Goal: Task Accomplishment & Management: Complete application form

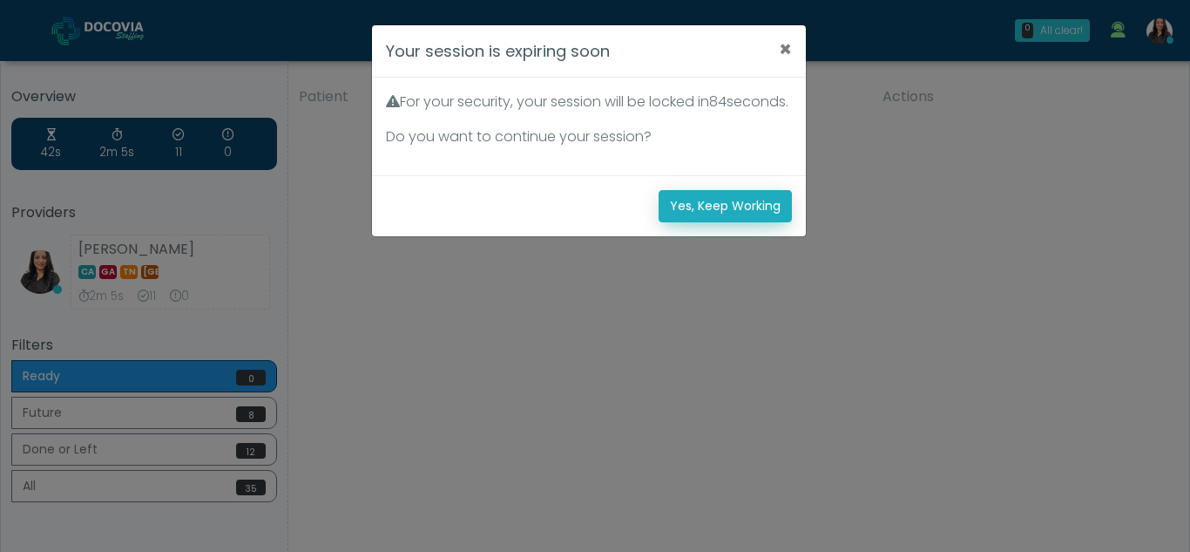
click at [702, 222] on button "Yes, Keep Working" at bounding box center [725, 206] width 133 height 32
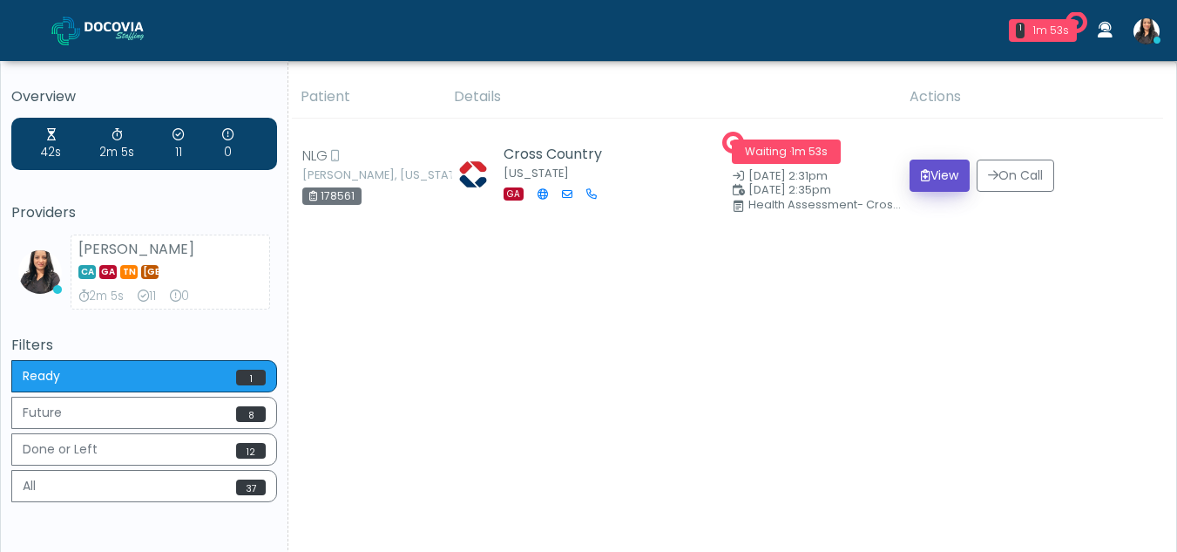
click at [942, 173] on button "View" at bounding box center [940, 175] width 60 height 32
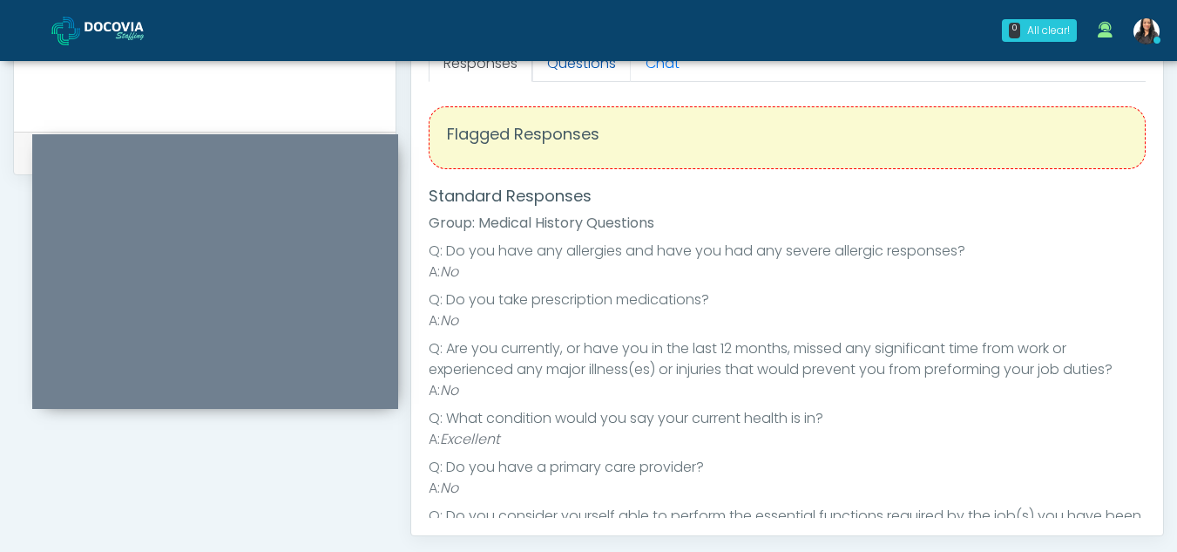
click at [566, 71] on link "Questions" at bounding box center [581, 63] width 98 height 37
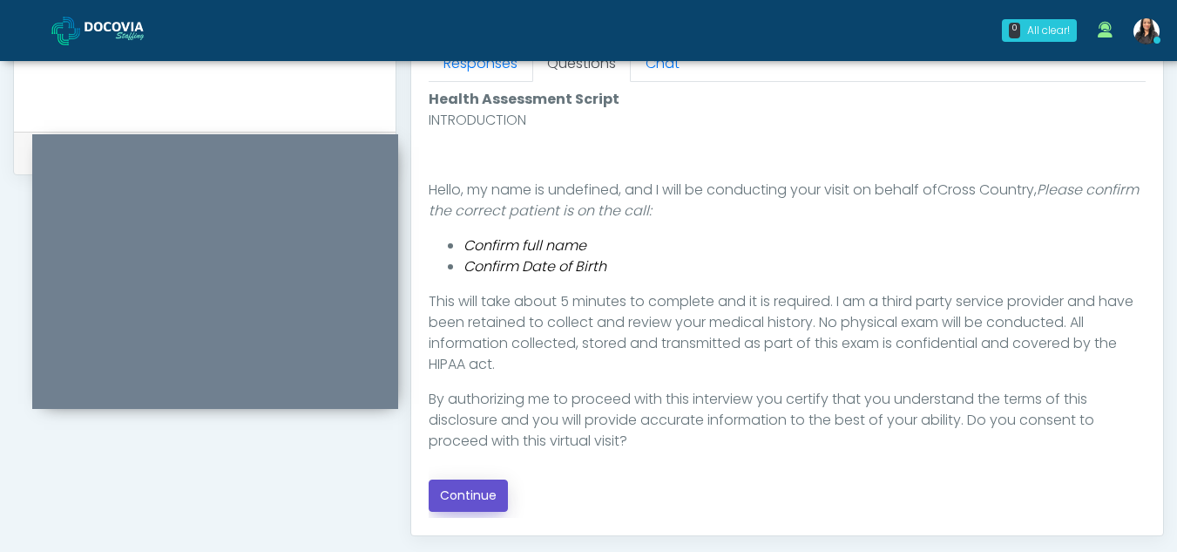
click at [462, 495] on button "Continue" at bounding box center [468, 495] width 79 height 32
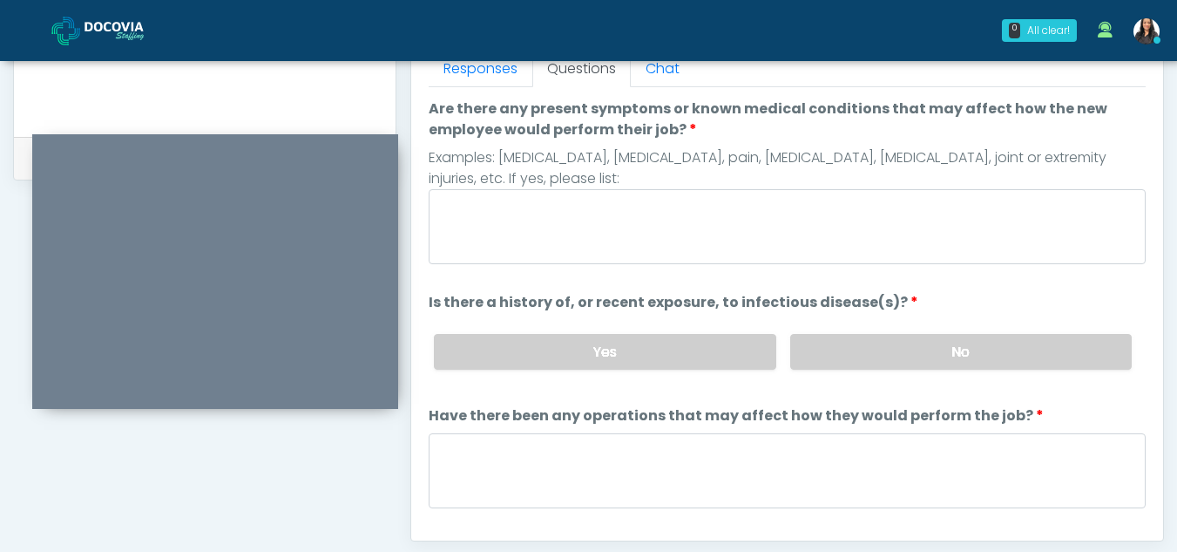
scroll to position [782, 0]
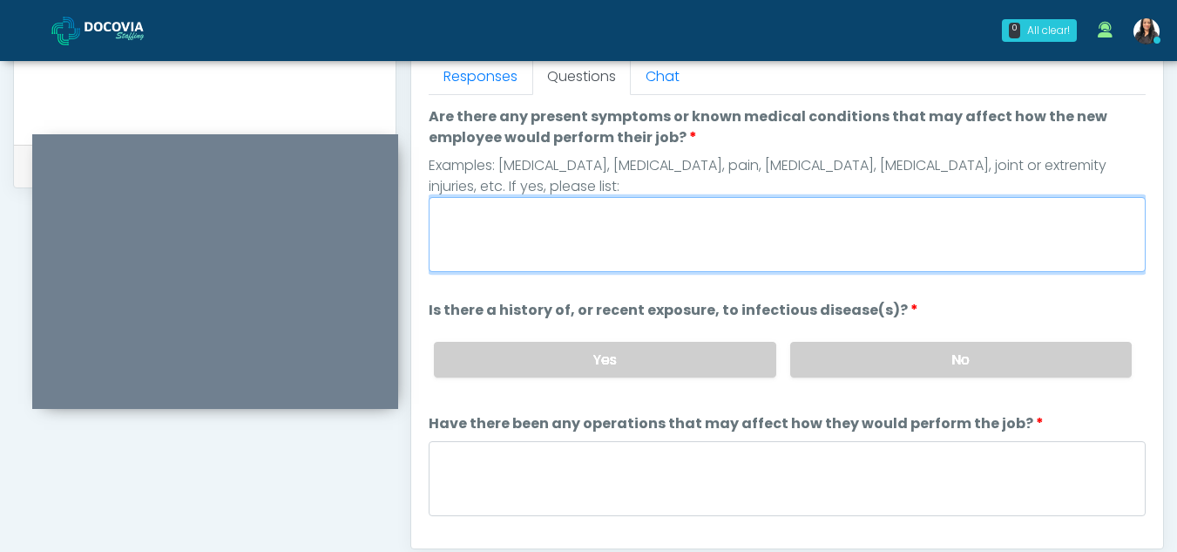
click at [536, 233] on textarea "Are there any present symptoms or known medical conditions that may affect how …" at bounding box center [787, 234] width 717 height 75
type textarea "**"
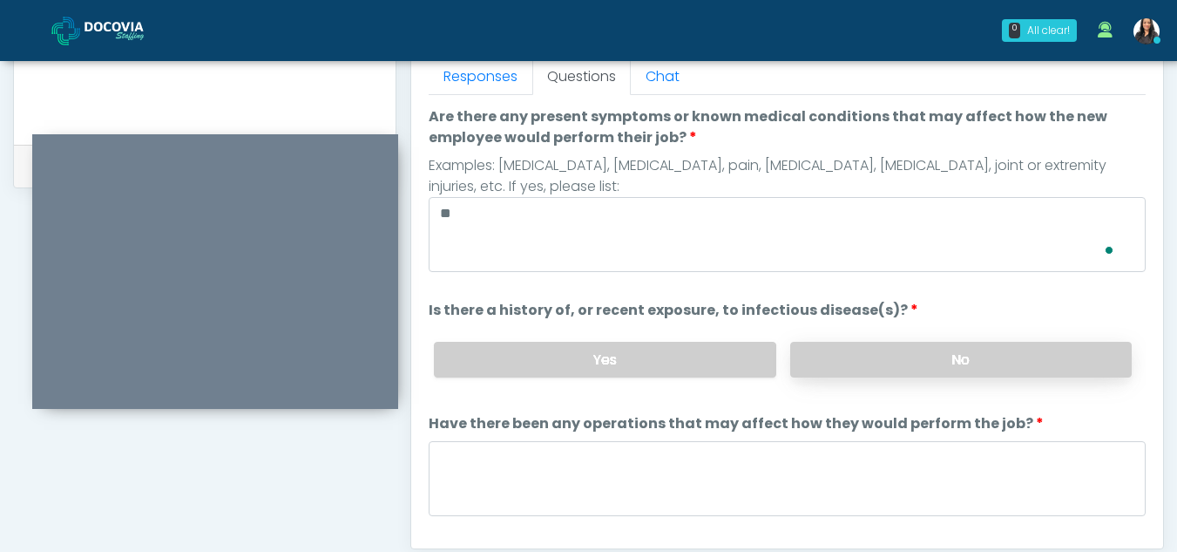
click at [855, 366] on label "No" at bounding box center [961, 360] width 342 height 36
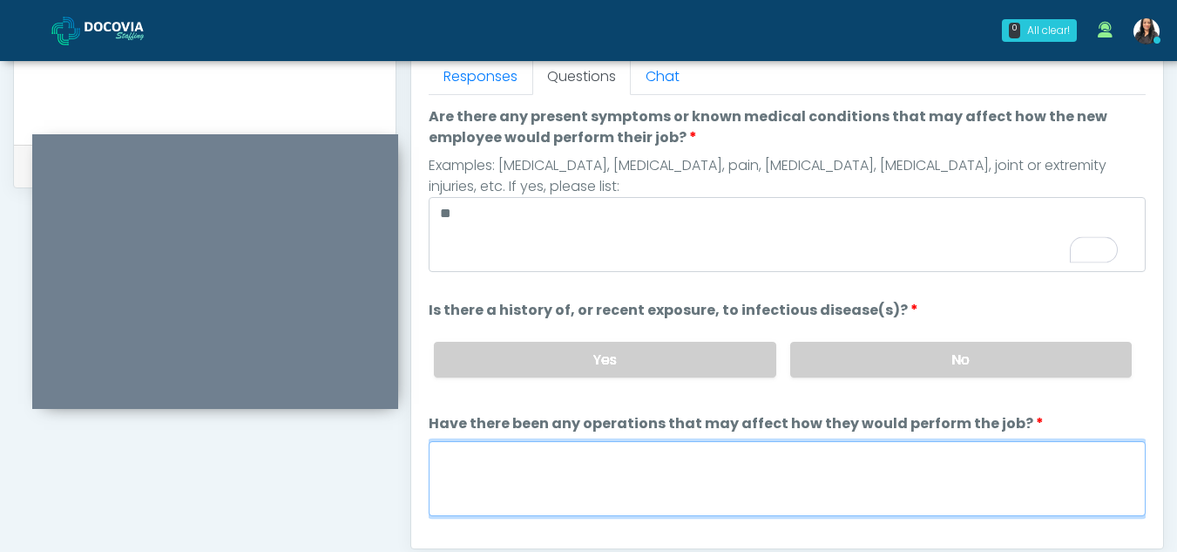
click at [613, 463] on textarea "Have there been any operations that may affect how they would perform the job?" at bounding box center [787, 478] width 717 height 75
type textarea "**"
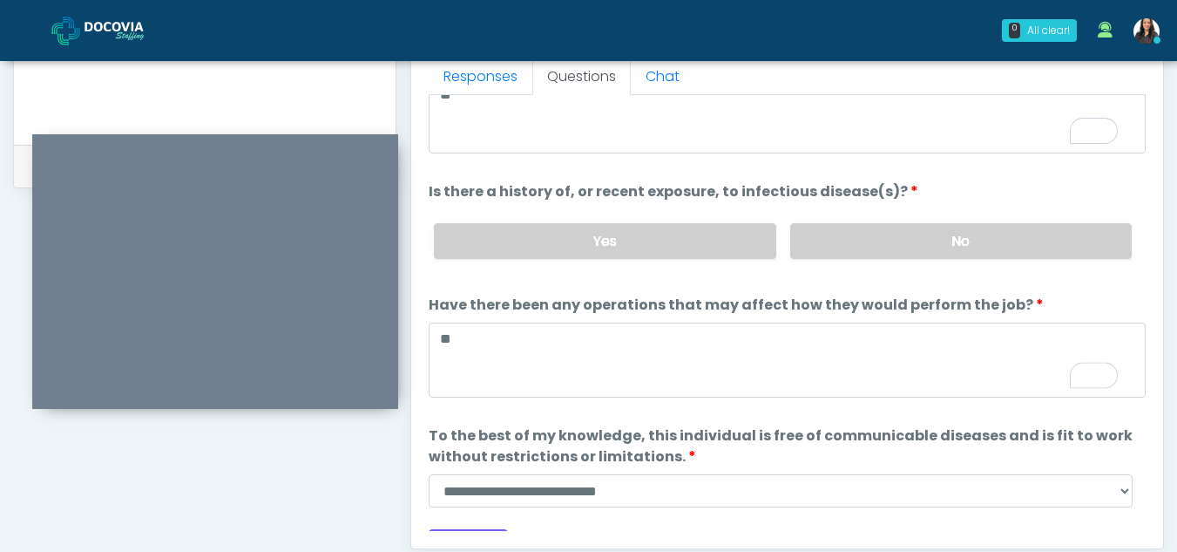
scroll to position [149, 0]
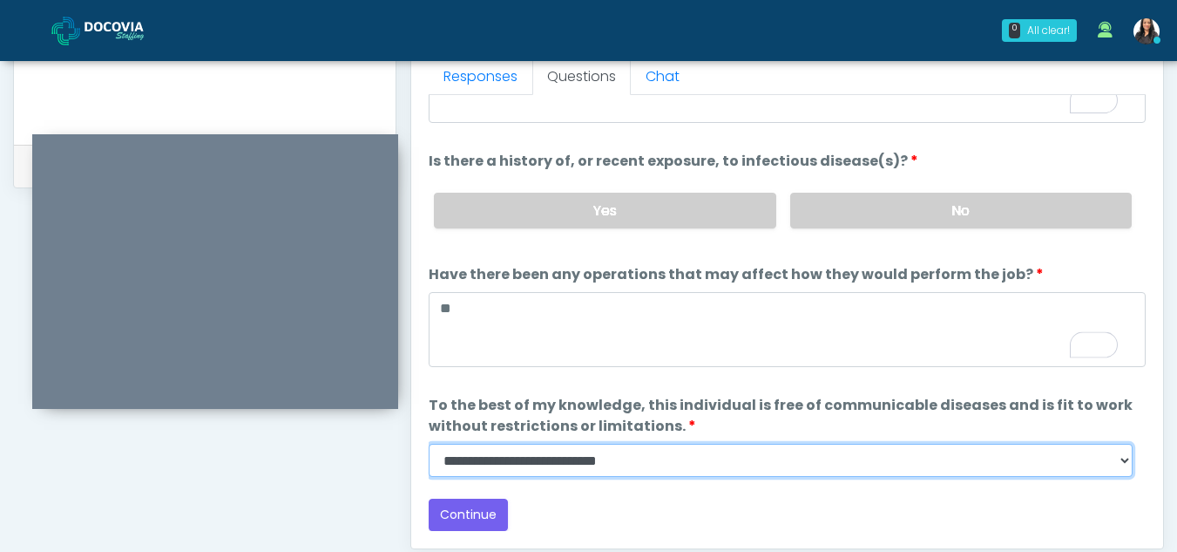
click at [1122, 464] on select "**********" at bounding box center [781, 460] width 704 height 33
select select "******"
click at [429, 444] on select "**********" at bounding box center [781, 460] width 704 height 33
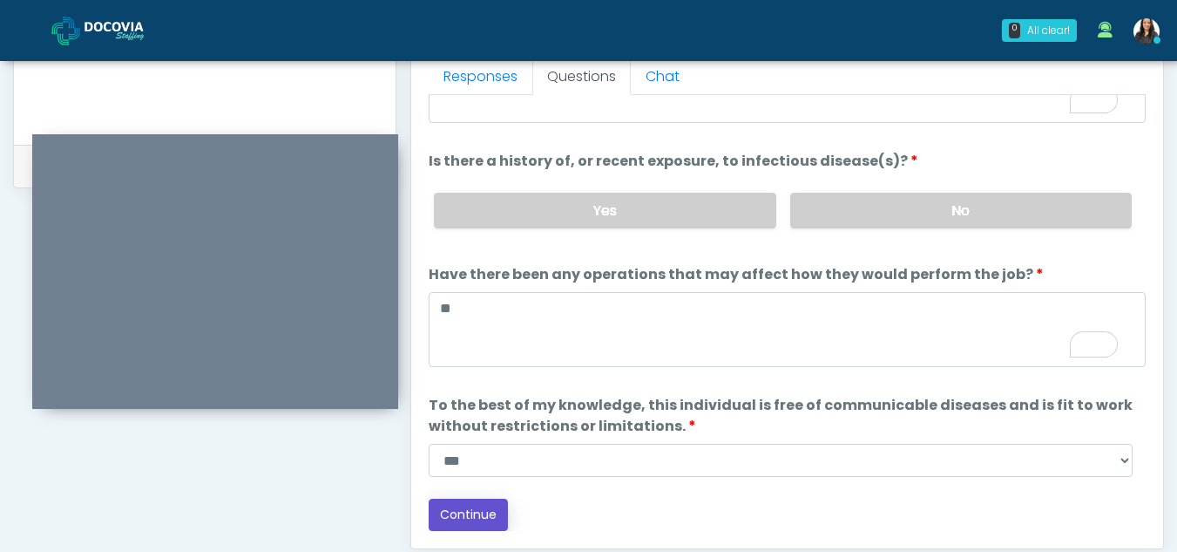
click at [467, 507] on button "Continue" at bounding box center [468, 514] width 79 height 32
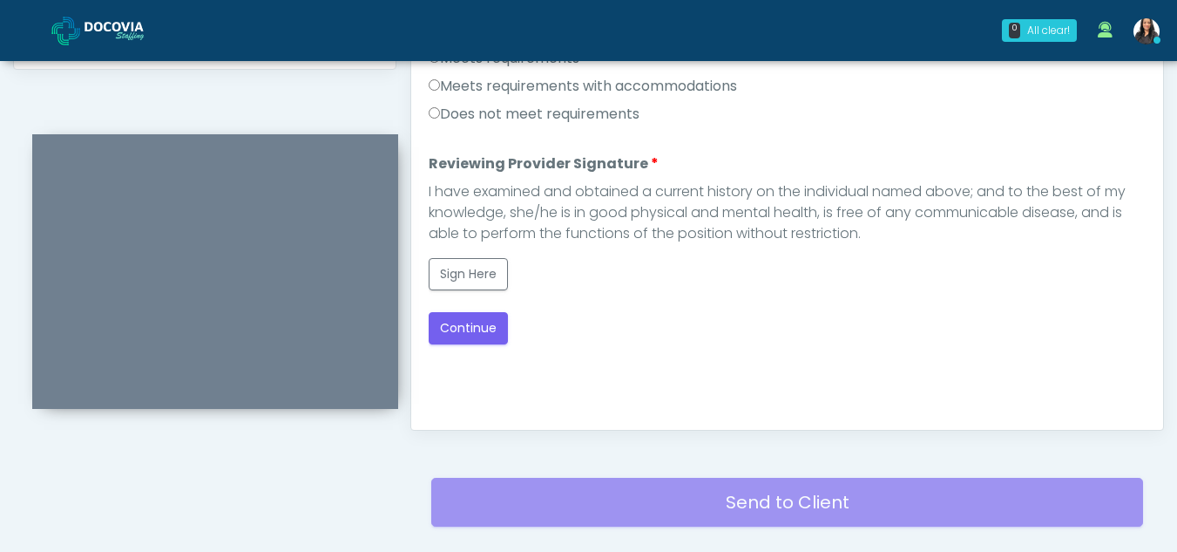
scroll to position [839, 0]
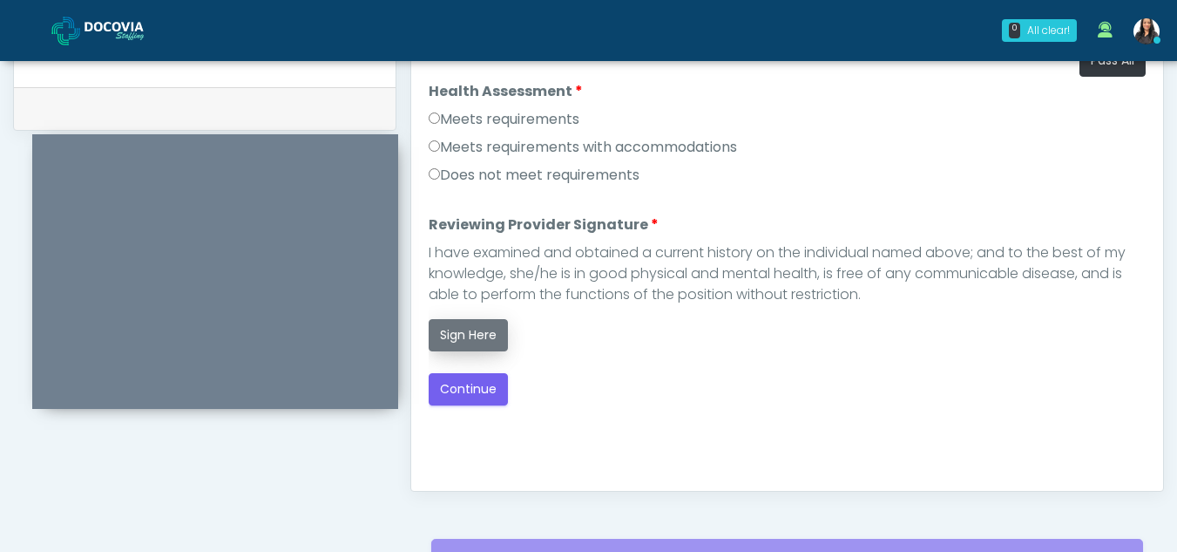
click at [460, 332] on button "Sign Here" at bounding box center [468, 335] width 79 height 32
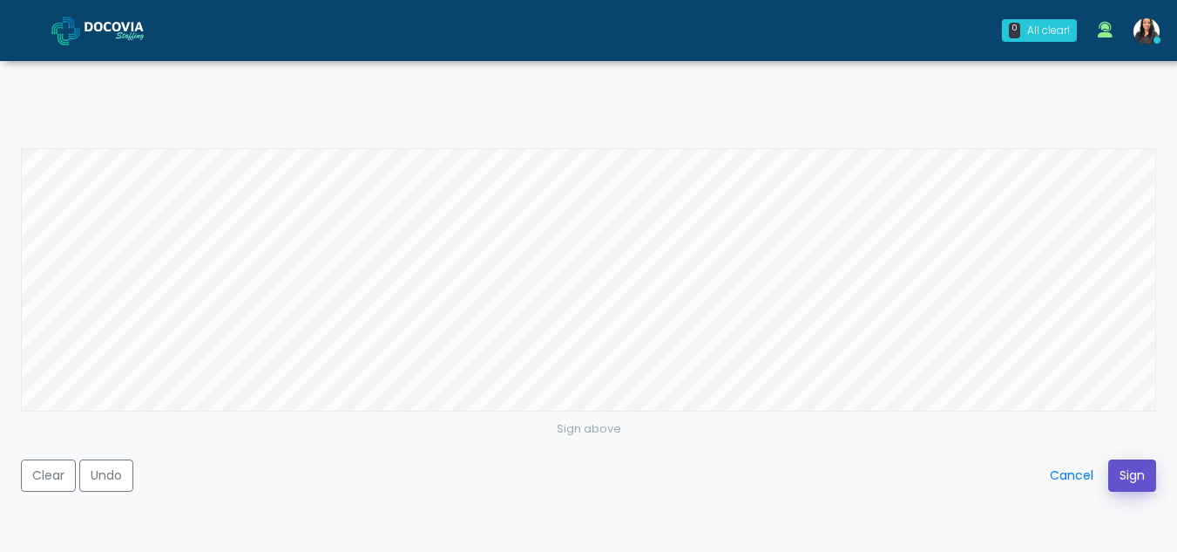
click at [1136, 471] on button "Sign" at bounding box center [1132, 475] width 48 height 32
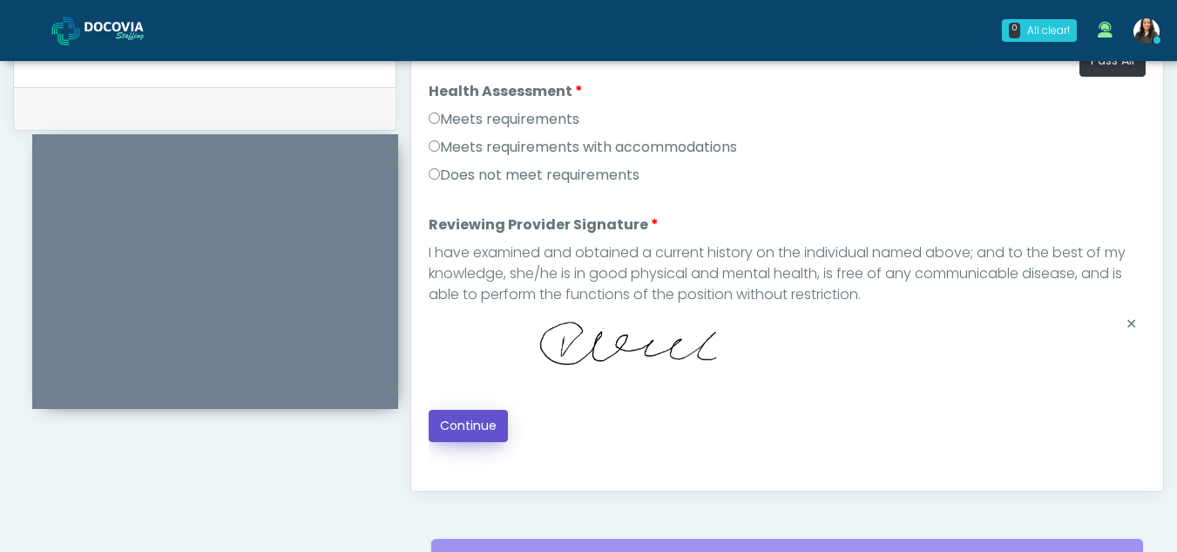
click at [444, 427] on button "Continue" at bounding box center [468, 426] width 79 height 32
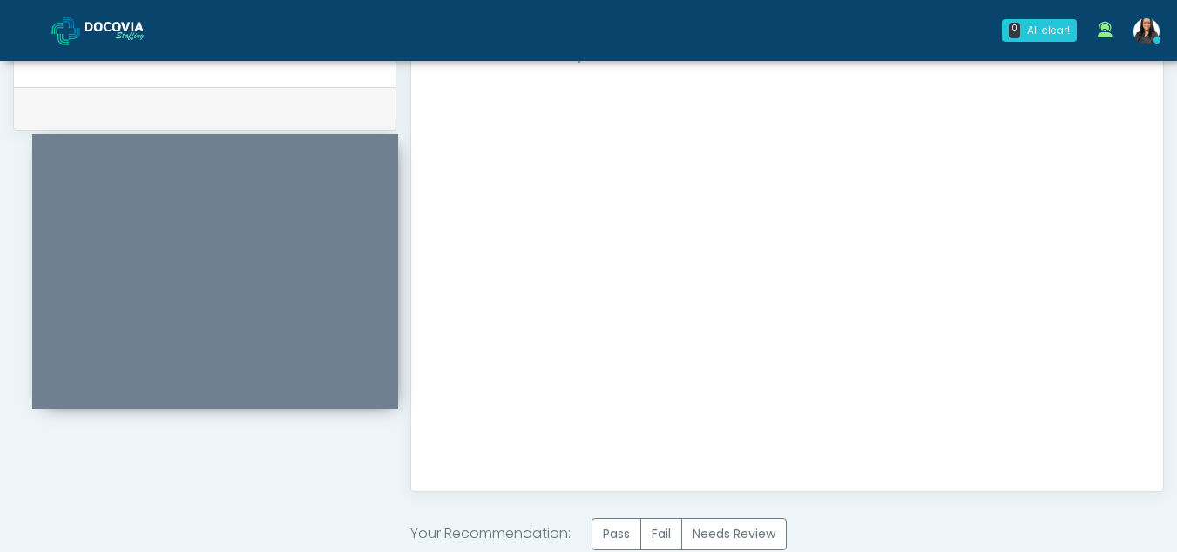
scroll to position [1045, 0]
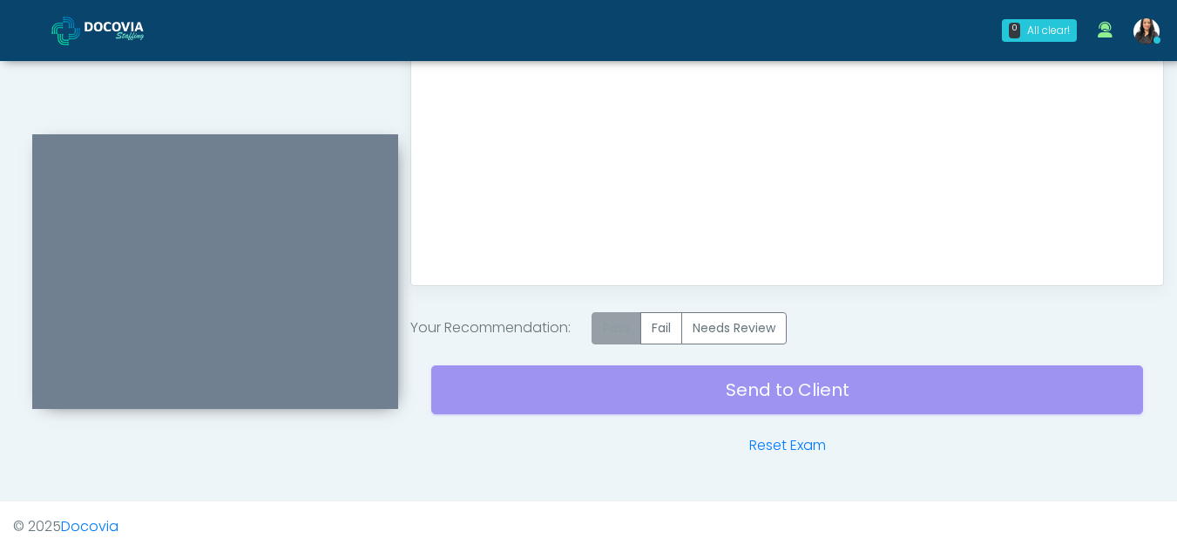
click at [614, 322] on label "Pass" at bounding box center [617, 328] width 50 height 32
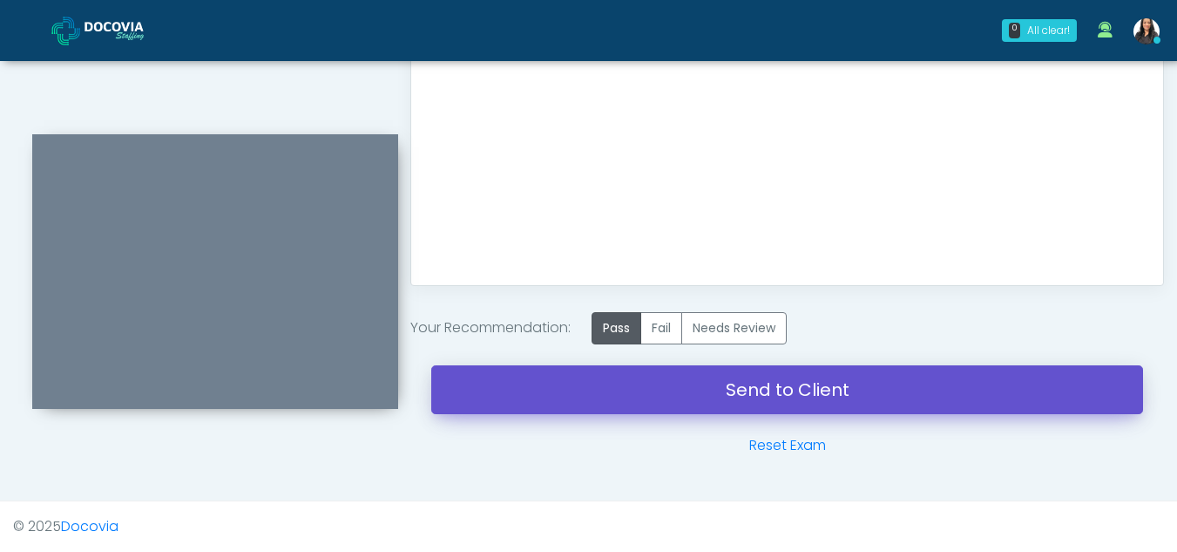
click at [757, 378] on link "Send to Client" at bounding box center [787, 389] width 712 height 49
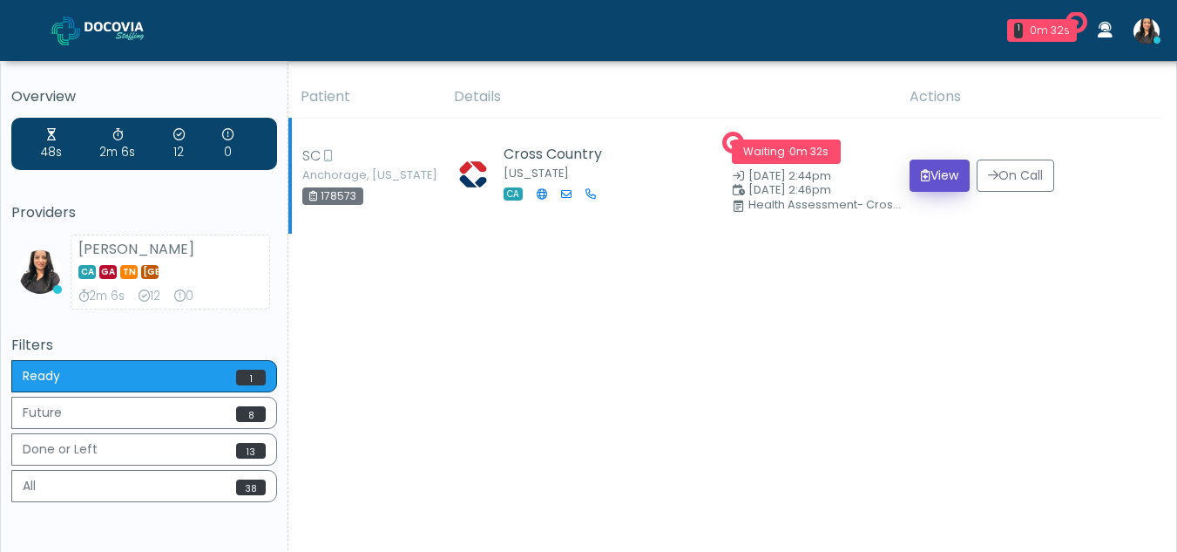
click at [931, 175] on button "View" at bounding box center [940, 175] width 60 height 32
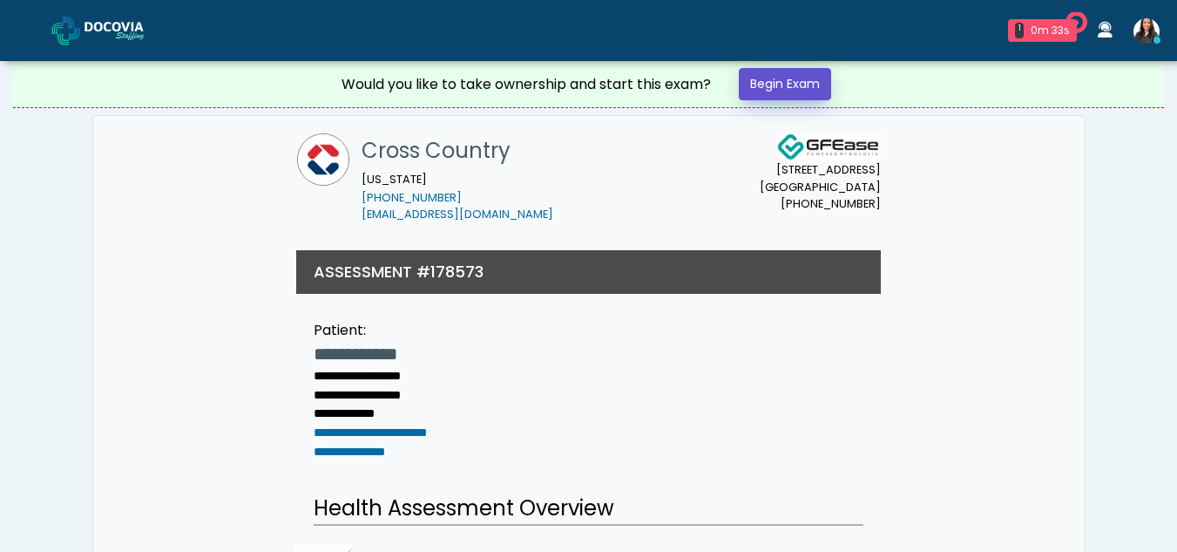
click at [786, 78] on link "Begin Exam" at bounding box center [785, 84] width 92 height 32
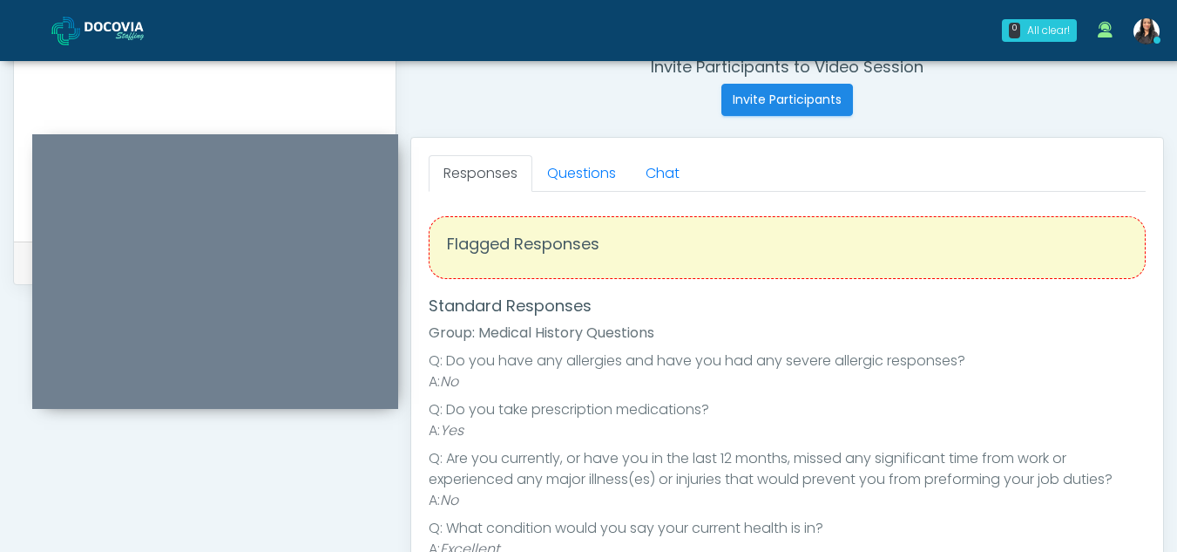
scroll to position [680, 0]
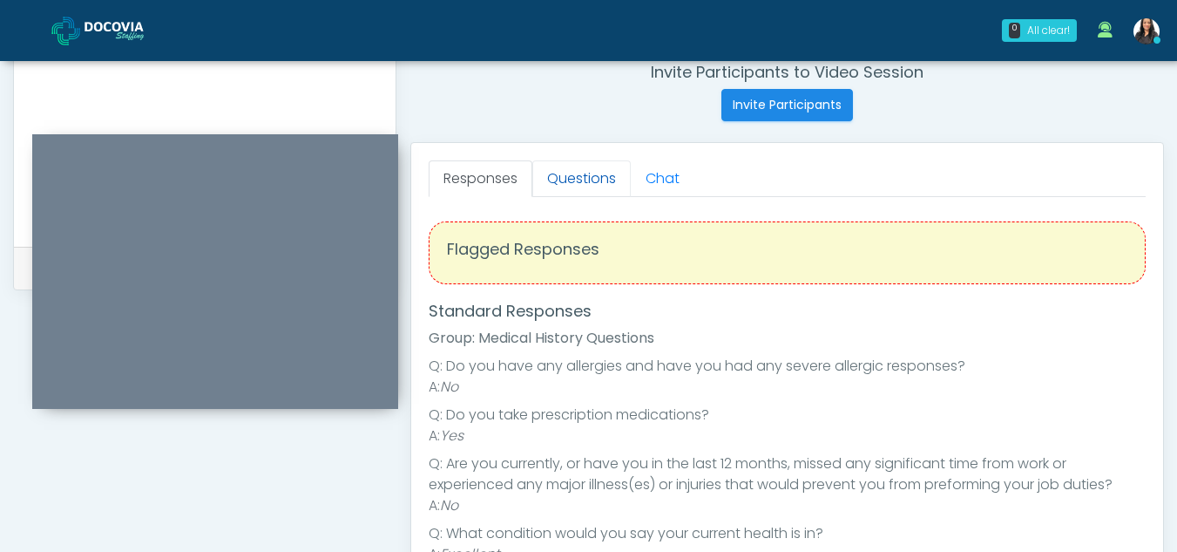
click at [588, 193] on link "Questions" at bounding box center [581, 178] width 98 height 37
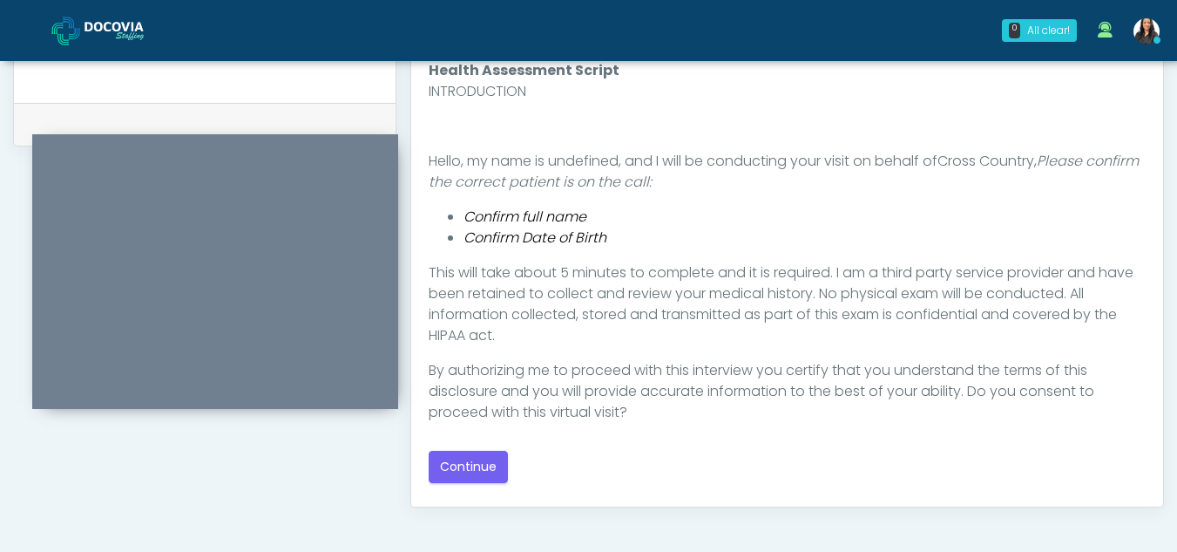
scroll to position [837, 0]
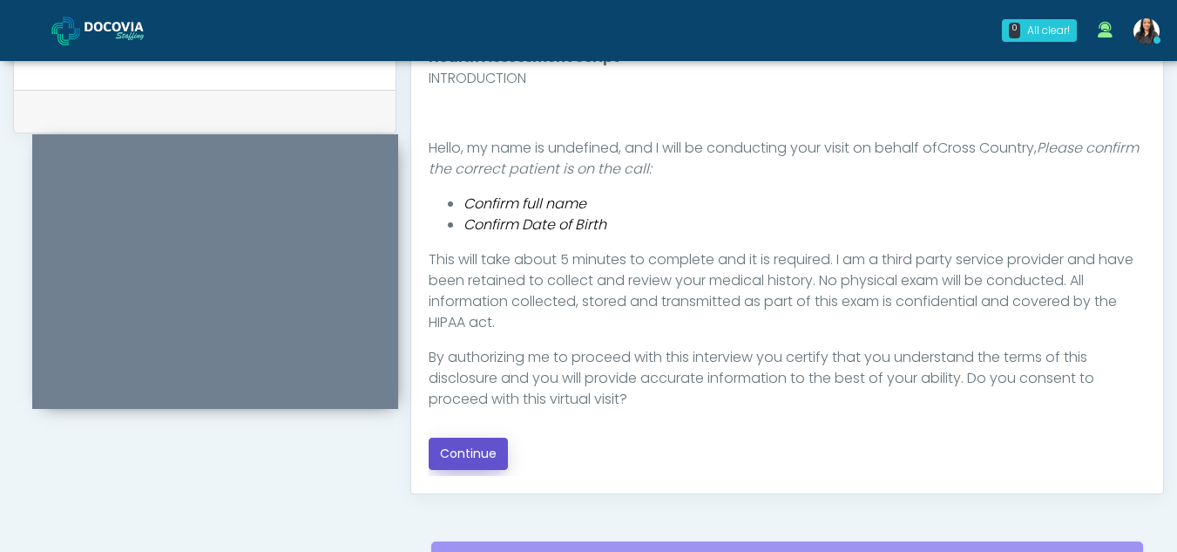
click at [466, 449] on button "Continue" at bounding box center [468, 453] width 79 height 32
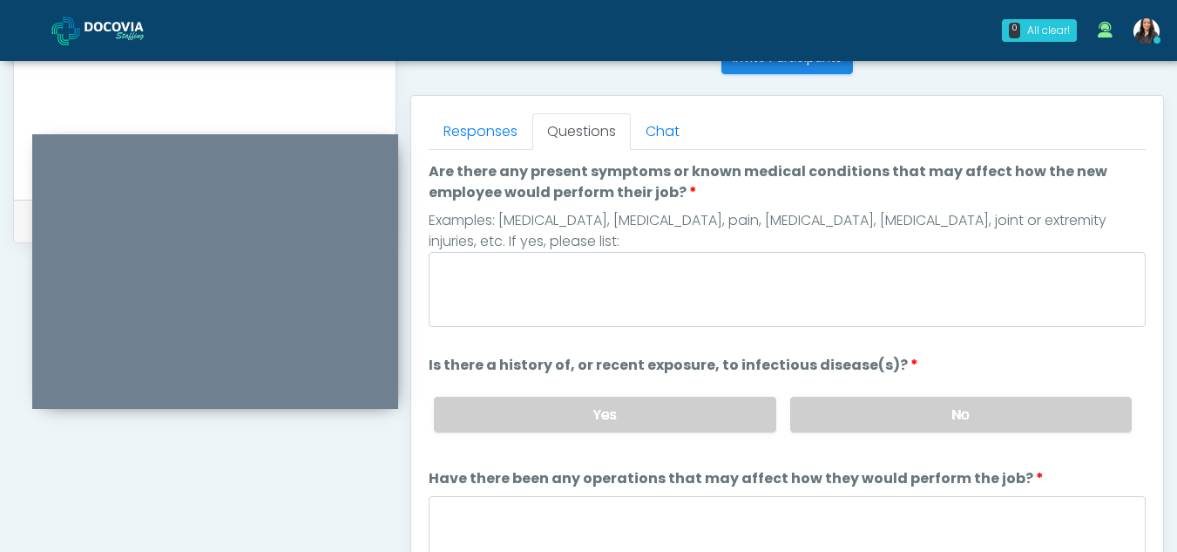
scroll to position [724, 0]
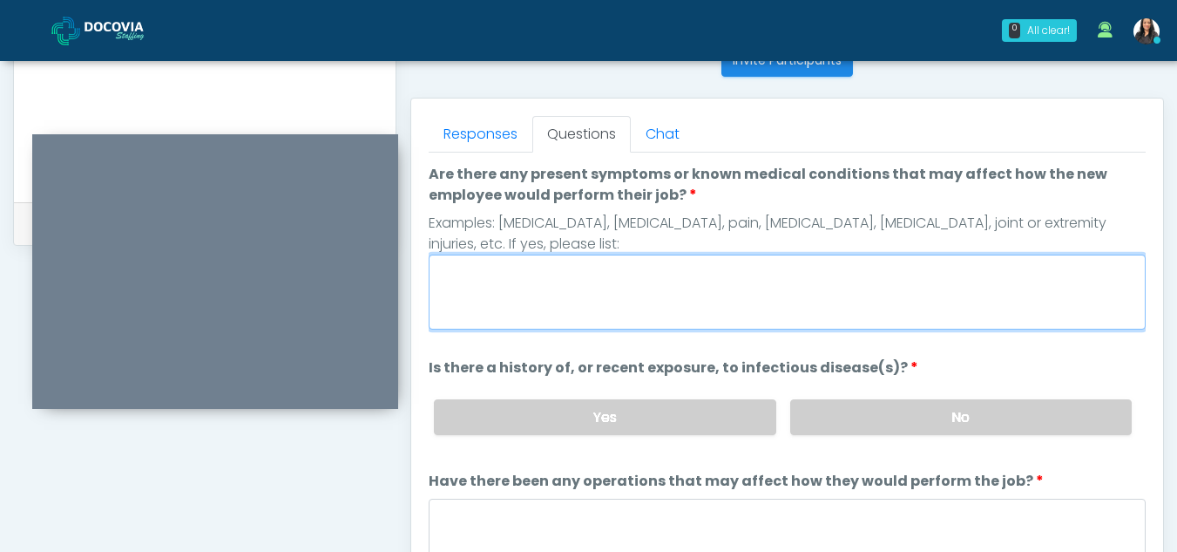
click at [485, 292] on textarea "Are there any present symptoms or known medical conditions that may affect how …" at bounding box center [787, 291] width 717 height 75
type textarea "**"
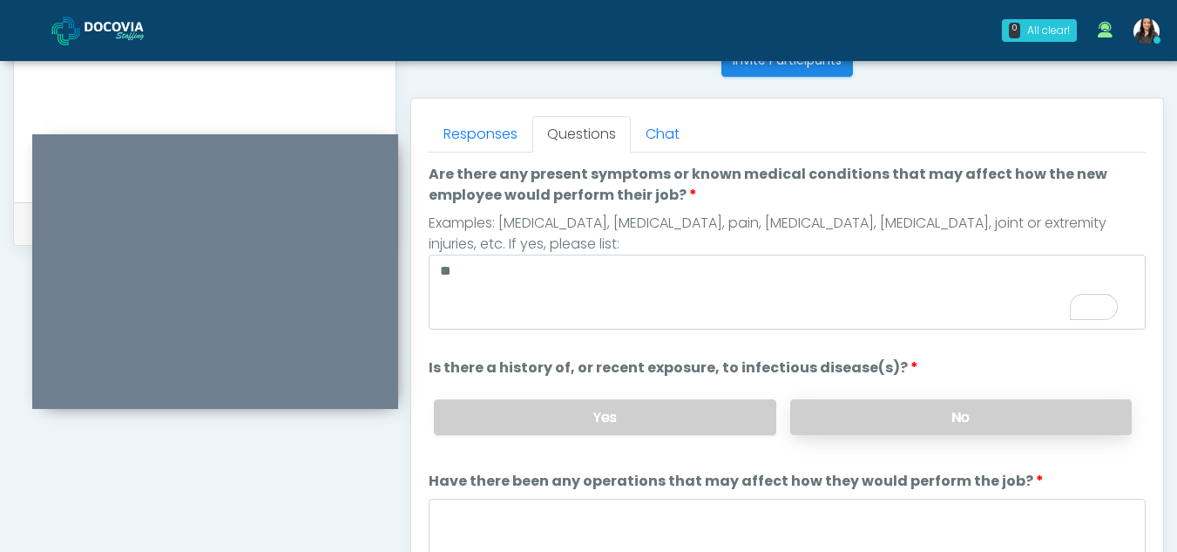
click at [979, 408] on label "No" at bounding box center [961, 417] width 342 height 36
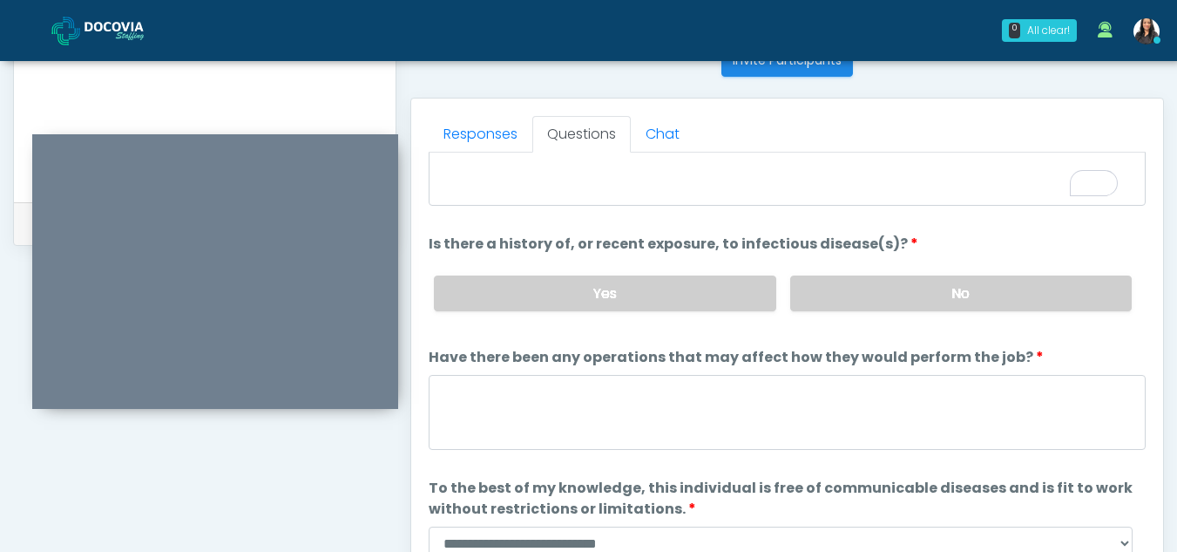
scroll to position [0, 0]
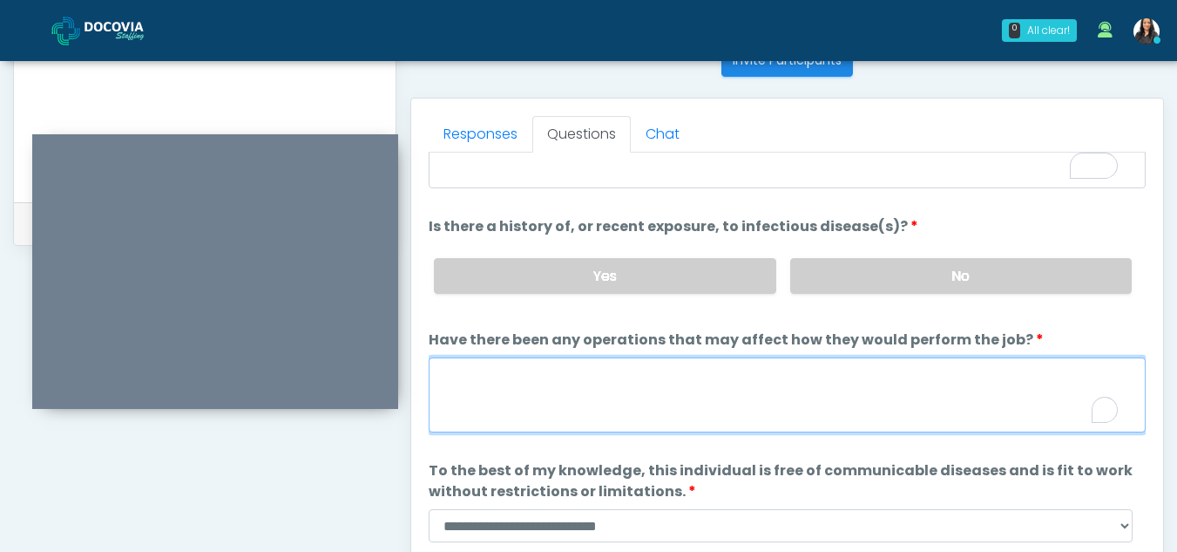
click at [507, 400] on textarea "Have there been any operations that may affect how they would perform the job?" at bounding box center [787, 394] width 717 height 75
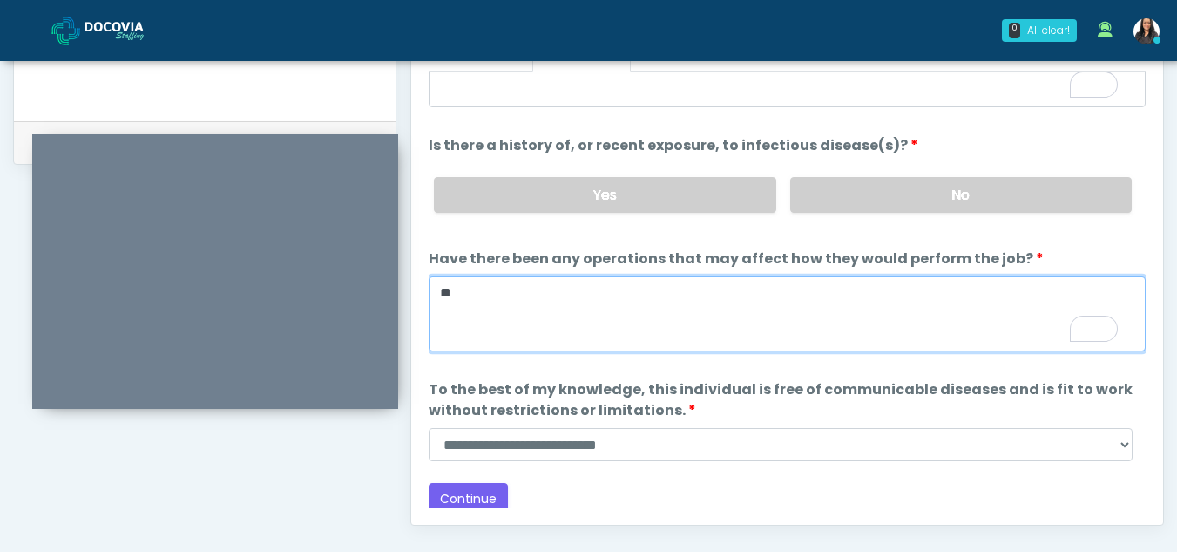
scroll to position [810, 0]
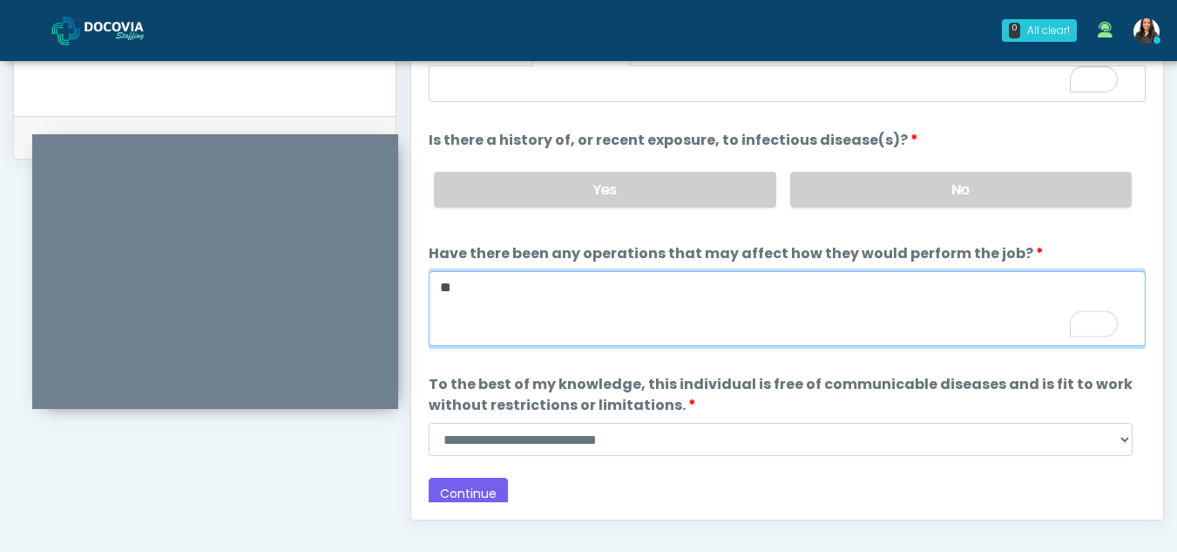
type textarea "**"
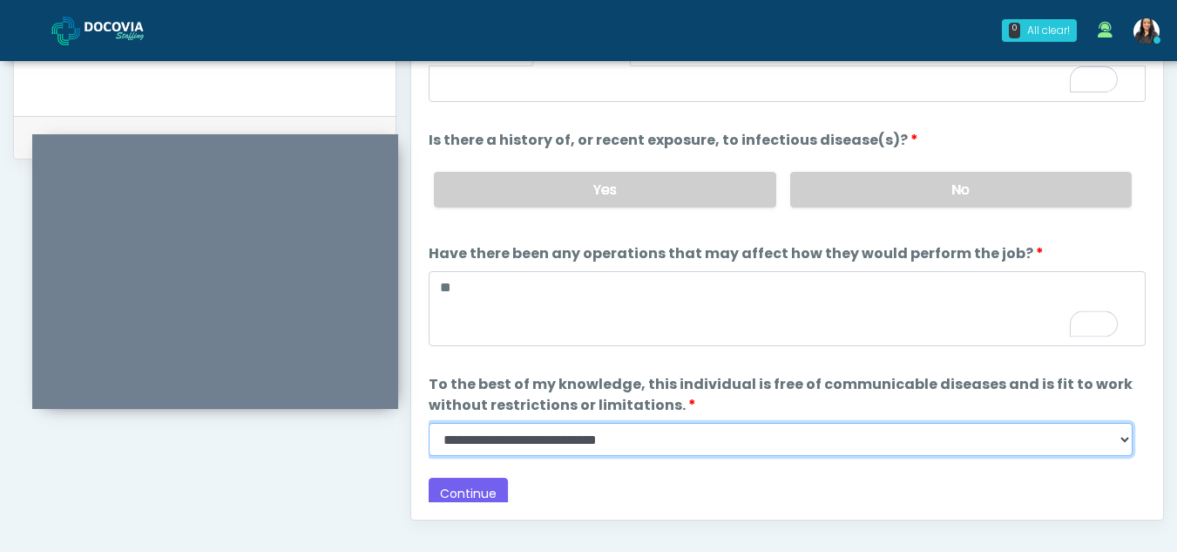
click at [1123, 448] on select "**********" at bounding box center [781, 439] width 704 height 33
select select "******"
click at [429, 423] on select "**********" at bounding box center [781, 439] width 704 height 33
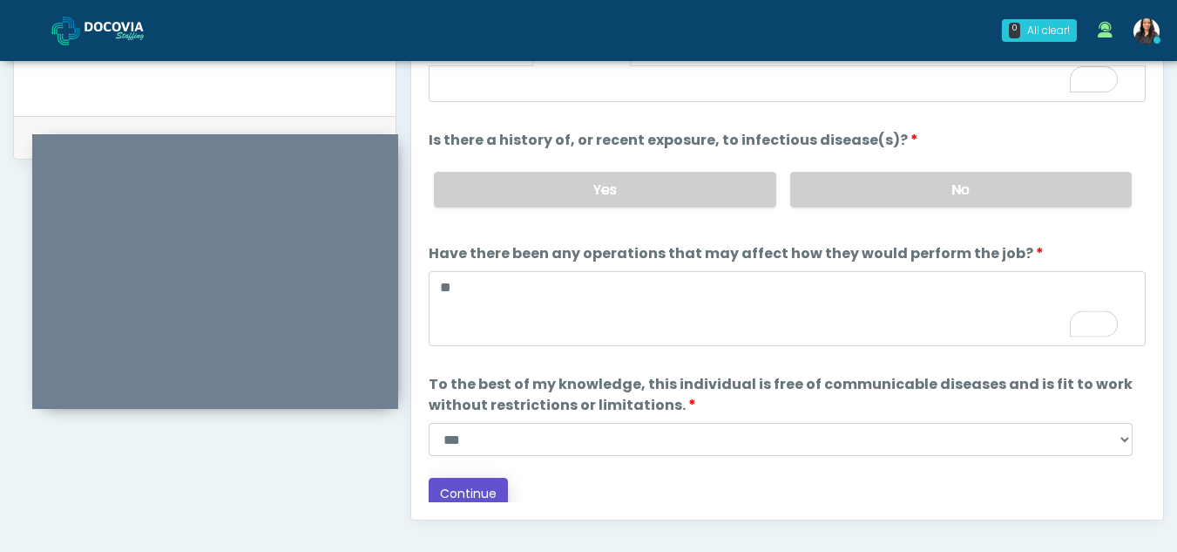
click at [466, 483] on button "Continue" at bounding box center [468, 494] width 79 height 32
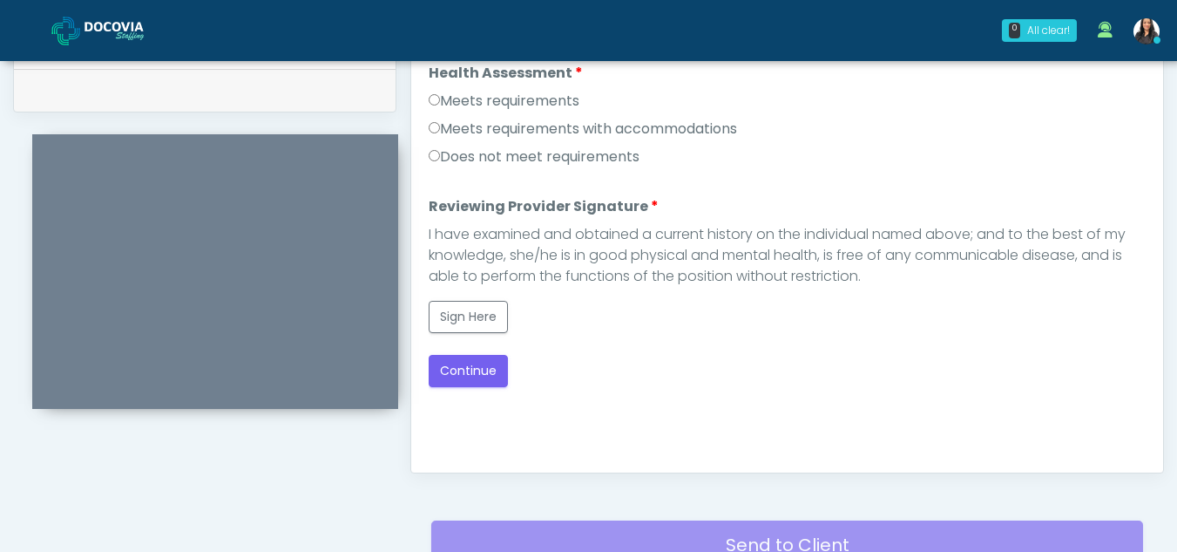
scroll to position [855, 0]
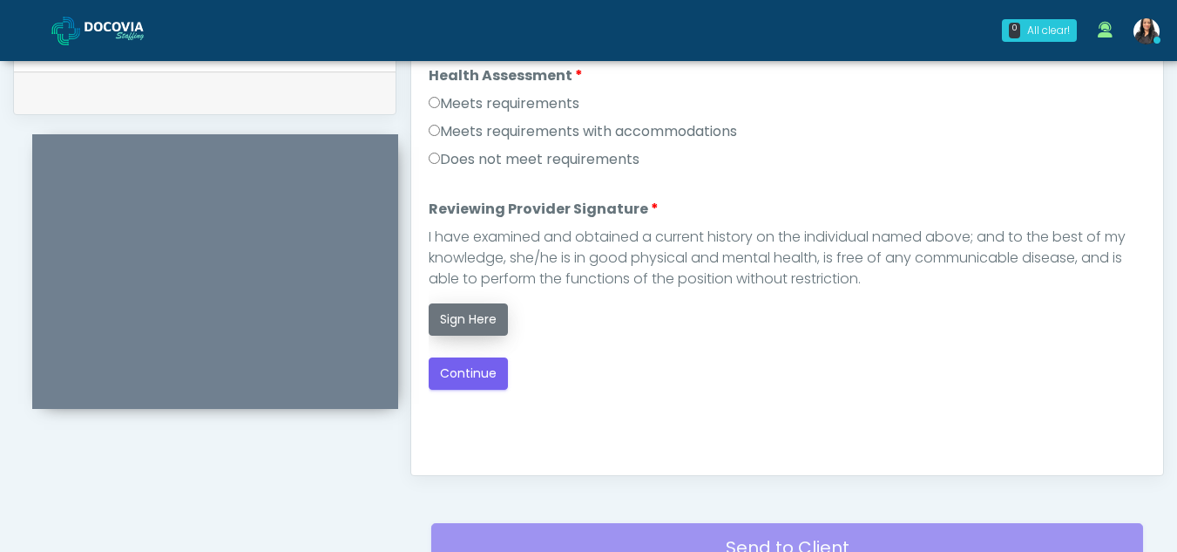
click at [462, 319] on button "Sign Here" at bounding box center [468, 319] width 79 height 32
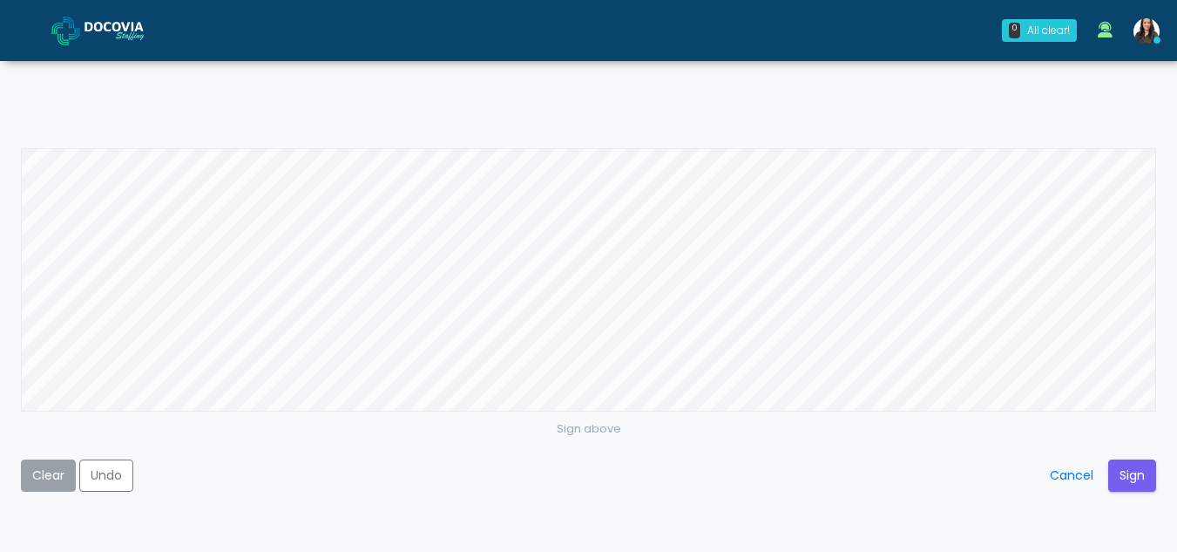
click at [44, 472] on button "Clear" at bounding box center [48, 475] width 55 height 32
click at [1127, 466] on button "Sign" at bounding box center [1132, 475] width 48 height 32
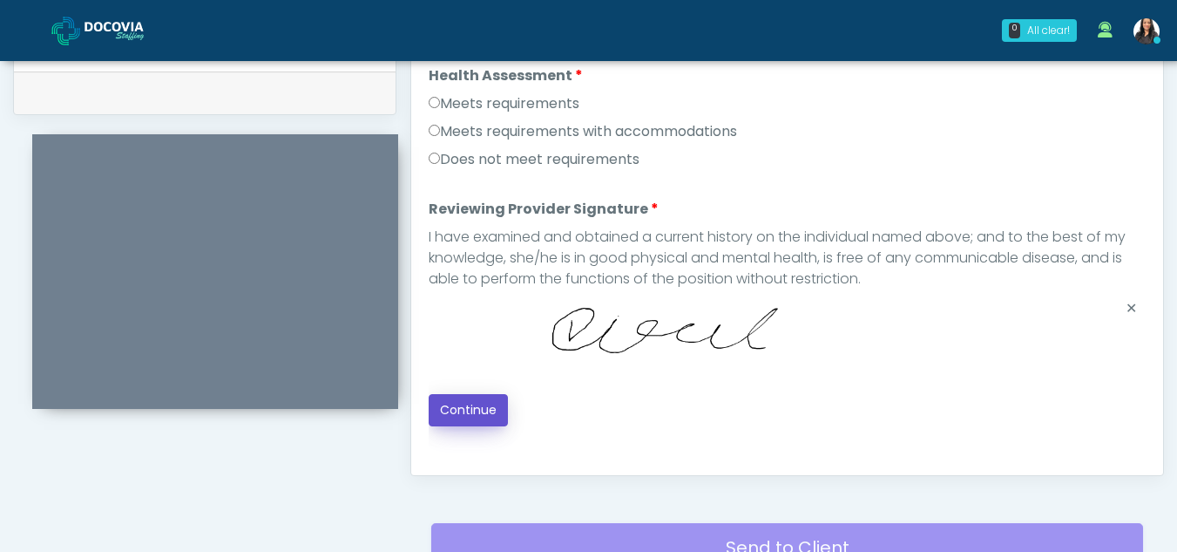
click at [462, 408] on button "Continue" at bounding box center [468, 410] width 79 height 32
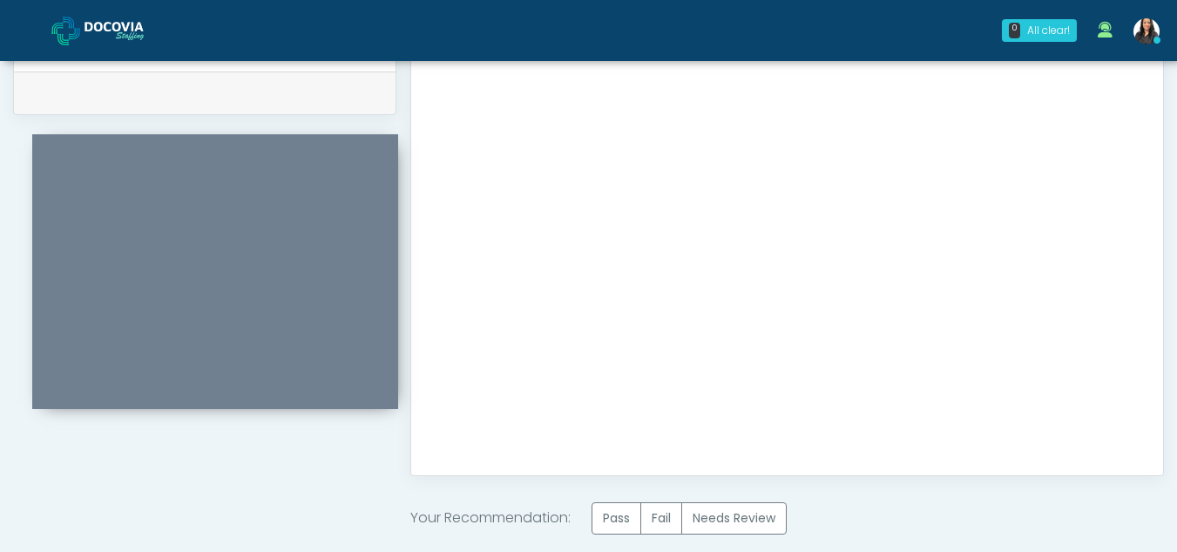
scroll to position [1045, 0]
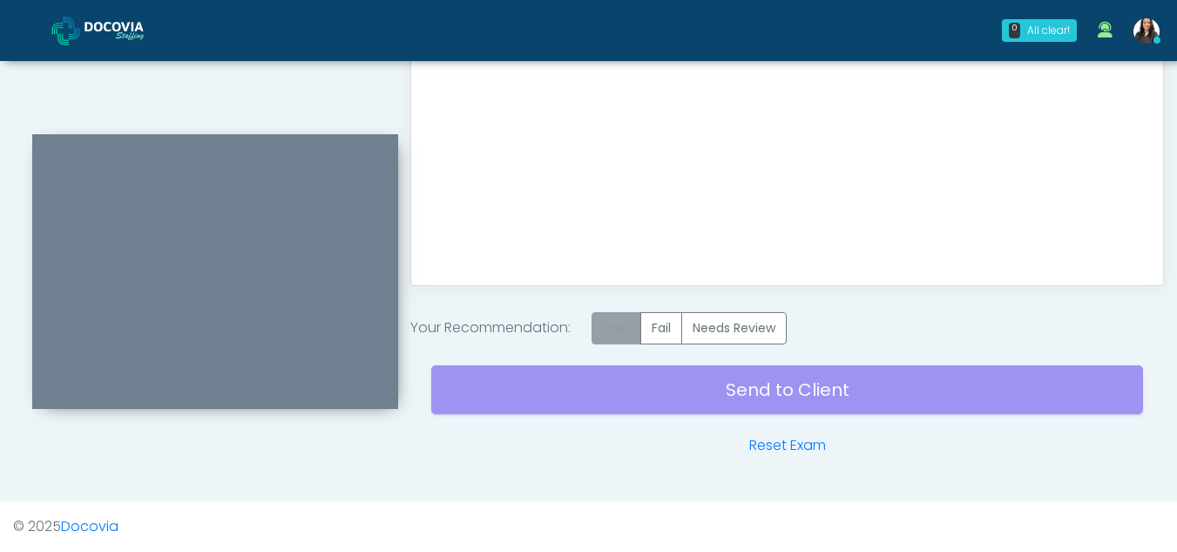
click at [625, 315] on label "Pass" at bounding box center [617, 328] width 50 height 32
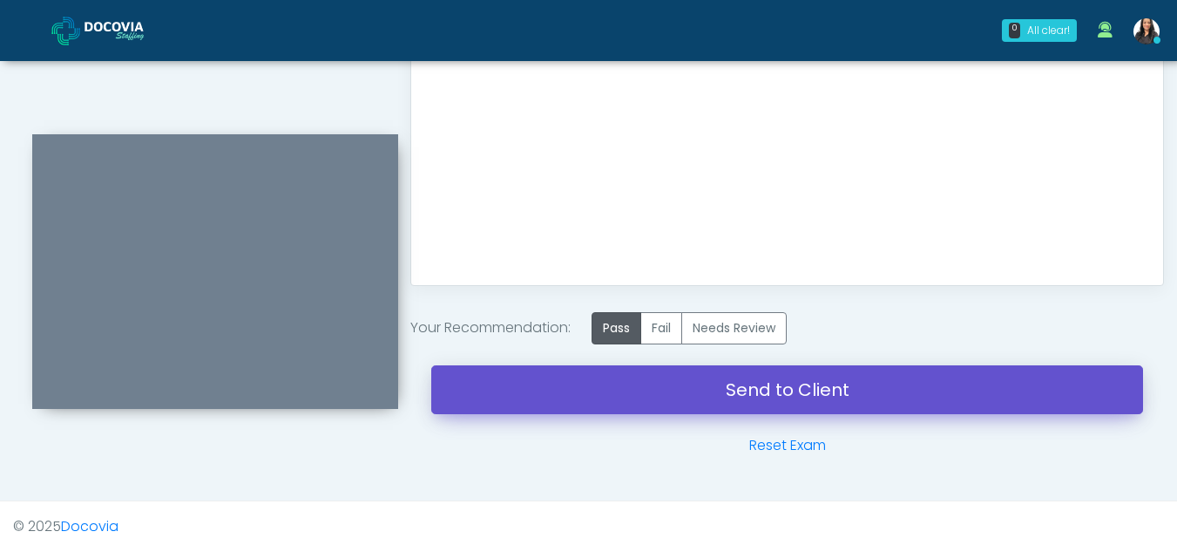
click at [757, 377] on link "Send to Client" at bounding box center [787, 389] width 712 height 49
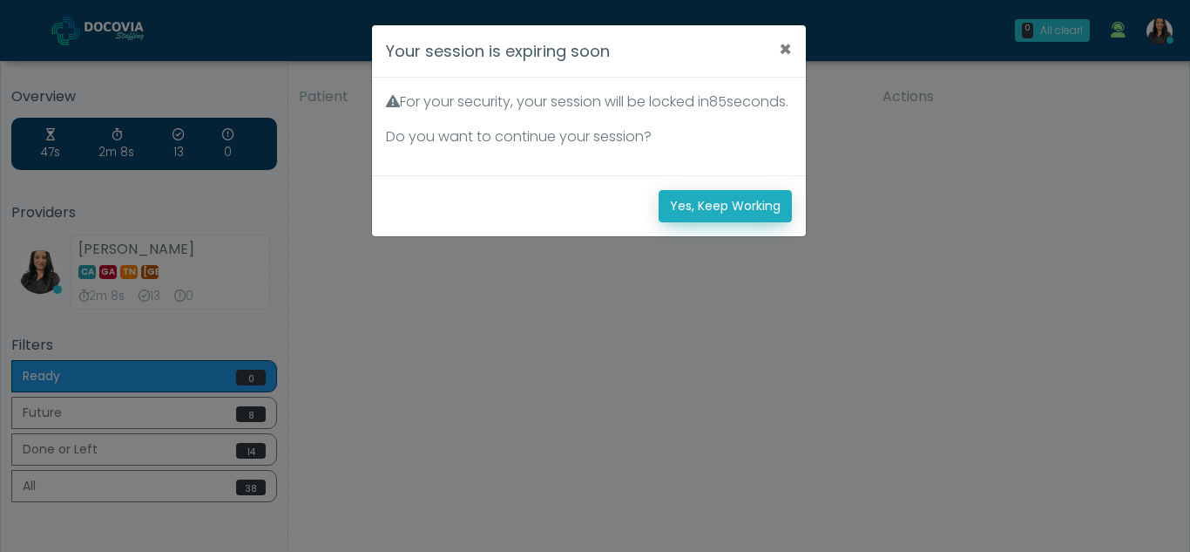
click at [709, 222] on button "Yes, Keep Working" at bounding box center [725, 206] width 133 height 32
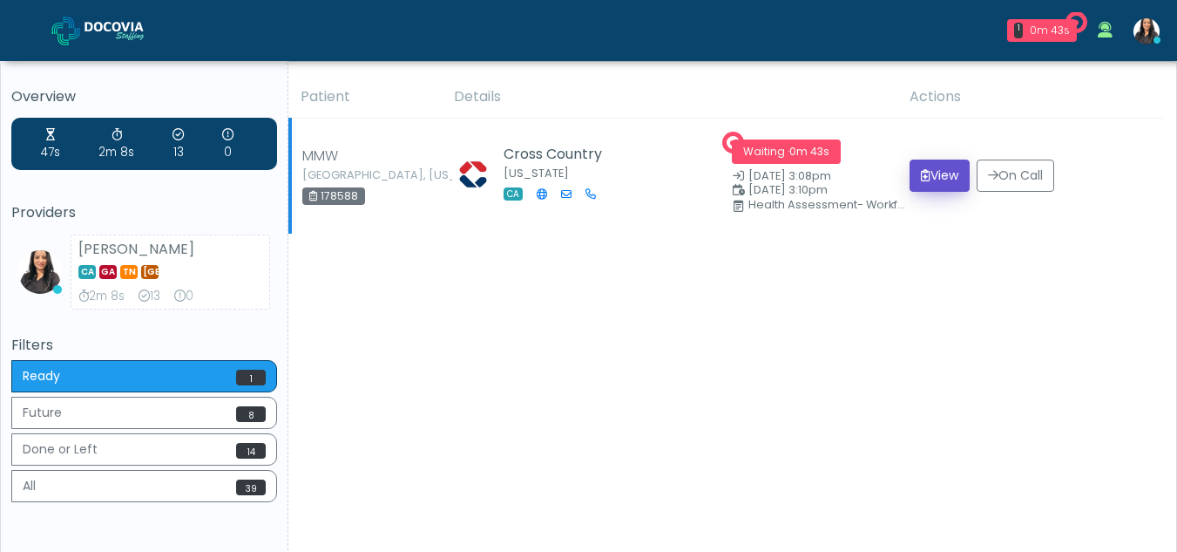
click at [932, 175] on button "View" at bounding box center [940, 175] width 60 height 32
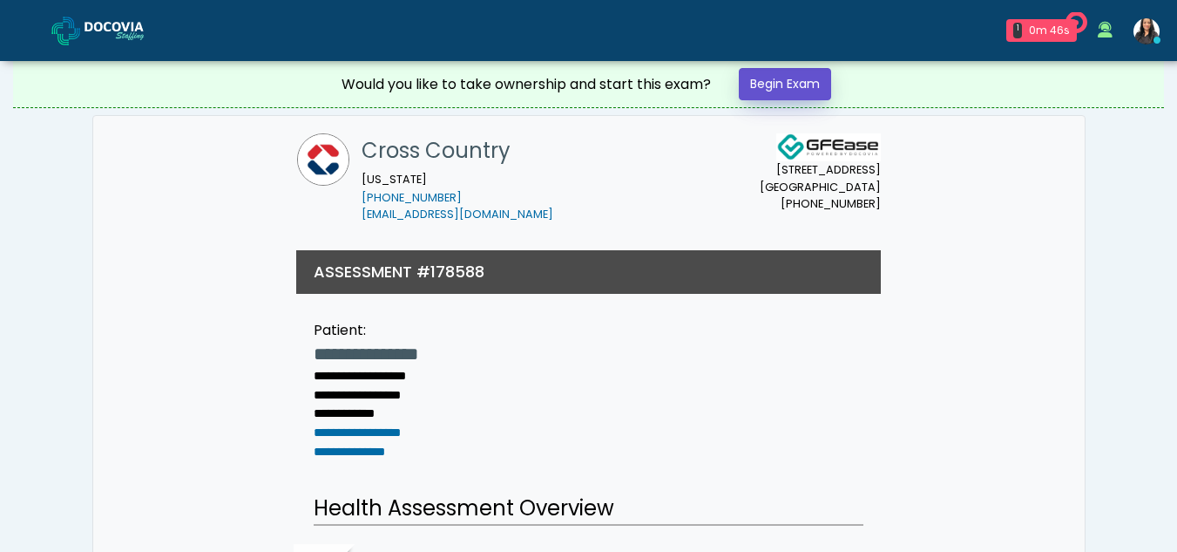
click at [783, 85] on link "Begin Exam" at bounding box center [785, 84] width 92 height 32
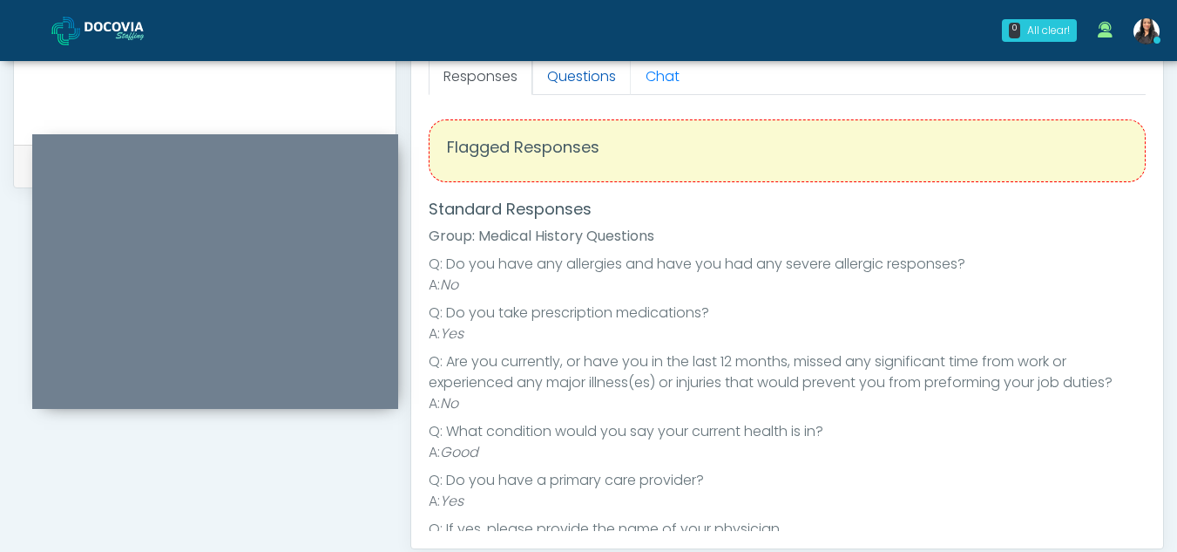
click at [566, 85] on link "Questions" at bounding box center [581, 76] width 98 height 37
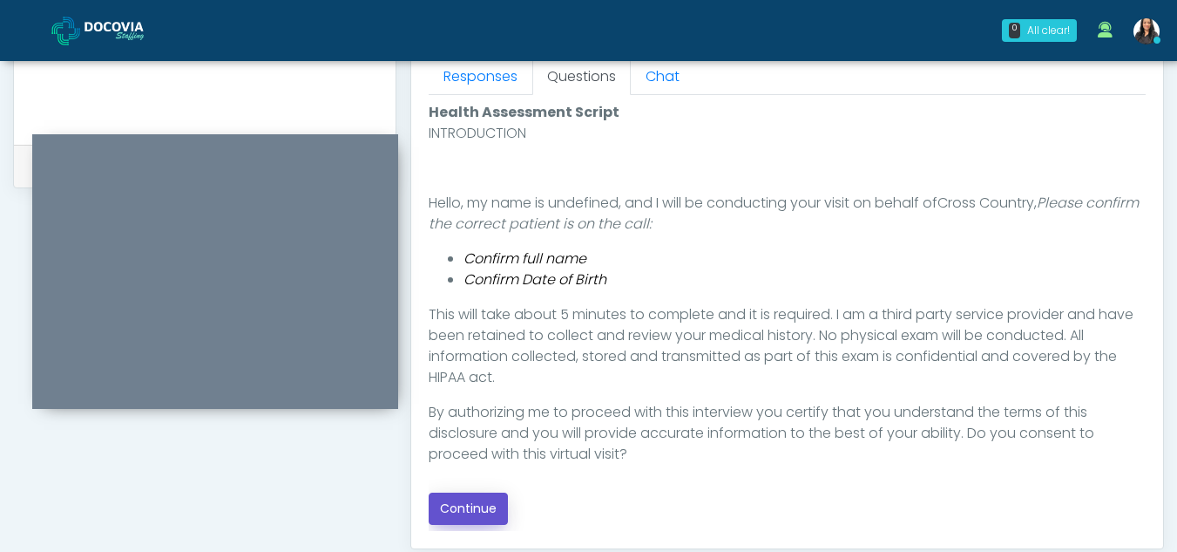
click at [456, 497] on button "Continue" at bounding box center [468, 508] width 79 height 32
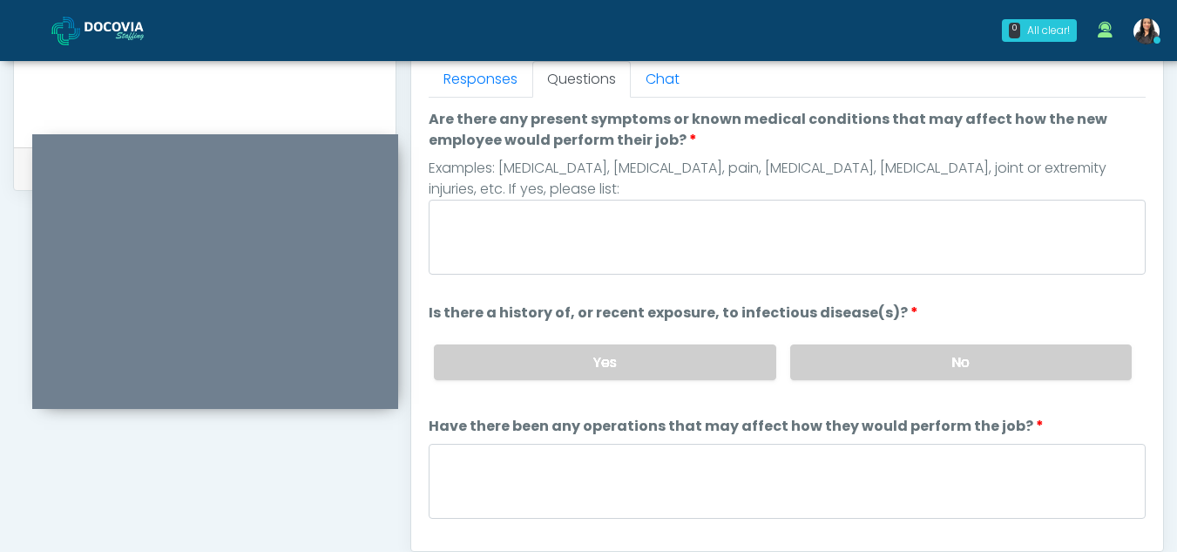
scroll to position [761, 0]
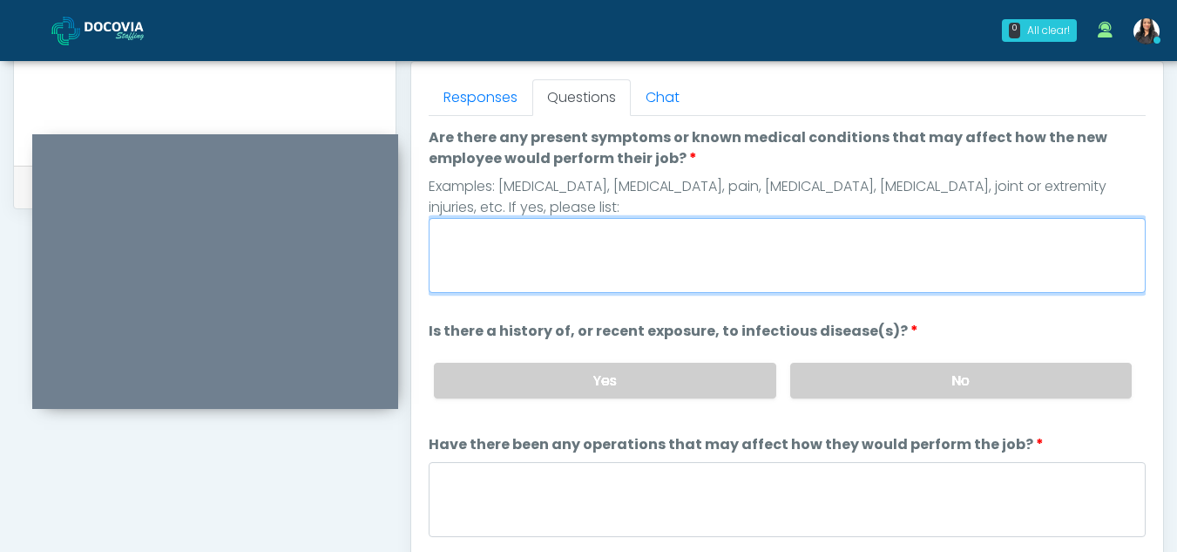
click at [479, 243] on textarea "Are there any present symptoms or known medical conditions that may affect how …" at bounding box center [787, 255] width 717 height 75
type textarea "**"
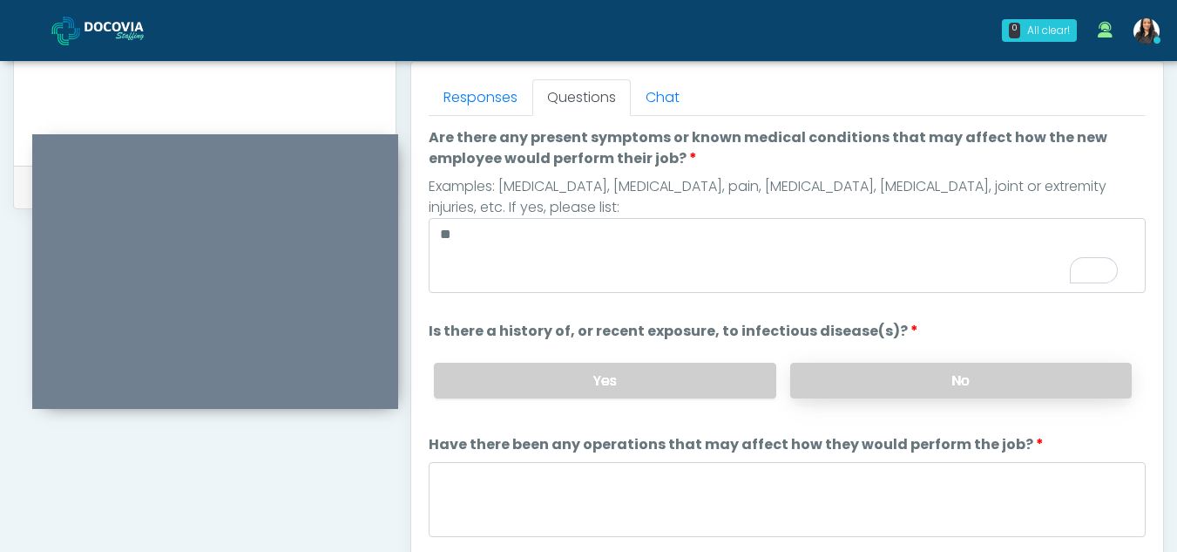
click at [860, 383] on label "No" at bounding box center [961, 381] width 342 height 36
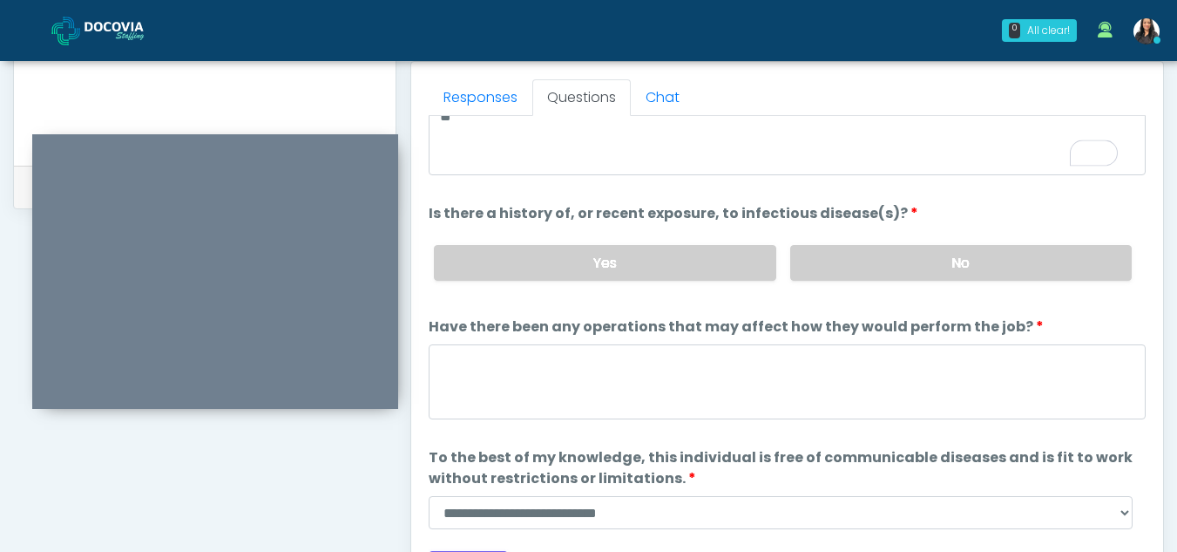
scroll to position [118, 0]
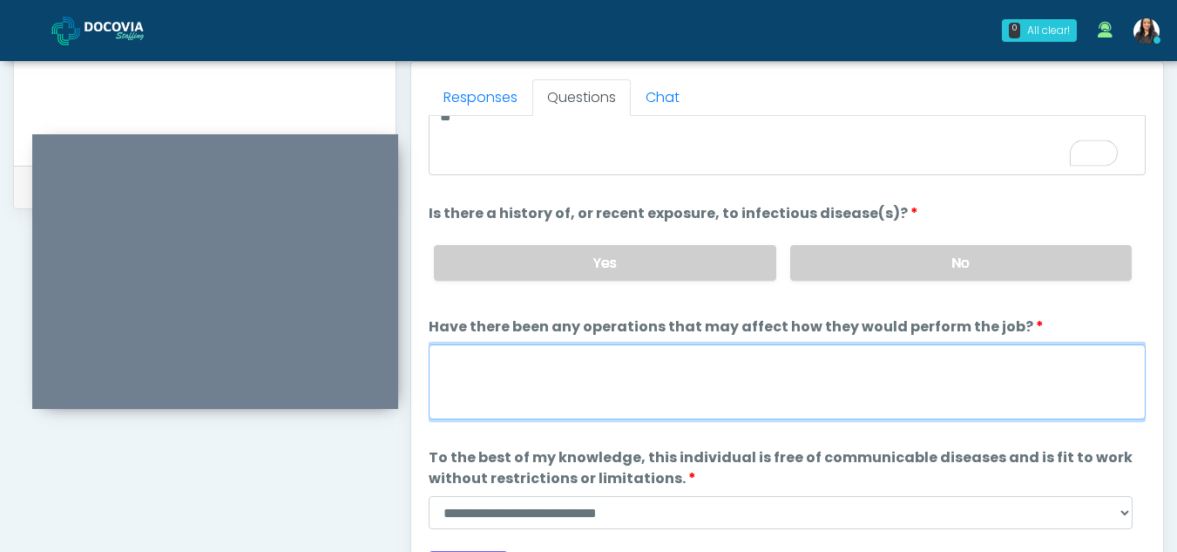
click at [457, 403] on textarea "Have there been any operations that may affect how they would perform the job?" at bounding box center [787, 381] width 717 height 75
type textarea "**"
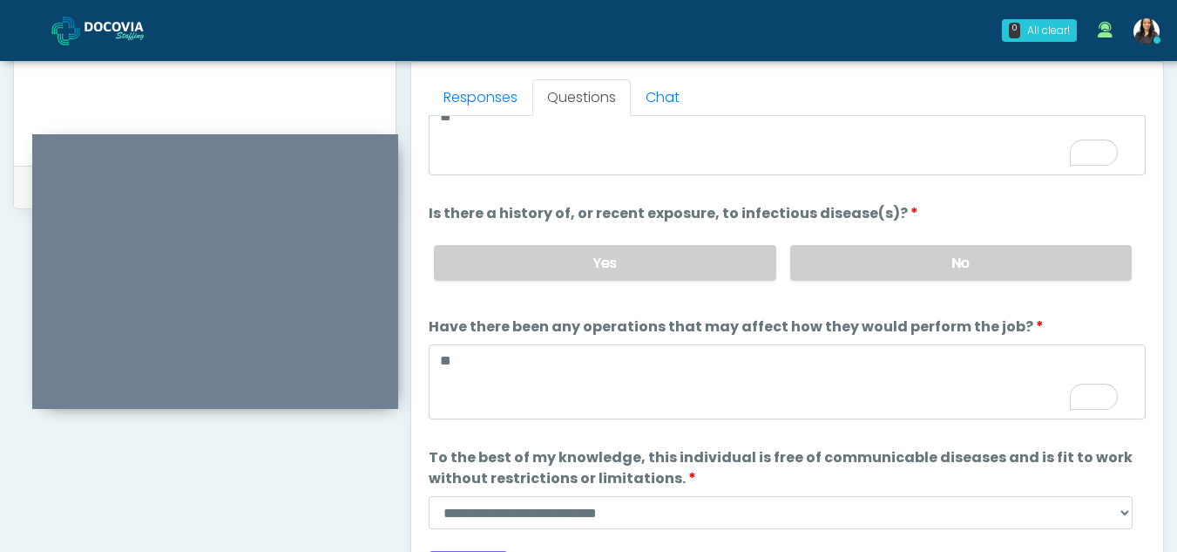
scroll to position [149, 0]
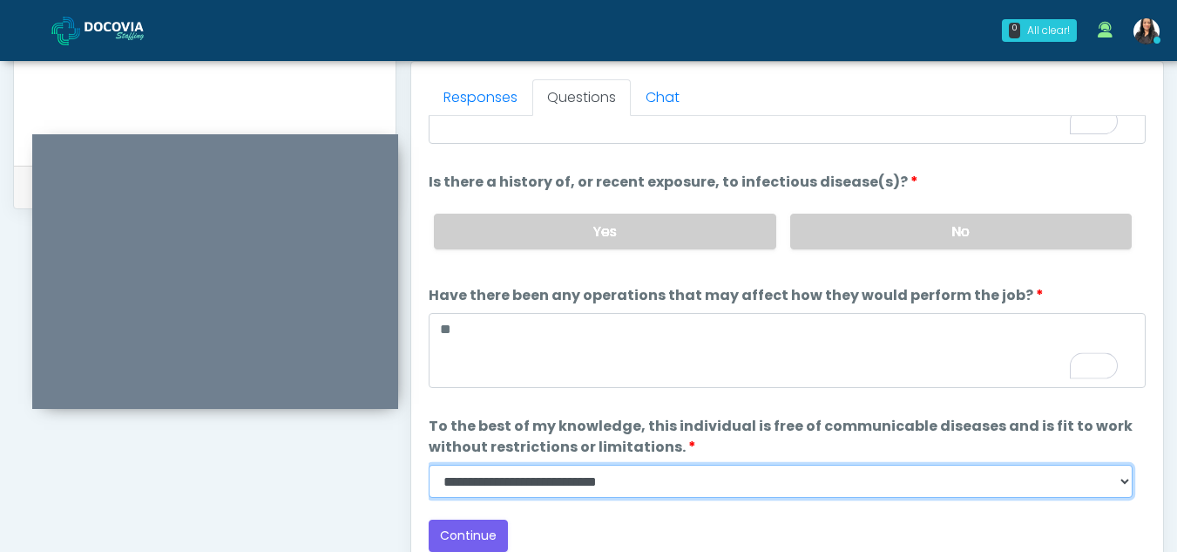
click at [1123, 479] on select "**********" at bounding box center [781, 480] width 704 height 33
select select "******"
click at [429, 464] on select "**********" at bounding box center [781, 480] width 704 height 33
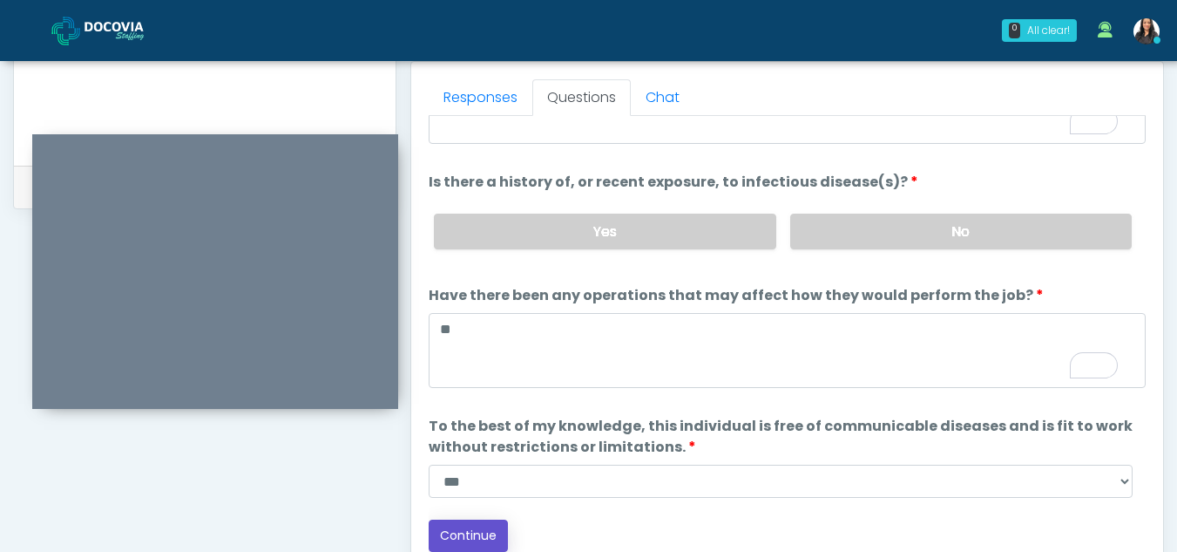
click at [489, 528] on button "Continue" at bounding box center [468, 535] width 79 height 32
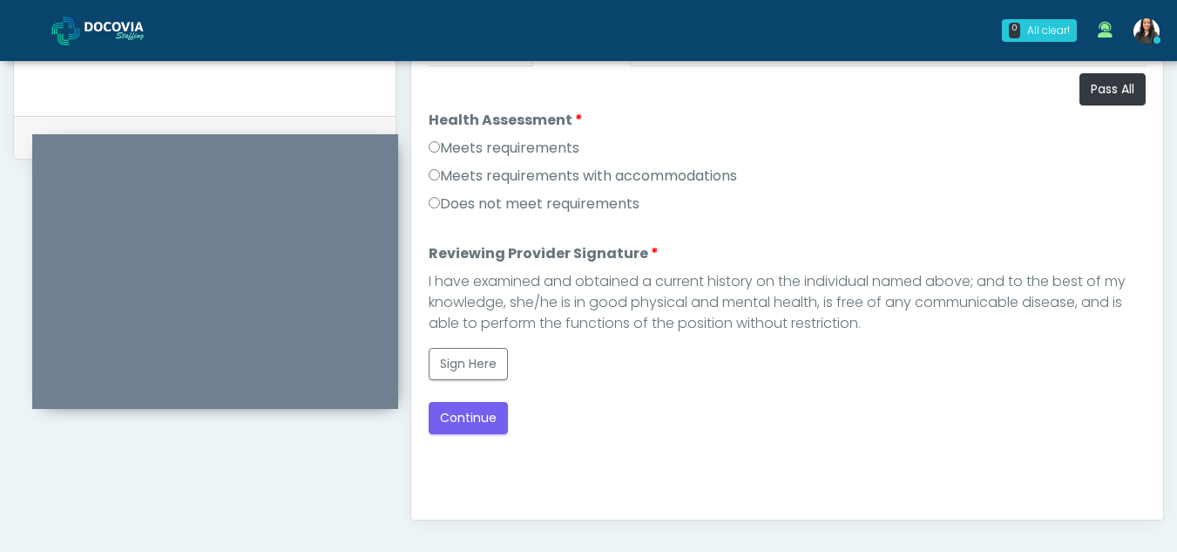
scroll to position [787, 0]
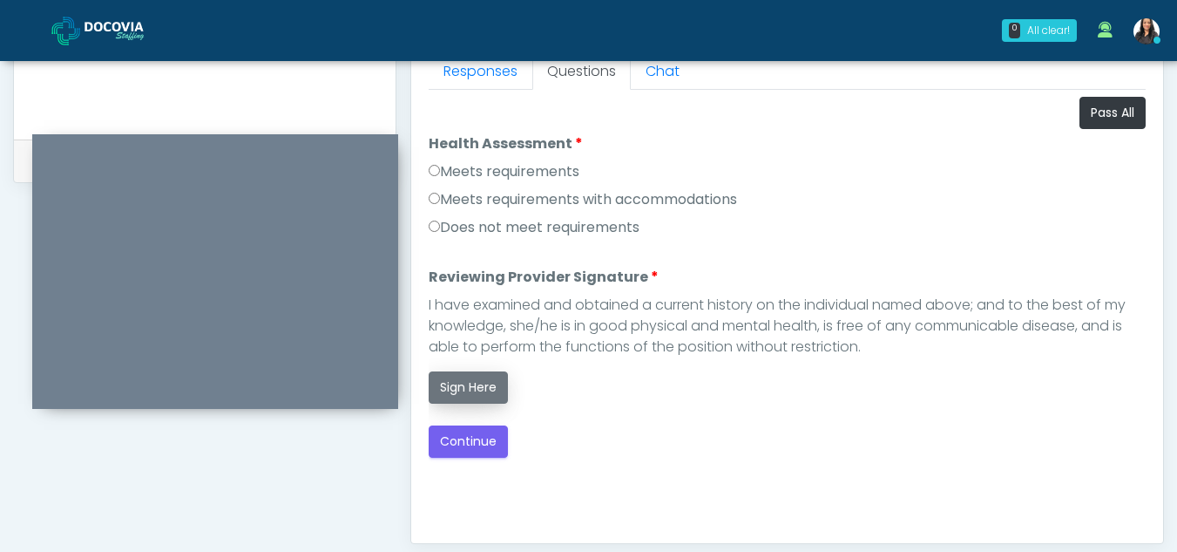
click at [465, 383] on button "Sign Here" at bounding box center [468, 387] width 79 height 32
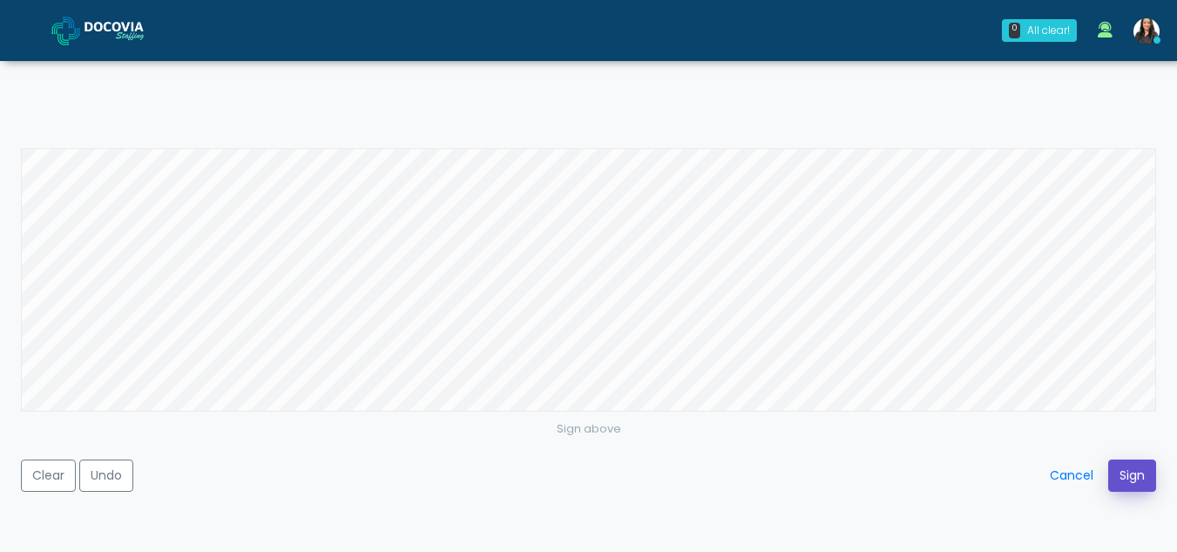
click at [1139, 477] on button "Sign" at bounding box center [1132, 475] width 48 height 32
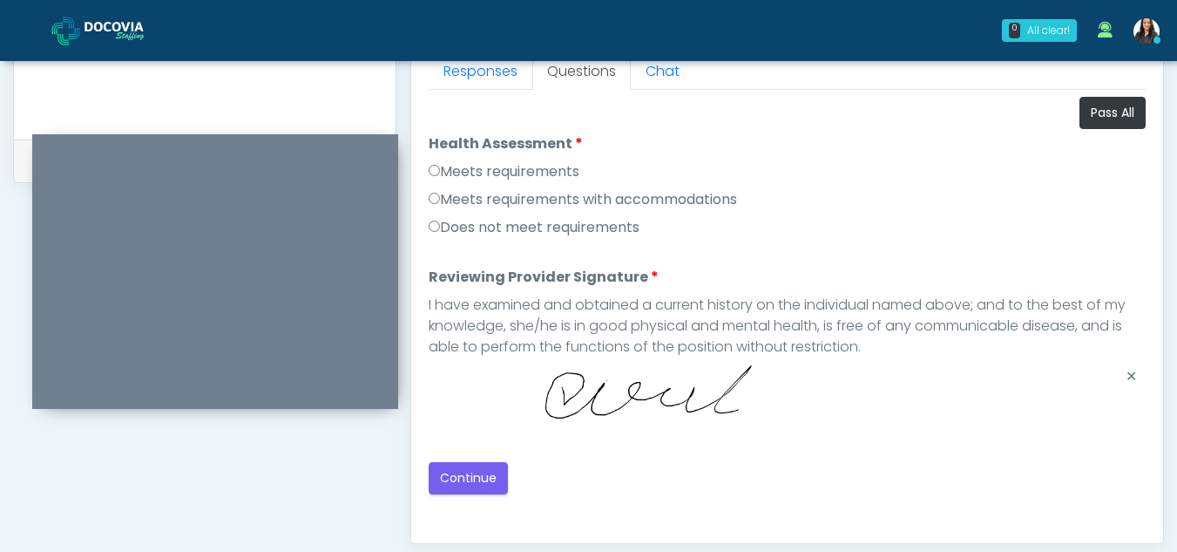
scroll to position [905, 0]
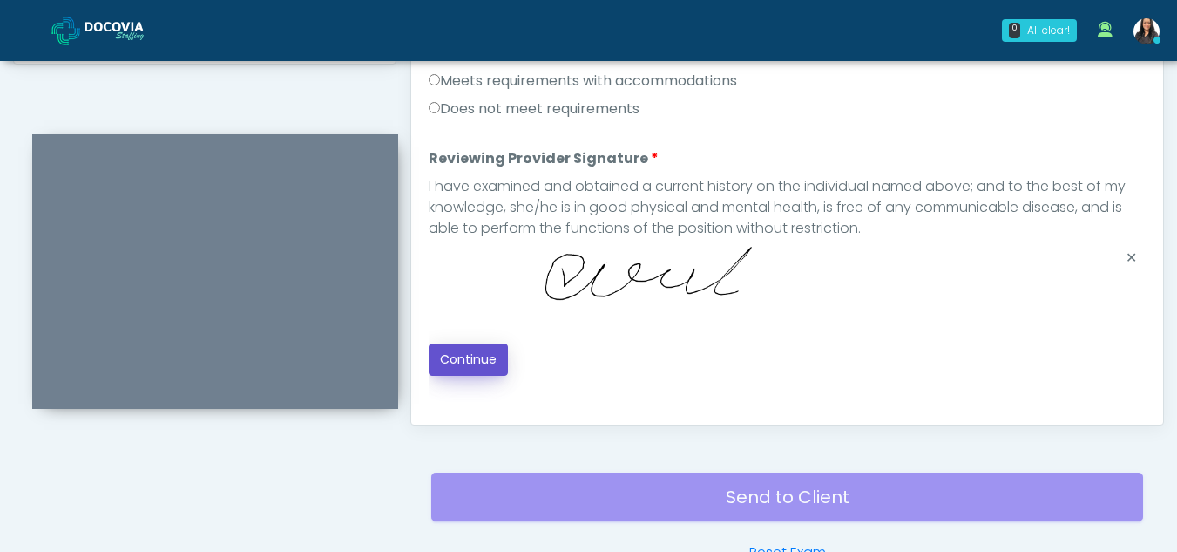
click at [490, 360] on button "Continue" at bounding box center [468, 359] width 79 height 32
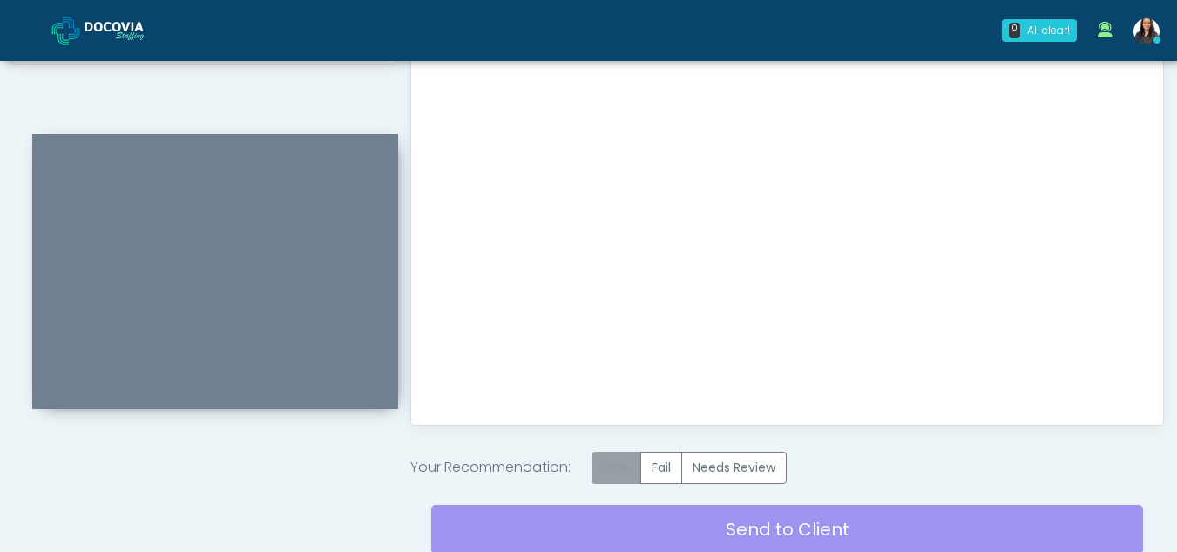
click at [616, 468] on label "Pass" at bounding box center [617, 467] width 50 height 32
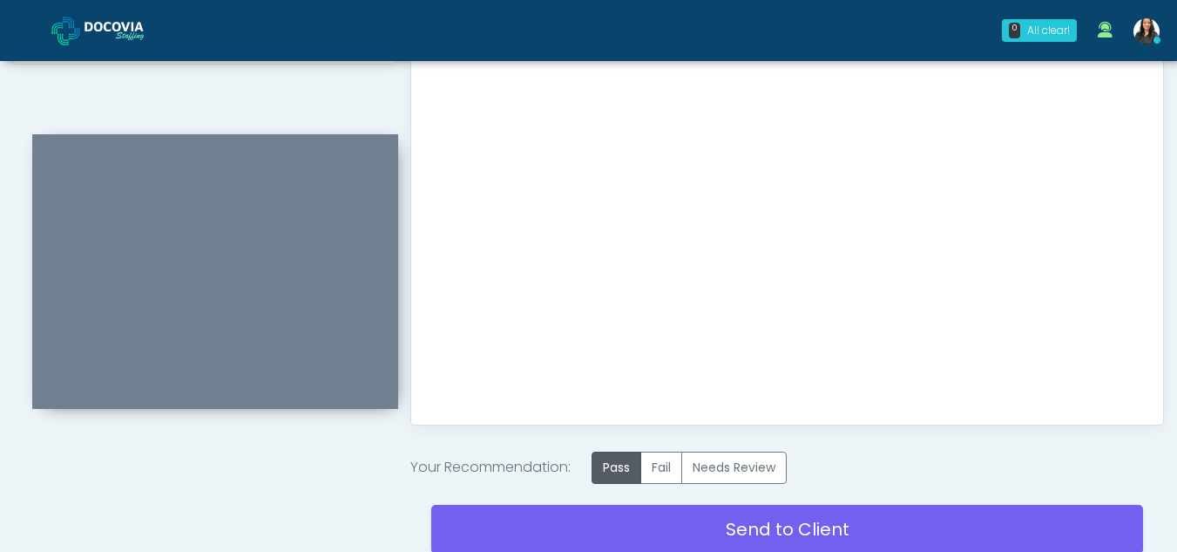
scroll to position [1045, 0]
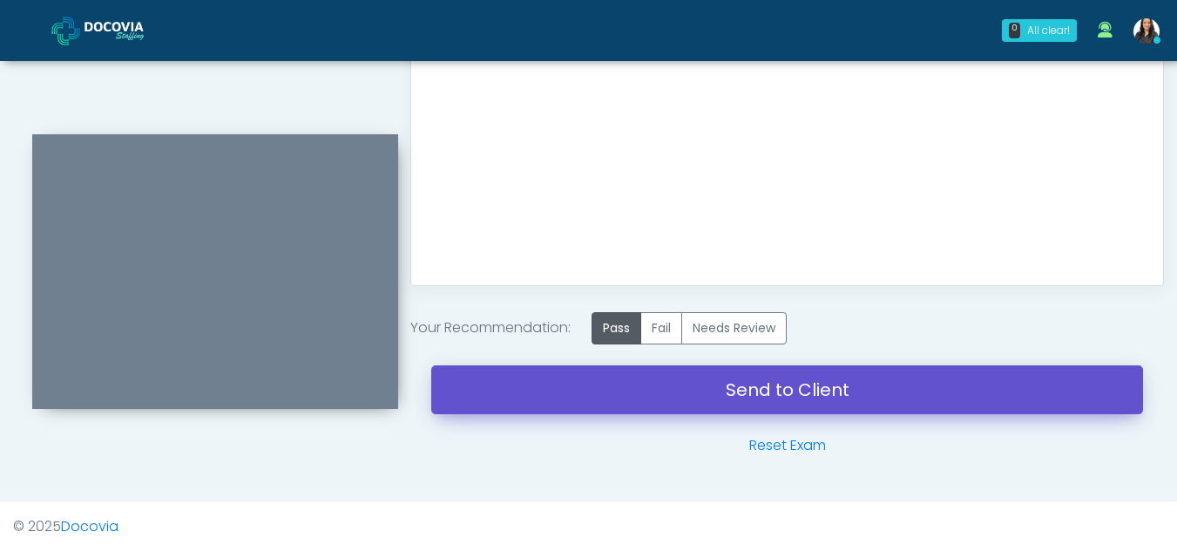
click at [790, 397] on link "Send to Client" at bounding box center [787, 389] width 712 height 49
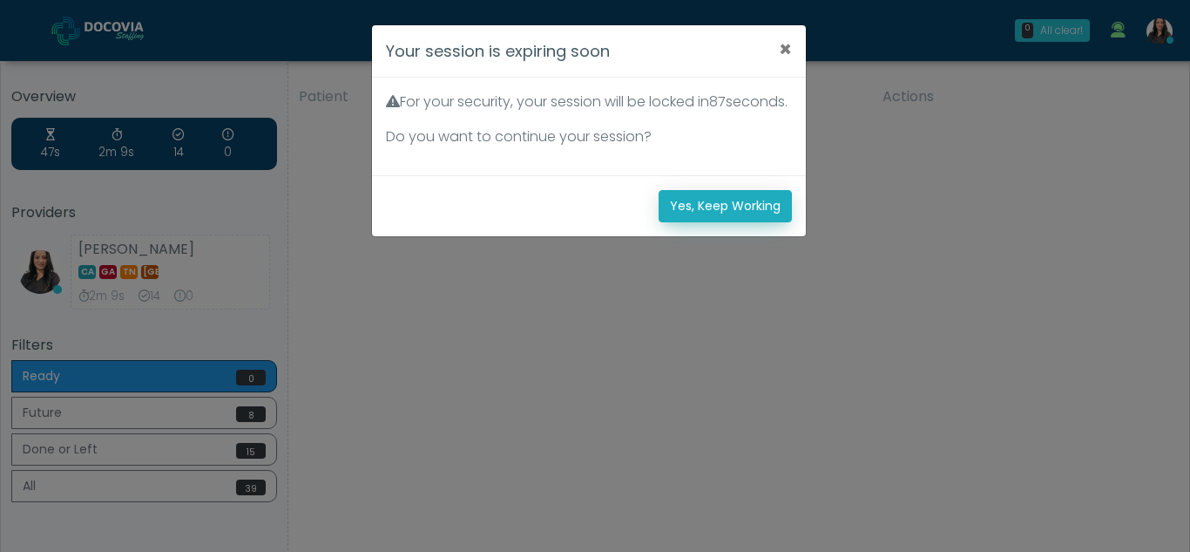
click at [715, 222] on button "Yes, Keep Working" at bounding box center [725, 206] width 133 height 32
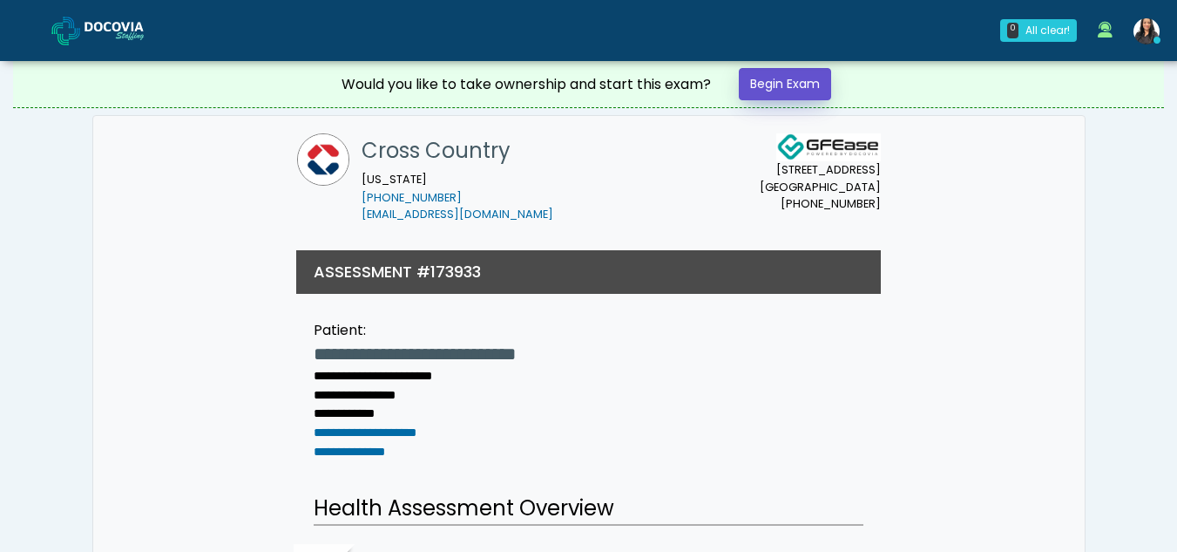
click at [782, 85] on link "Begin Exam" at bounding box center [785, 84] width 92 height 32
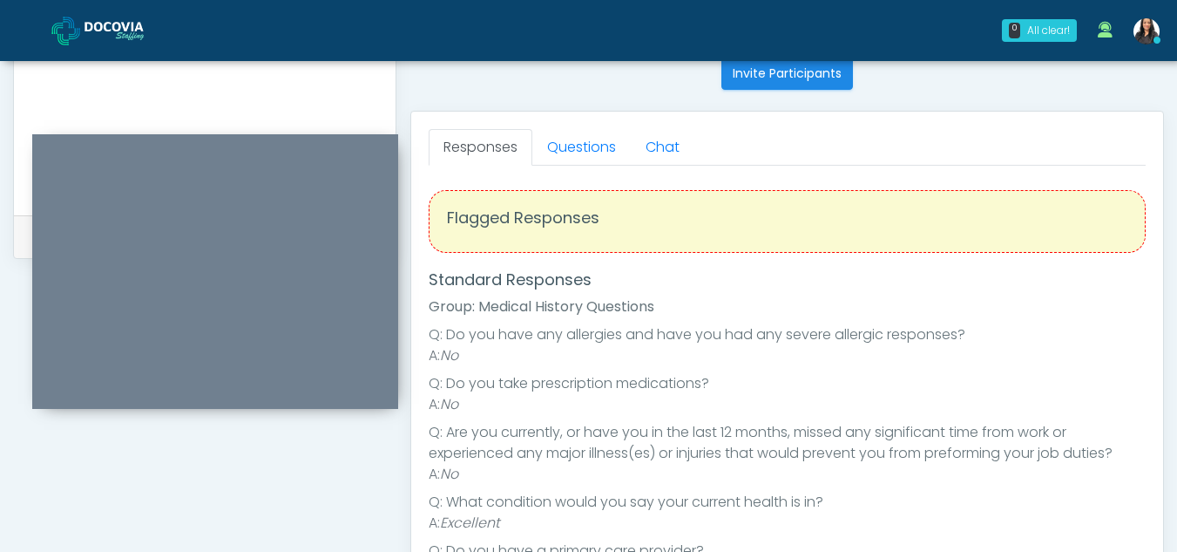
scroll to position [708, 0]
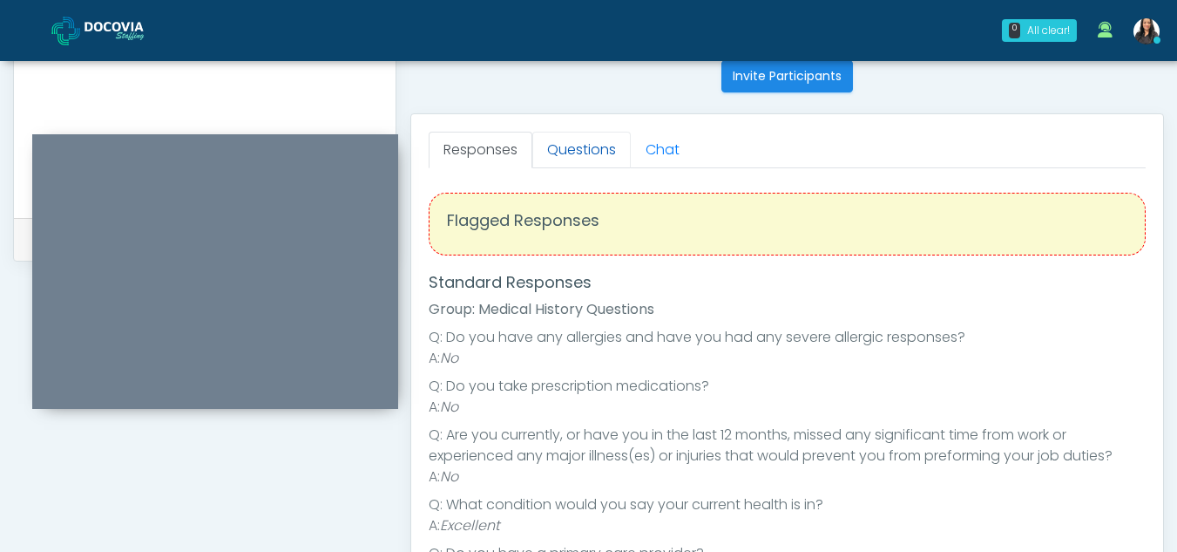
click at [586, 147] on link "Questions" at bounding box center [581, 150] width 98 height 37
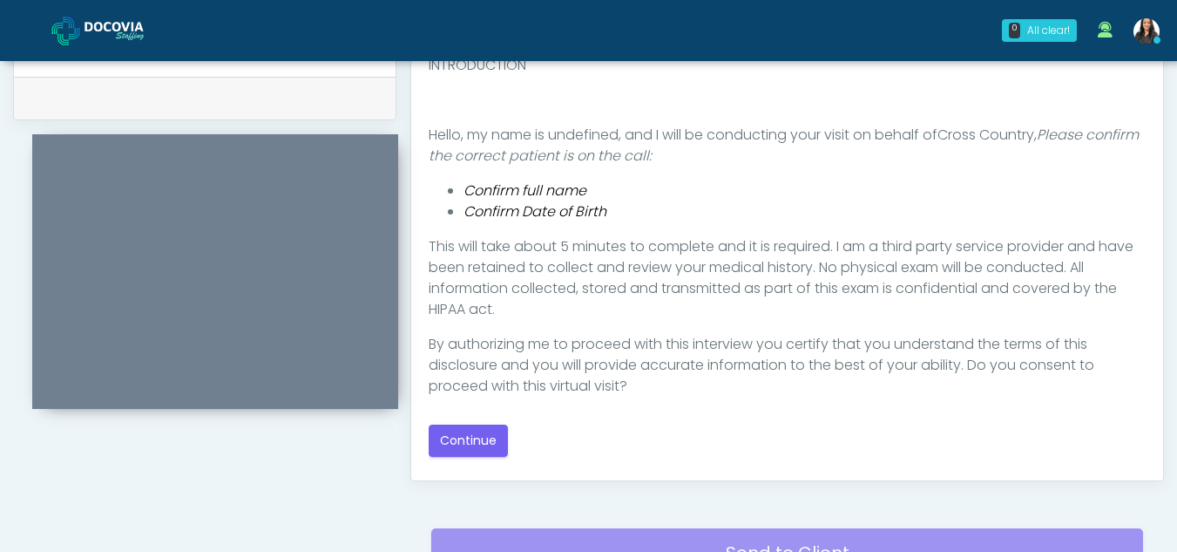
scroll to position [932, 0]
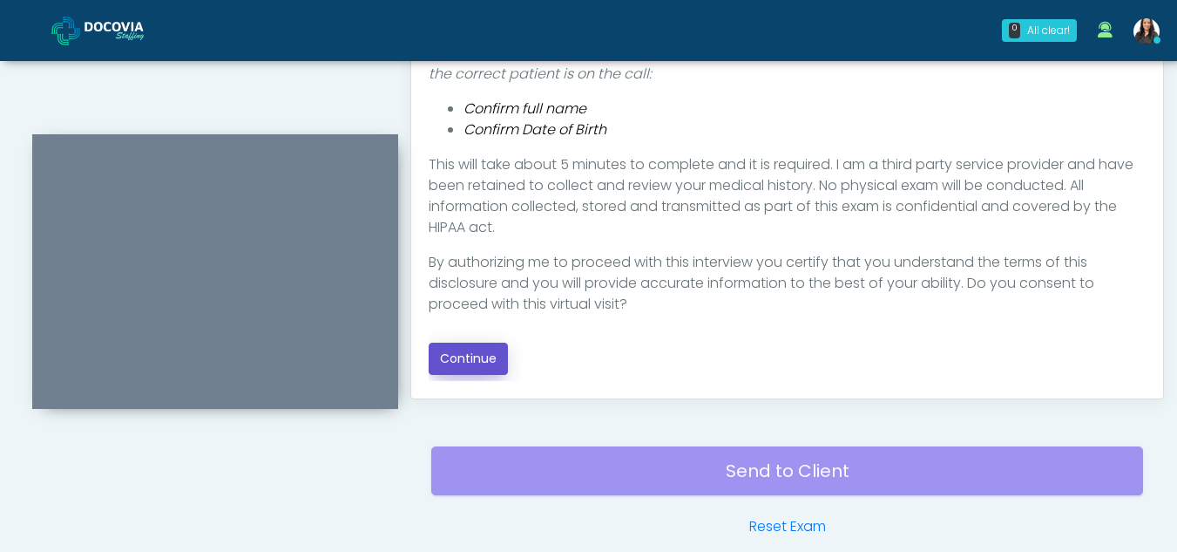
click at [446, 358] on button "Continue" at bounding box center [468, 358] width 79 height 32
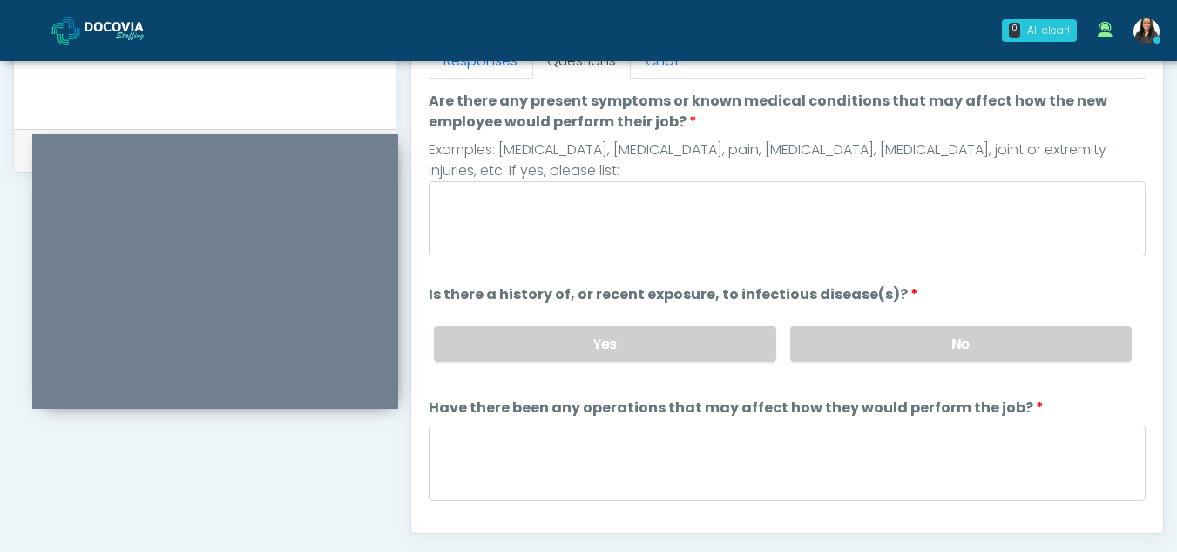
scroll to position [779, 0]
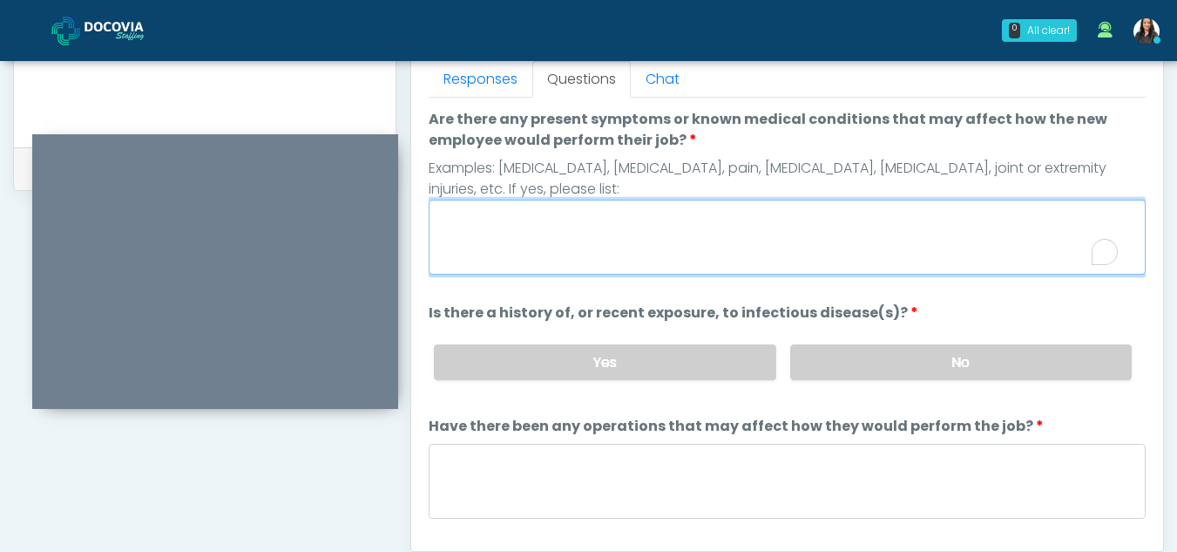
click at [525, 230] on textarea "Are there any present symptoms or known medical conditions that may affect how …" at bounding box center [787, 237] width 717 height 75
type textarea "**"
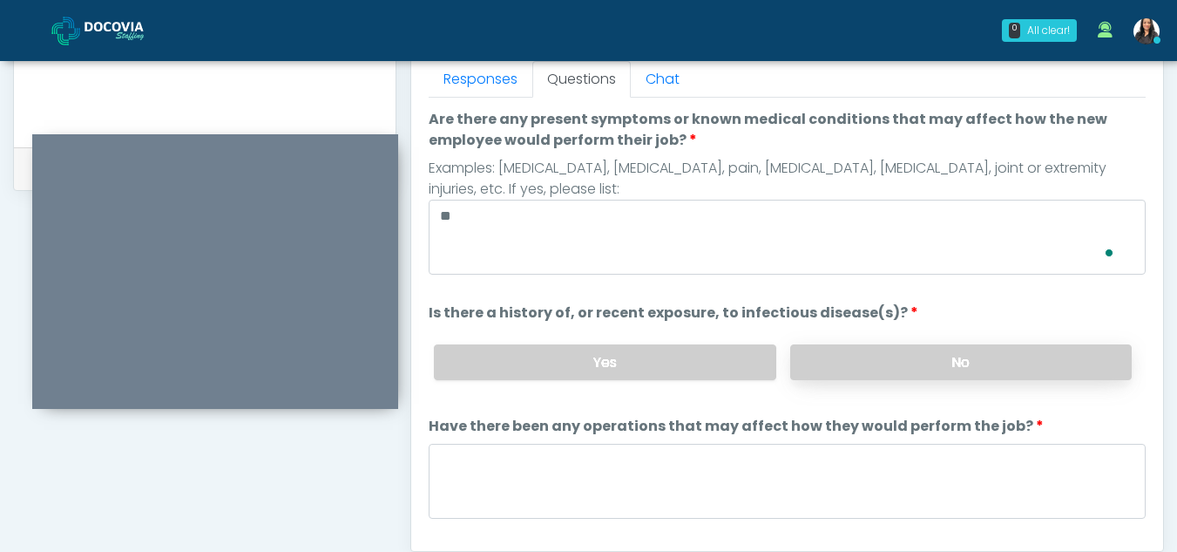
click at [1019, 366] on label "No" at bounding box center [961, 362] width 342 height 36
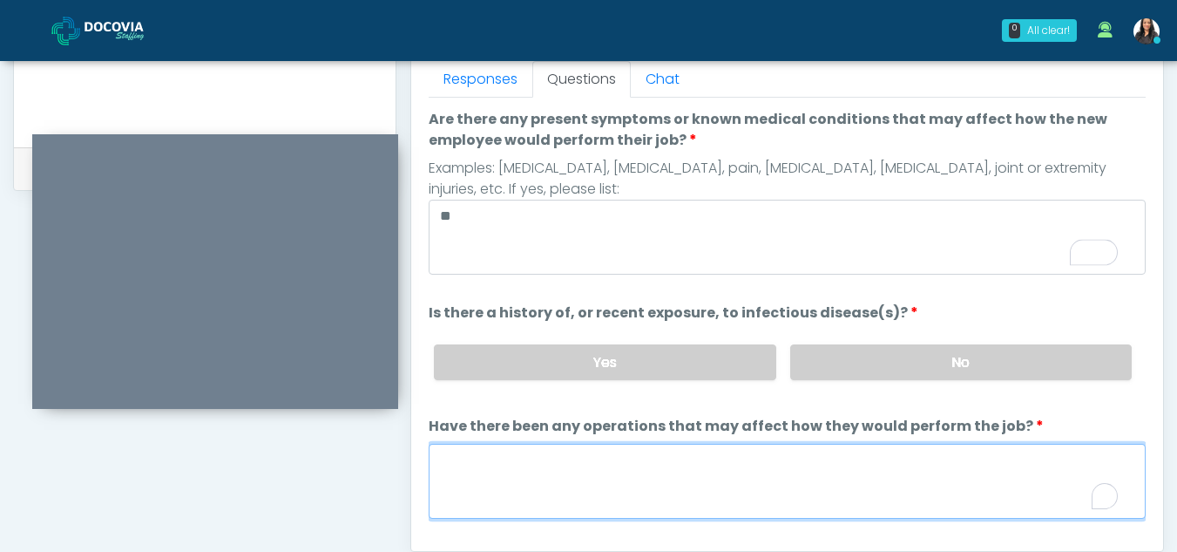
click at [546, 485] on textarea "Have there been any operations that may affect how they would perform the job?" at bounding box center [787, 481] width 717 height 75
type textarea "**"
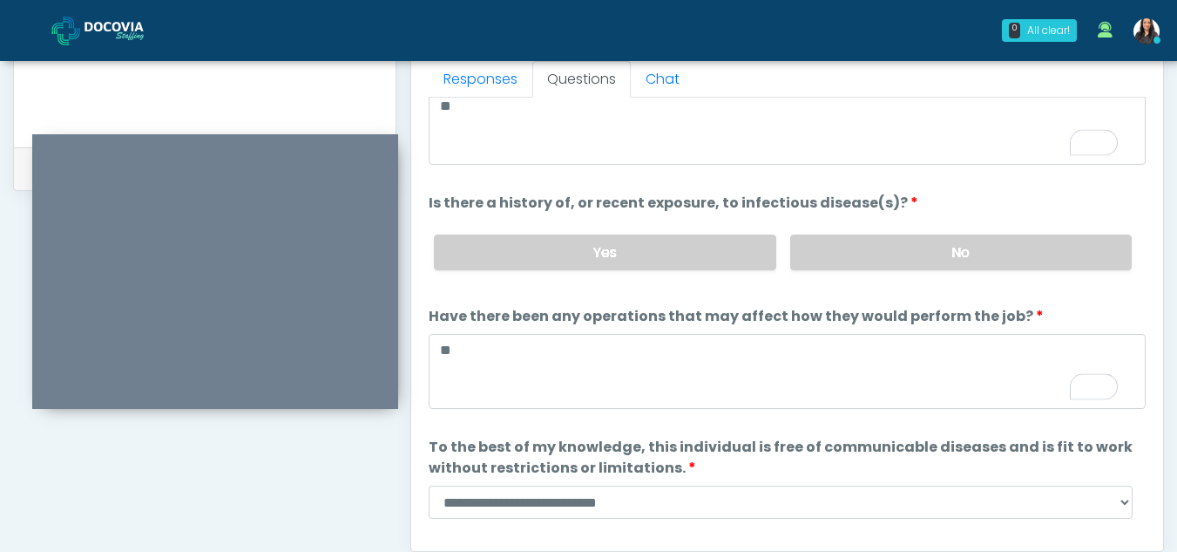
scroll to position [149, 0]
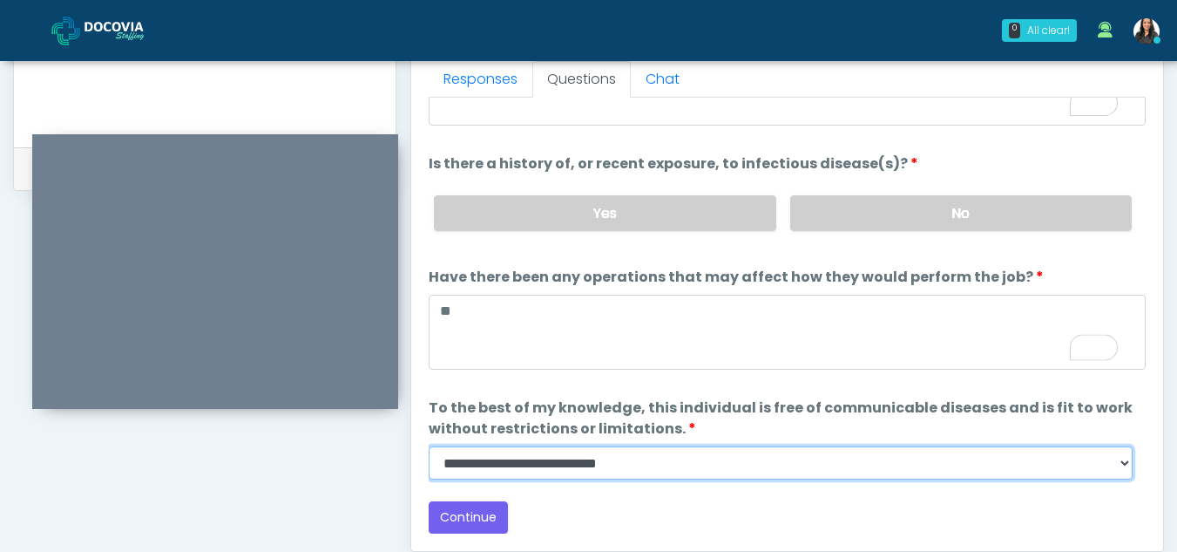
click at [1128, 466] on select "**********" at bounding box center [781, 462] width 704 height 33
select select "******"
click at [429, 446] on select "**********" at bounding box center [781, 462] width 704 height 33
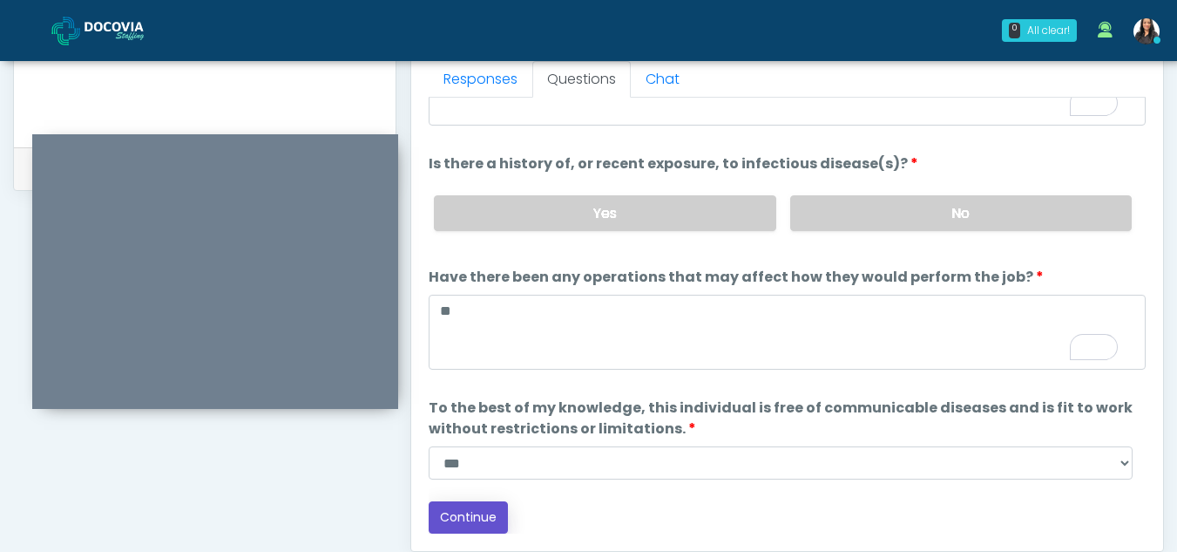
click at [485, 521] on button "Continue" at bounding box center [468, 517] width 79 height 32
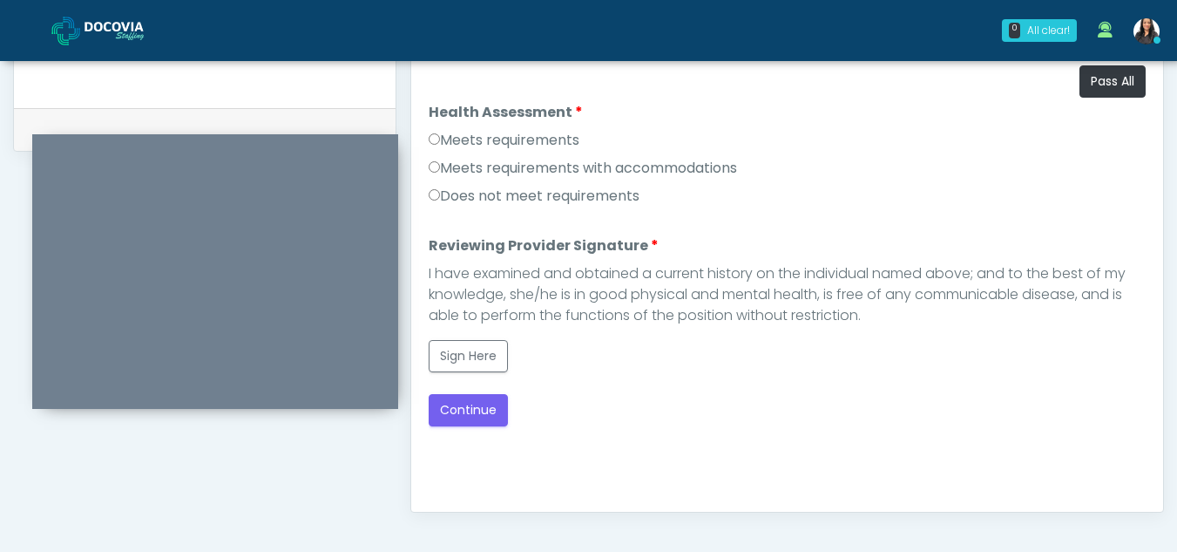
scroll to position [813, 0]
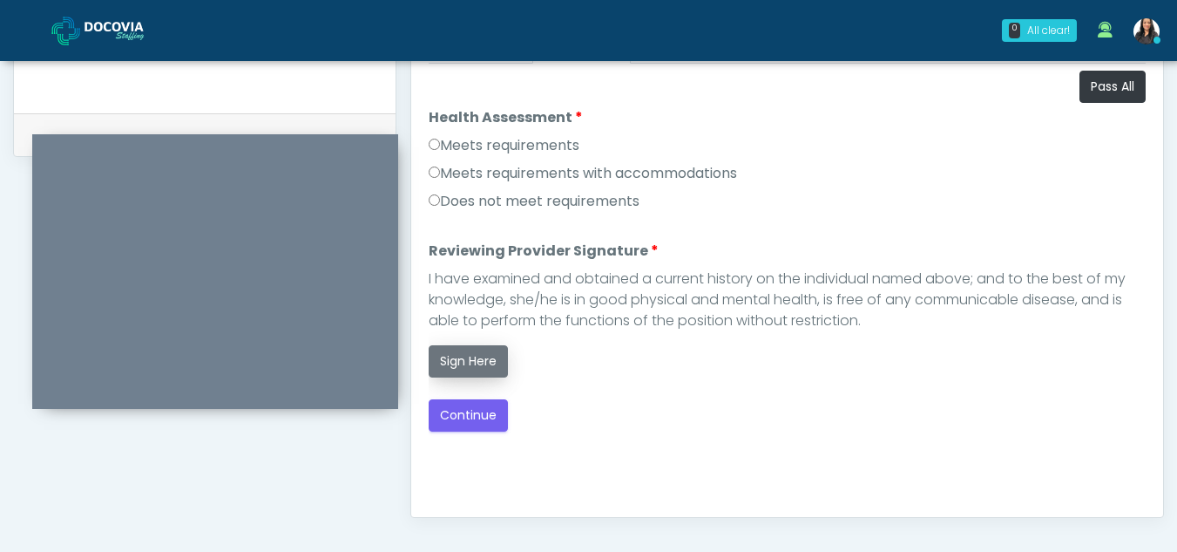
click at [477, 363] on button "Sign Here" at bounding box center [468, 361] width 79 height 32
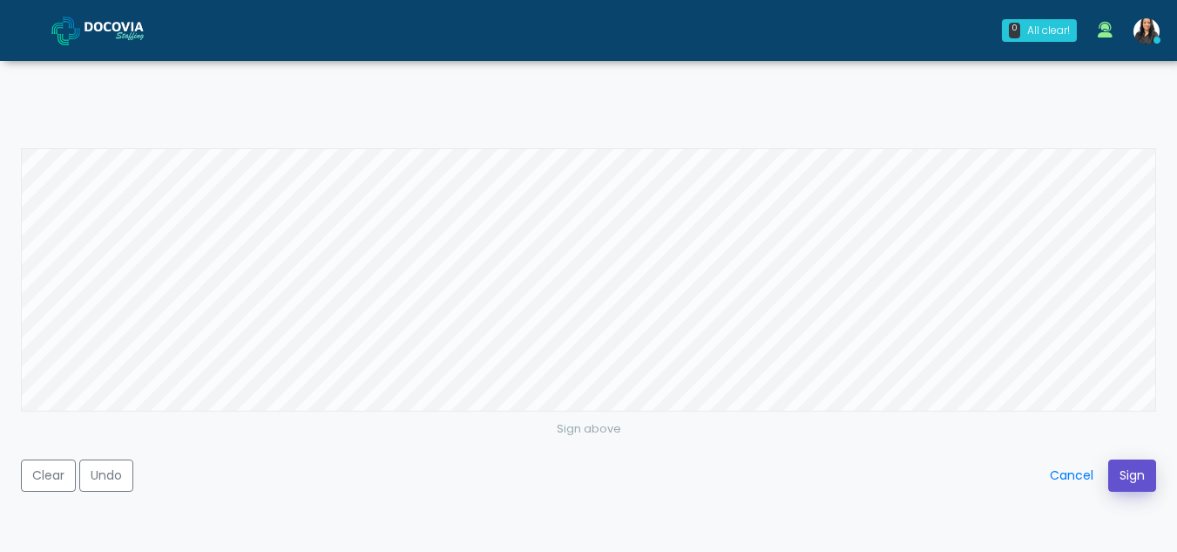
click at [1131, 469] on button "Sign" at bounding box center [1132, 475] width 48 height 32
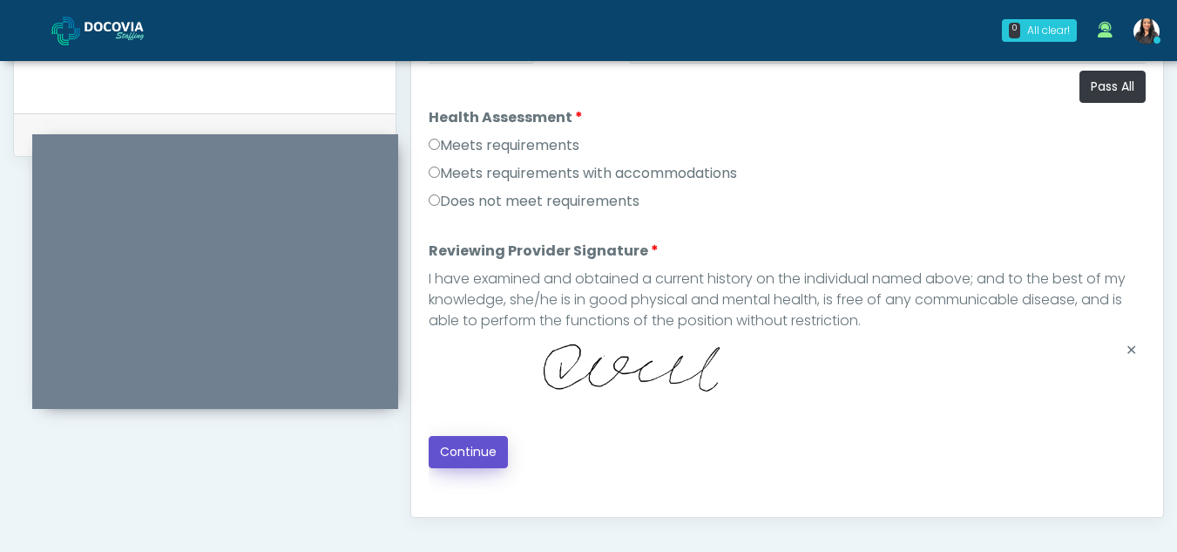
click at [471, 446] on button "Continue" at bounding box center [468, 452] width 79 height 32
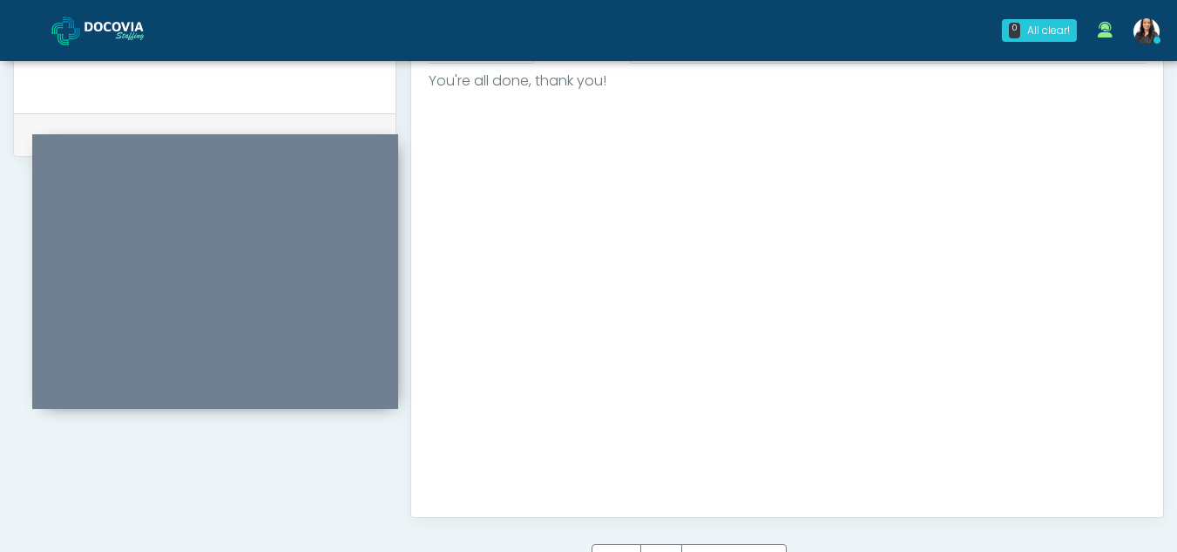
scroll to position [1045, 0]
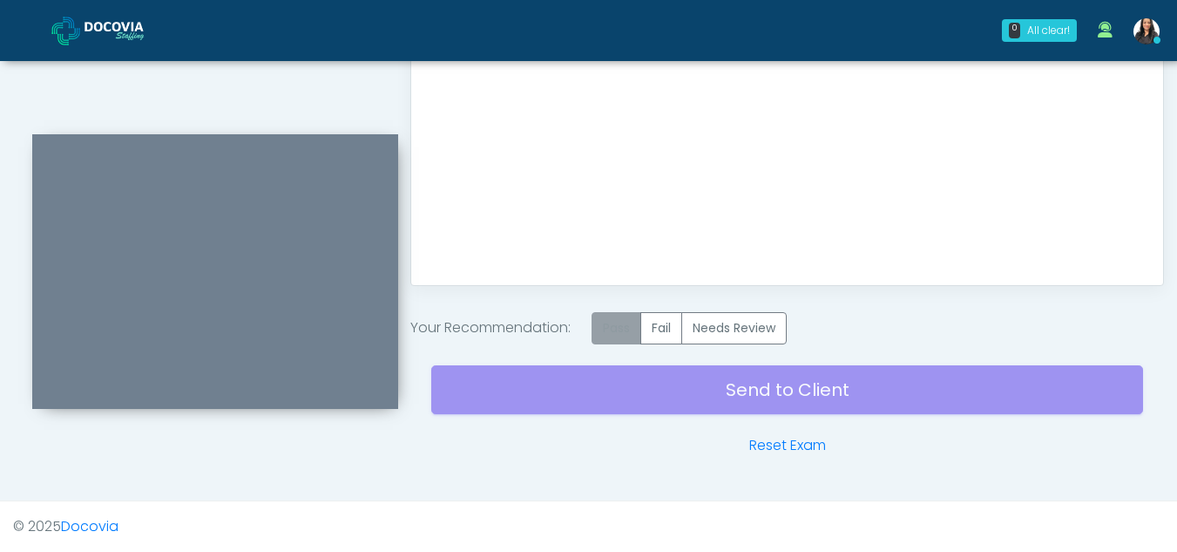
click at [638, 329] on label "Pass" at bounding box center [617, 328] width 50 height 32
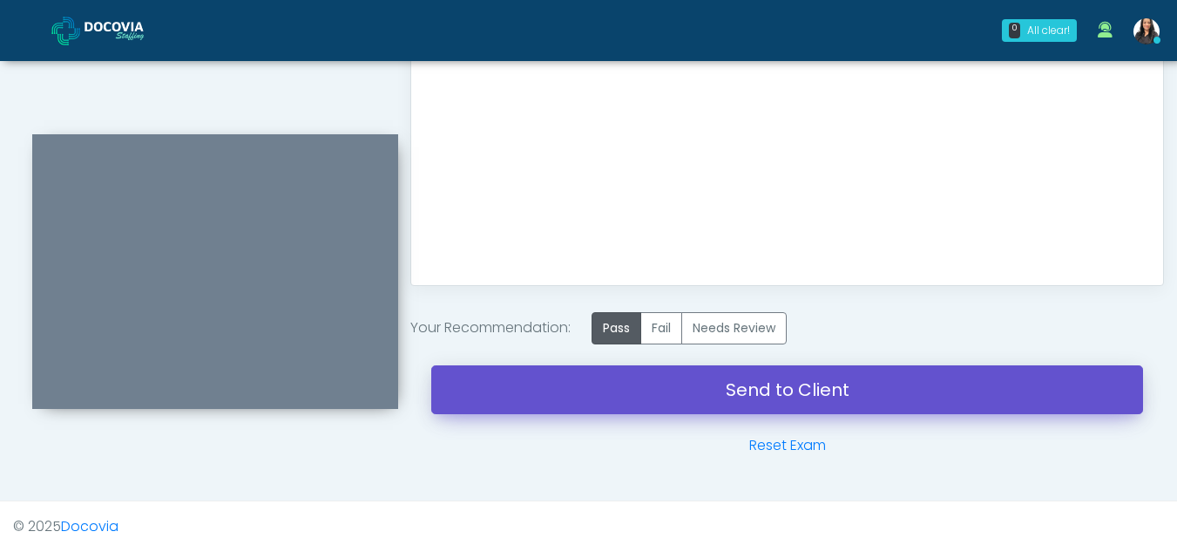
click at [745, 386] on link "Send to Client" at bounding box center [787, 389] width 712 height 49
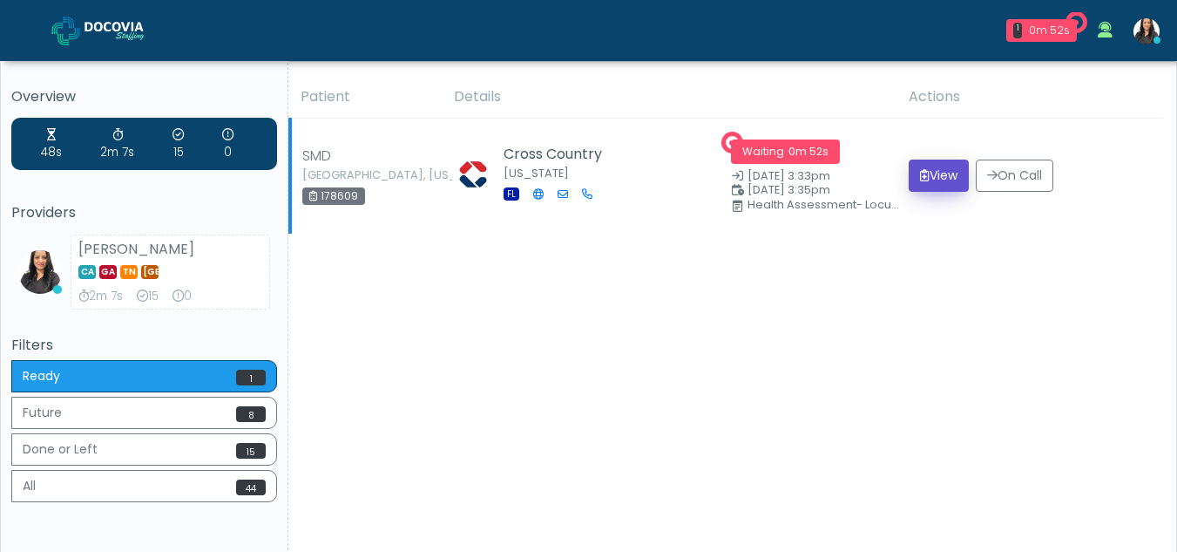
click at [933, 175] on button "View" at bounding box center [939, 175] width 60 height 32
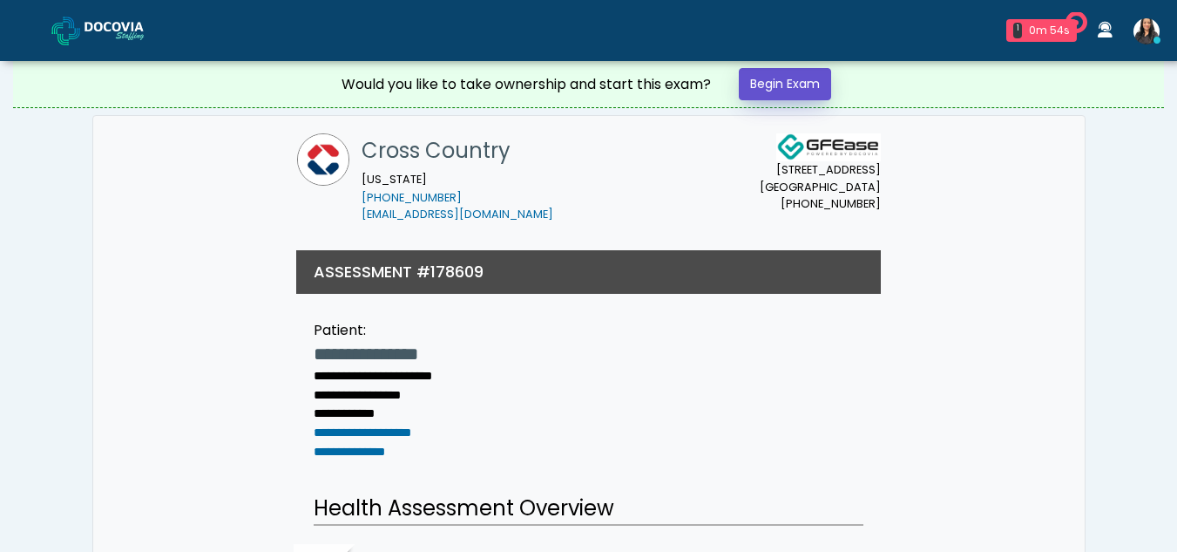
click at [804, 78] on link "Begin Exam" at bounding box center [785, 84] width 92 height 32
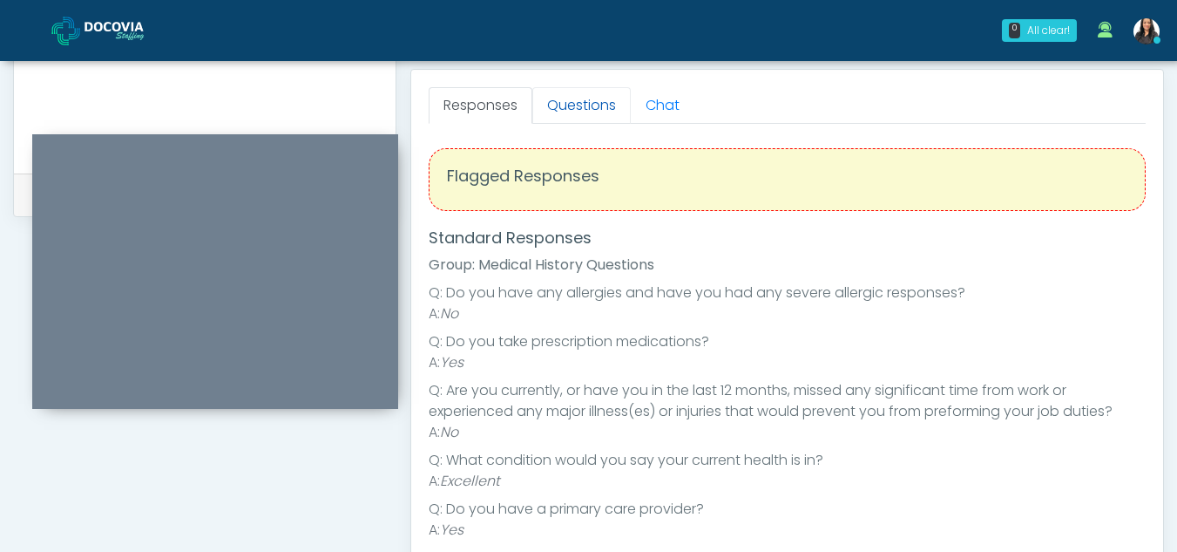
click at [601, 103] on link "Questions" at bounding box center [581, 105] width 98 height 37
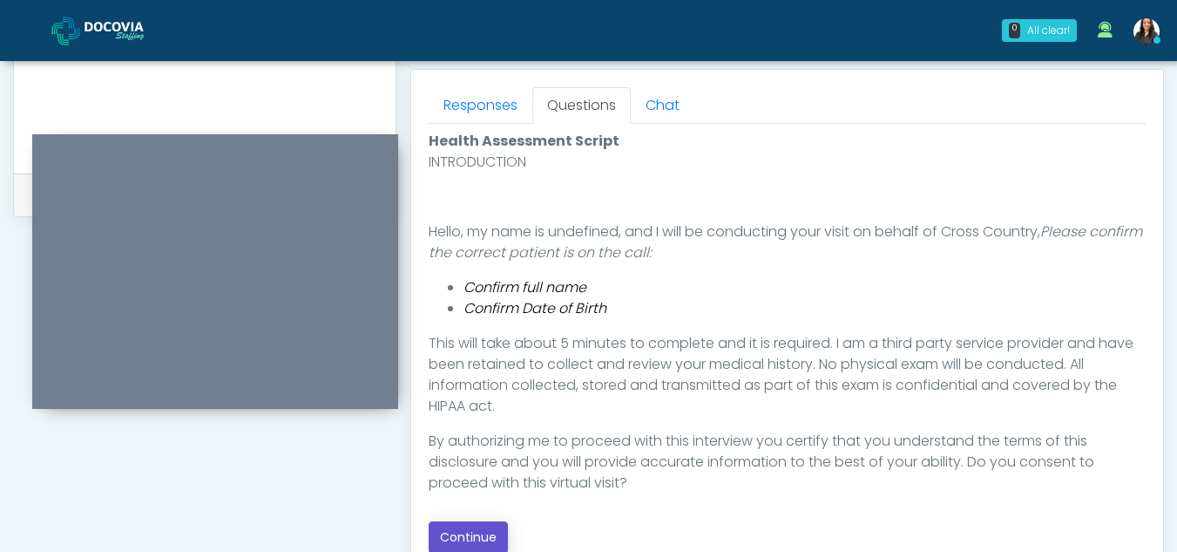
click at [474, 523] on button "Continue" at bounding box center [468, 537] width 79 height 32
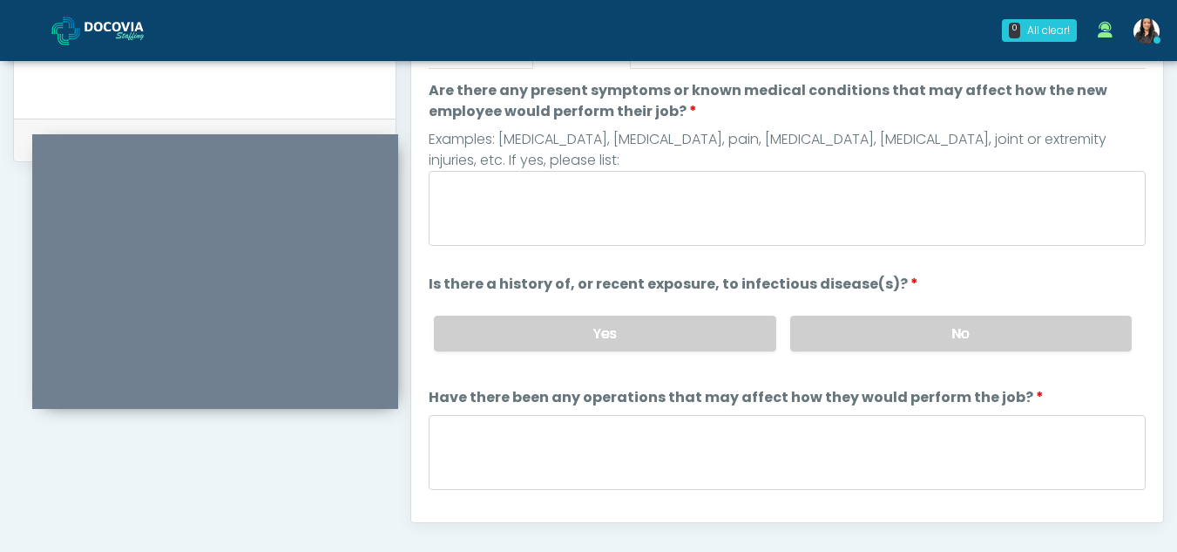
scroll to position [805, 0]
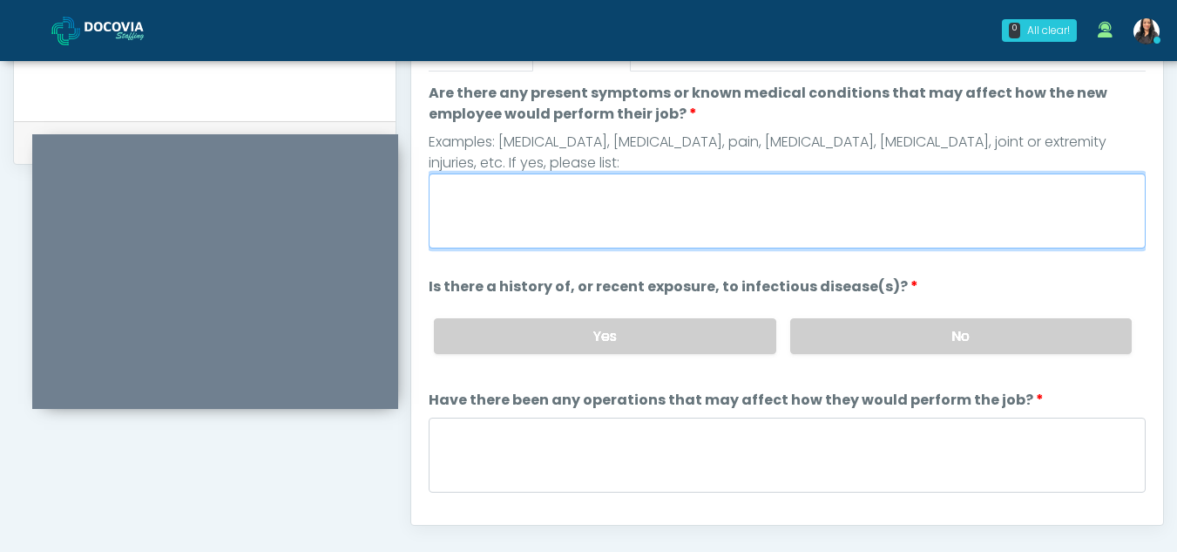
click at [536, 216] on textarea "Are there any present symptoms or known medical conditions that may affect how …" at bounding box center [787, 210] width 717 height 75
type textarea "**"
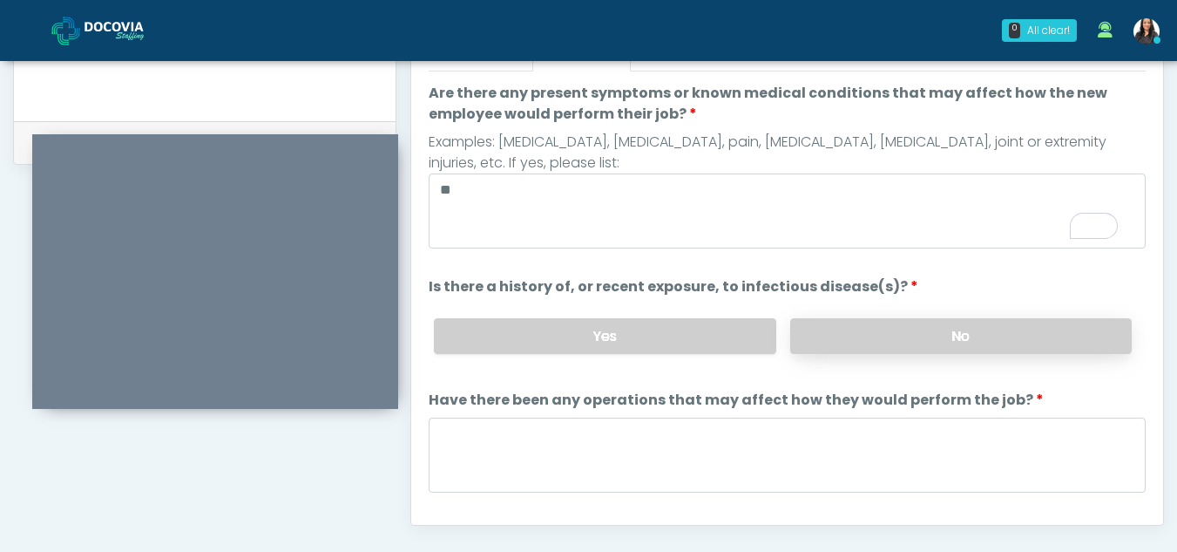
click at [889, 327] on label "No" at bounding box center [961, 336] width 342 height 36
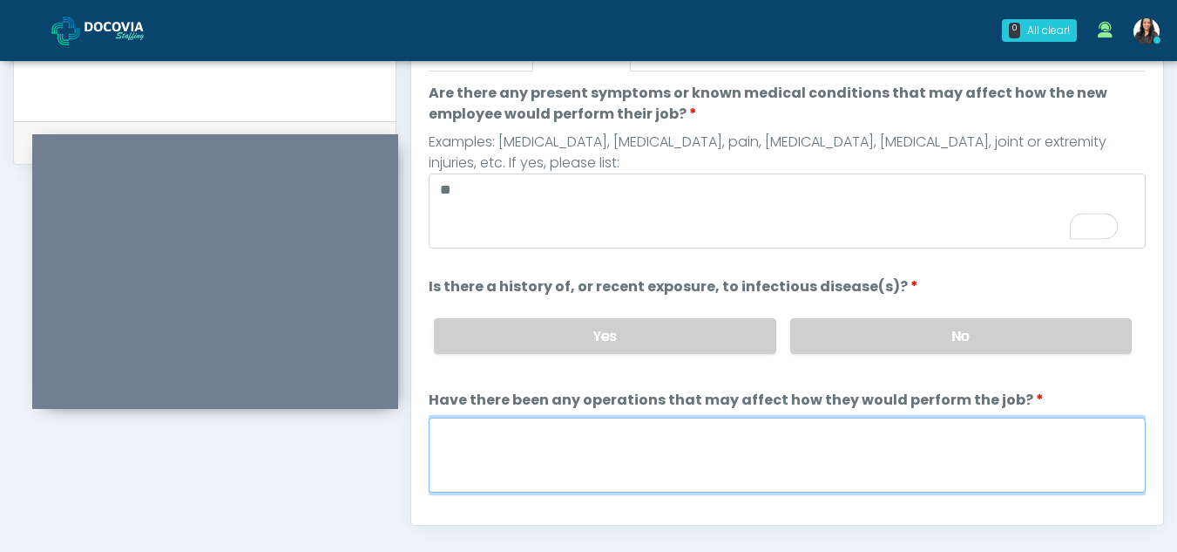
click at [541, 458] on textarea "Have there been any operations that may affect how they would perform the job?" at bounding box center [787, 454] width 717 height 75
type textarea "**"
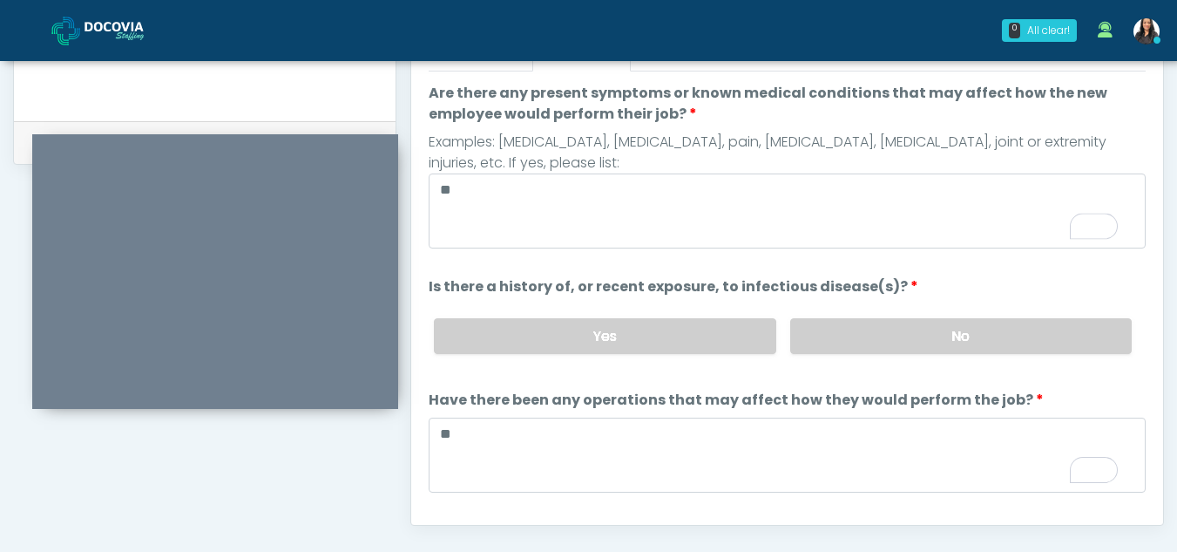
scroll to position [149, 0]
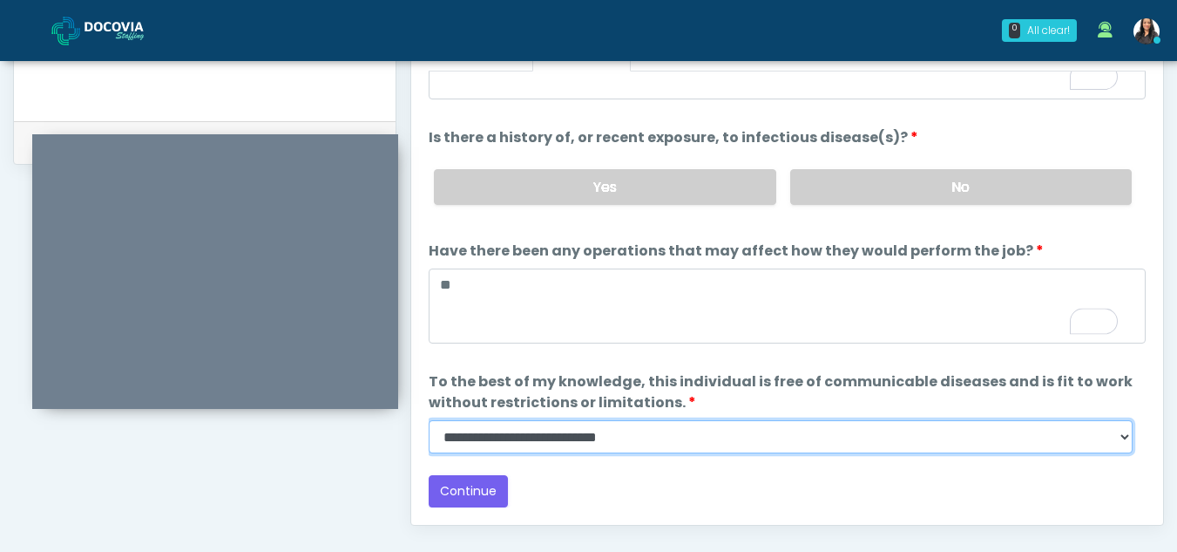
click at [1125, 444] on select "**********" at bounding box center [781, 436] width 704 height 33
select select "******"
click at [429, 420] on select "**********" at bounding box center [781, 436] width 704 height 33
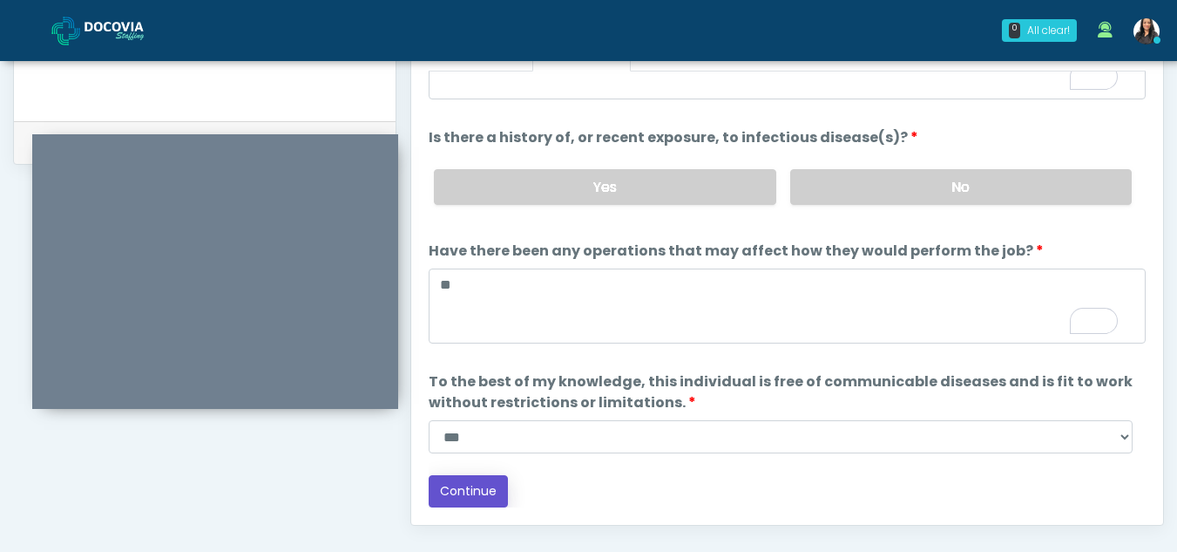
click at [467, 485] on button "Continue" at bounding box center [468, 491] width 79 height 32
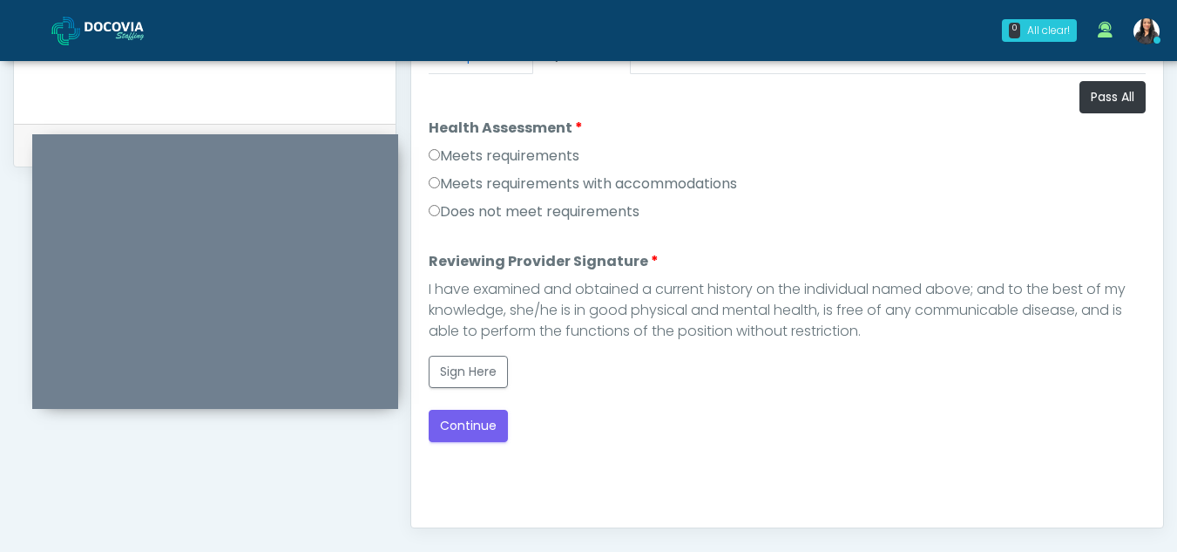
scroll to position [797, 0]
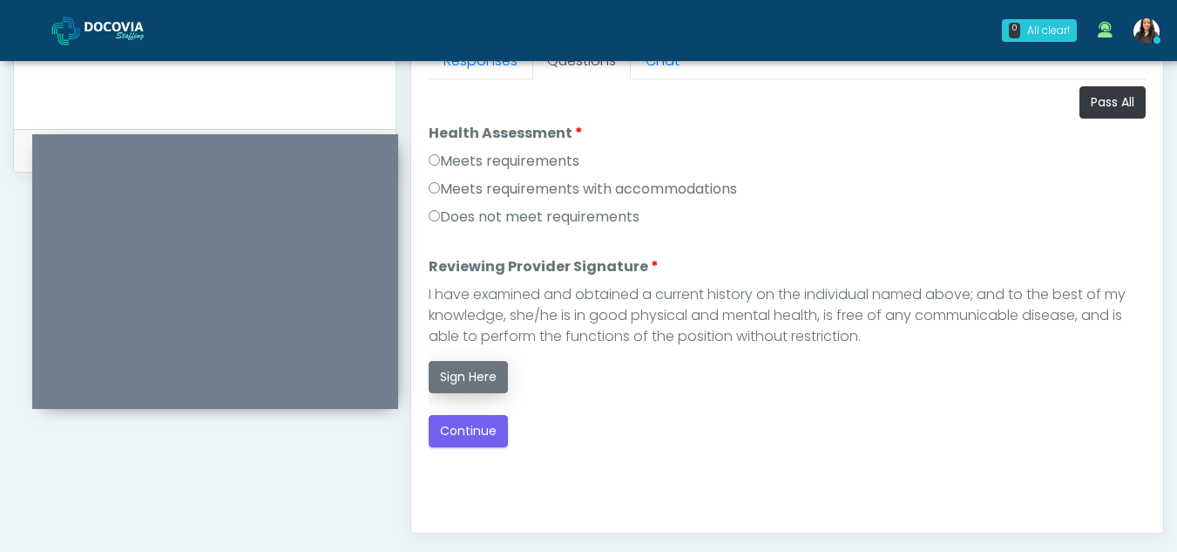
click at [467, 379] on button "Sign Here" at bounding box center [468, 377] width 79 height 32
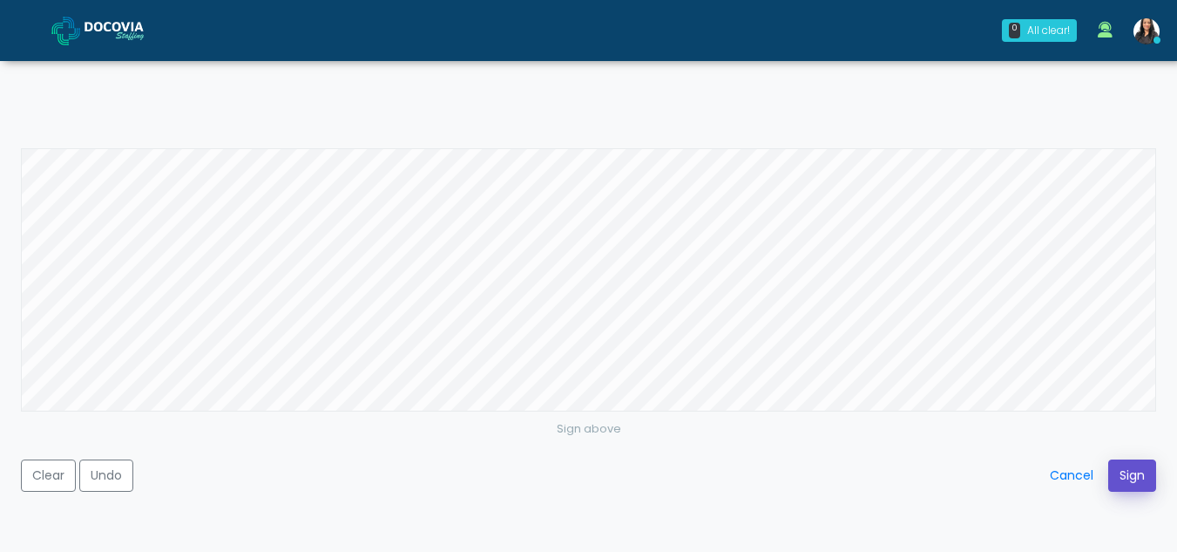
click at [1133, 466] on button "Sign" at bounding box center [1132, 475] width 48 height 32
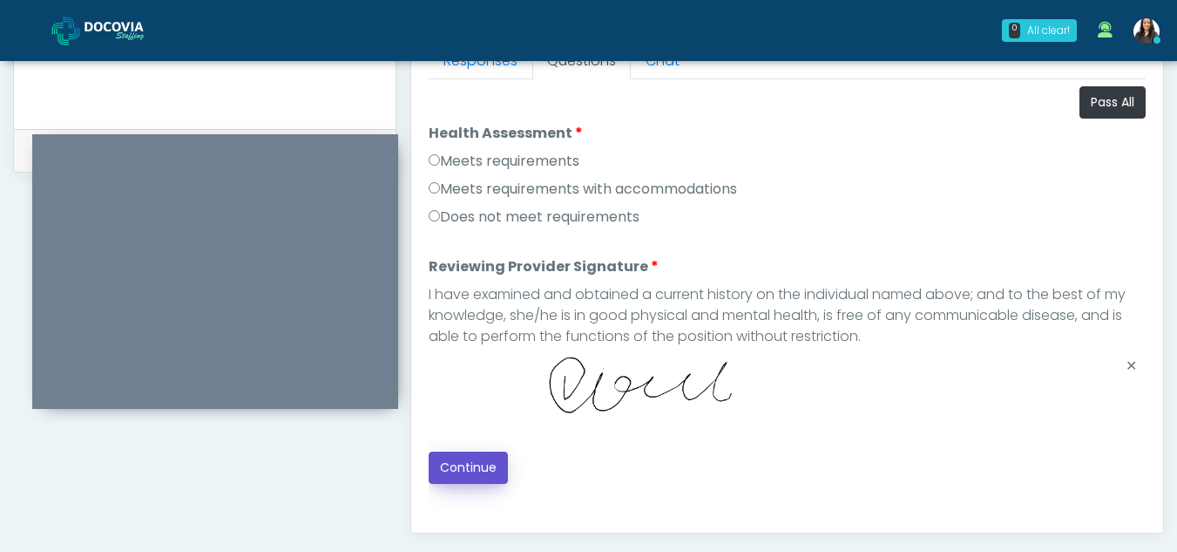
click at [485, 460] on button "Continue" at bounding box center [468, 467] width 79 height 32
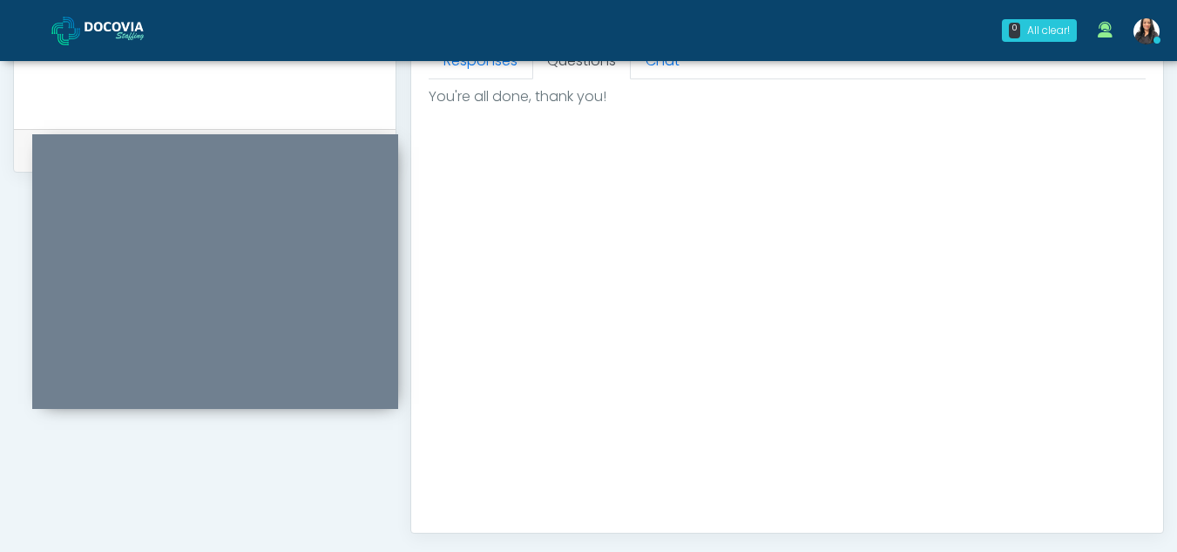
scroll to position [1045, 0]
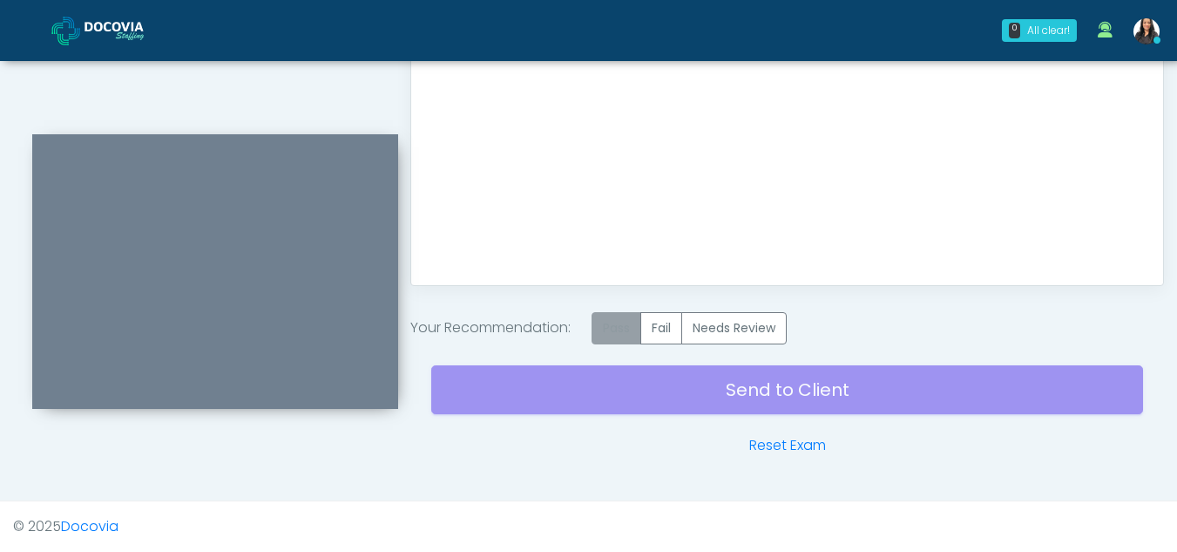
click at [623, 319] on label "Pass" at bounding box center [617, 328] width 50 height 32
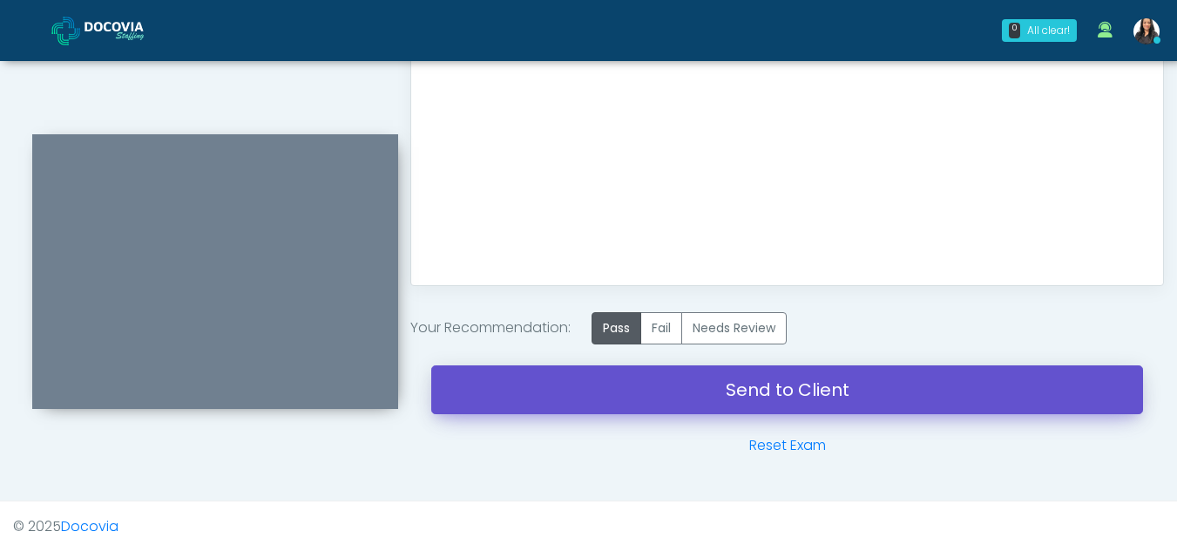
click at [824, 383] on link "Send to Client" at bounding box center [787, 389] width 712 height 49
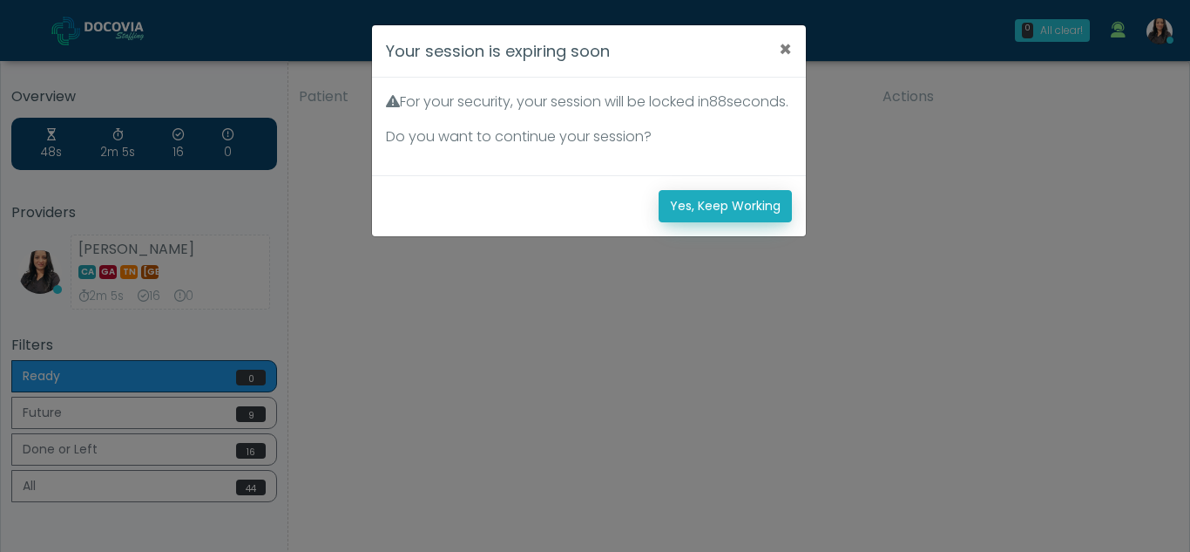
click at [712, 222] on button "Yes, Keep Working" at bounding box center [725, 206] width 133 height 32
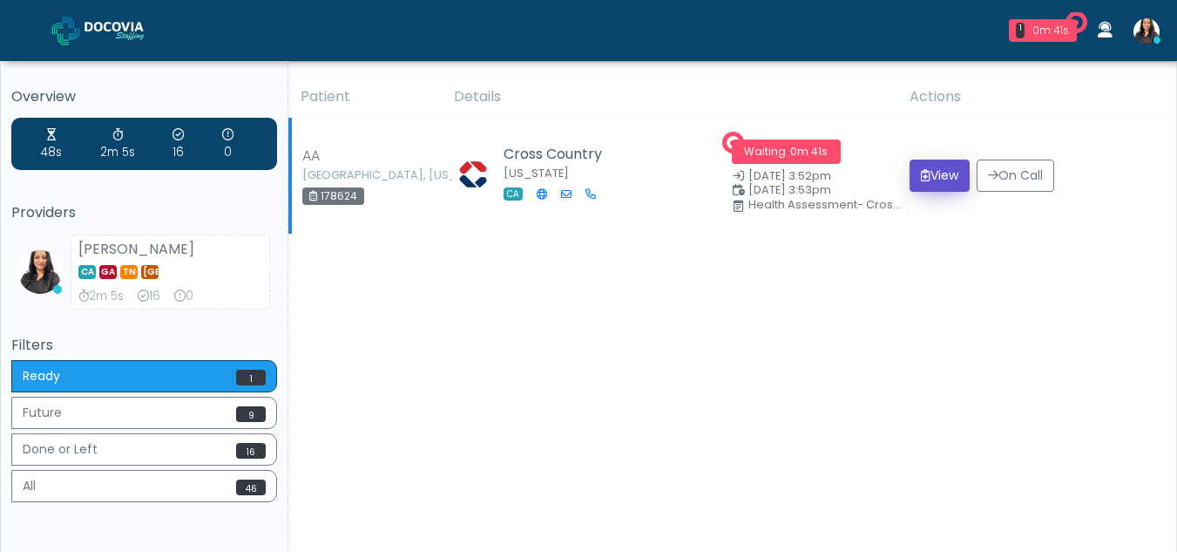
click at [937, 174] on button "View" at bounding box center [940, 175] width 60 height 32
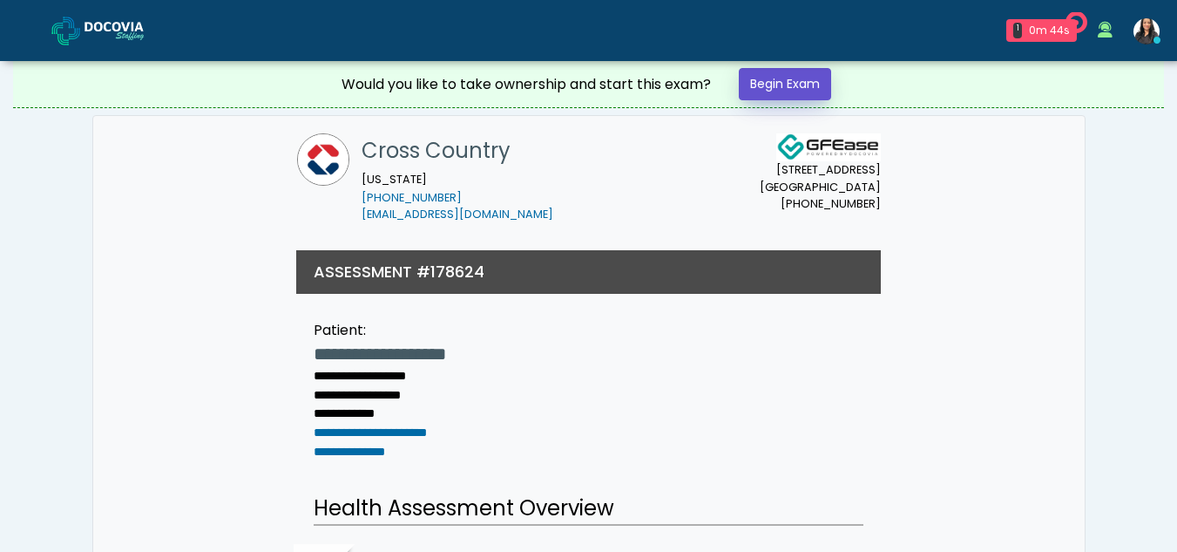
click at [783, 86] on link "Begin Exam" at bounding box center [785, 84] width 92 height 32
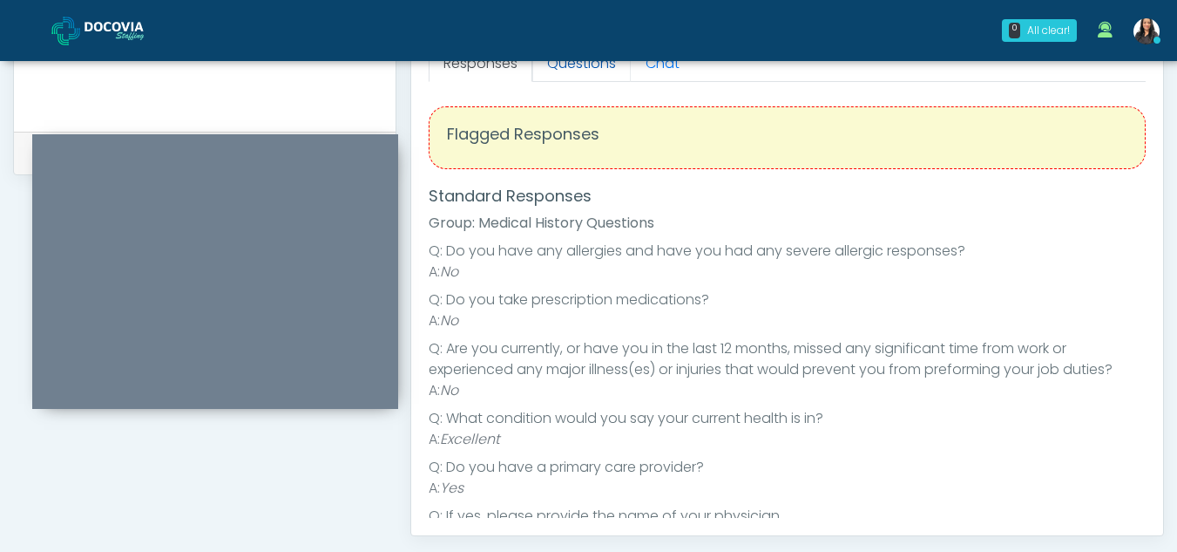
click at [607, 76] on link "Questions" at bounding box center [581, 63] width 98 height 37
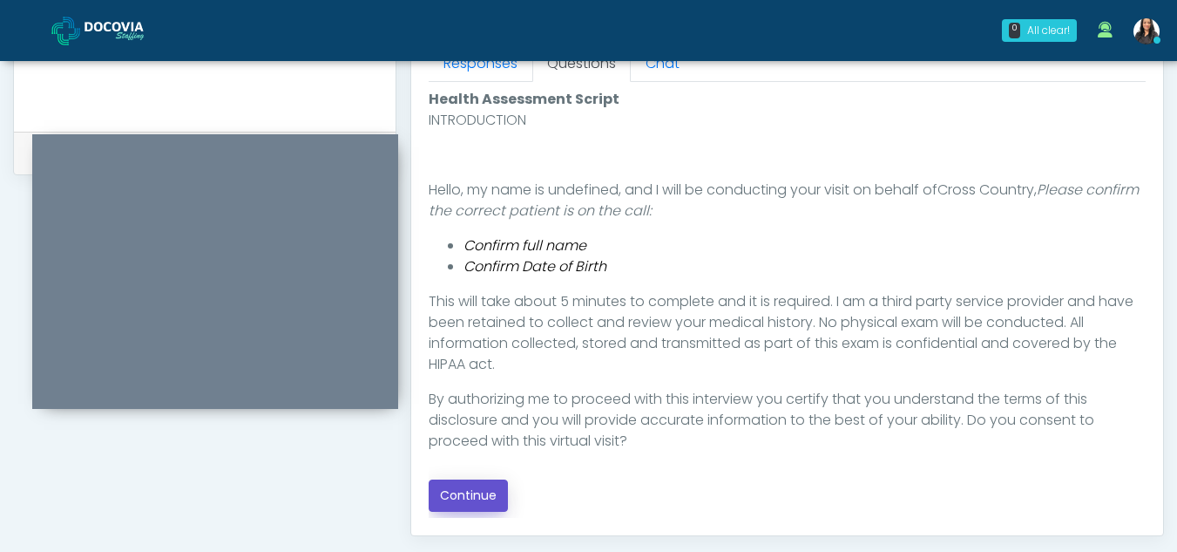
click at [471, 499] on button "Continue" at bounding box center [468, 495] width 79 height 32
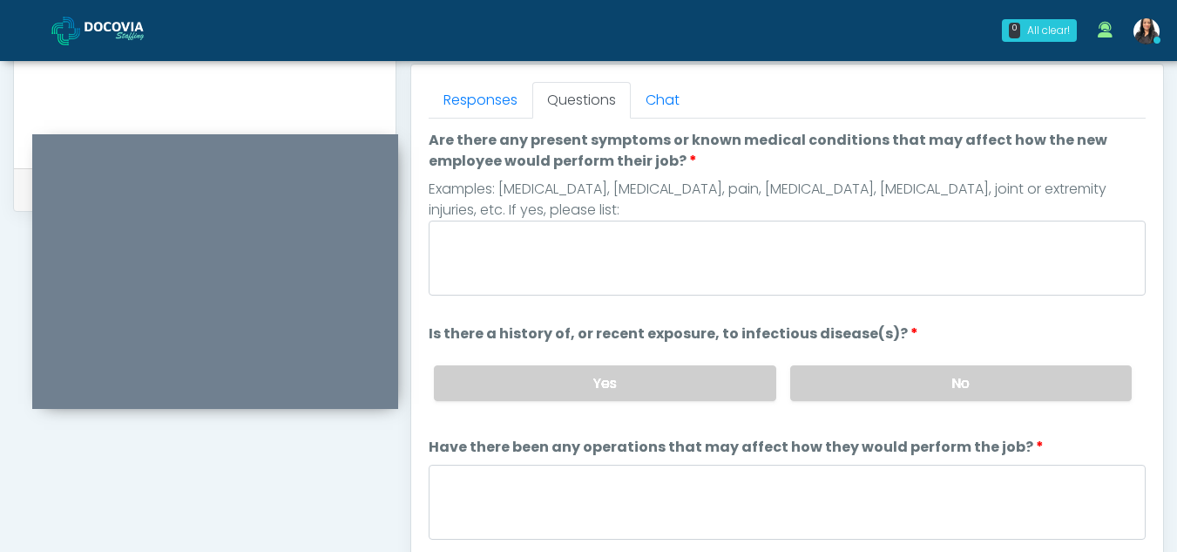
scroll to position [753, 0]
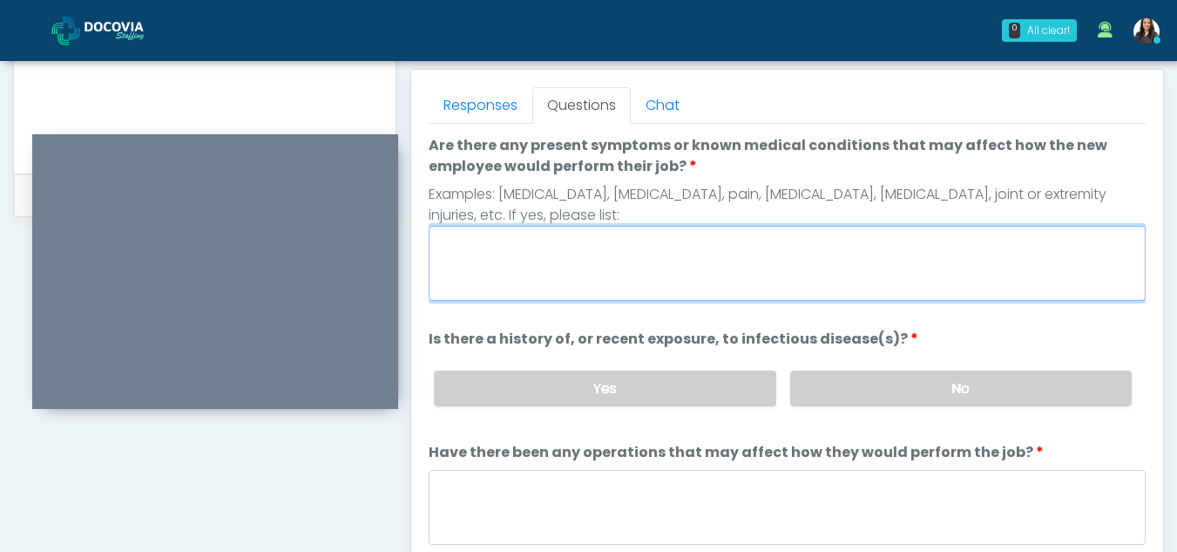
click at [512, 257] on textarea "Are there any present symptoms or known medical conditions that may affect how …" at bounding box center [787, 263] width 717 height 75
type textarea "**"
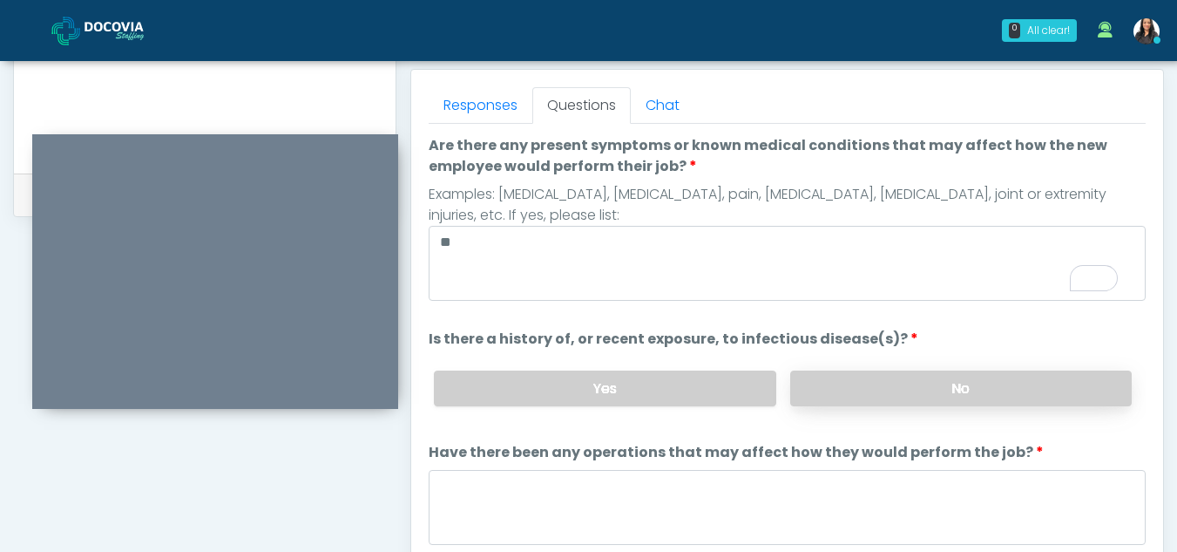
click at [942, 399] on label "No" at bounding box center [961, 388] width 342 height 36
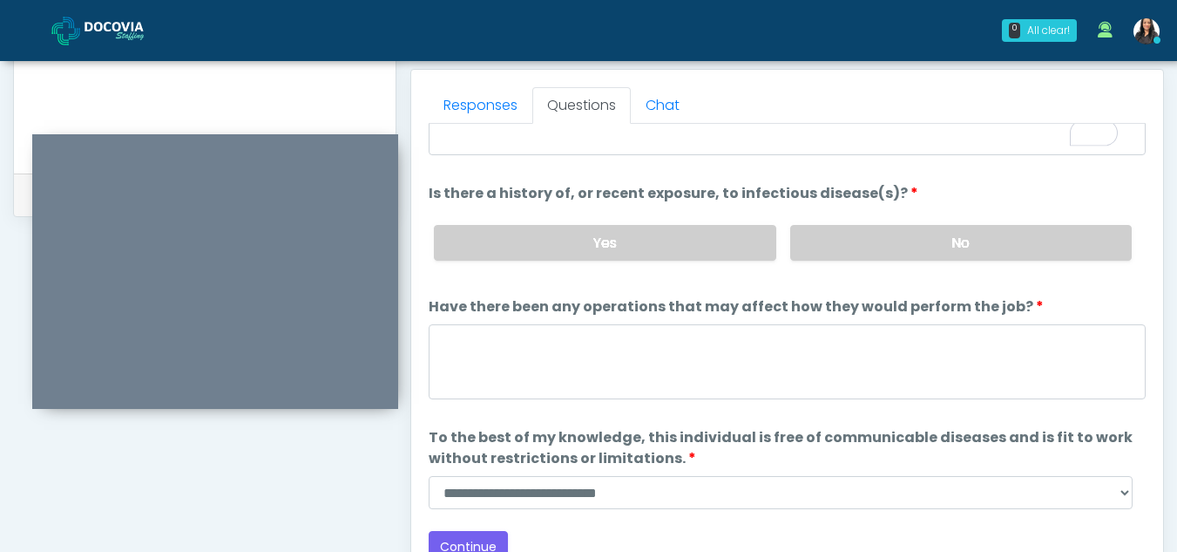
scroll to position [149, 0]
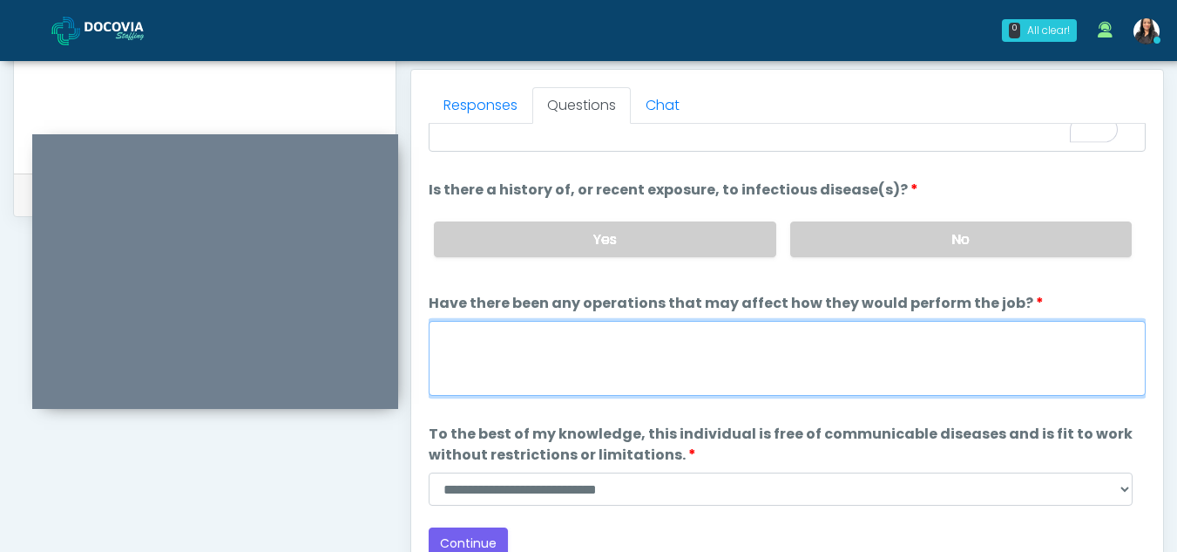
click at [593, 369] on textarea "Have there been any operations that may affect how they would perform the job?" at bounding box center [787, 358] width 717 height 75
type textarea "**"
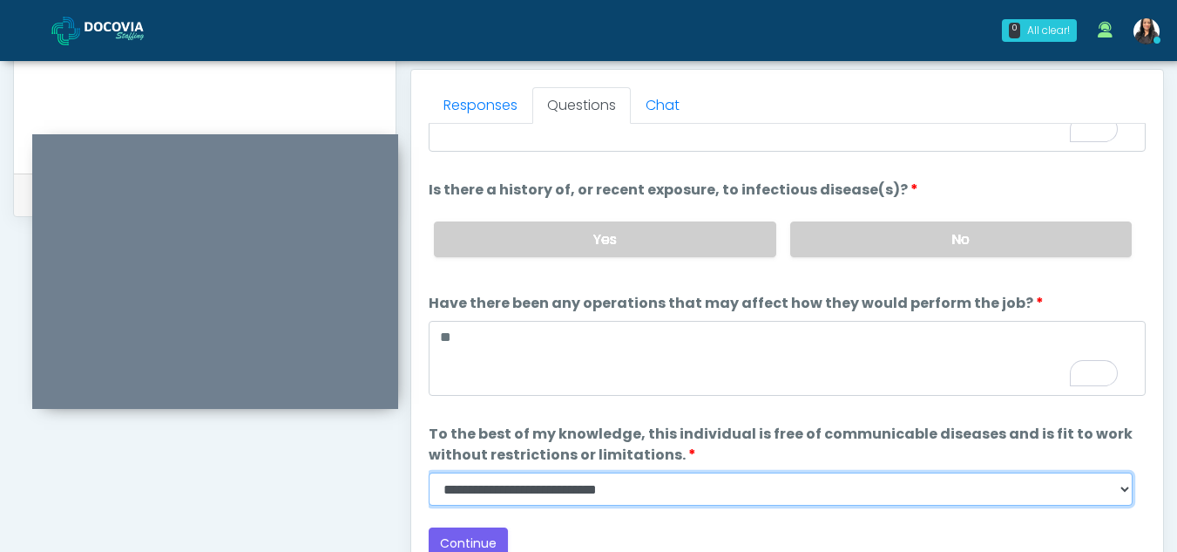
click at [1128, 496] on select "**********" at bounding box center [781, 488] width 704 height 33
select select "******"
click at [429, 472] on select "**********" at bounding box center [781, 488] width 704 height 33
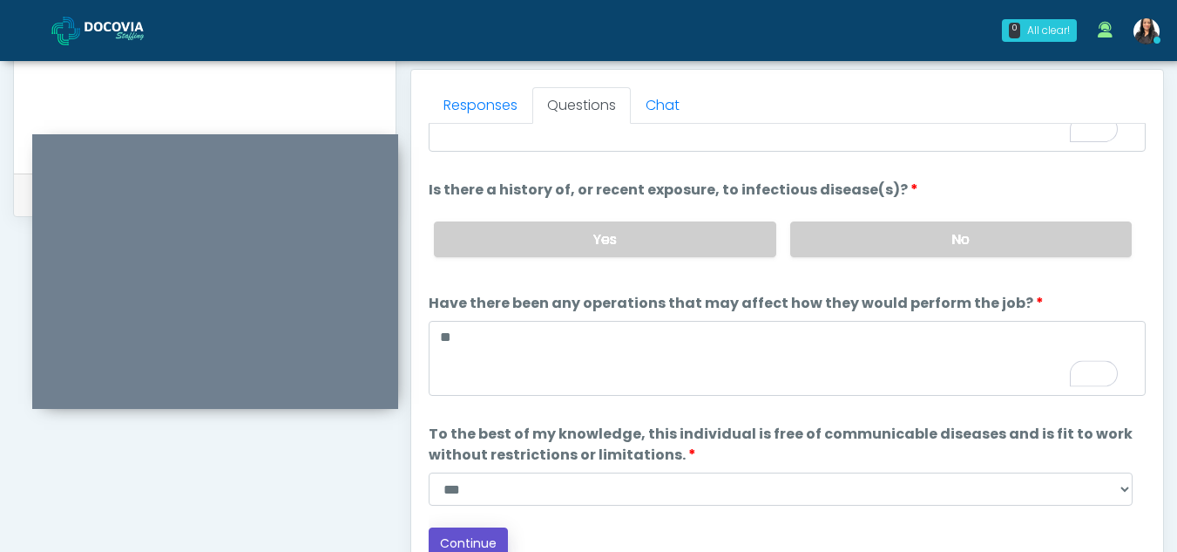
click at [473, 541] on button "Continue" at bounding box center [468, 543] width 79 height 32
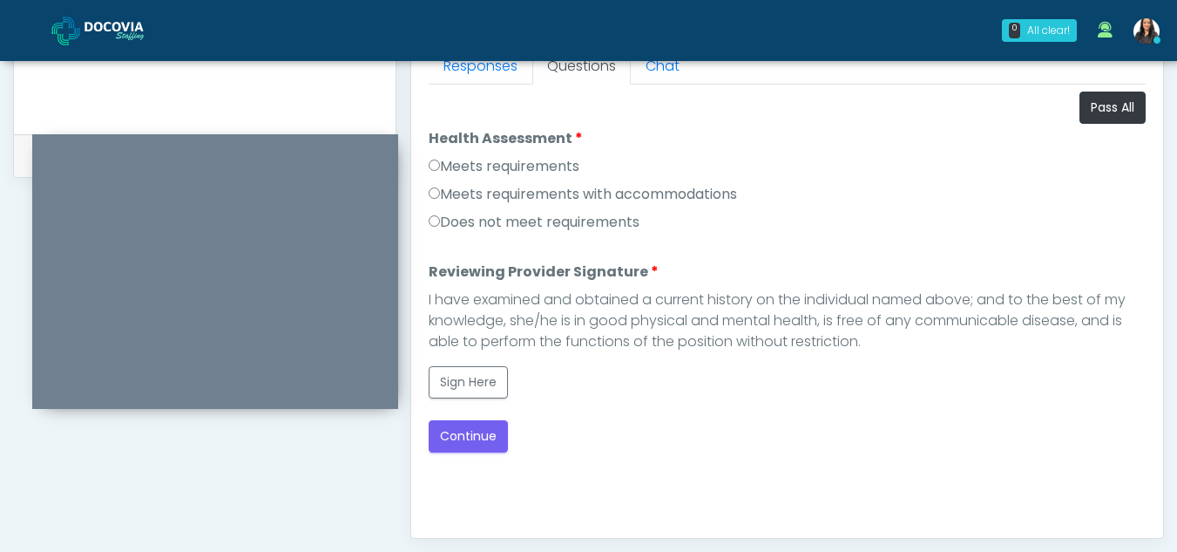
scroll to position [790, 0]
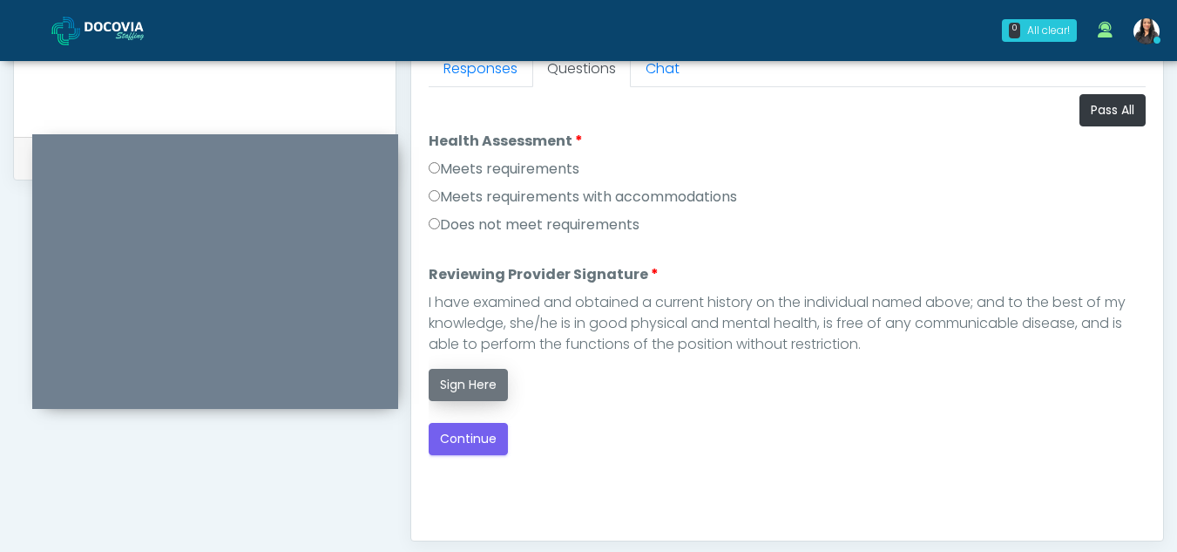
click at [465, 382] on button "Sign Here" at bounding box center [468, 385] width 79 height 32
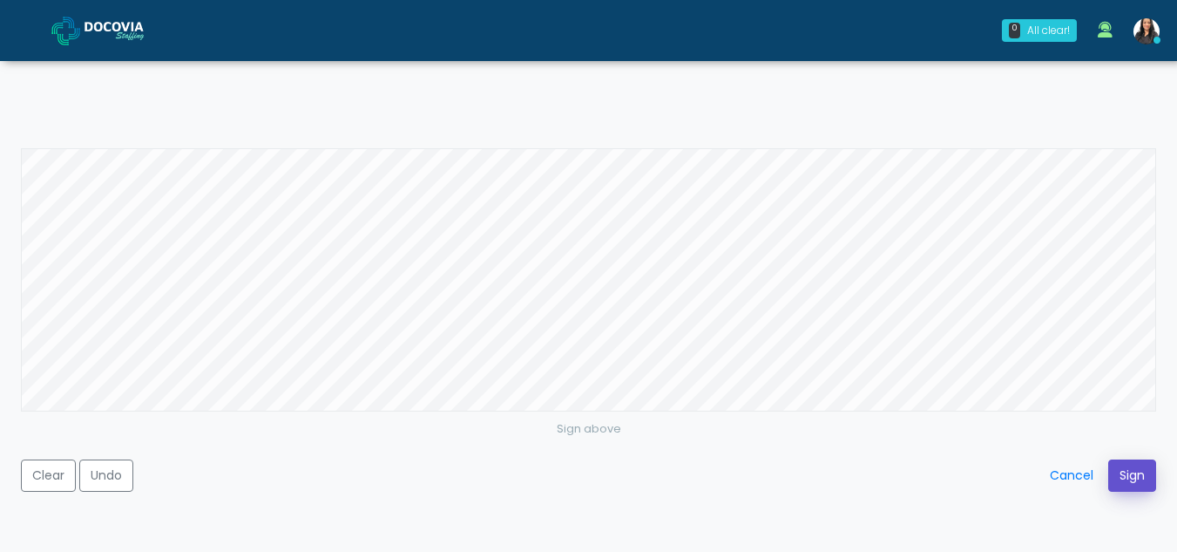
click at [1124, 464] on button "Sign" at bounding box center [1132, 475] width 48 height 32
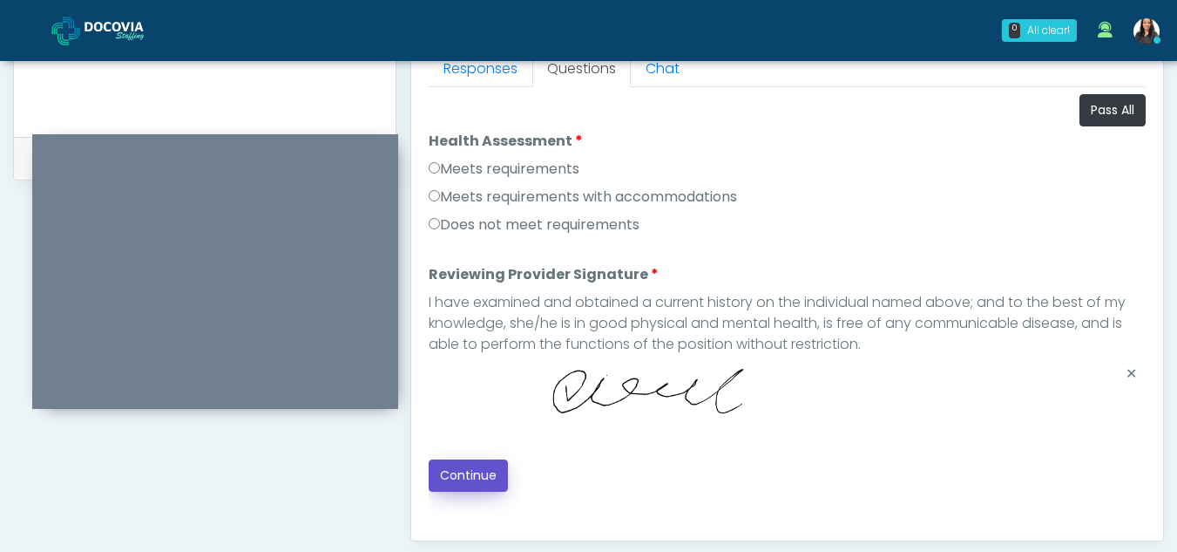
click at [478, 474] on button "Continue" at bounding box center [468, 475] width 79 height 32
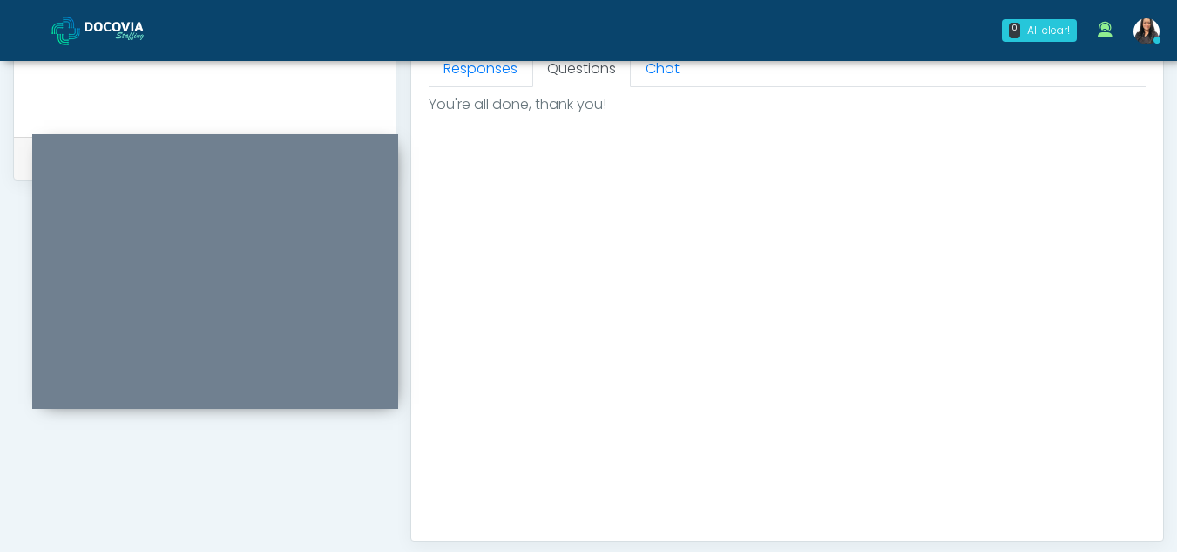
scroll to position [1045, 0]
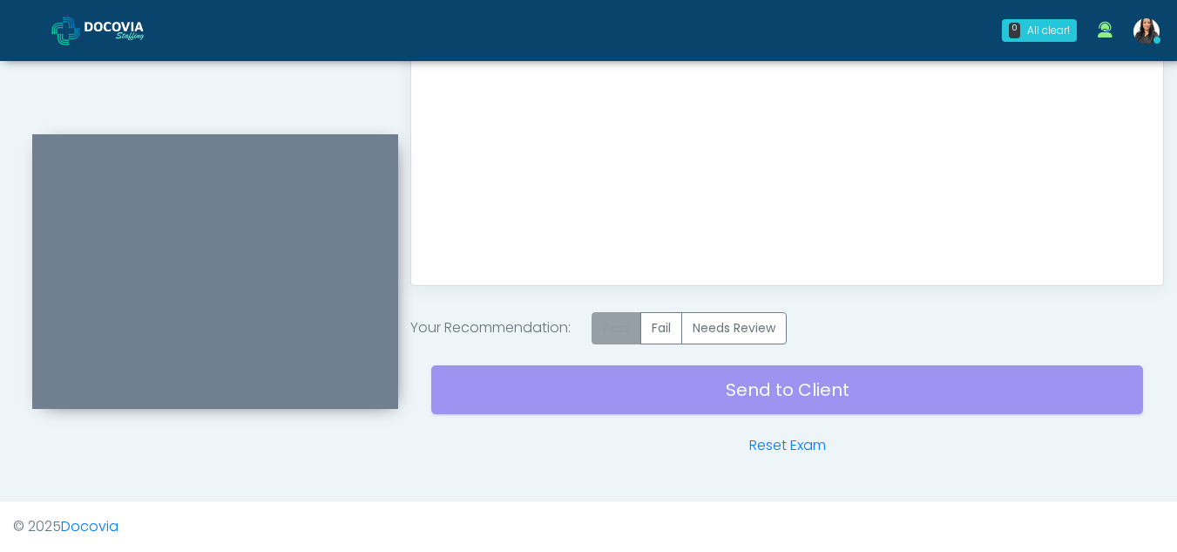
click at [626, 325] on label "Pass" at bounding box center [617, 328] width 50 height 32
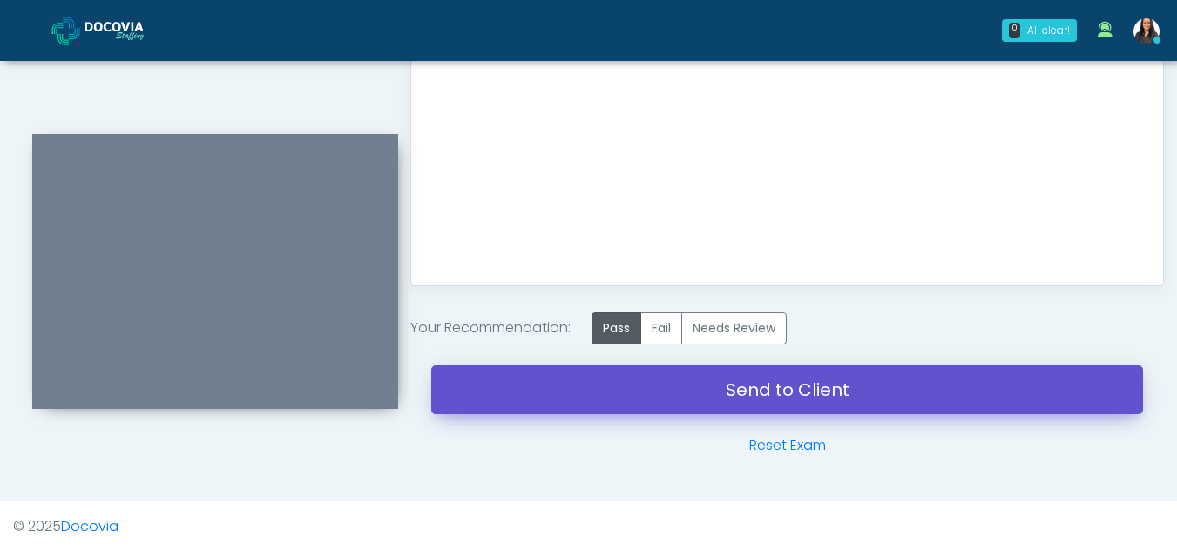
click at [803, 388] on link "Send to Client" at bounding box center [787, 389] width 712 height 49
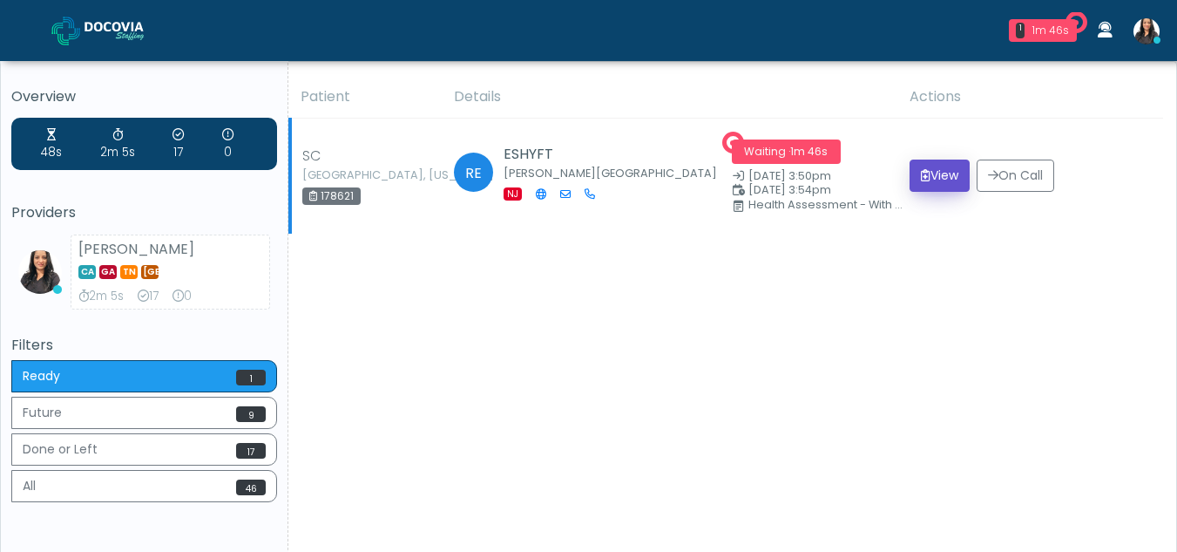
click at [942, 175] on button "View" at bounding box center [940, 175] width 60 height 32
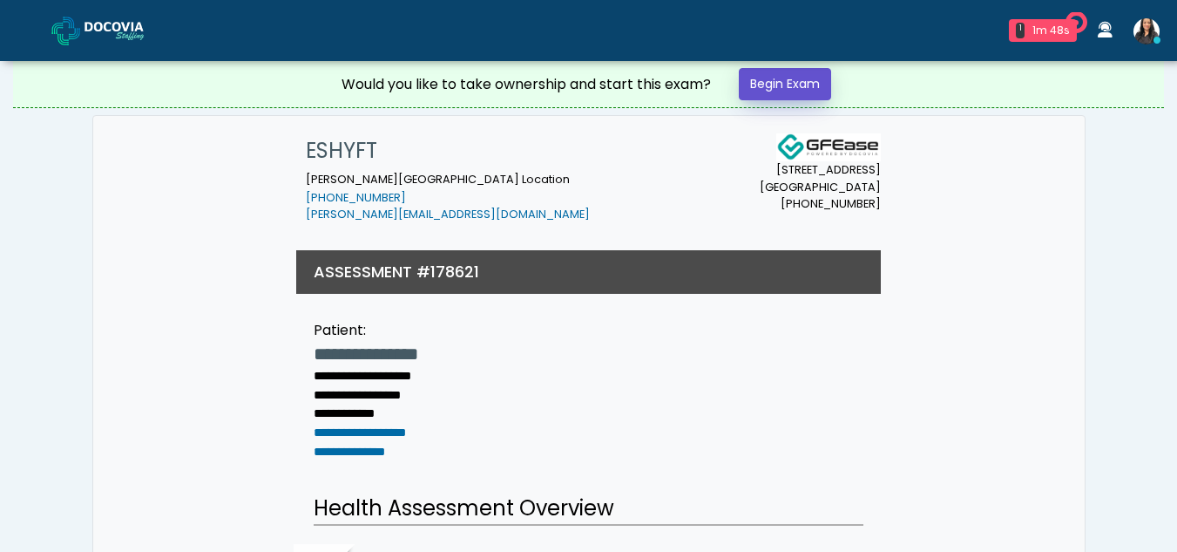
click at [776, 79] on link "Begin Exam" at bounding box center [785, 84] width 92 height 32
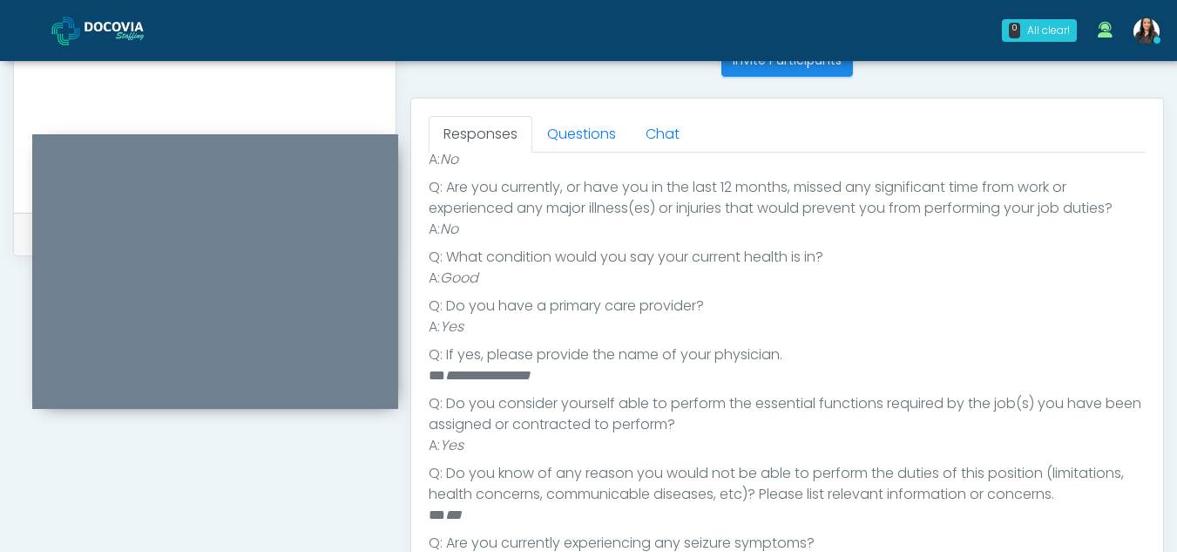
scroll to position [716, 0]
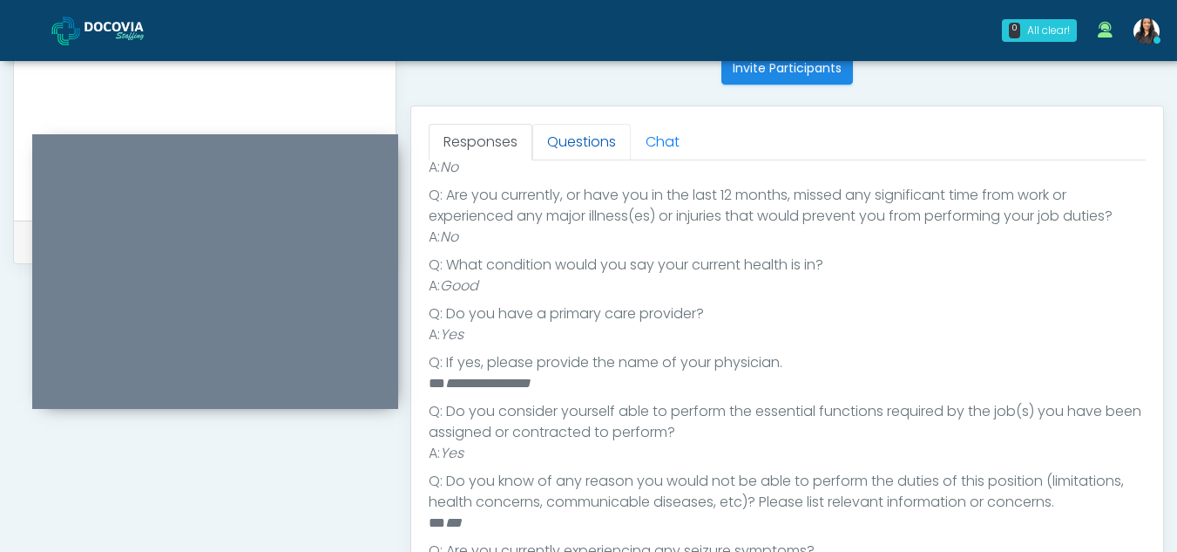
click at [573, 143] on link "Questions" at bounding box center [581, 142] width 98 height 37
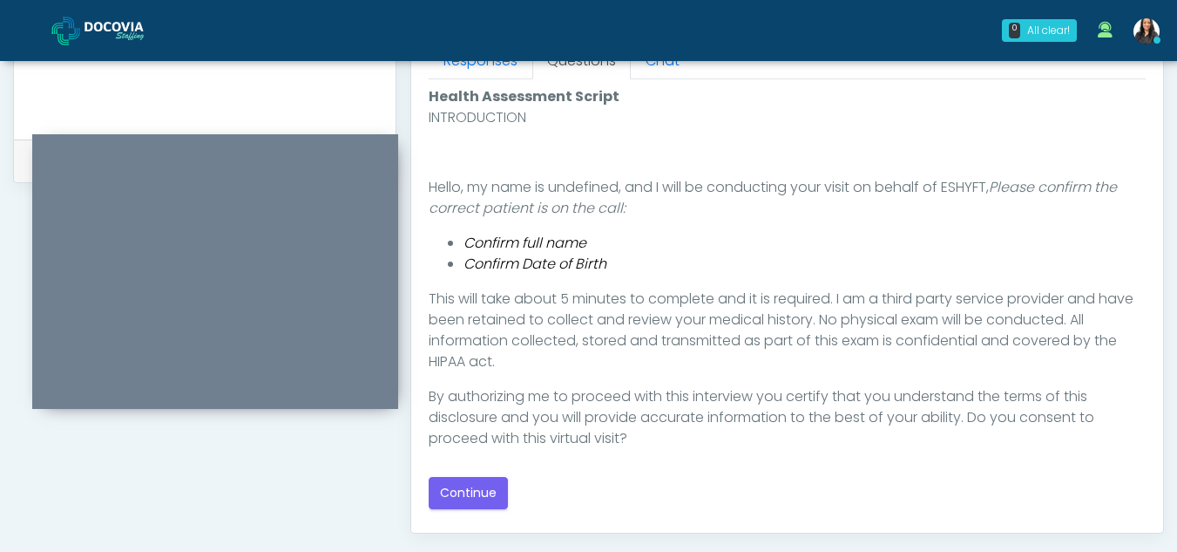
scroll to position [810, 0]
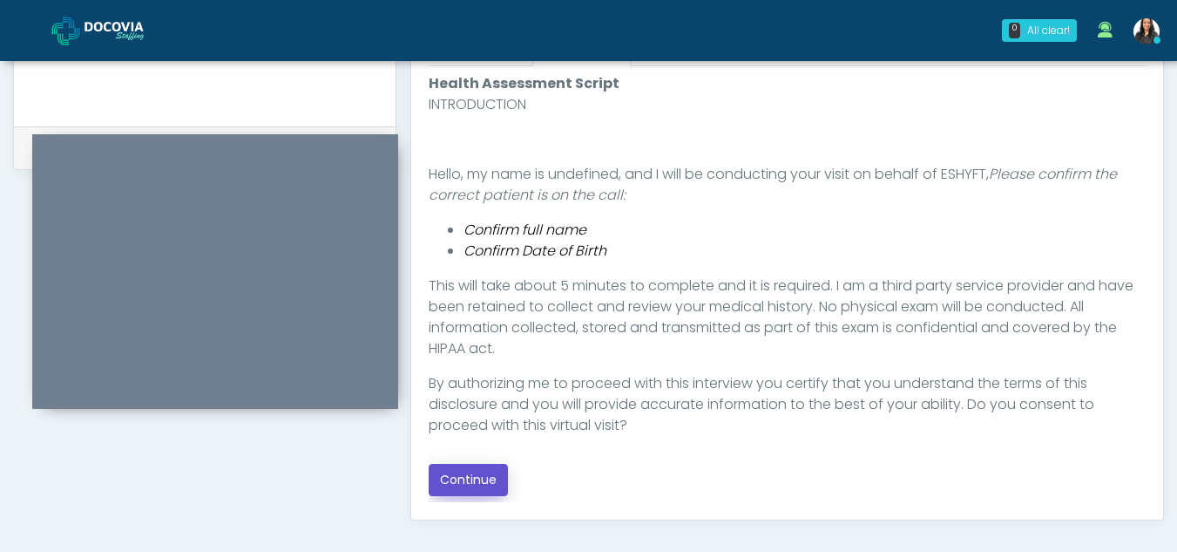
click at [464, 468] on button "Continue" at bounding box center [468, 480] width 79 height 32
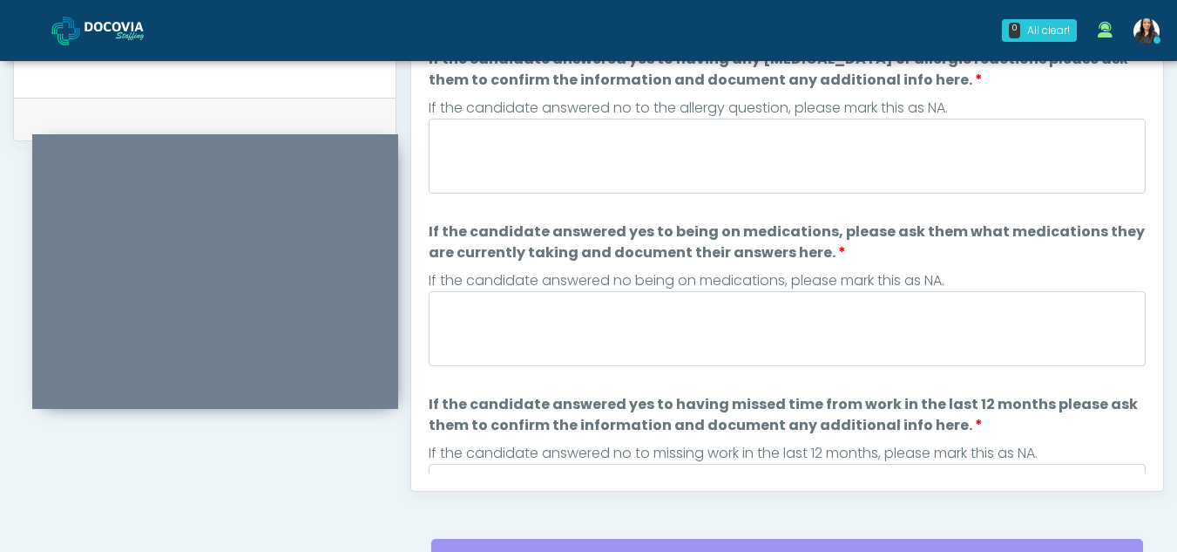
scroll to position [813, 0]
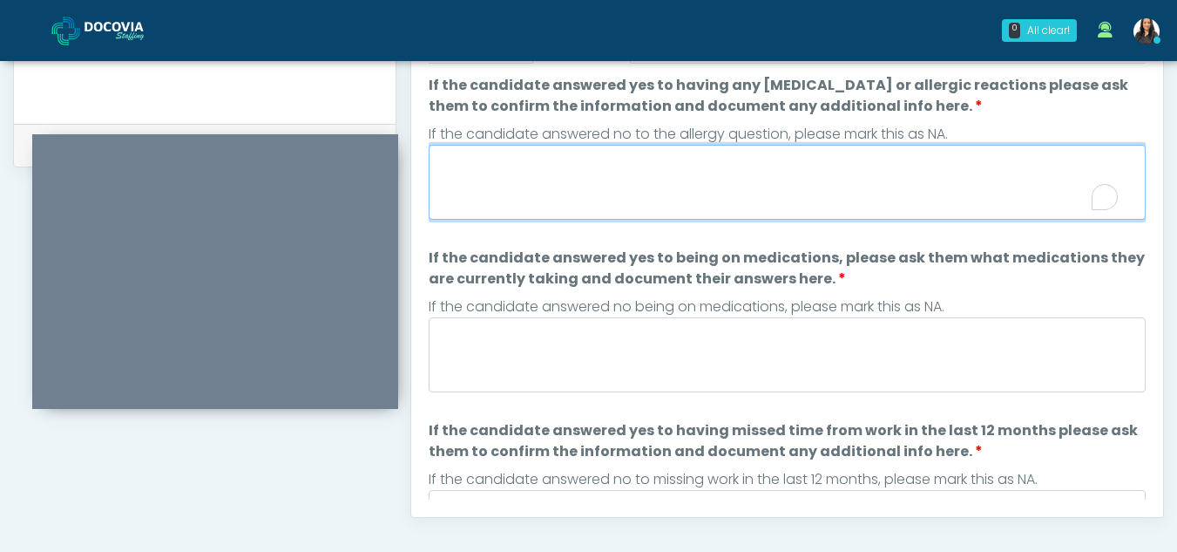
click at [488, 208] on textarea "If the candidate answered yes to having any allergies or allergic reactions ple…" at bounding box center [787, 182] width 717 height 75
type textarea "**"
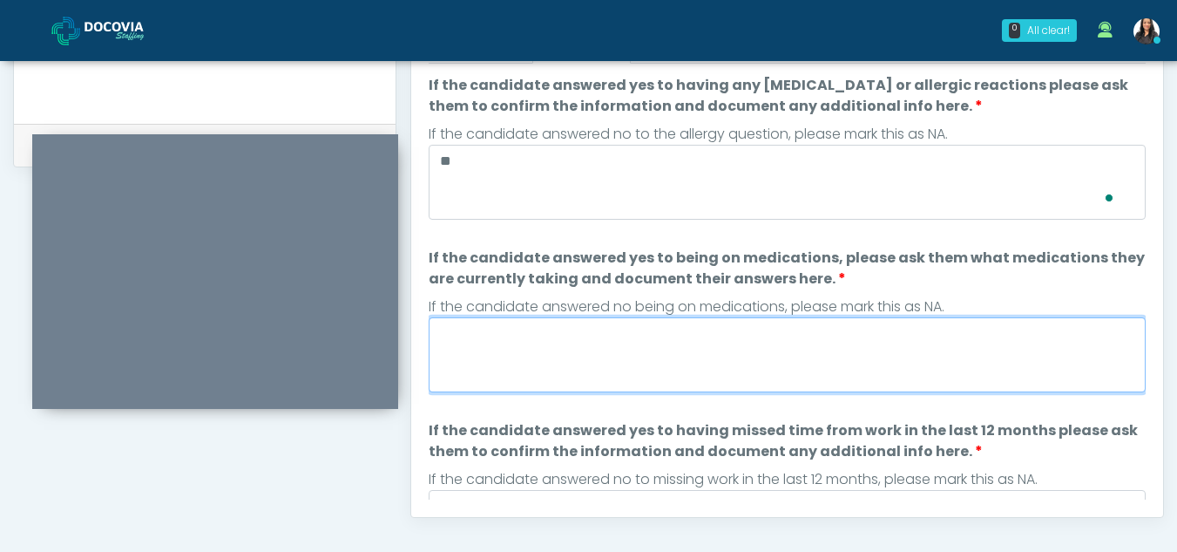
click at [568, 358] on textarea "If the candidate answered yes to being on medications, please ask them what med…" at bounding box center [787, 354] width 717 height 75
type textarea "**"
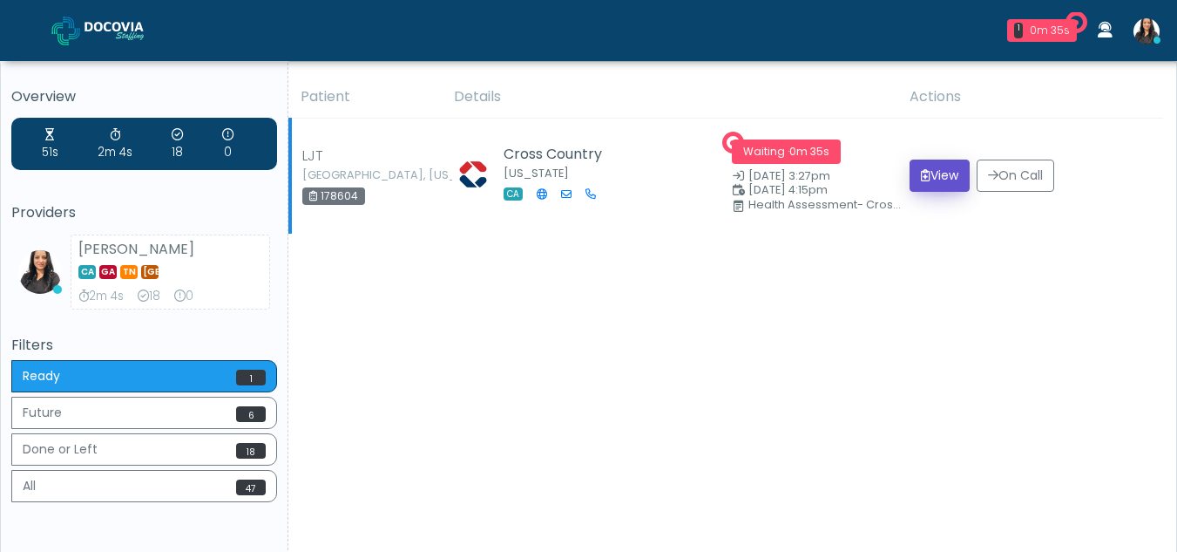
click at [939, 175] on button "View" at bounding box center [940, 175] width 60 height 32
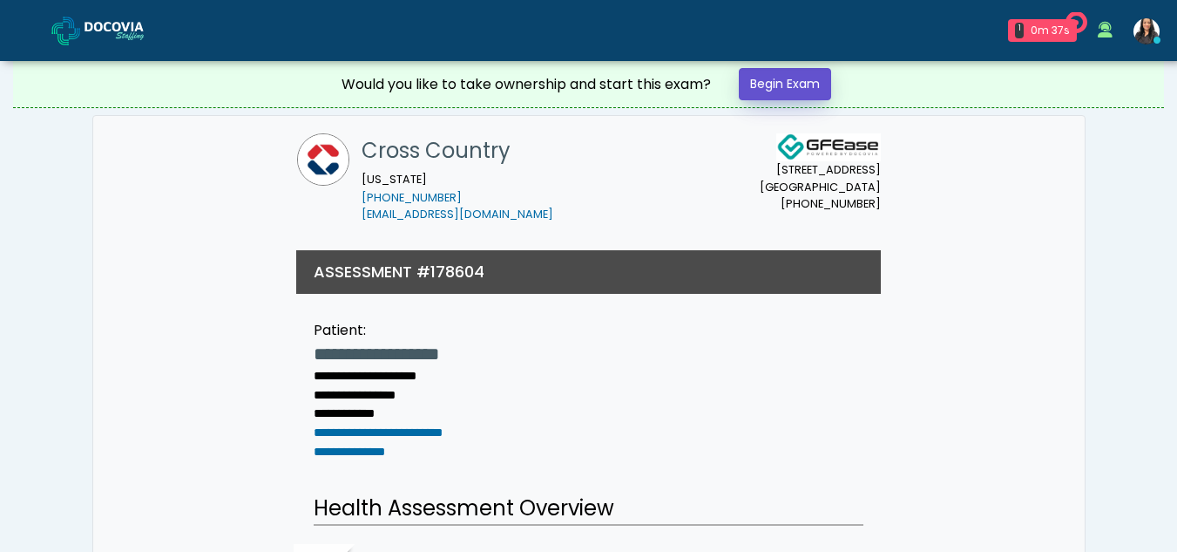
click at [783, 84] on link "Begin Exam" at bounding box center [785, 84] width 92 height 32
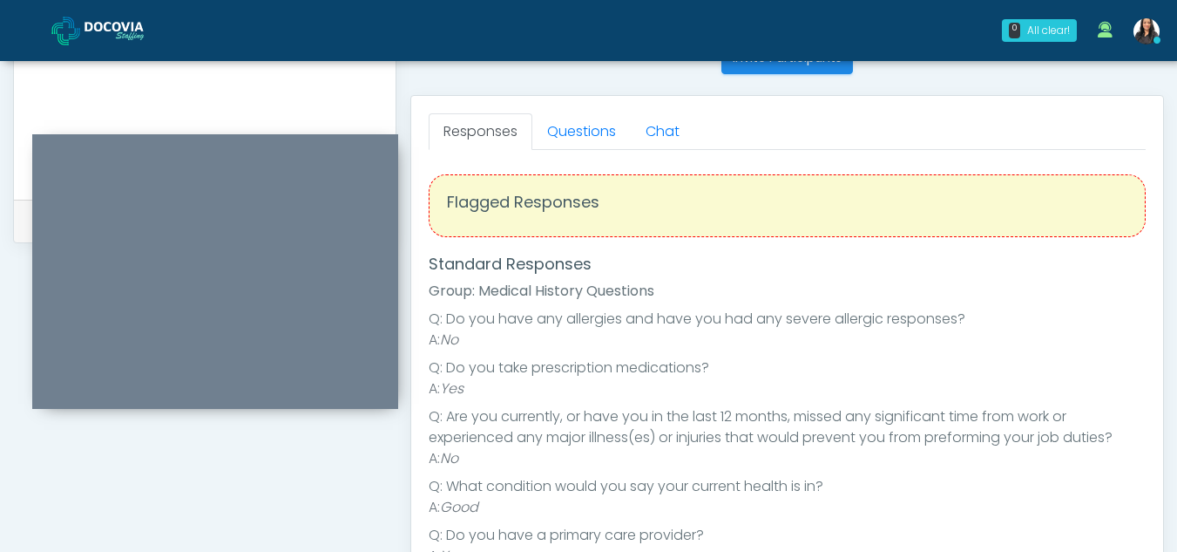
scroll to position [722, 0]
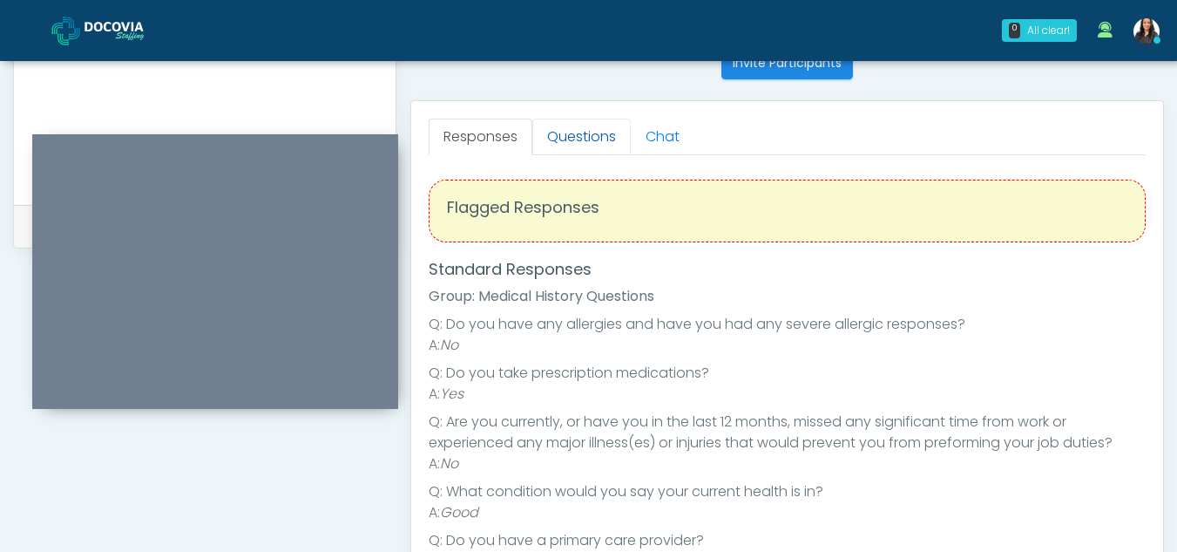
click at [589, 146] on link "Questions" at bounding box center [581, 137] width 98 height 37
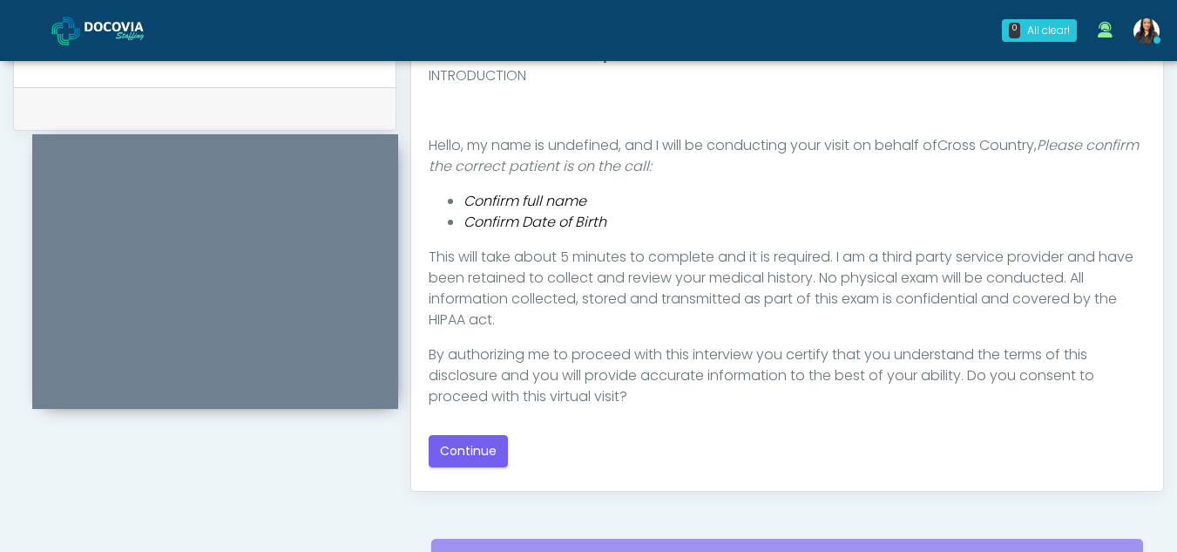
scroll to position [873, 0]
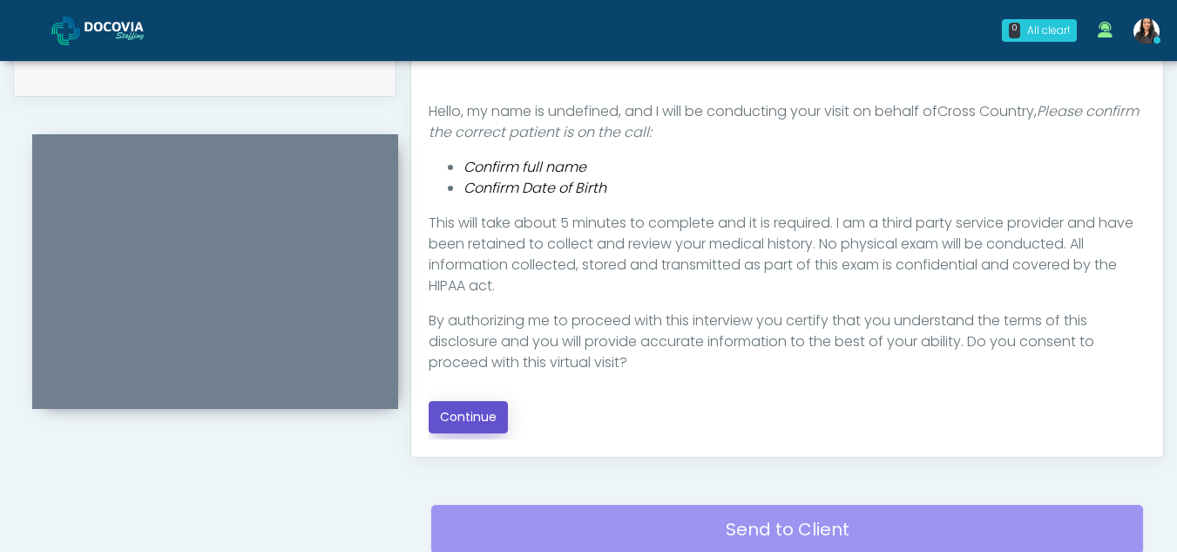
click at [454, 410] on button "Continue" at bounding box center [468, 417] width 79 height 32
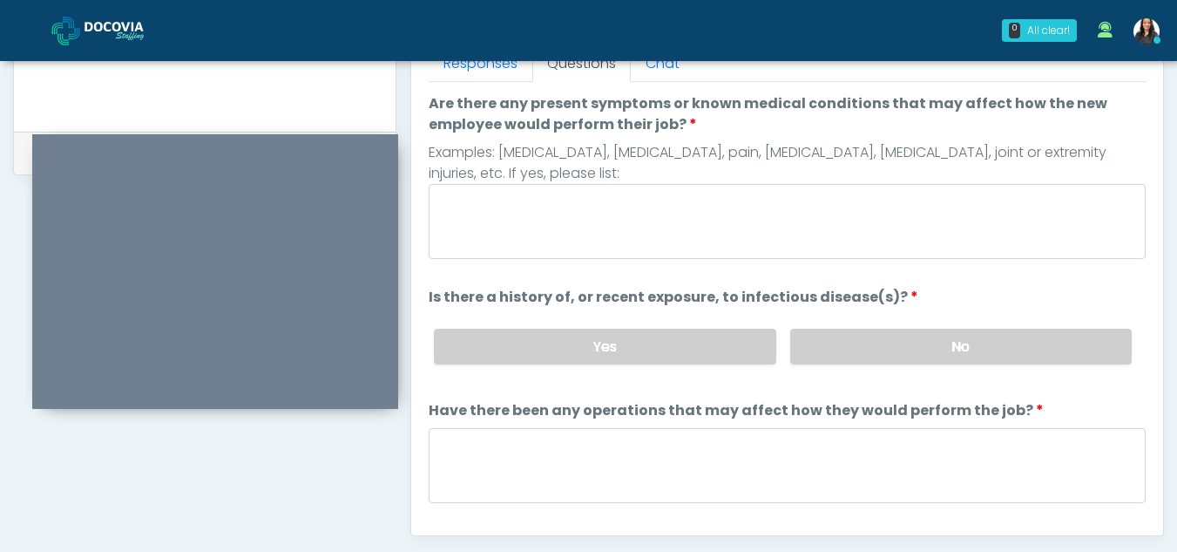
scroll to position [771, 0]
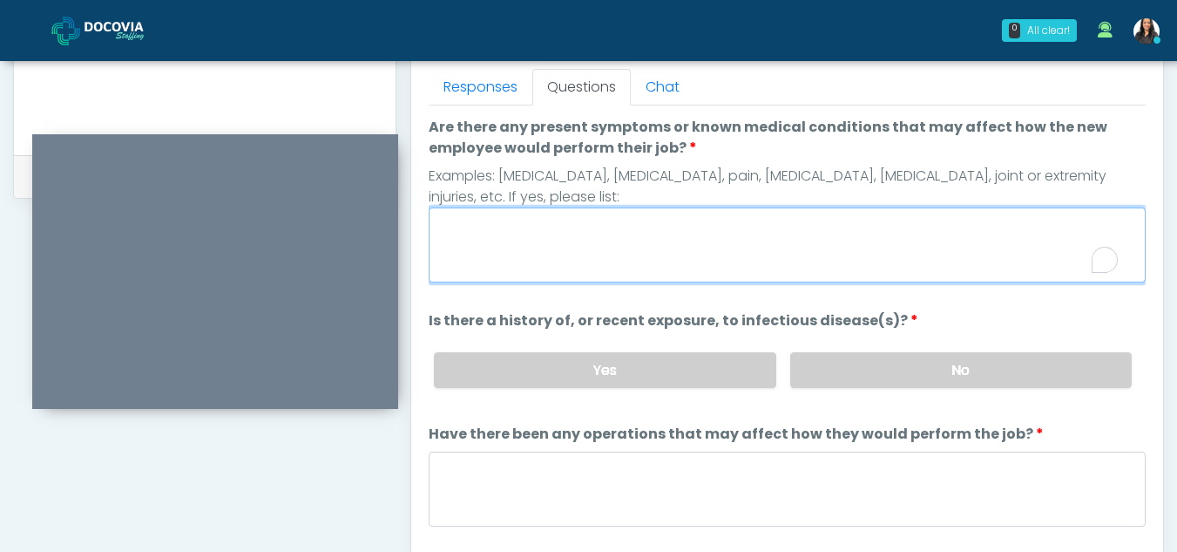
click at [514, 252] on textarea "Are there any present symptoms or known medical conditions that may affect how …" at bounding box center [787, 244] width 717 height 75
type textarea "**"
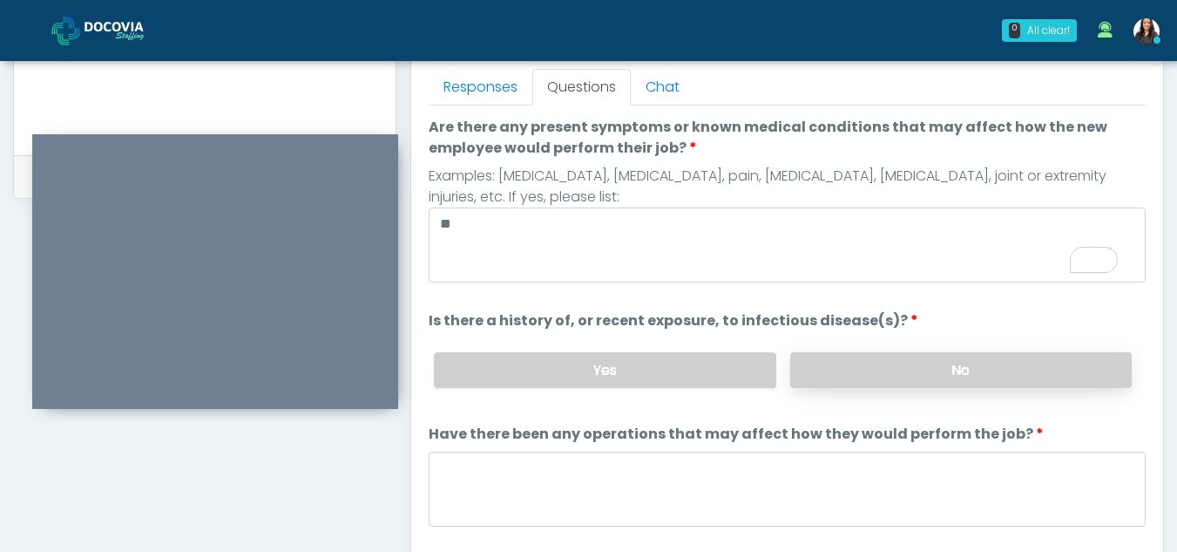
click at [907, 375] on label "No" at bounding box center [961, 370] width 342 height 36
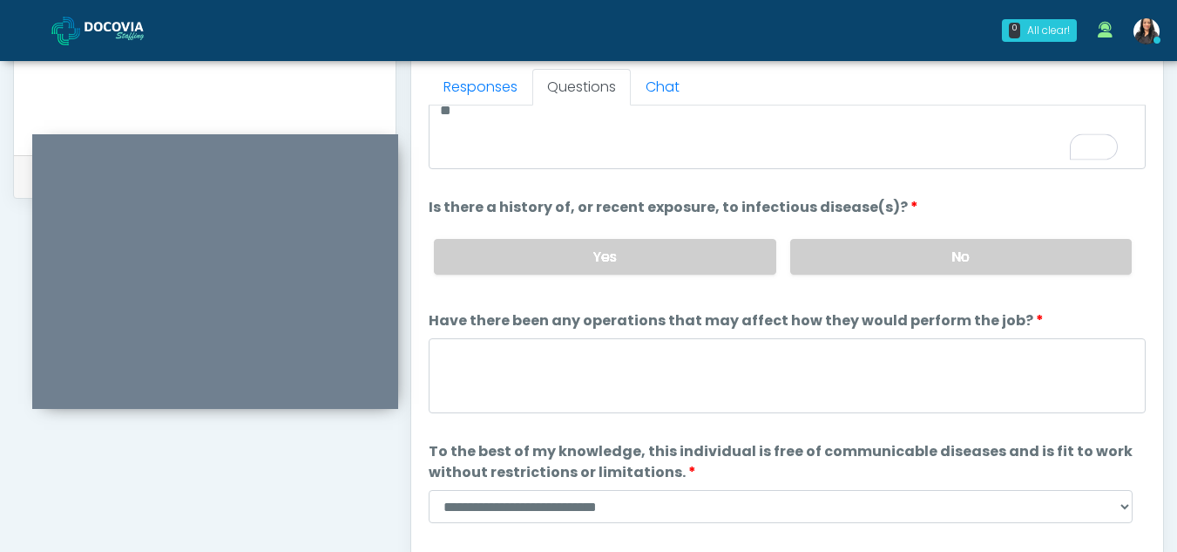
scroll to position [120, 0]
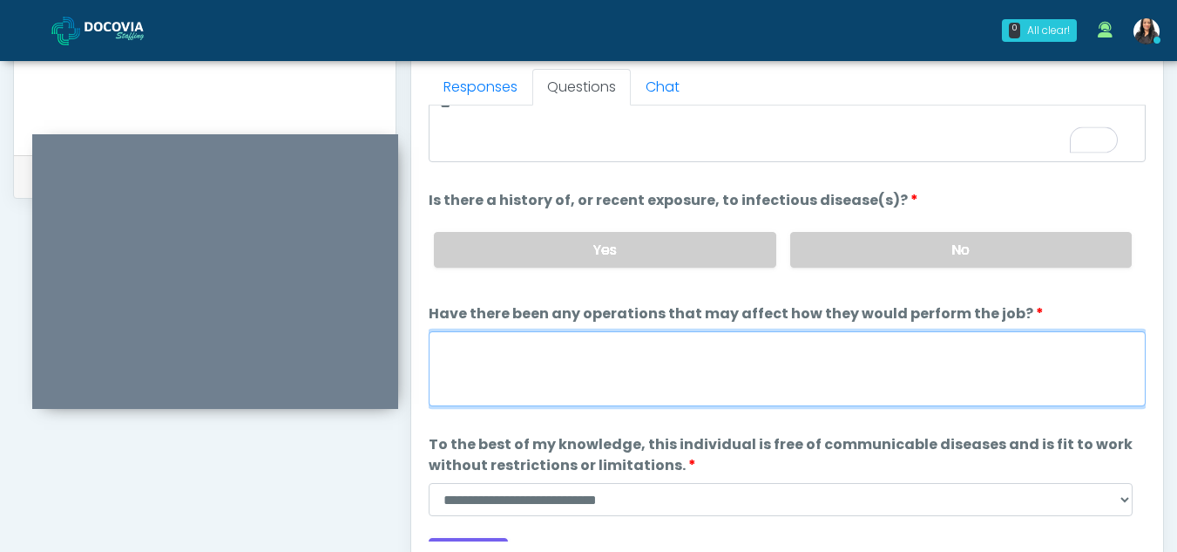
click at [487, 371] on textarea "Have there been any operations that may affect how they would perform the job?" at bounding box center [787, 368] width 717 height 75
type textarea "**"
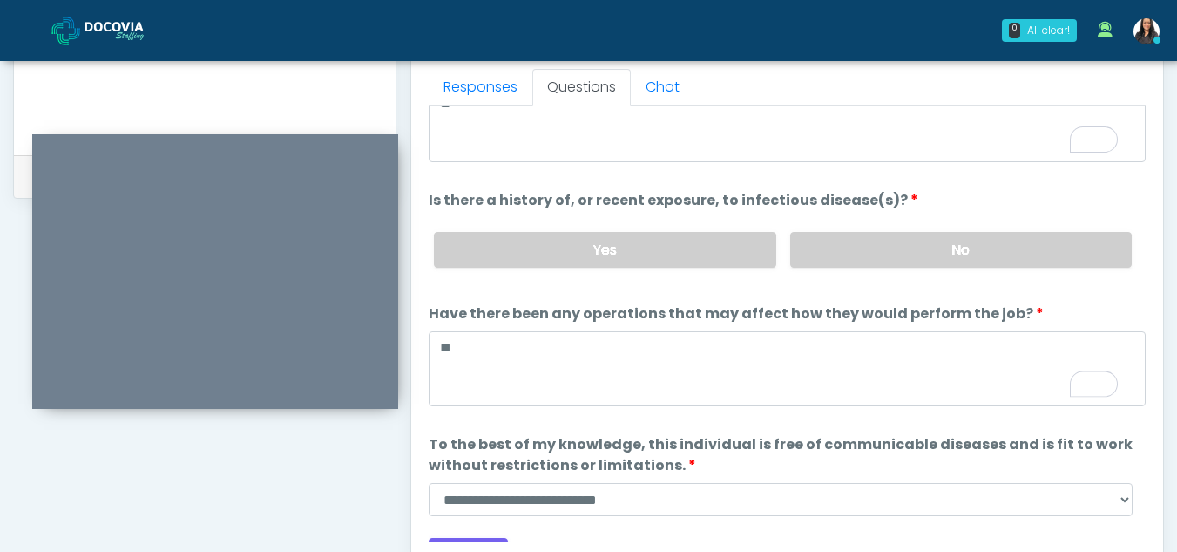
scroll to position [149, 0]
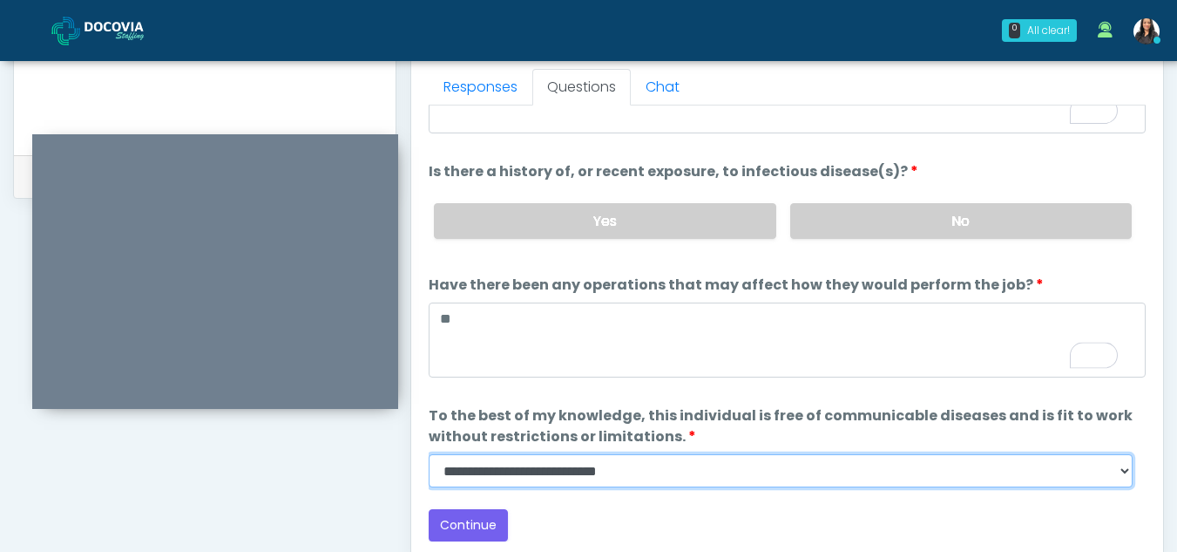
click at [1129, 478] on select "**********" at bounding box center [781, 470] width 704 height 33
select select "******"
click at [429, 454] on select "**********" at bounding box center [781, 470] width 704 height 33
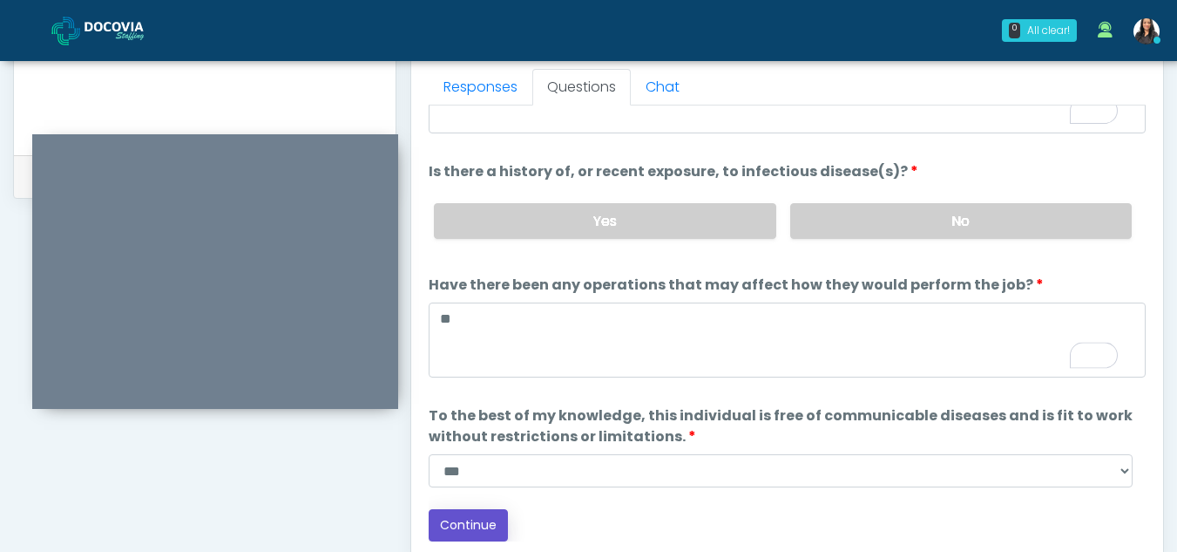
click at [462, 526] on button "Continue" at bounding box center [468, 525] width 79 height 32
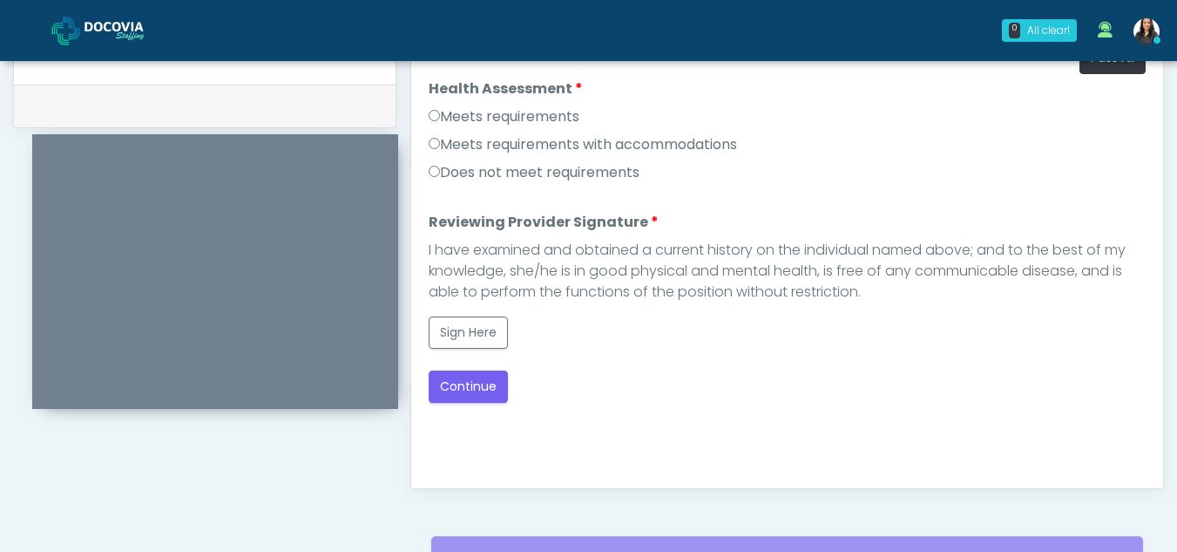
scroll to position [839, 0]
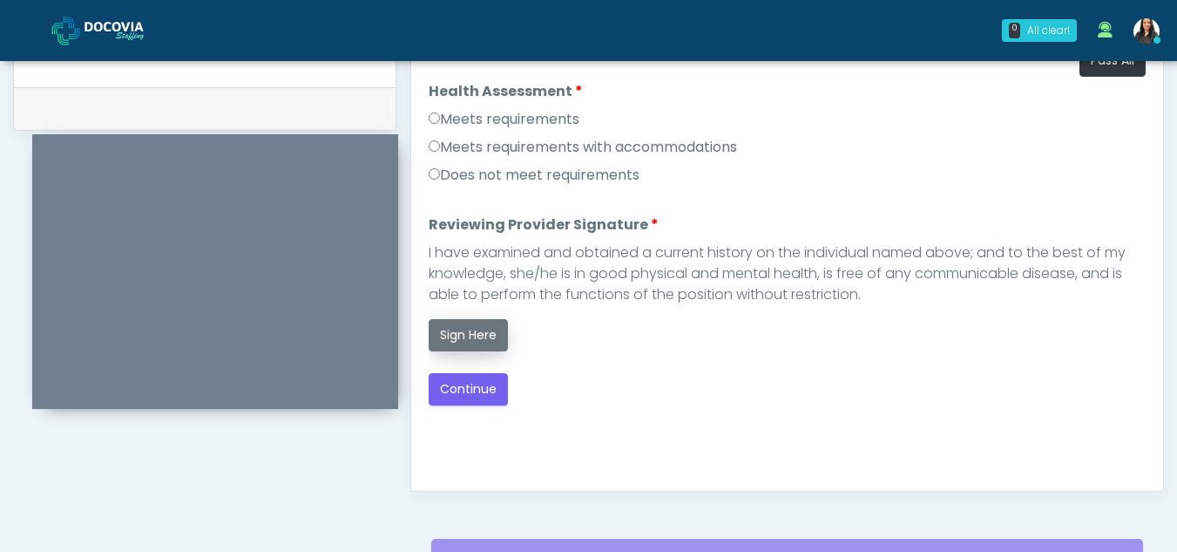
click at [497, 342] on button "Sign Here" at bounding box center [468, 335] width 79 height 32
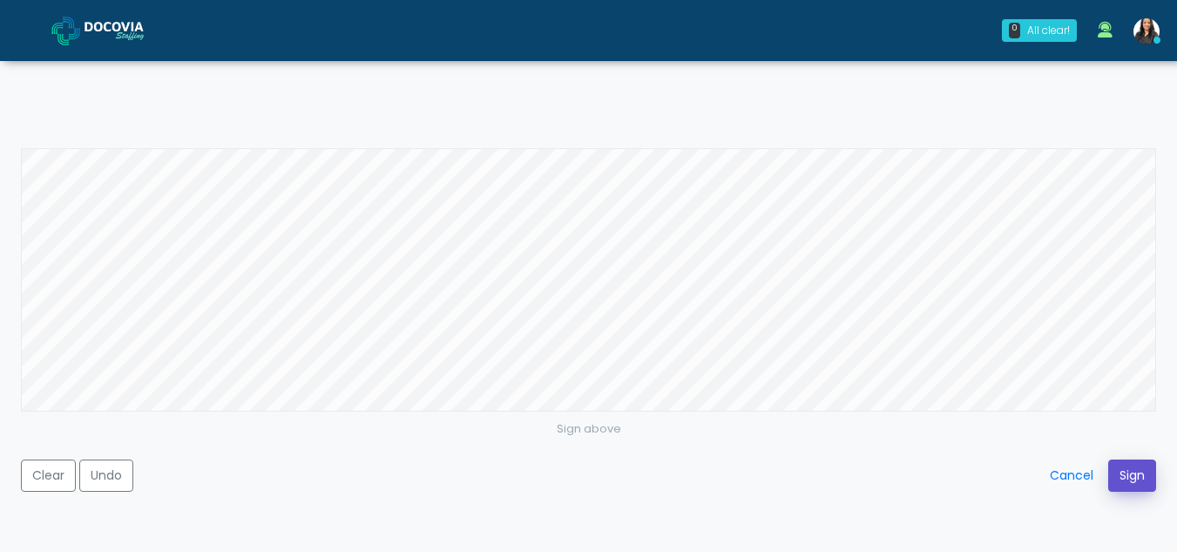
click at [1140, 481] on button "Sign" at bounding box center [1132, 475] width 48 height 32
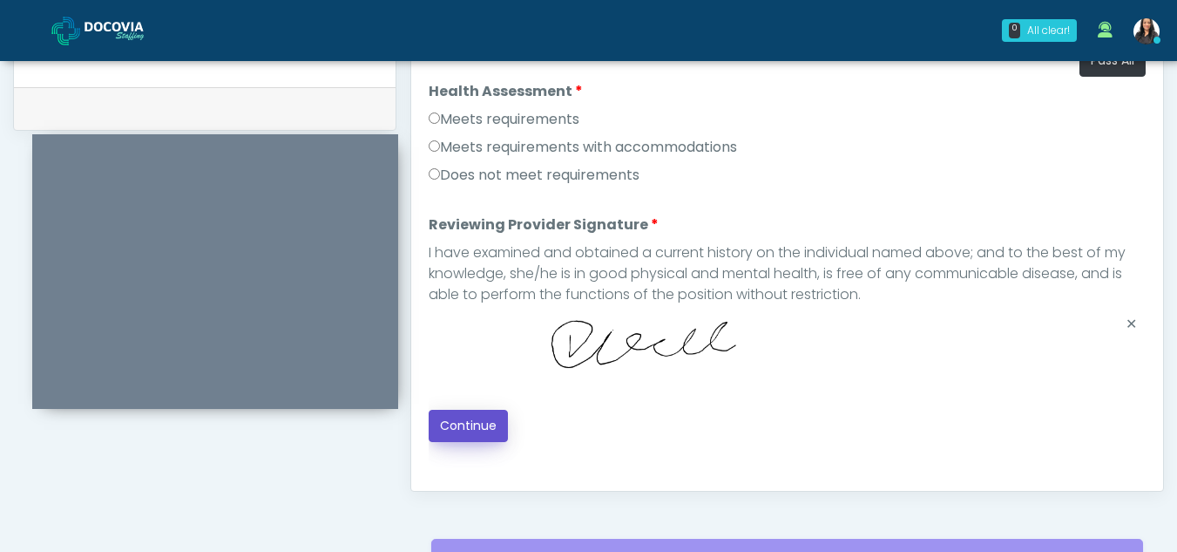
click at [463, 431] on button "Continue" at bounding box center [468, 426] width 79 height 32
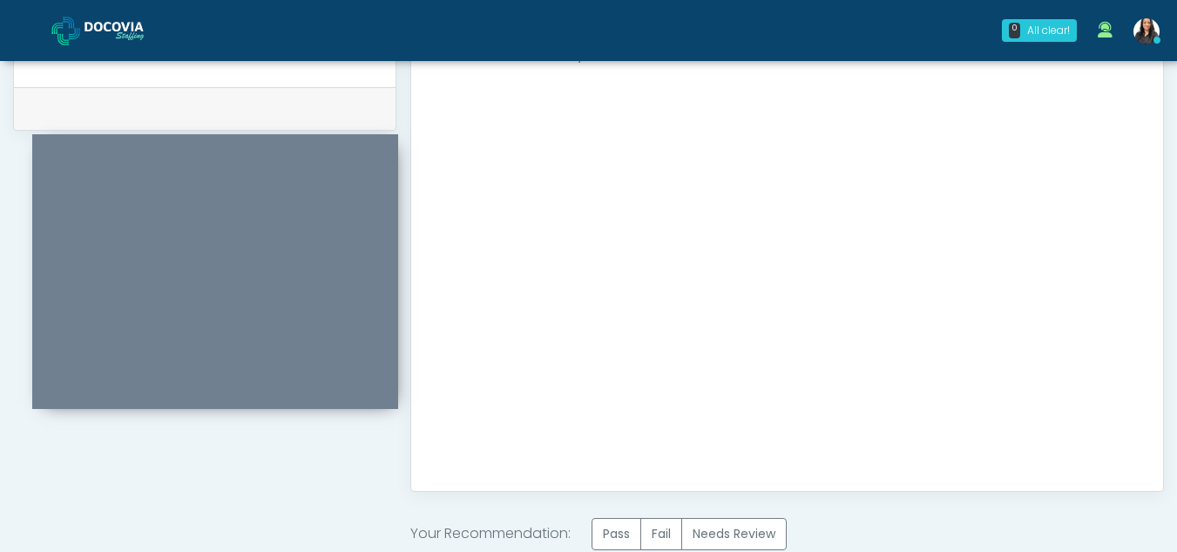
scroll to position [1045, 0]
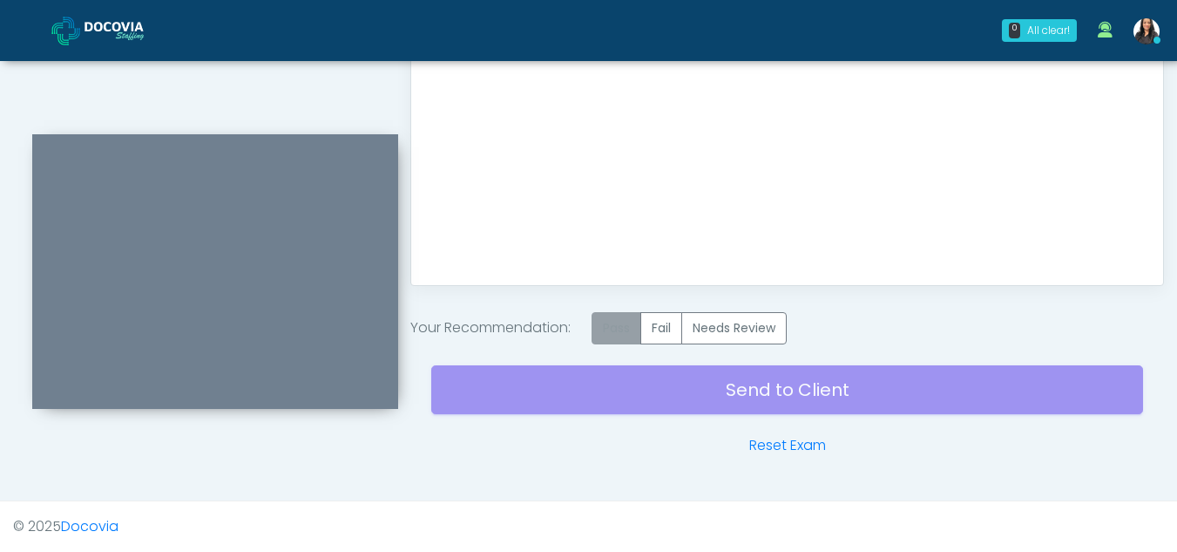
click at [630, 327] on label "Pass" at bounding box center [617, 328] width 50 height 32
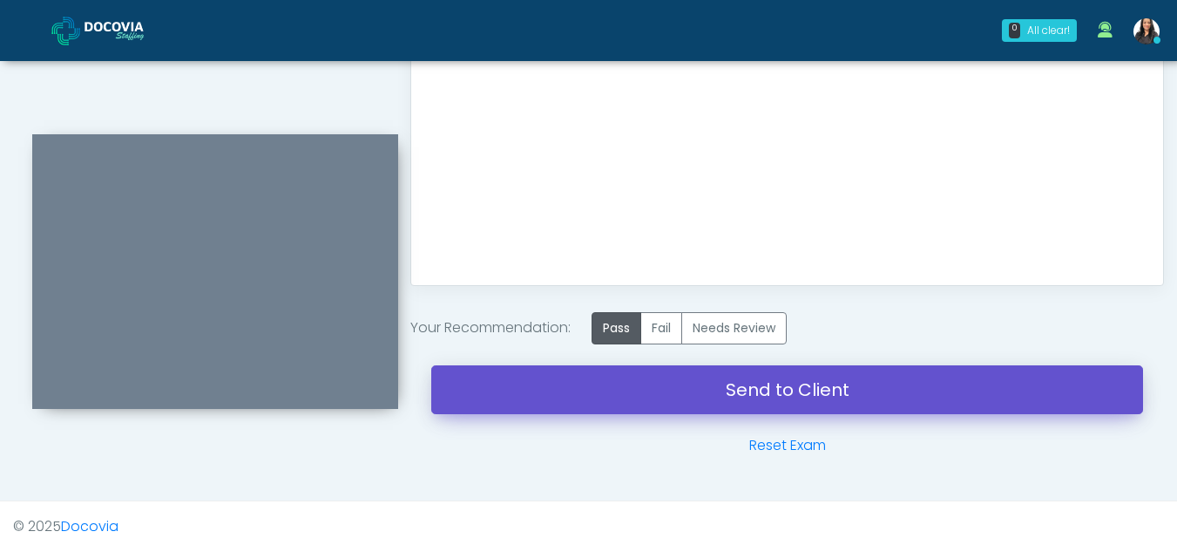
click at [757, 383] on link "Send to Client" at bounding box center [787, 389] width 712 height 49
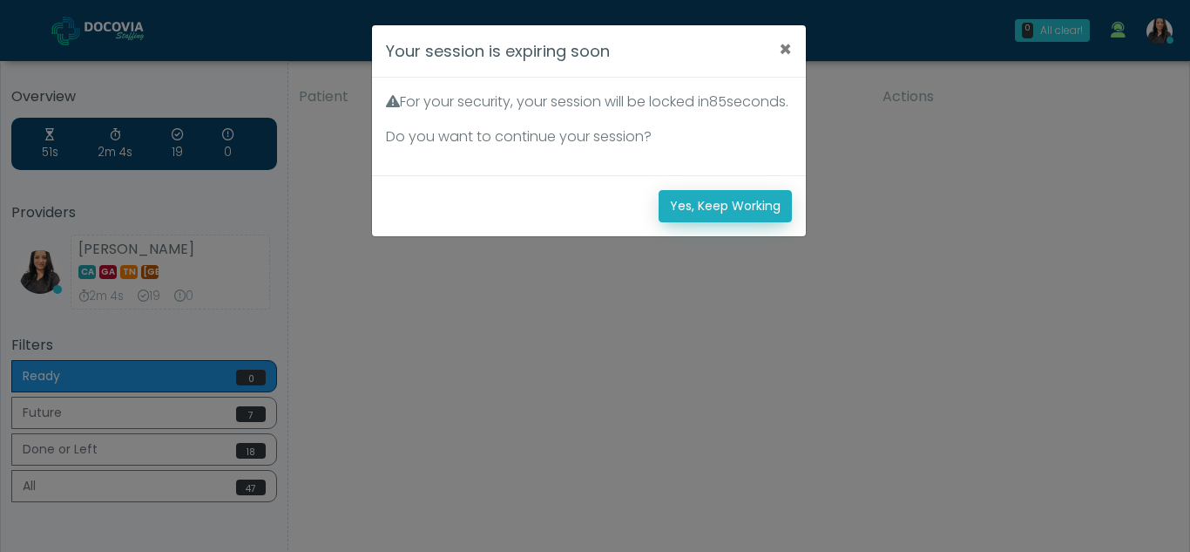
click at [744, 222] on button "Yes, Keep Working" at bounding box center [725, 206] width 133 height 32
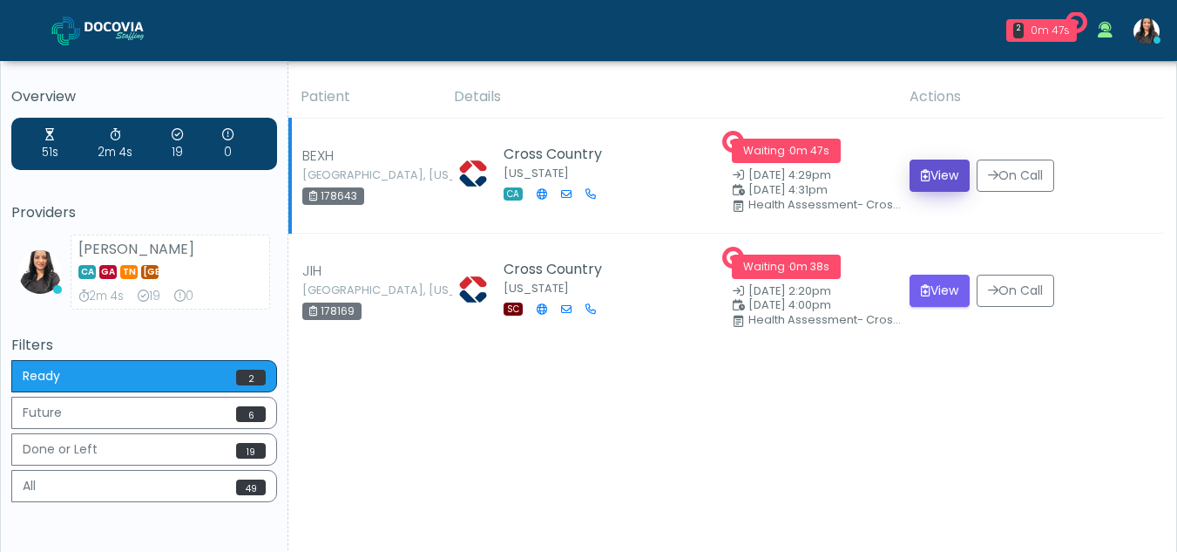
click at [932, 169] on button "View" at bounding box center [940, 175] width 60 height 32
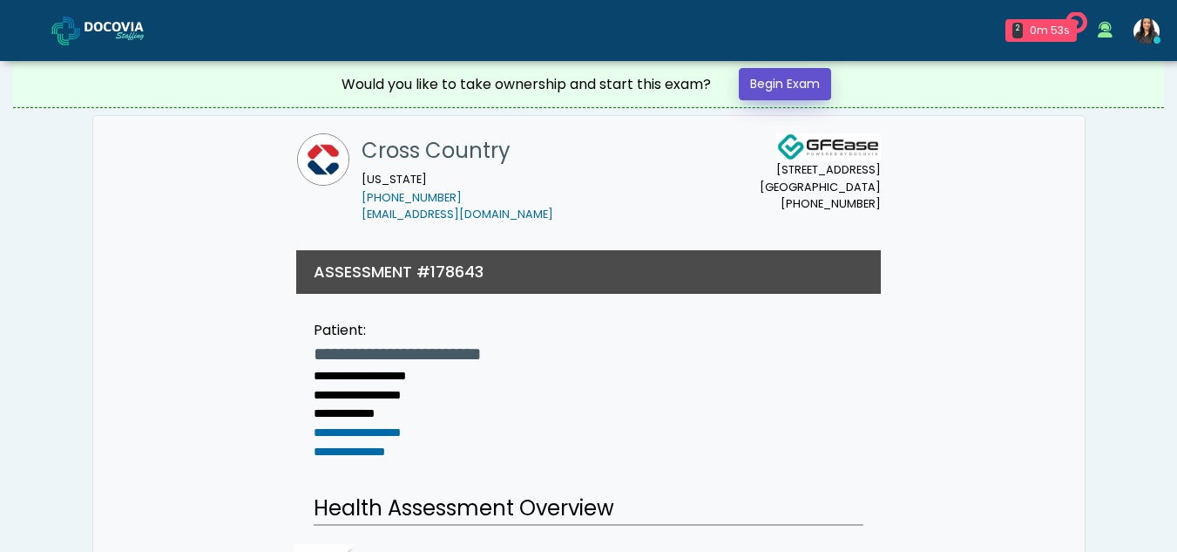
click at [772, 79] on link "Begin Exam" at bounding box center [785, 84] width 92 height 32
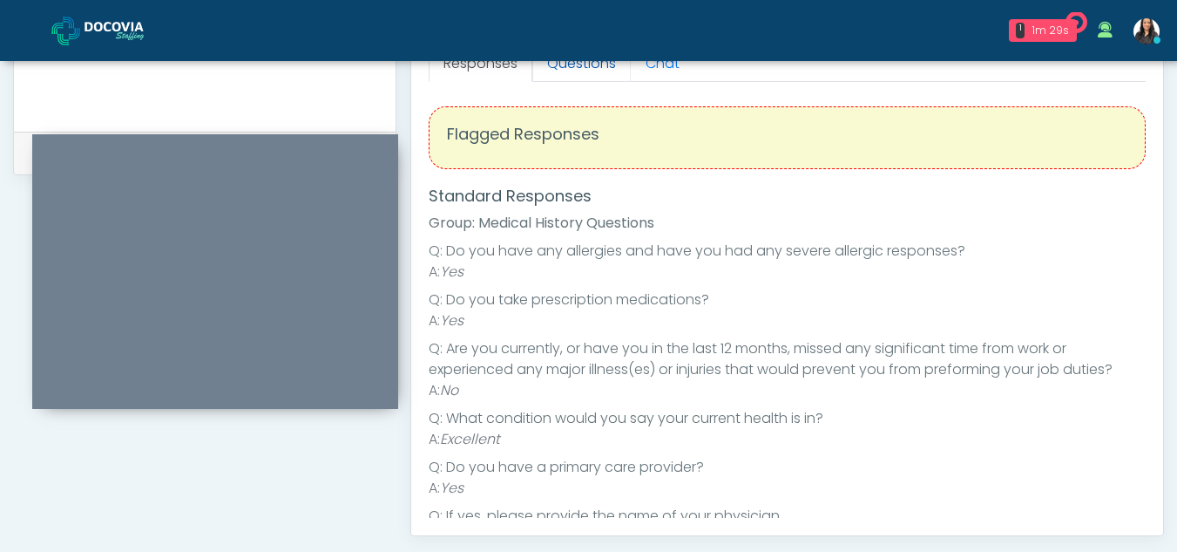
click at [571, 77] on link "Questions" at bounding box center [581, 63] width 98 height 37
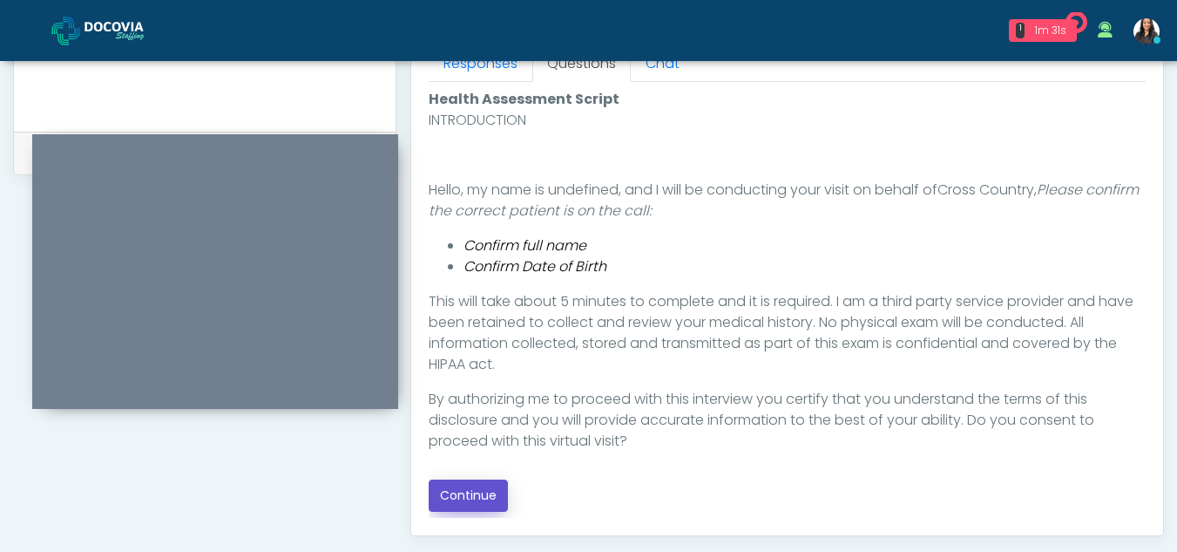
click at [467, 490] on button "Continue" at bounding box center [468, 495] width 79 height 32
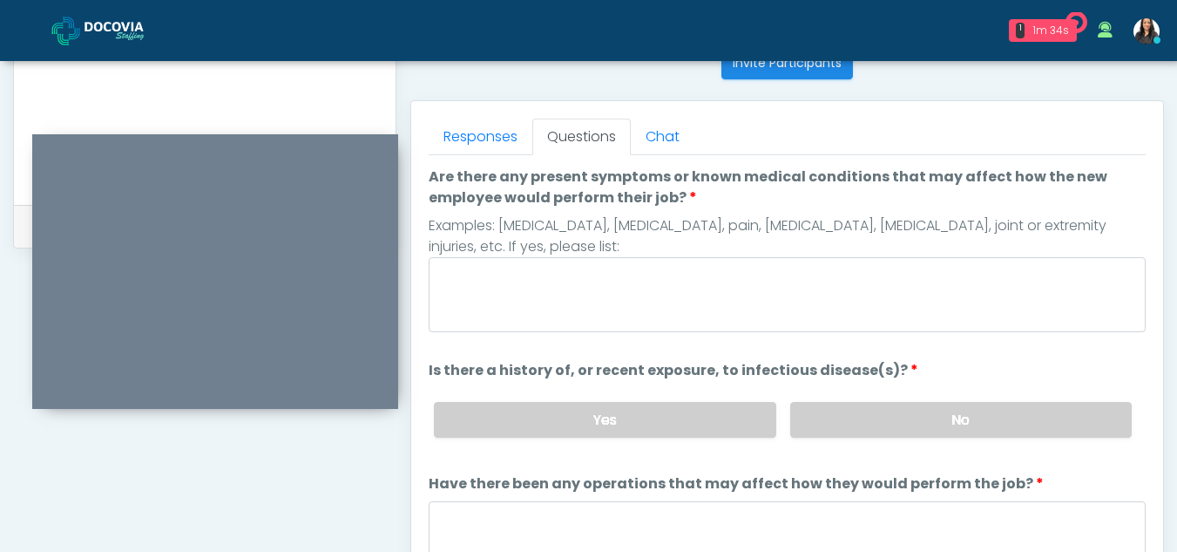
scroll to position [706, 0]
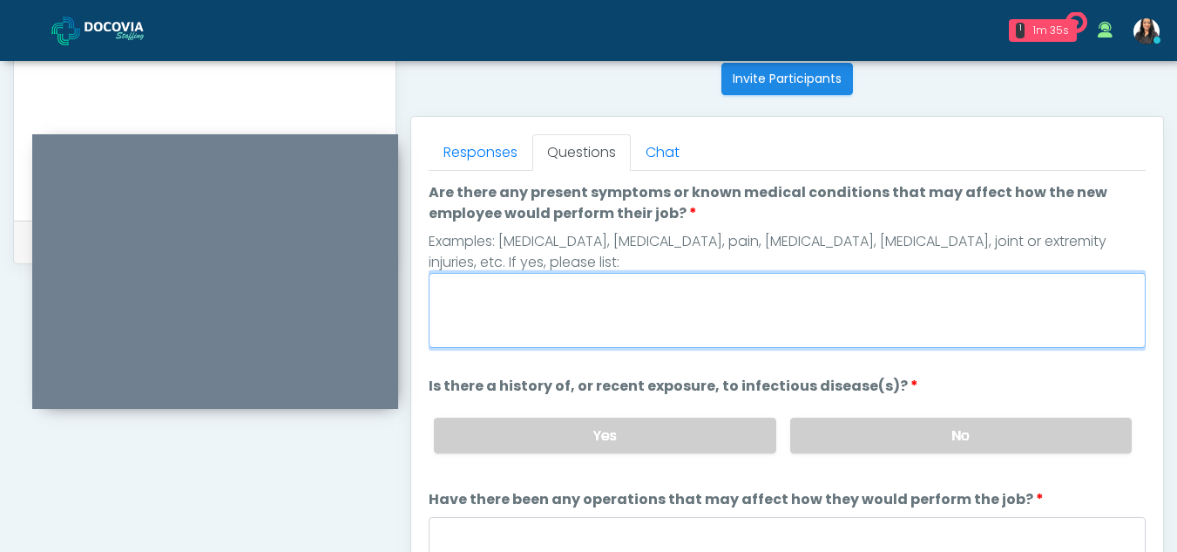
click at [501, 303] on textarea "Are there any present symptoms or known medical conditions that may affect how …" at bounding box center [787, 310] width 717 height 75
type textarea "**"
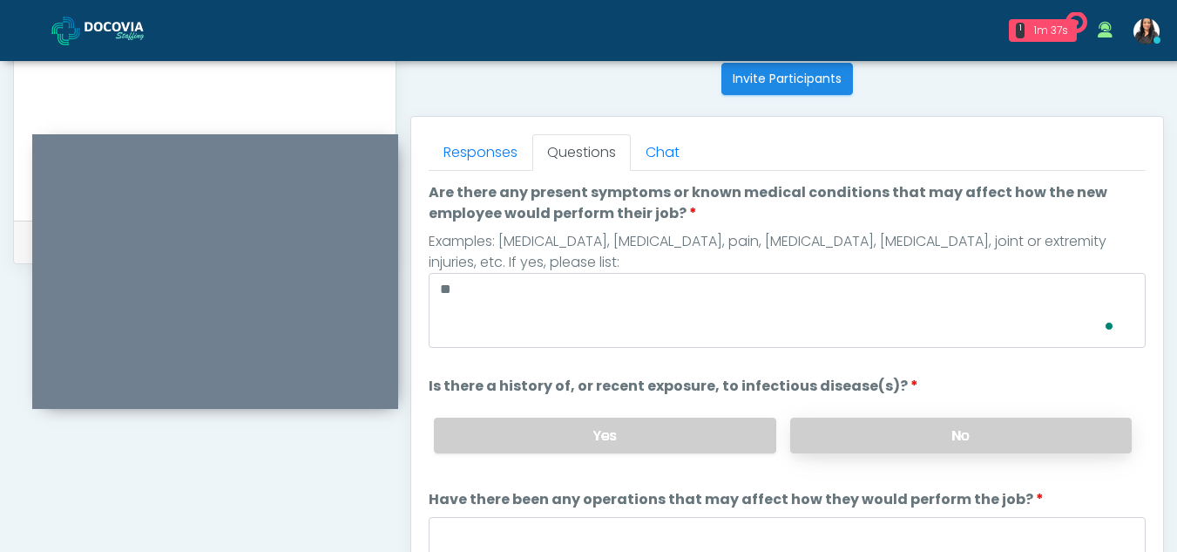
click at [837, 440] on label "No" at bounding box center [961, 435] width 342 height 36
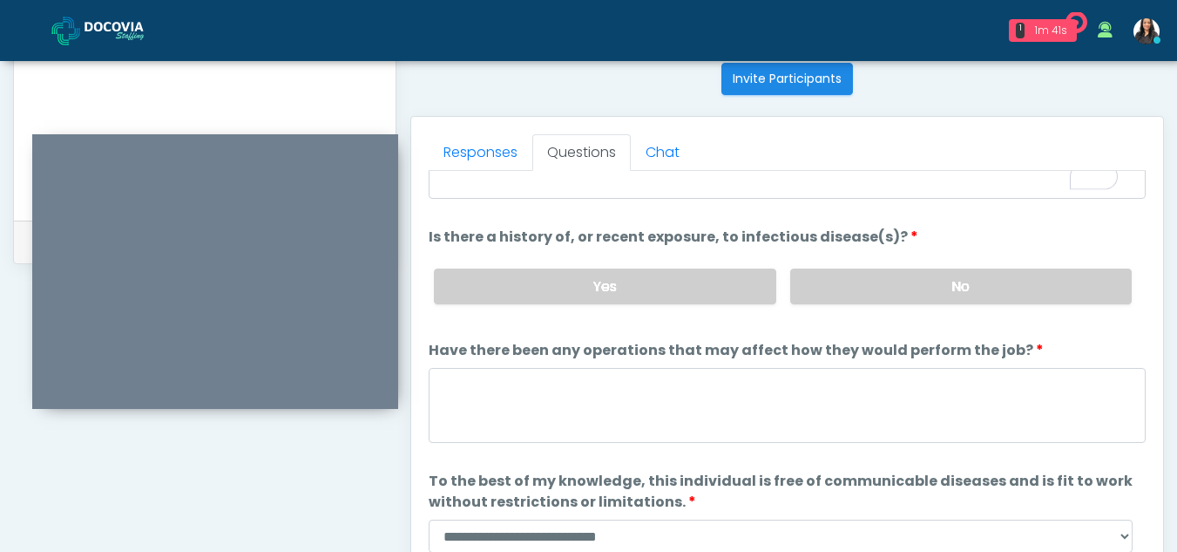
scroll to position [149, 0]
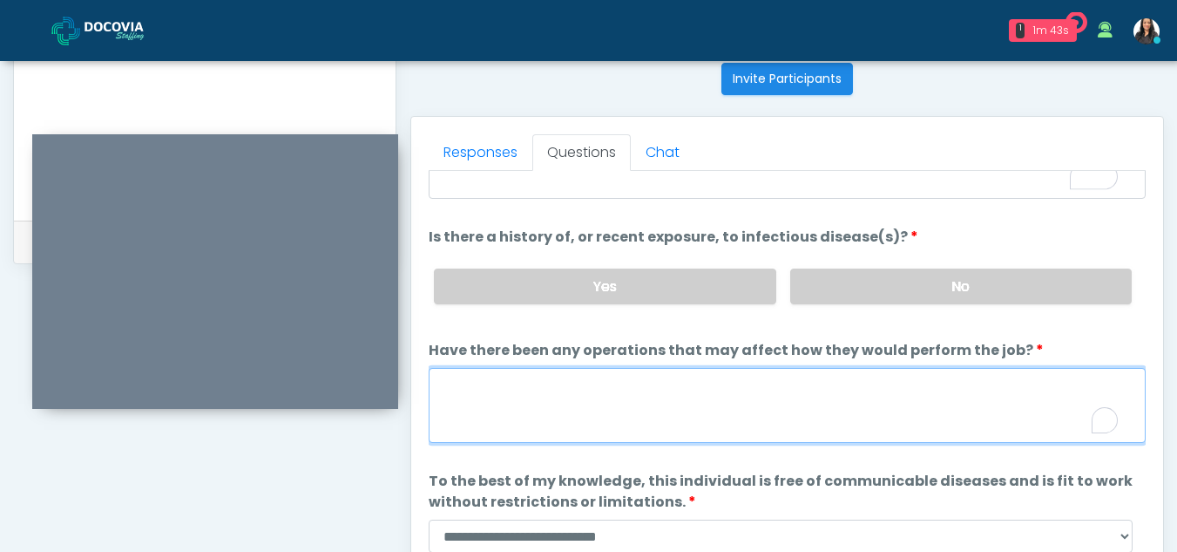
click at [532, 410] on textarea "Have there been any operations that may affect how they would perform the job?" at bounding box center [787, 405] width 717 height 75
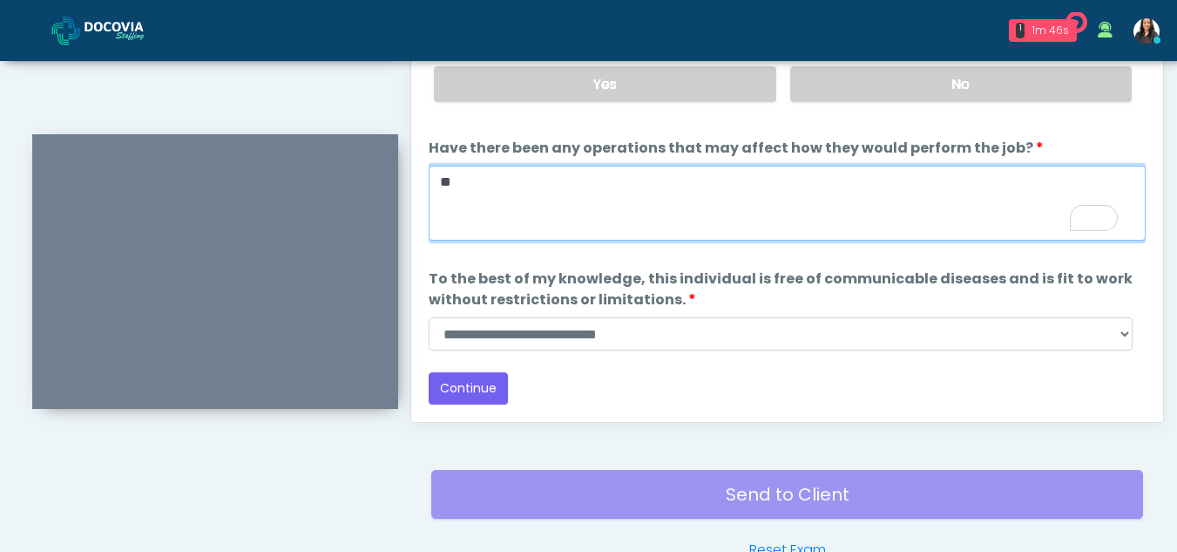
scroll to position [916, 0]
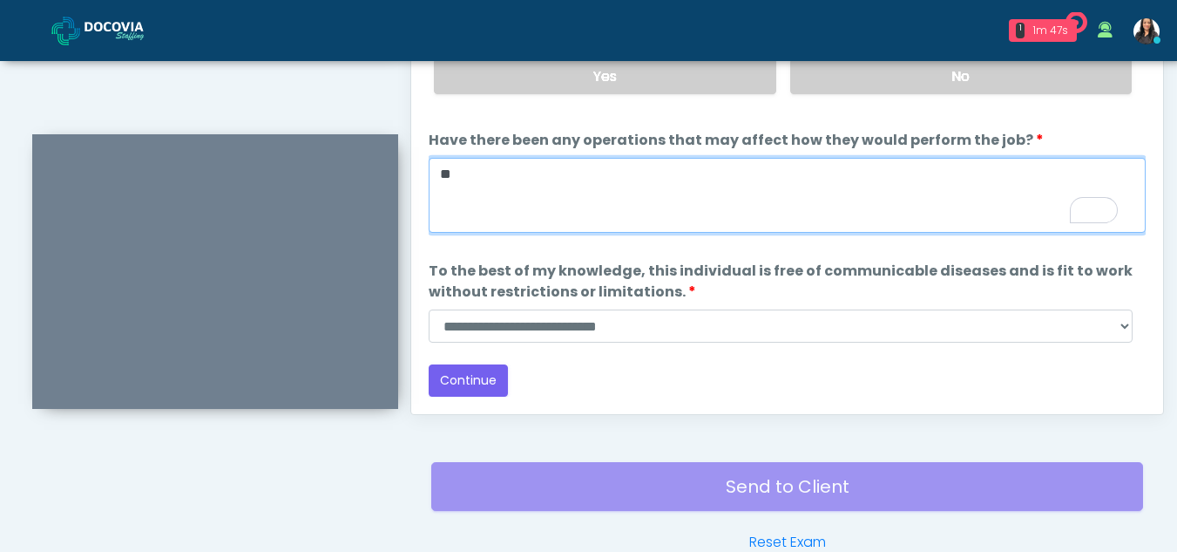
type textarea "**"
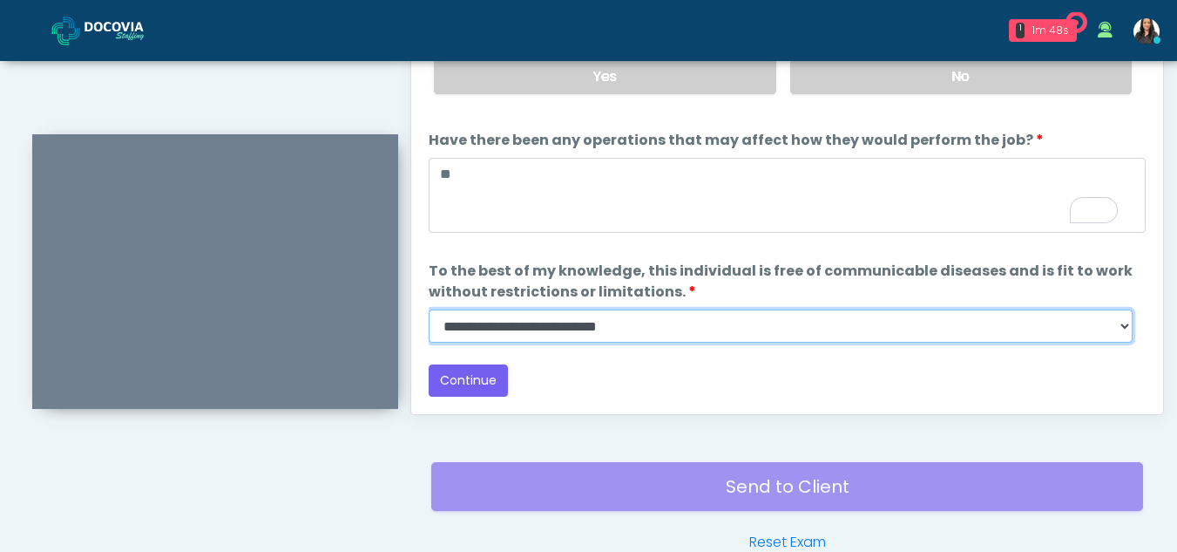
click at [1117, 325] on select "**********" at bounding box center [781, 325] width 704 height 33
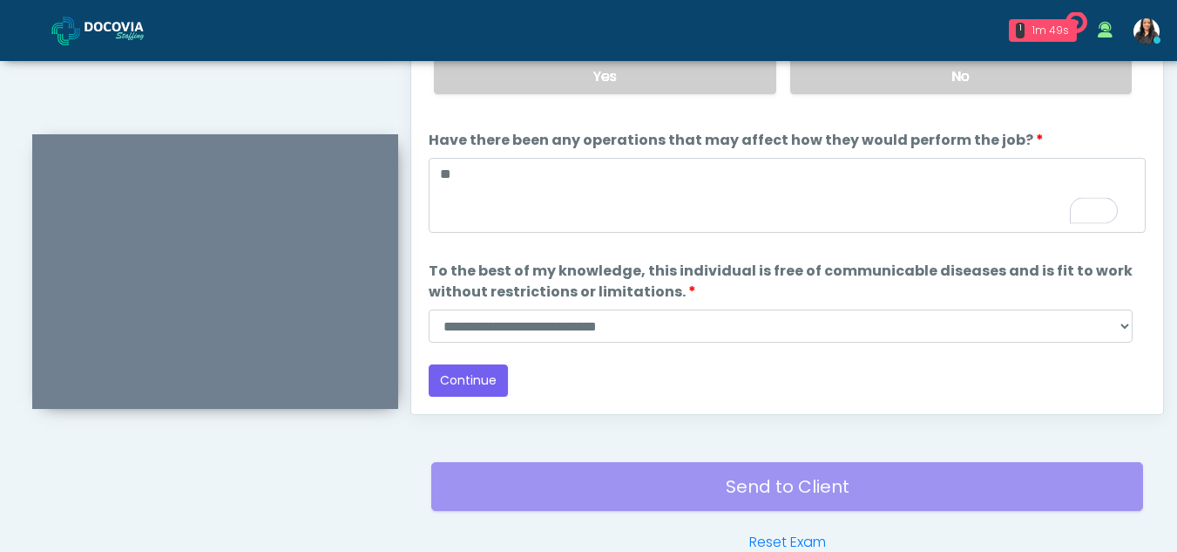
click at [428, 390] on div "Responses Questions Chat Health Assessment Script INTRODUCTION Hello, my name i…" at bounding box center [787, 160] width 752 height 507
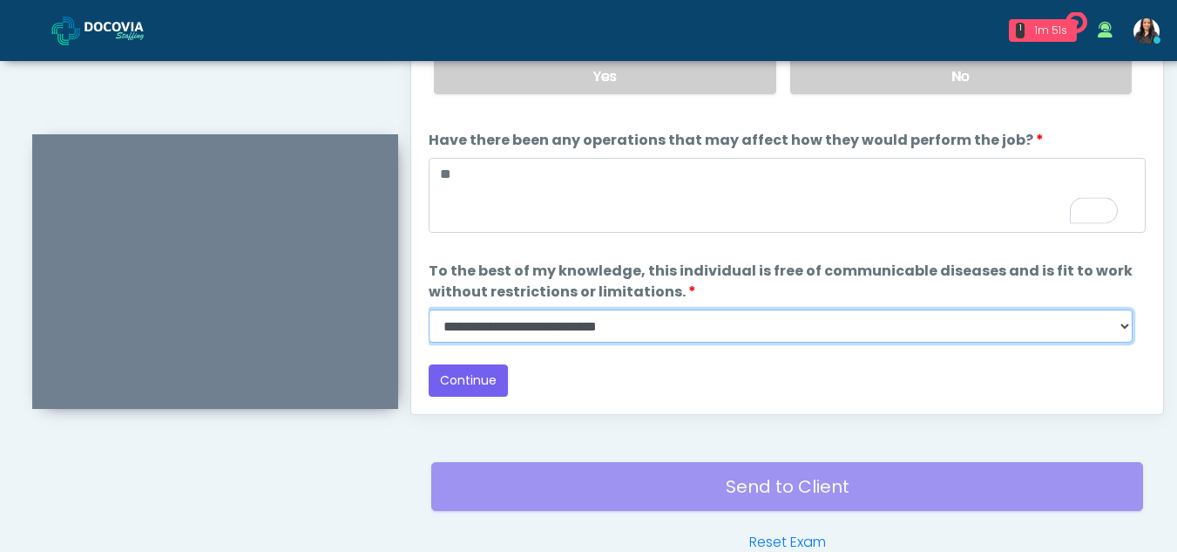
click at [1122, 320] on select "**********" at bounding box center [781, 325] width 704 height 33
select select "******"
click at [429, 309] on select "**********" at bounding box center [781, 325] width 704 height 33
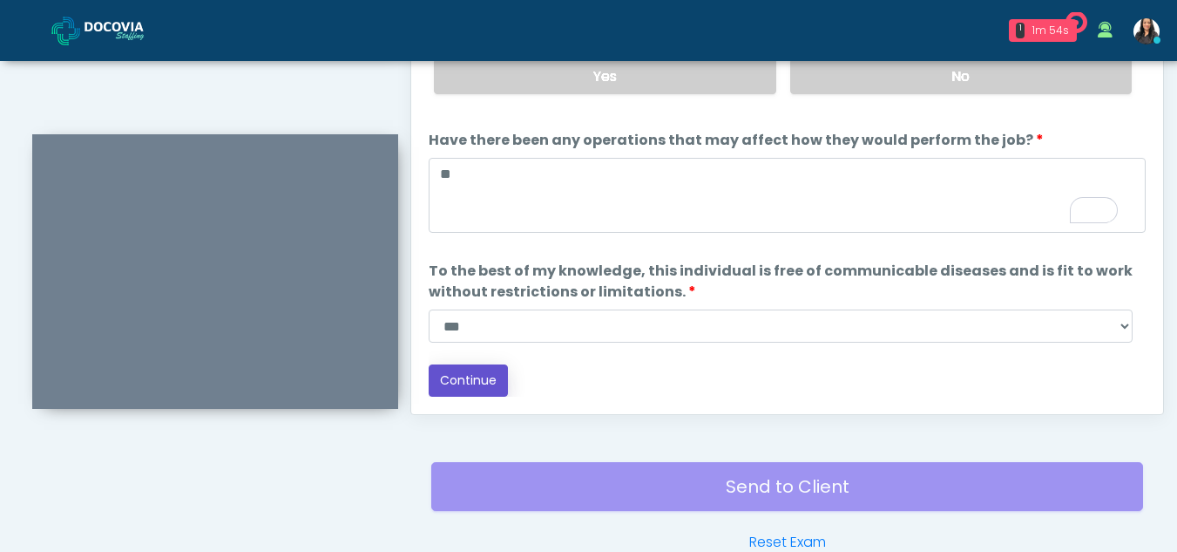
click at [461, 376] on button "Continue" at bounding box center [468, 380] width 79 height 32
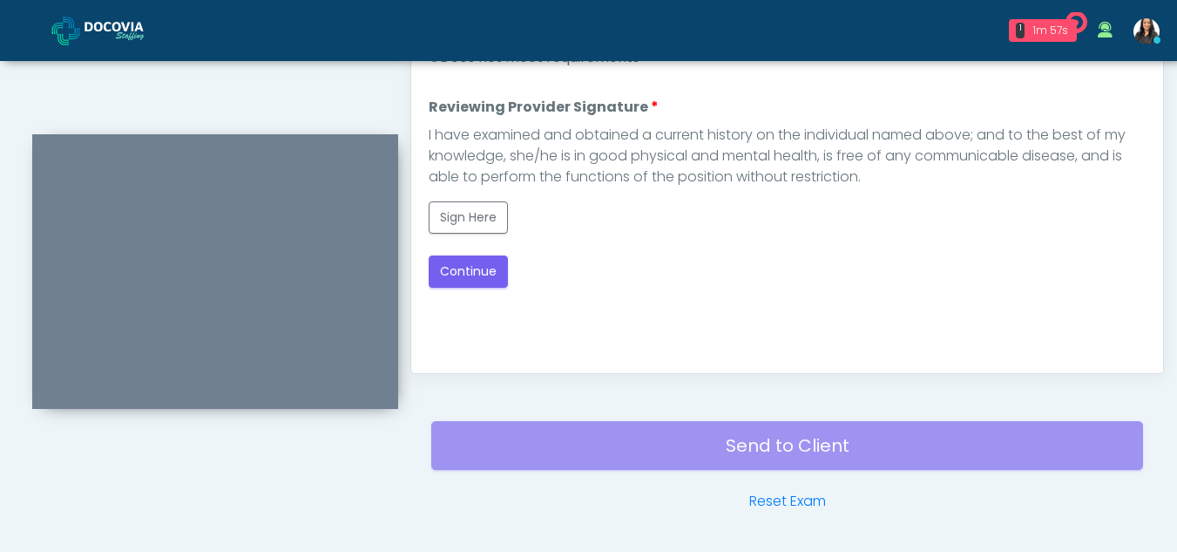
scroll to position [808, 0]
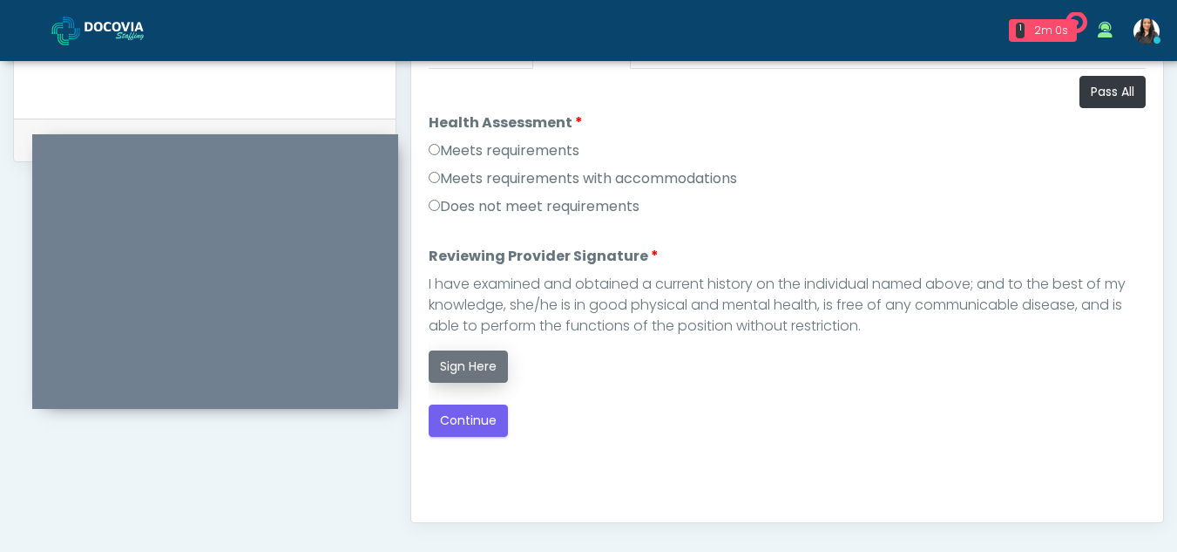
click at [481, 363] on button "Sign Here" at bounding box center [468, 366] width 79 height 32
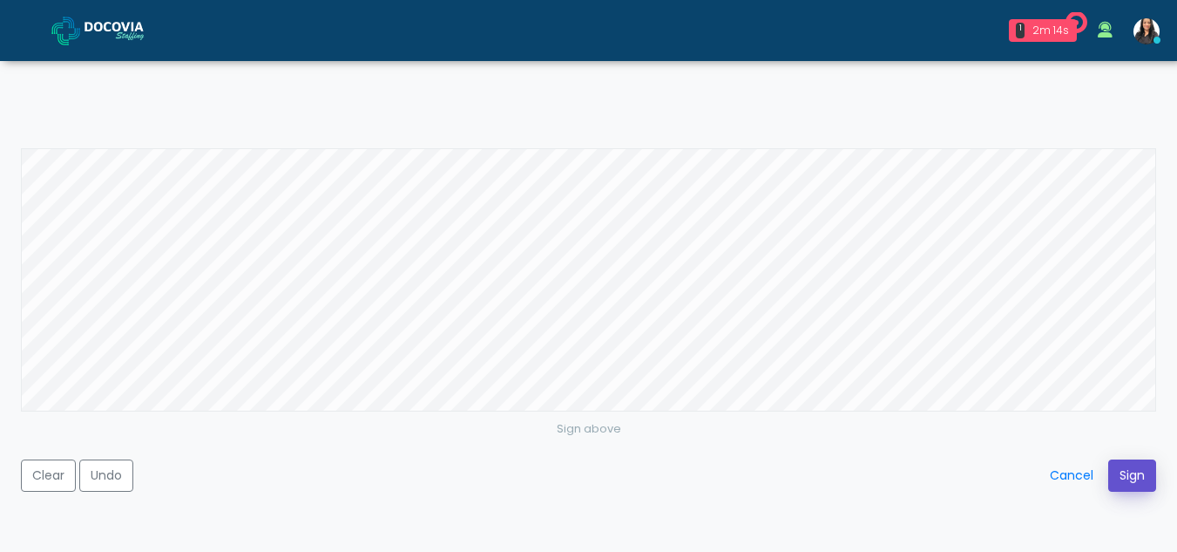
click at [1125, 472] on button "Sign" at bounding box center [1132, 475] width 48 height 32
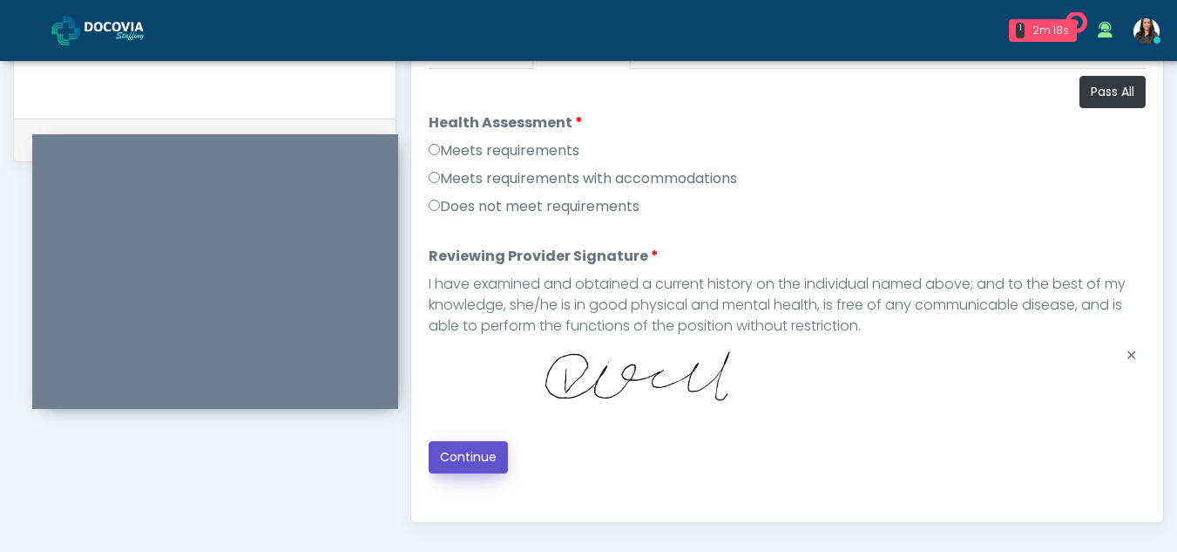
click at [481, 458] on button "Continue" at bounding box center [468, 457] width 79 height 32
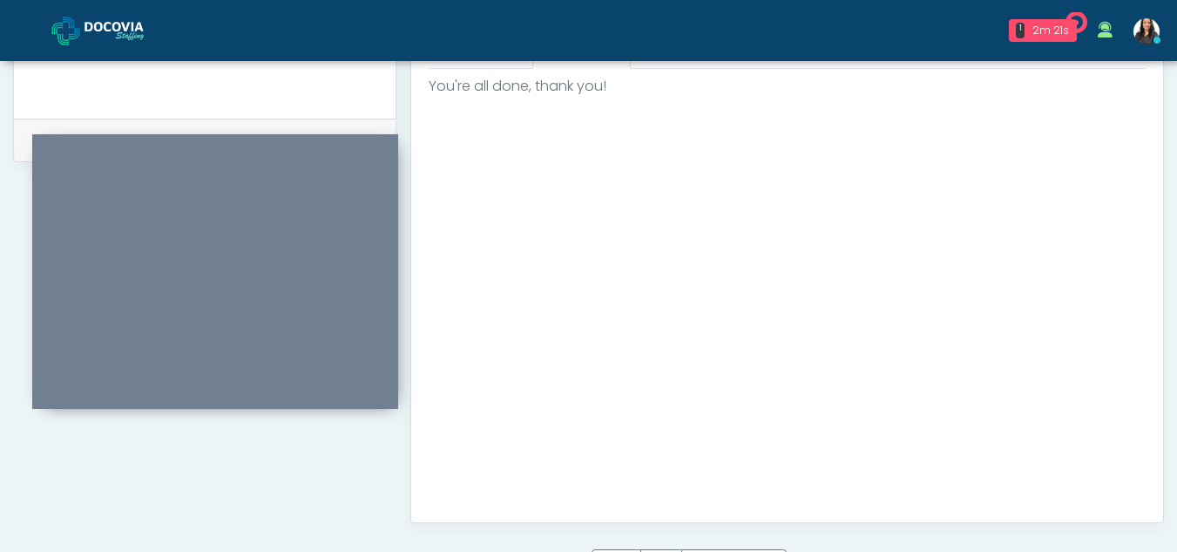
scroll to position [1045, 0]
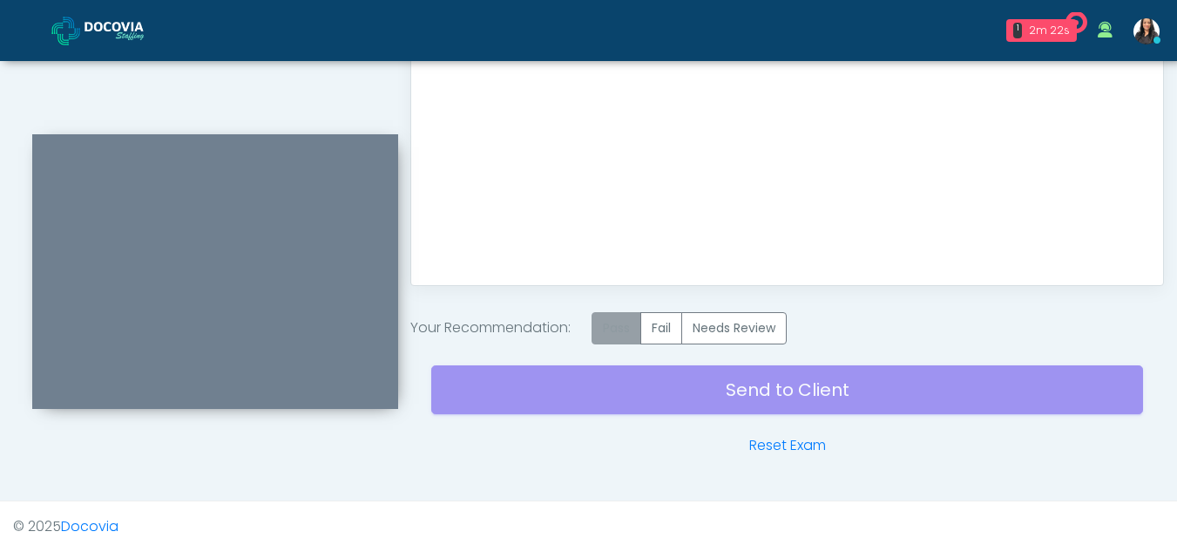
click at [607, 322] on label "Pass" at bounding box center [617, 328] width 50 height 32
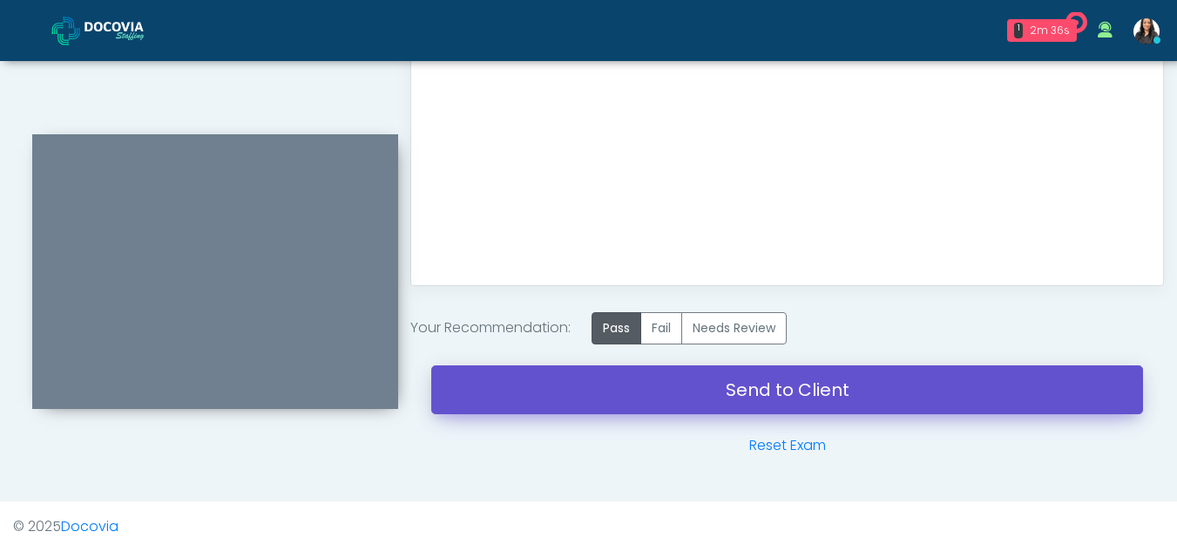
click at [810, 387] on link "Send to Client" at bounding box center [787, 389] width 712 height 49
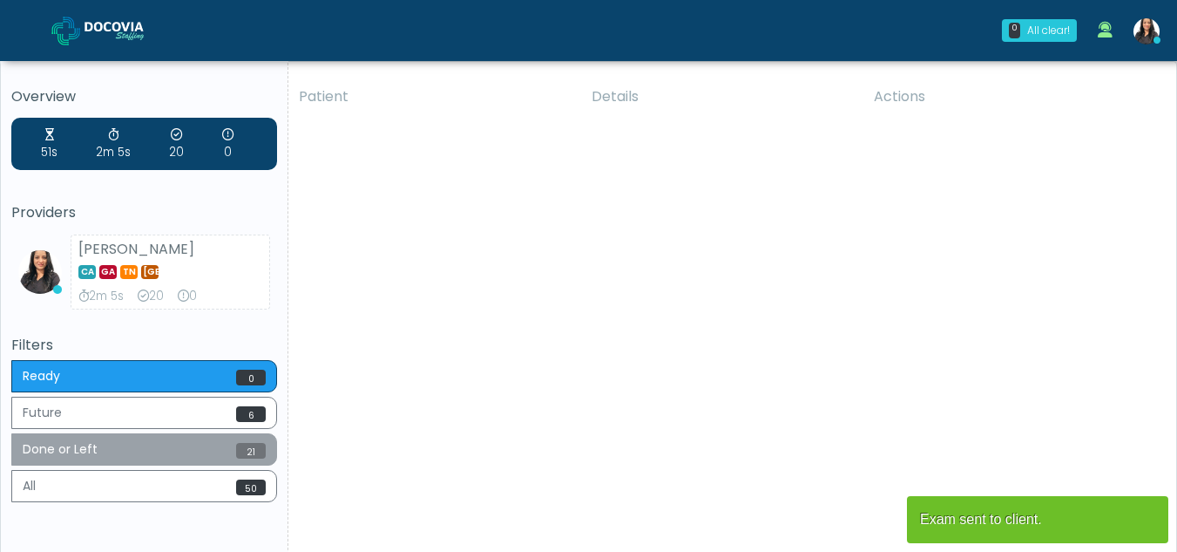
click at [139, 444] on button "Done or Left 21" at bounding box center [144, 449] width 266 height 32
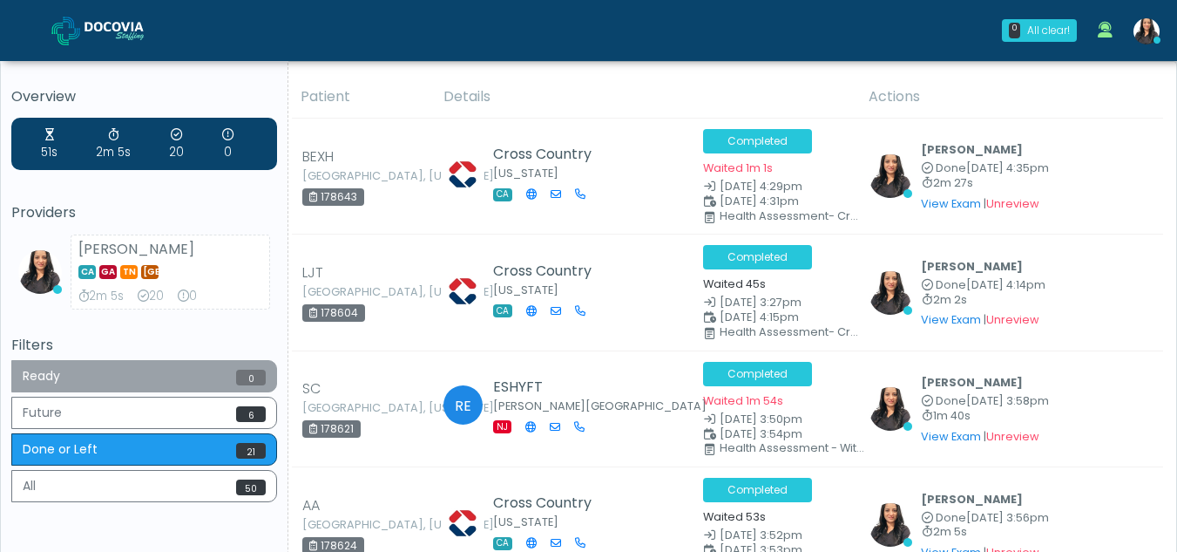
click at [76, 381] on button "Ready 0" at bounding box center [144, 376] width 266 height 32
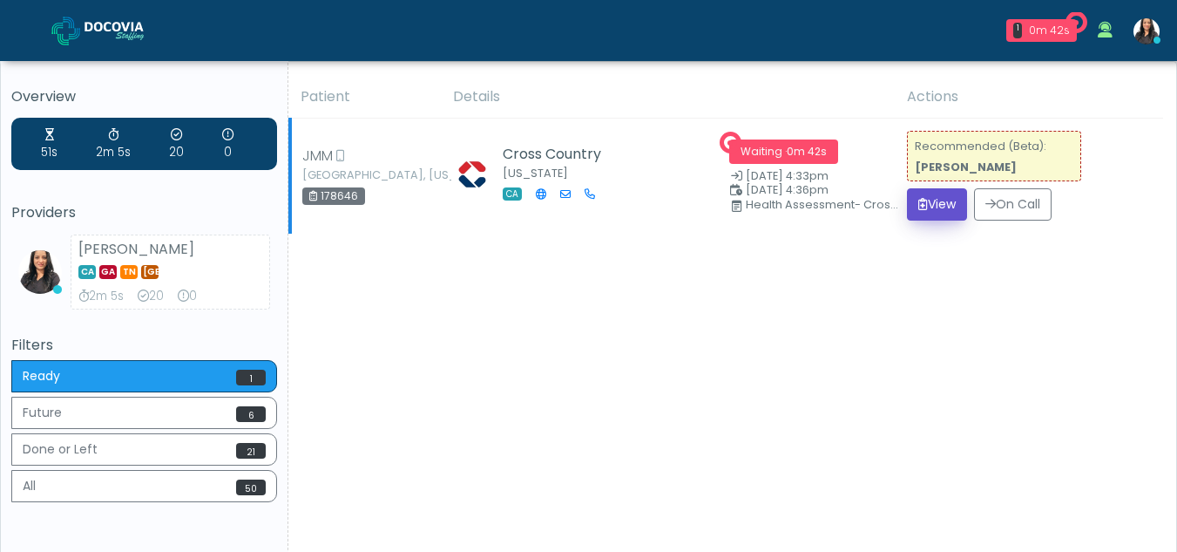
click at [928, 201] on button "View" at bounding box center [937, 204] width 60 height 32
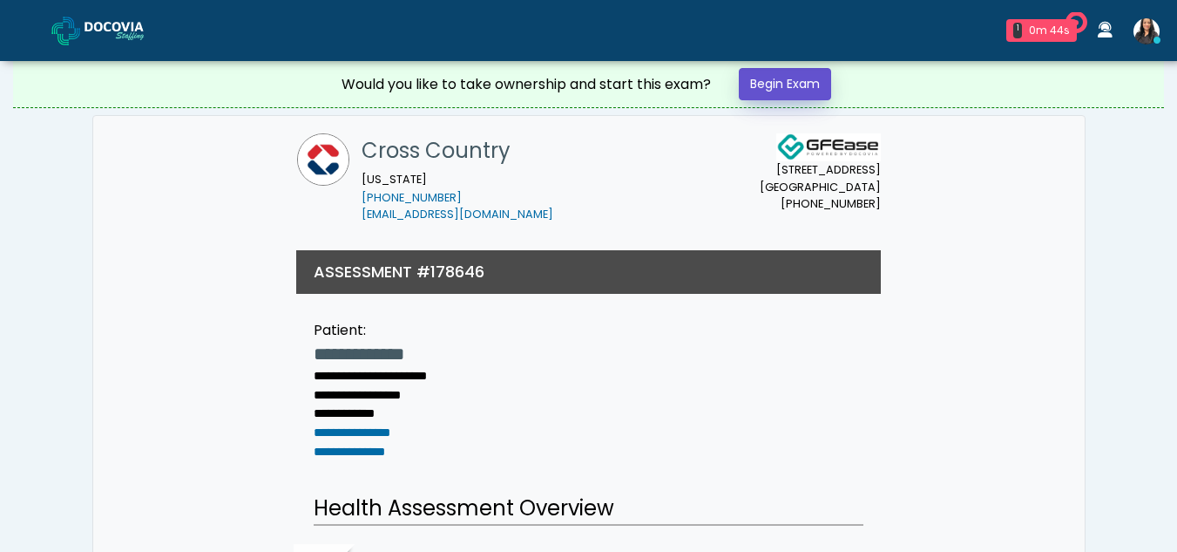
click at [764, 78] on link "Begin Exam" at bounding box center [785, 84] width 92 height 32
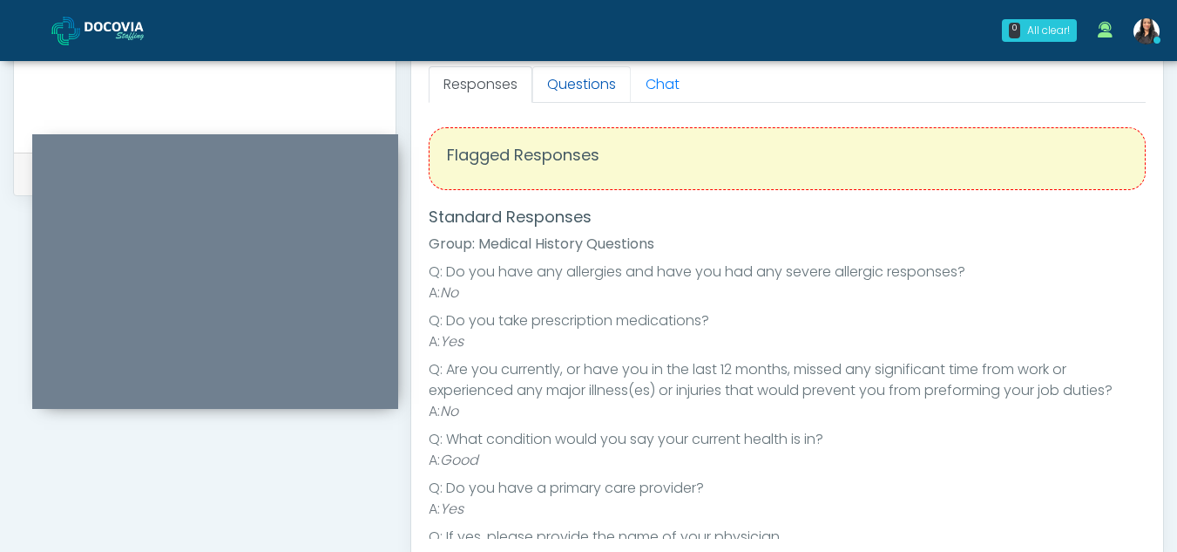
click at [600, 78] on link "Questions" at bounding box center [581, 84] width 98 height 37
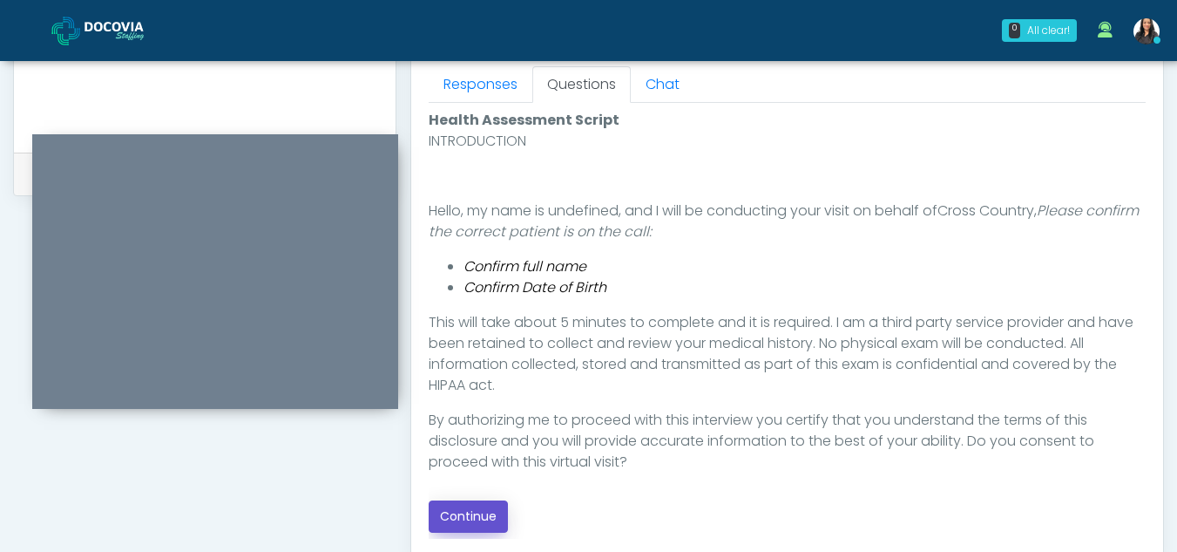
click at [483, 512] on button "Continue" at bounding box center [468, 516] width 79 height 32
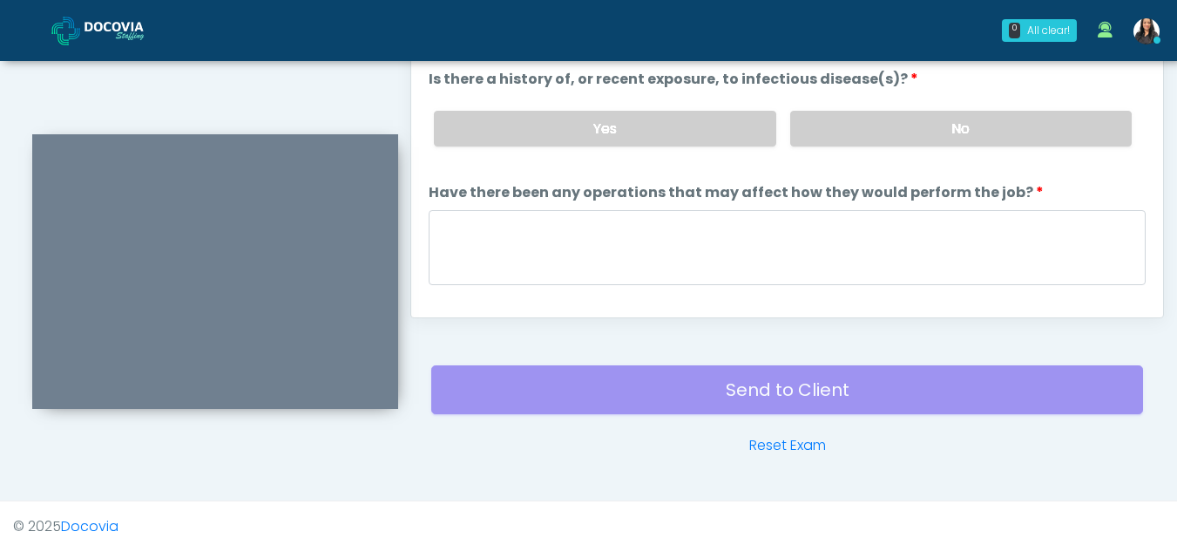
scroll to position [750, 0]
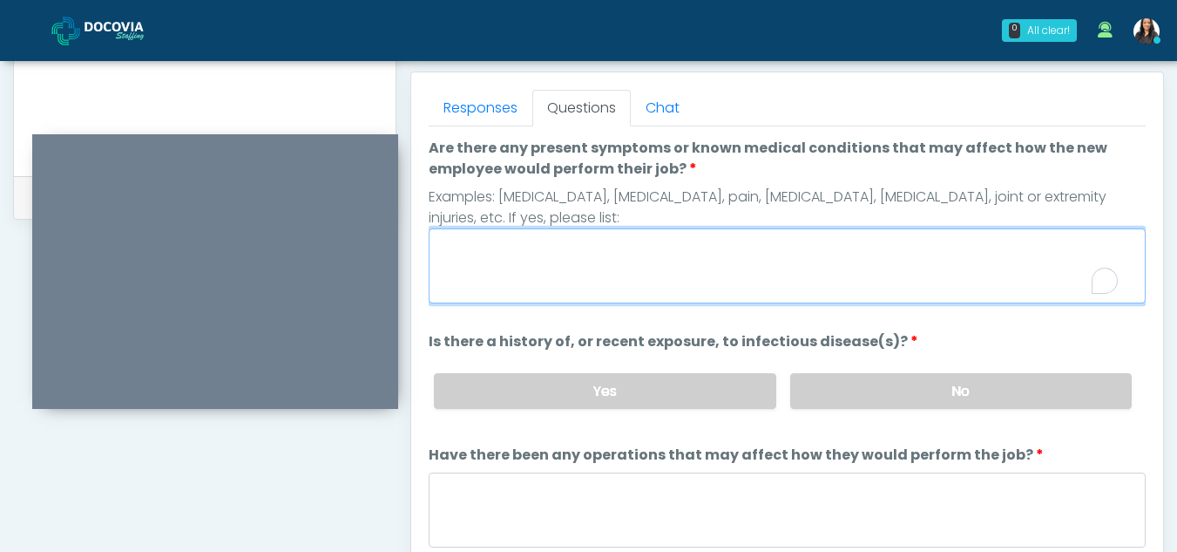
click at [526, 255] on textarea "Are there any present symptoms or known medical conditions that may affect how …" at bounding box center [787, 265] width 717 height 75
type textarea "**"
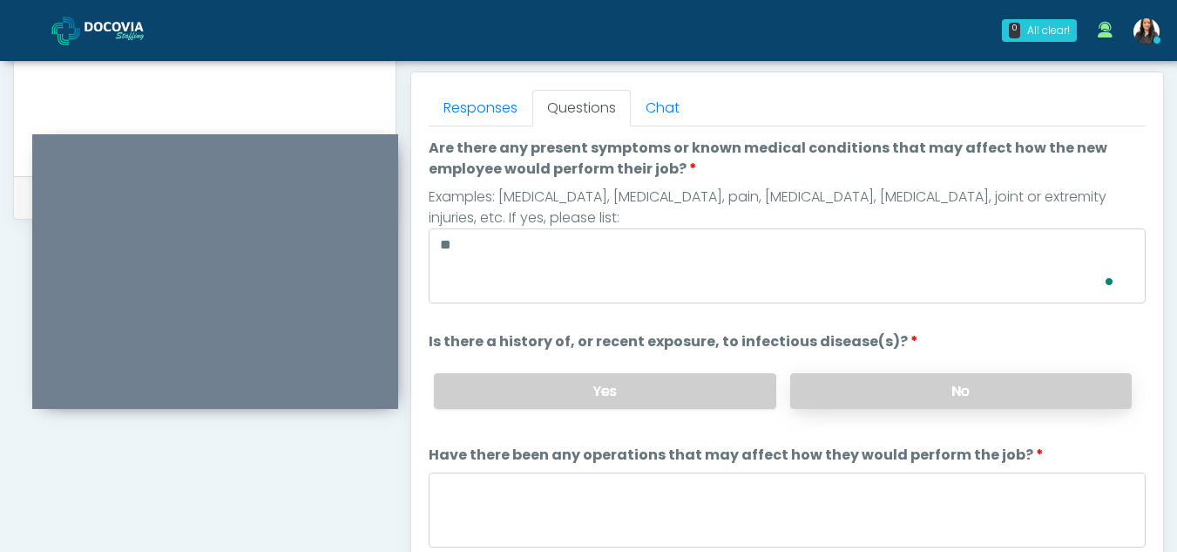
click at [996, 393] on label "No" at bounding box center [961, 391] width 342 height 36
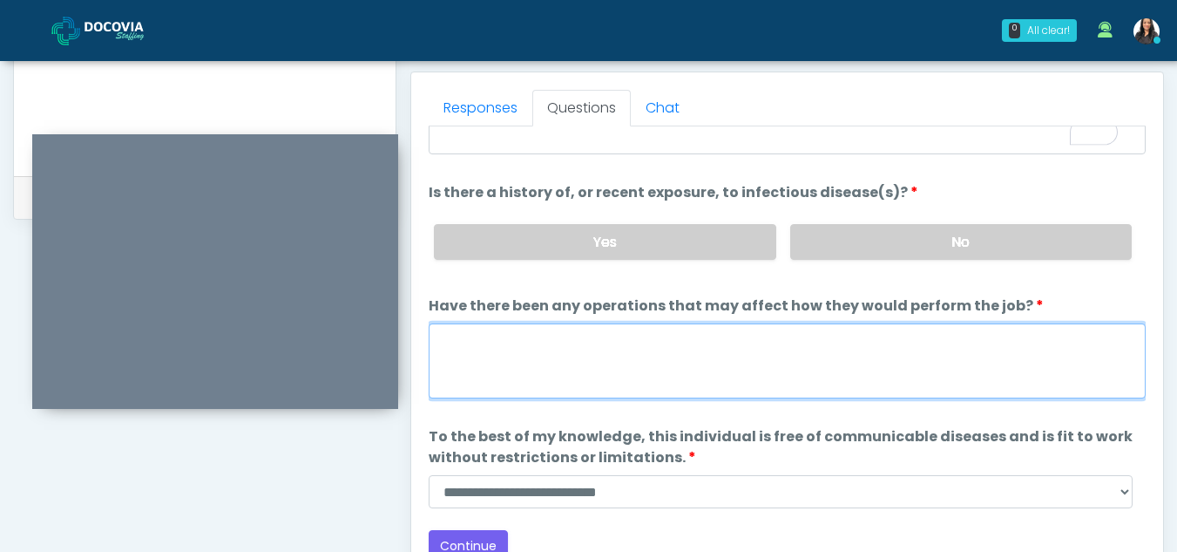
click at [507, 375] on textarea "Have there been any operations that may affect how they would perform the job?" at bounding box center [787, 360] width 717 height 75
type textarea "**"
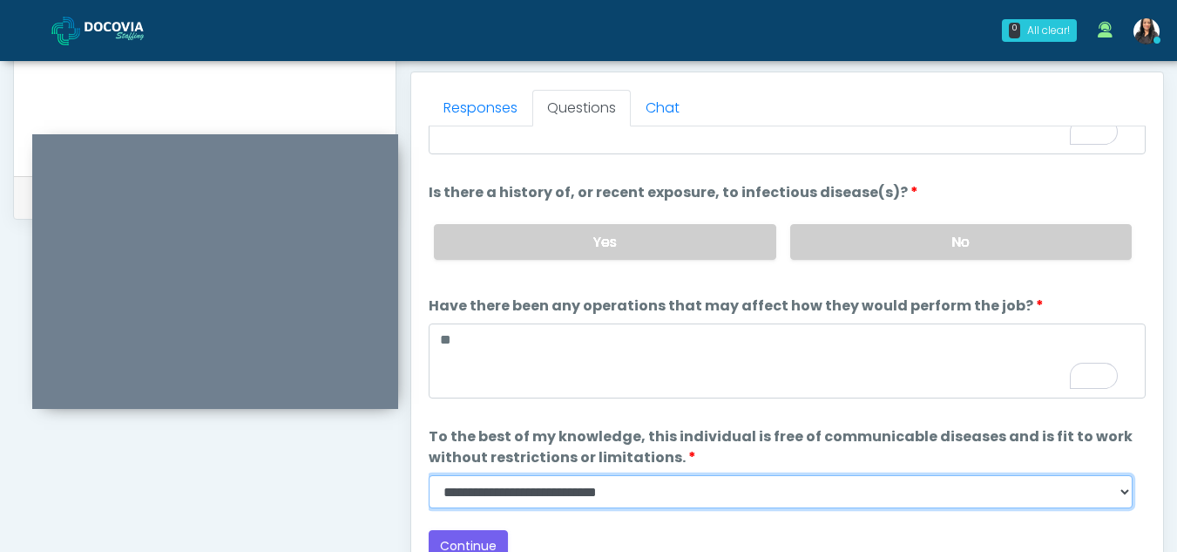
click at [1130, 492] on select "**********" at bounding box center [781, 491] width 704 height 33
select select "******"
click at [429, 475] on select "**********" at bounding box center [781, 491] width 704 height 33
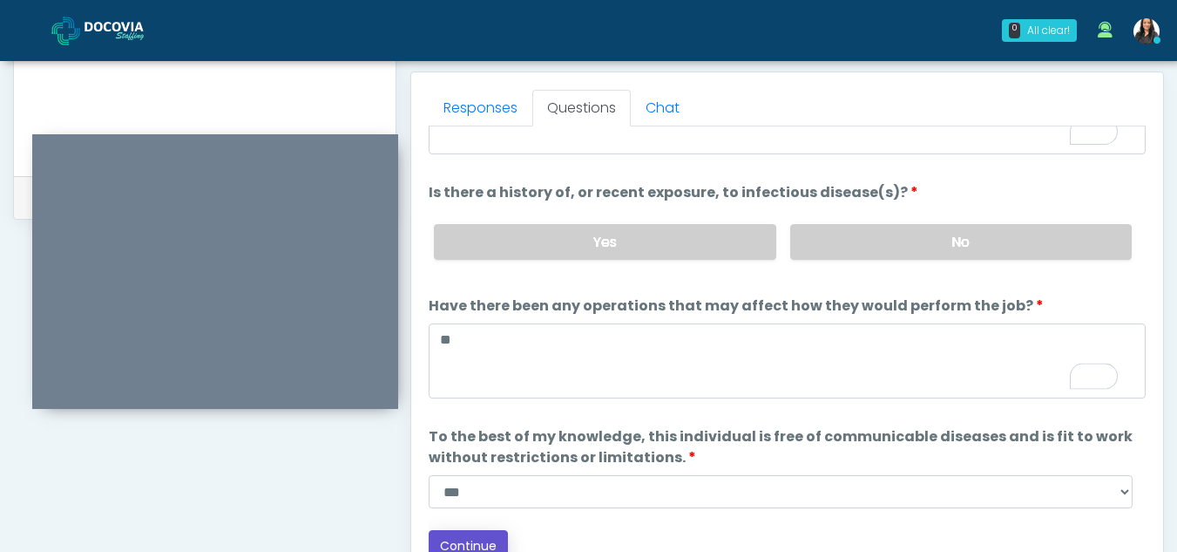
click at [476, 539] on button "Continue" at bounding box center [468, 546] width 79 height 32
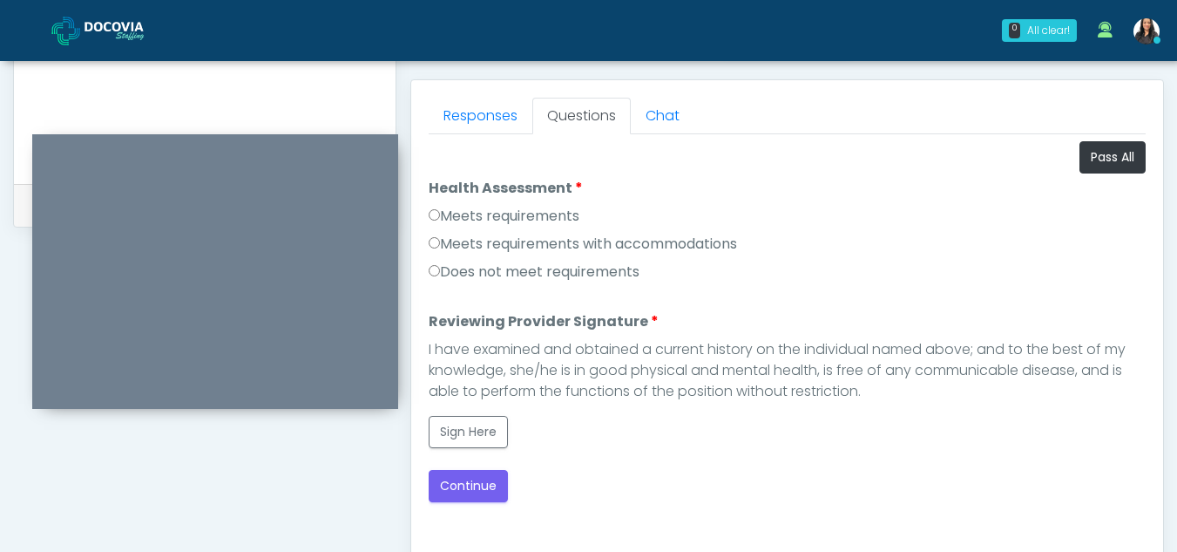
scroll to position [737, 0]
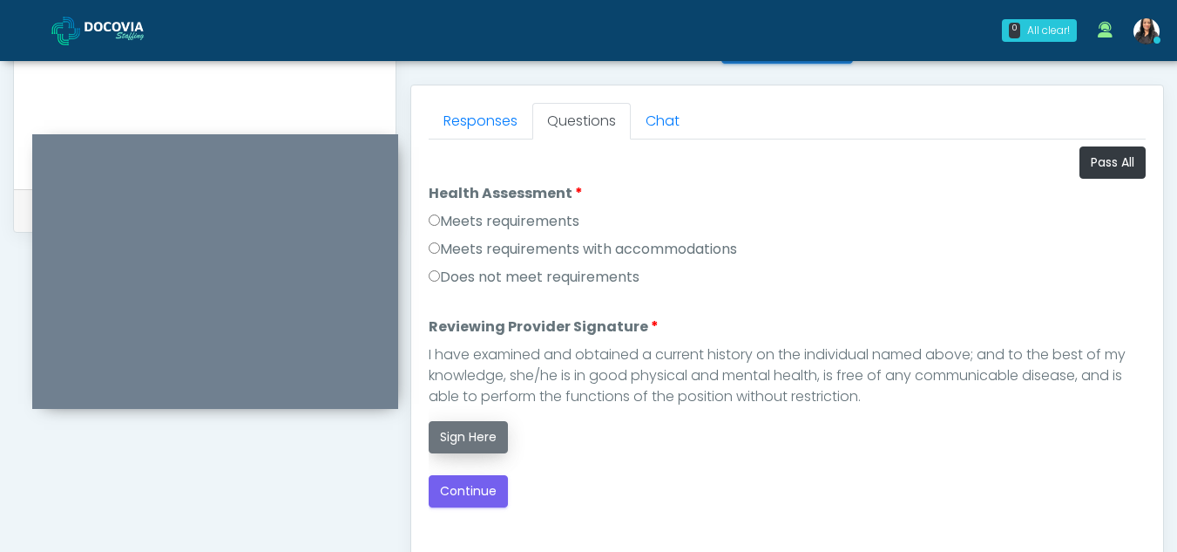
click at [471, 438] on button "Sign Here" at bounding box center [468, 437] width 79 height 32
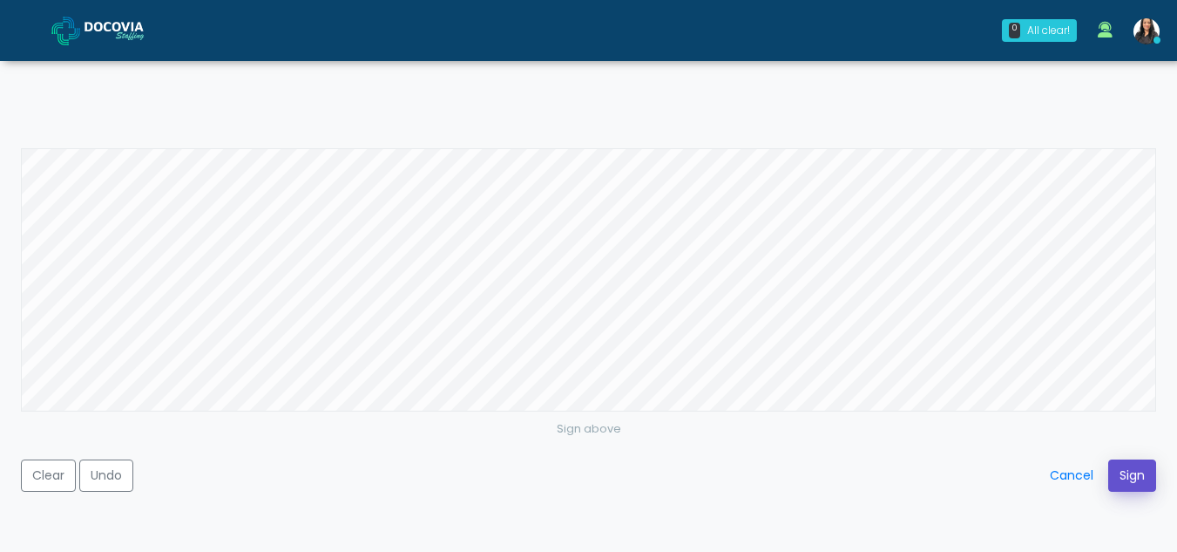
click at [1128, 472] on button "Sign" at bounding box center [1132, 475] width 48 height 32
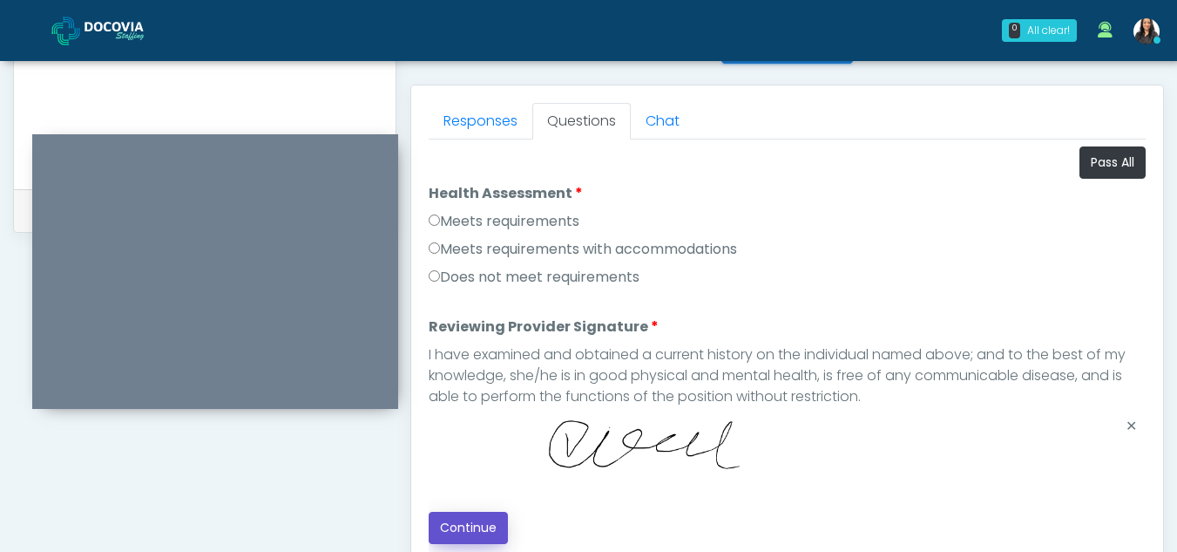
click at [459, 519] on button "Continue" at bounding box center [468, 528] width 79 height 32
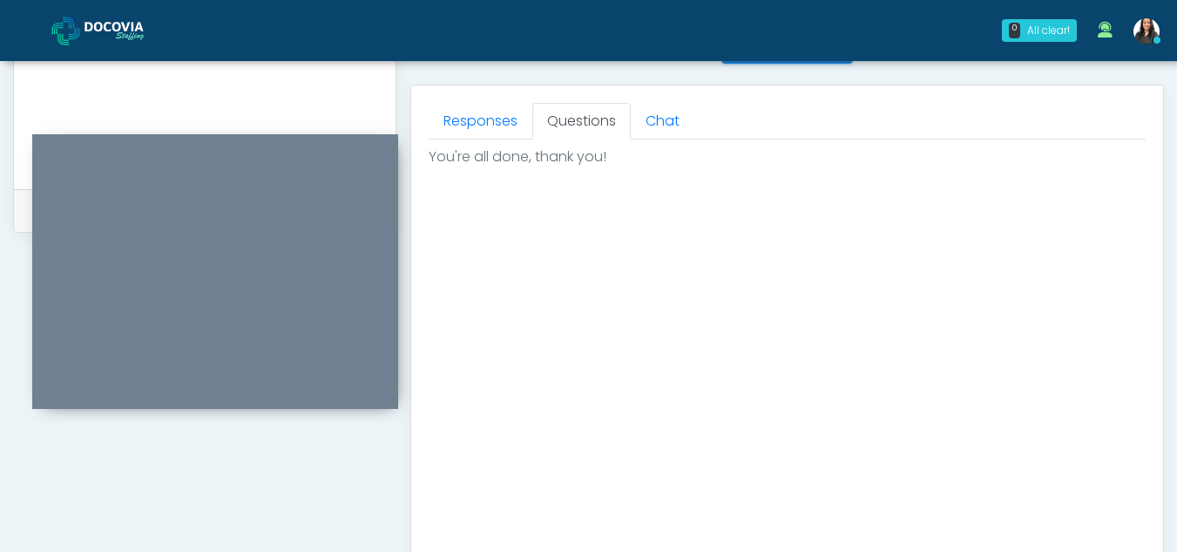
scroll to position [1045, 0]
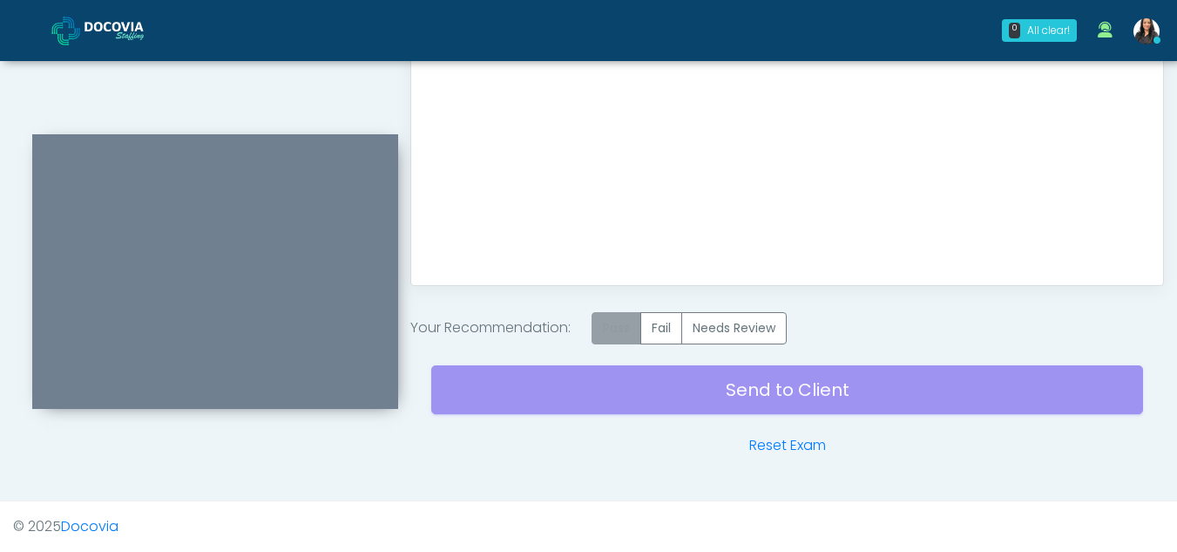
click at [632, 322] on label "Pass" at bounding box center [617, 328] width 50 height 32
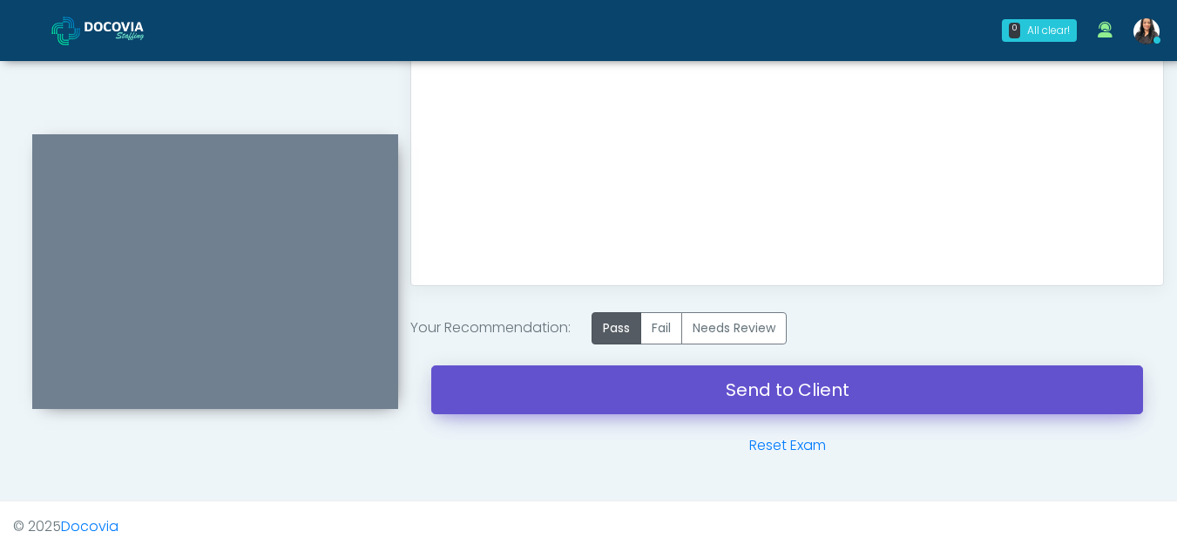
click at [815, 389] on link "Send to Client" at bounding box center [787, 389] width 712 height 49
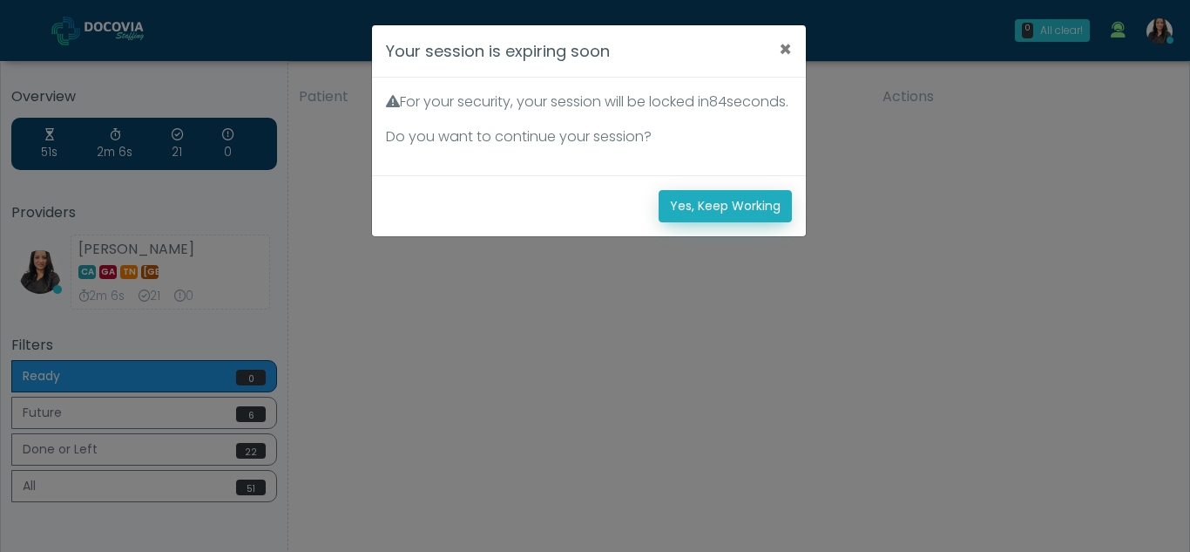
click at [722, 222] on button "Yes, Keep Working" at bounding box center [725, 206] width 133 height 32
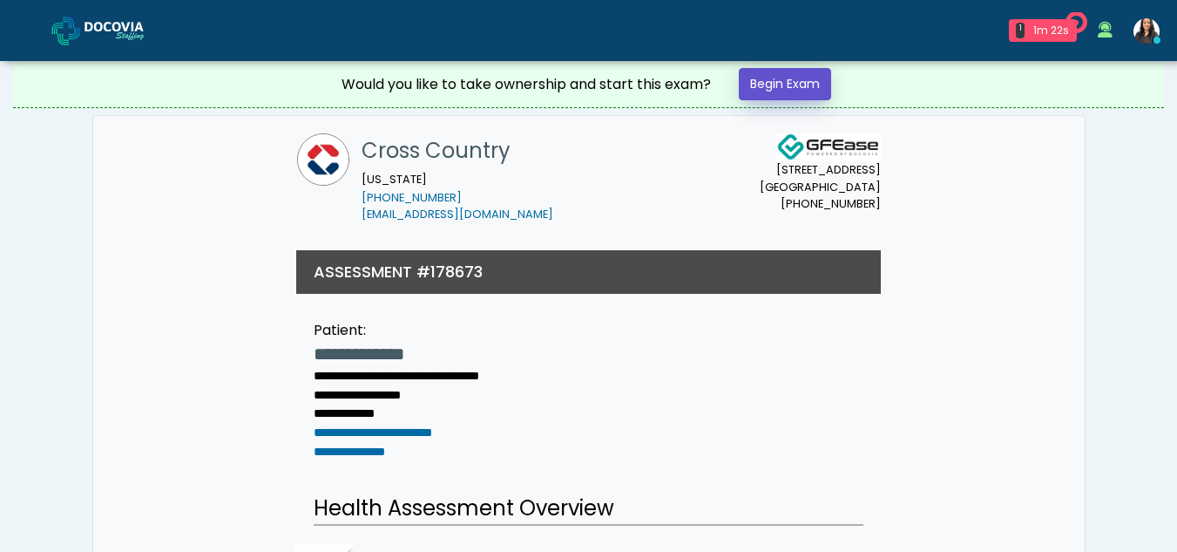
click at [798, 77] on link "Begin Exam" at bounding box center [785, 84] width 92 height 32
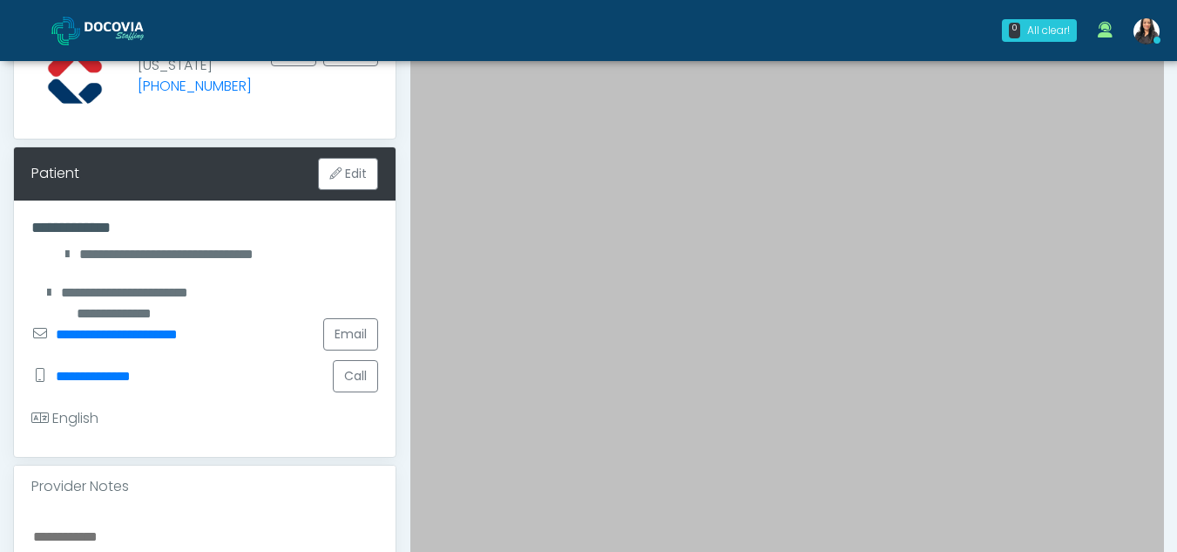
scroll to position [168, 0]
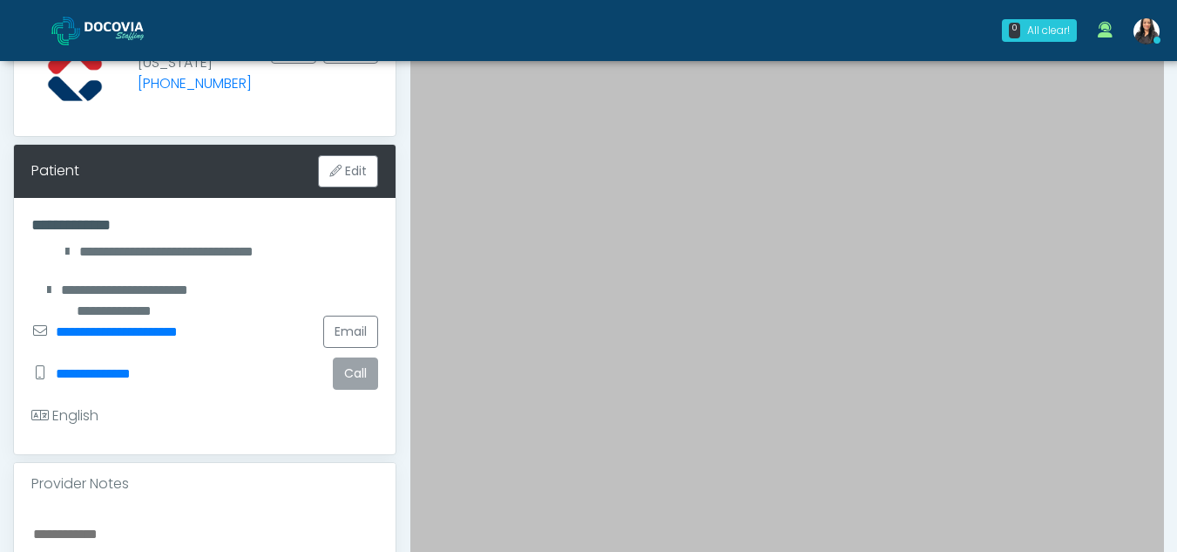
click at [362, 381] on button "Call" at bounding box center [355, 373] width 45 height 32
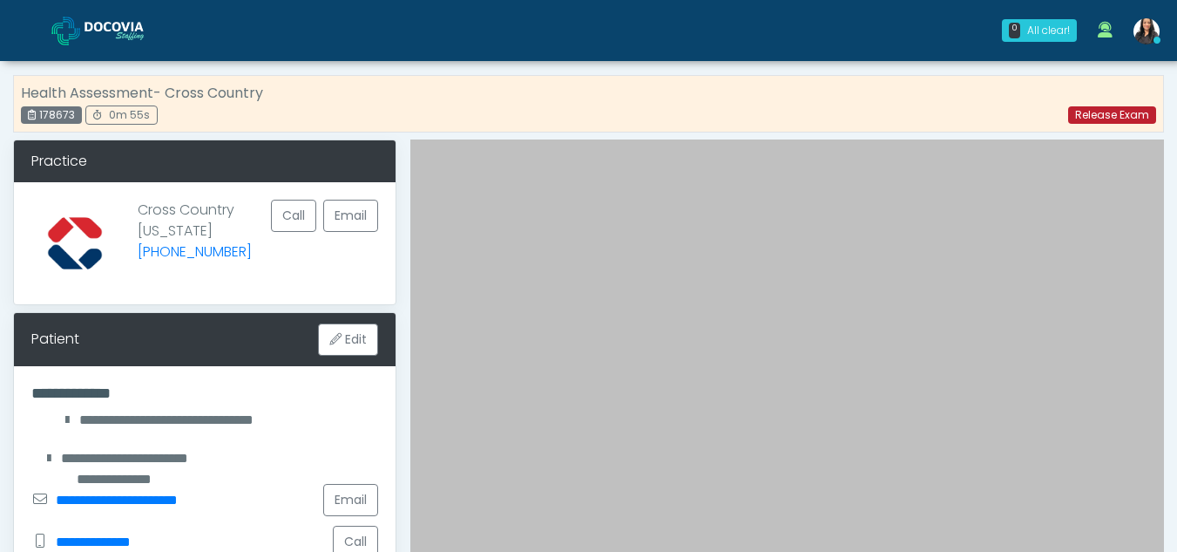
click at [1100, 116] on link "Release Exam" at bounding box center [1112, 114] width 88 height 17
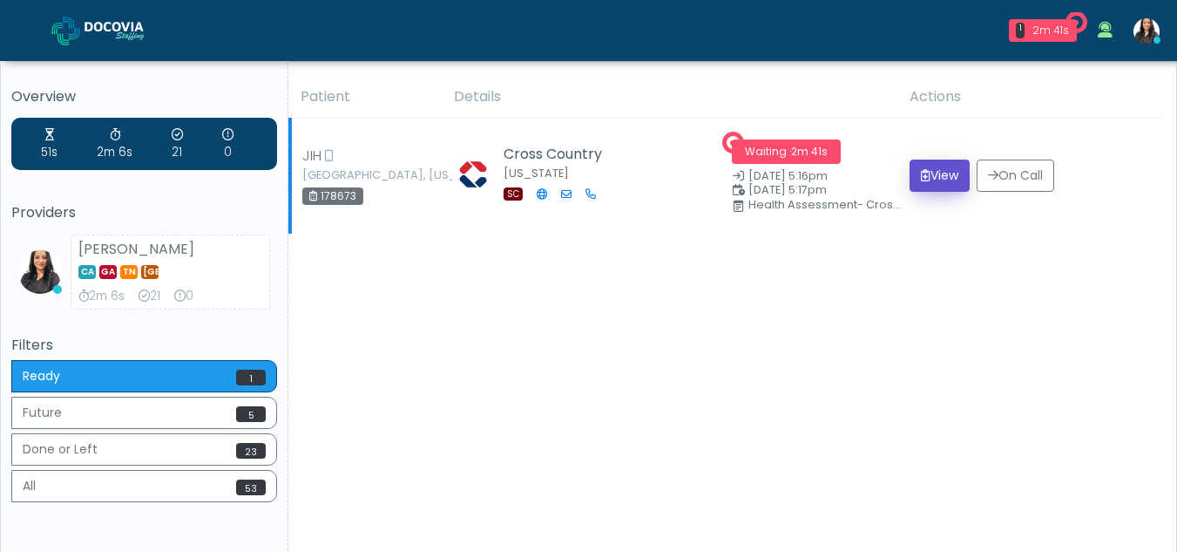
click at [936, 176] on button "View" at bounding box center [940, 175] width 60 height 32
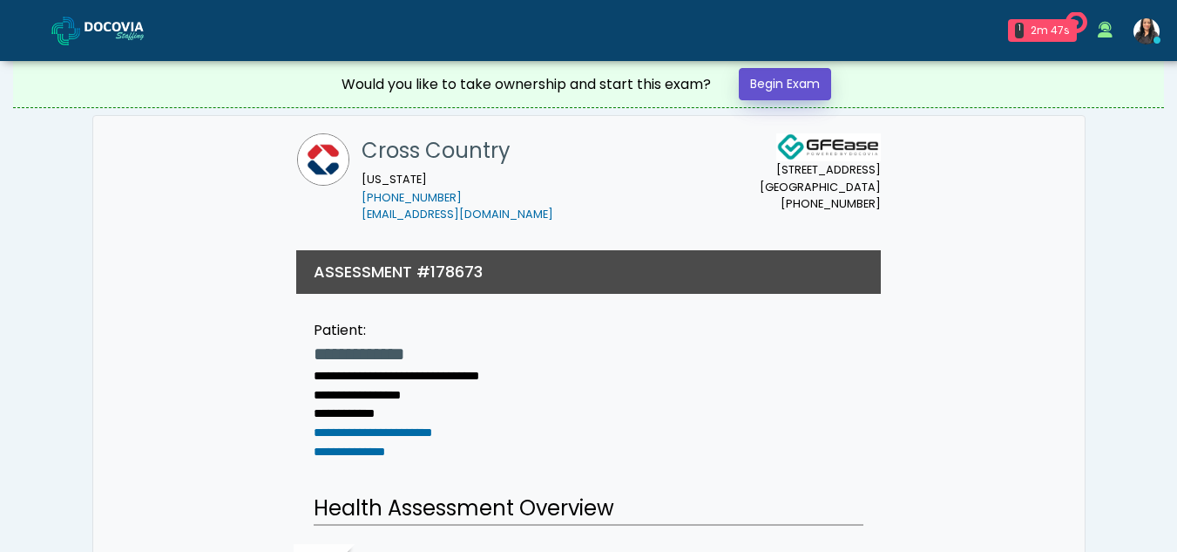
click at [797, 82] on link "Begin Exam" at bounding box center [785, 84] width 92 height 32
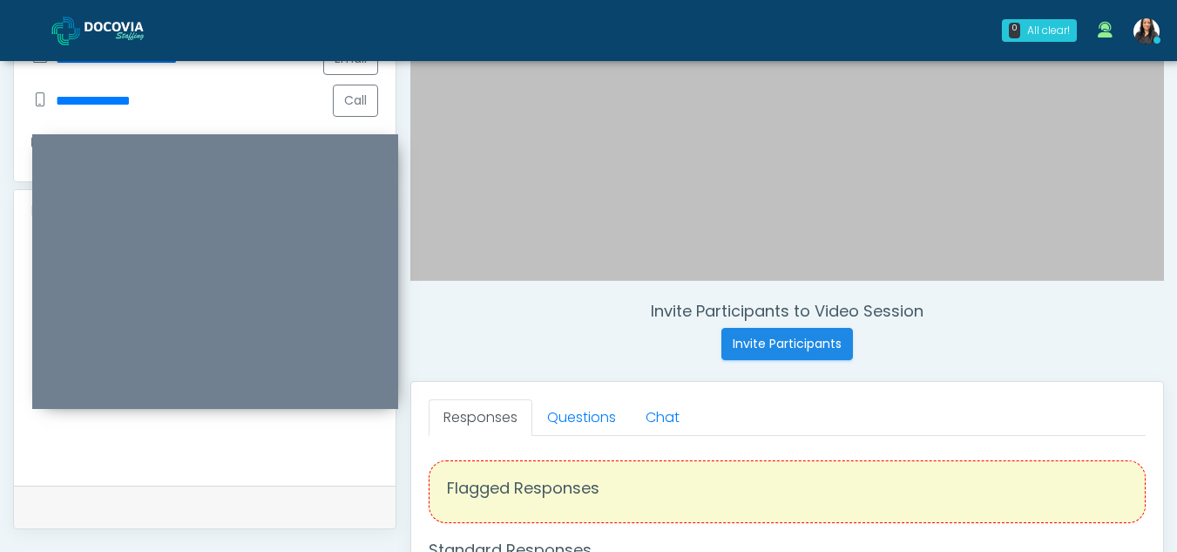
scroll to position [436, 0]
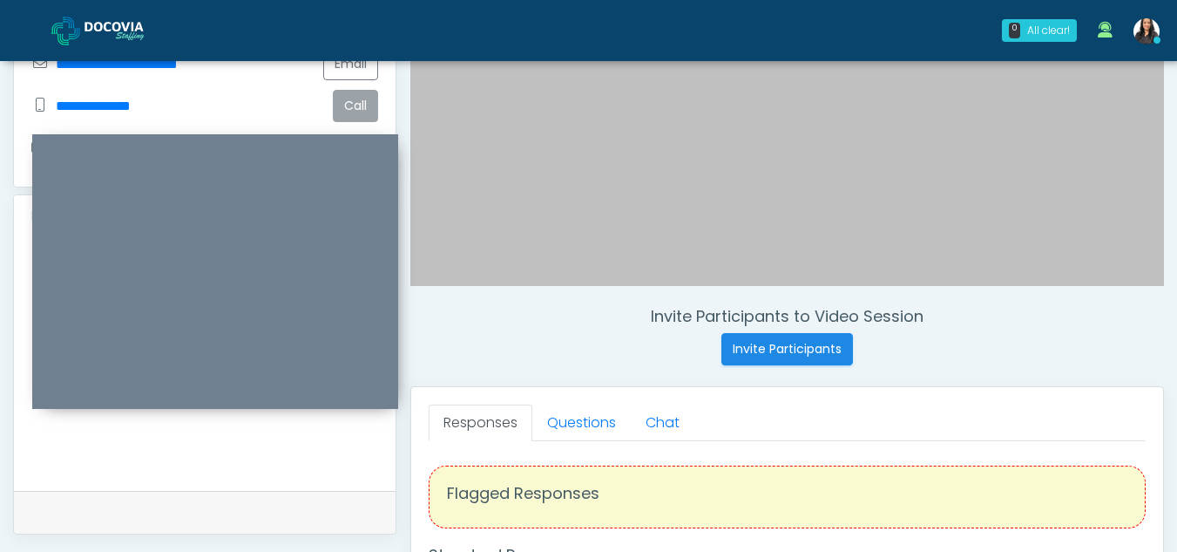
click at [359, 98] on button "Call" at bounding box center [355, 106] width 45 height 32
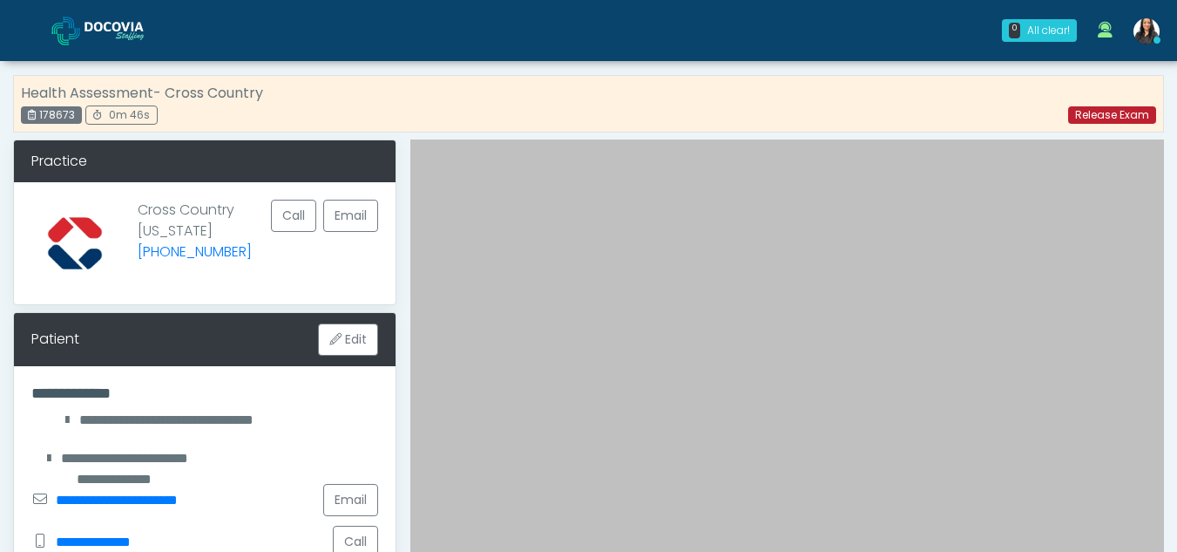
click at [1100, 108] on link "Release Exam" at bounding box center [1112, 114] width 88 height 17
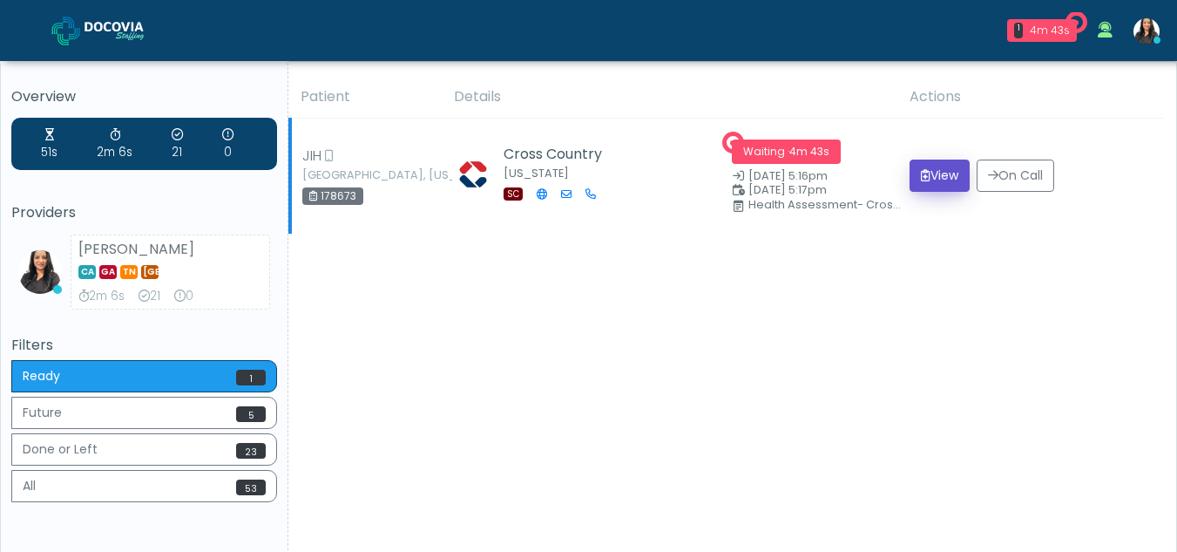
click at [939, 170] on button "View" at bounding box center [940, 175] width 60 height 32
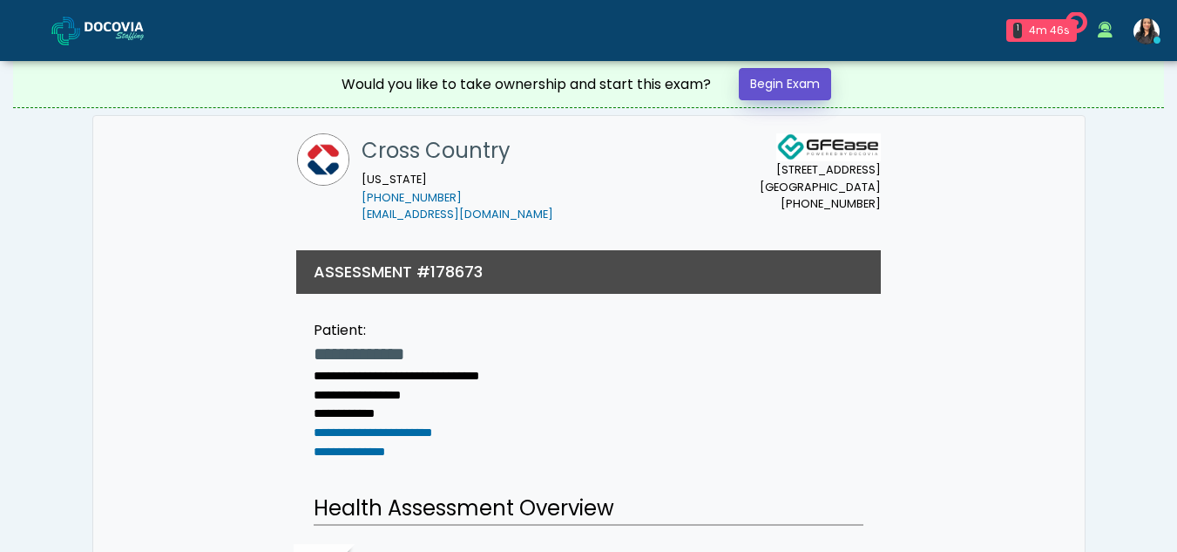
click at [803, 77] on link "Begin Exam" at bounding box center [785, 84] width 92 height 32
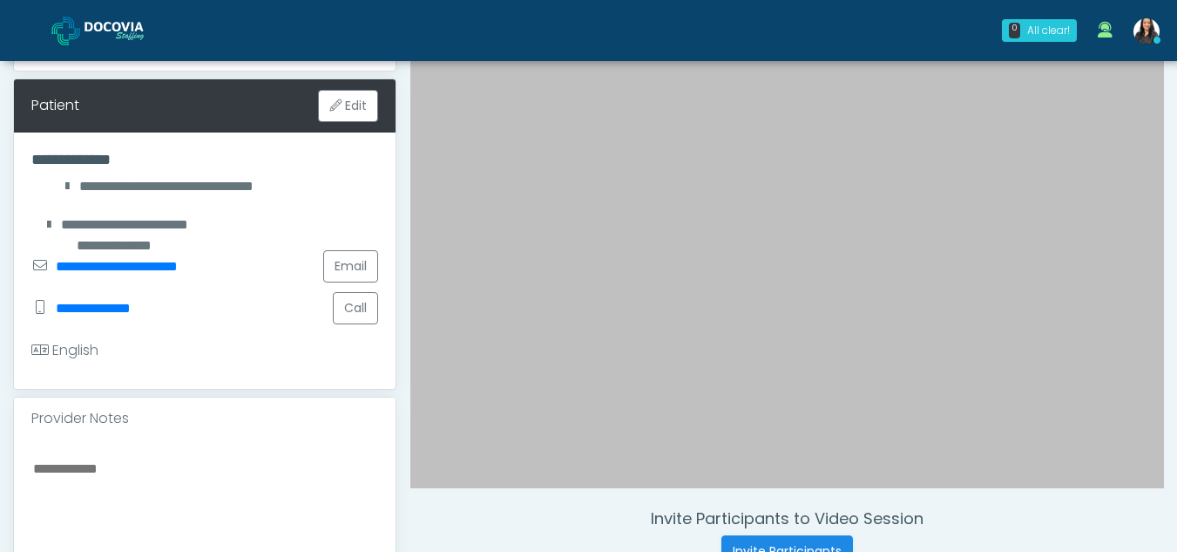
scroll to position [252, 0]
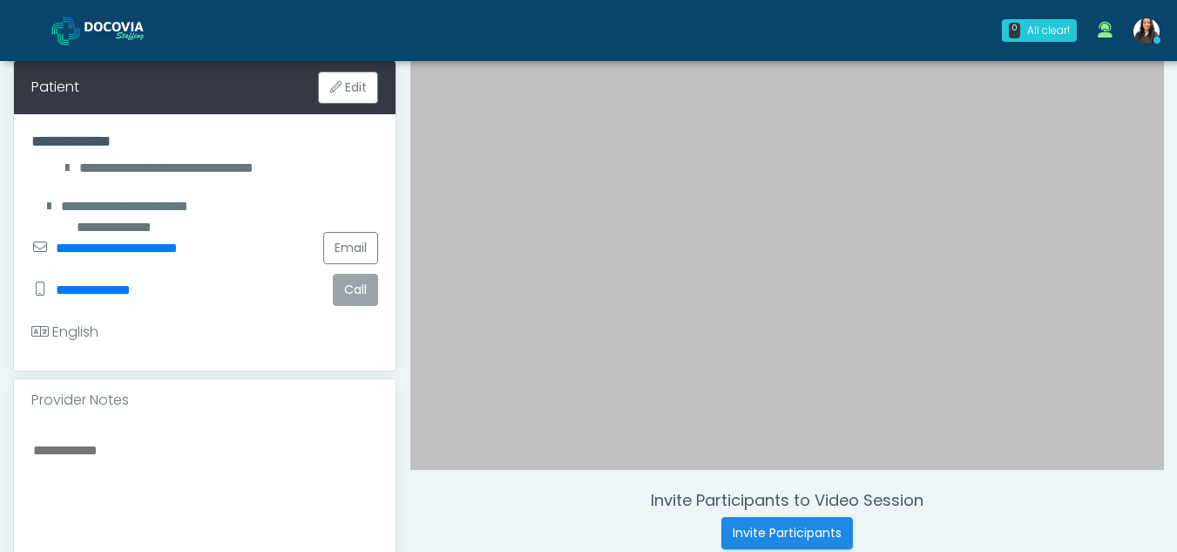
click at [360, 292] on button "Call" at bounding box center [355, 290] width 45 height 32
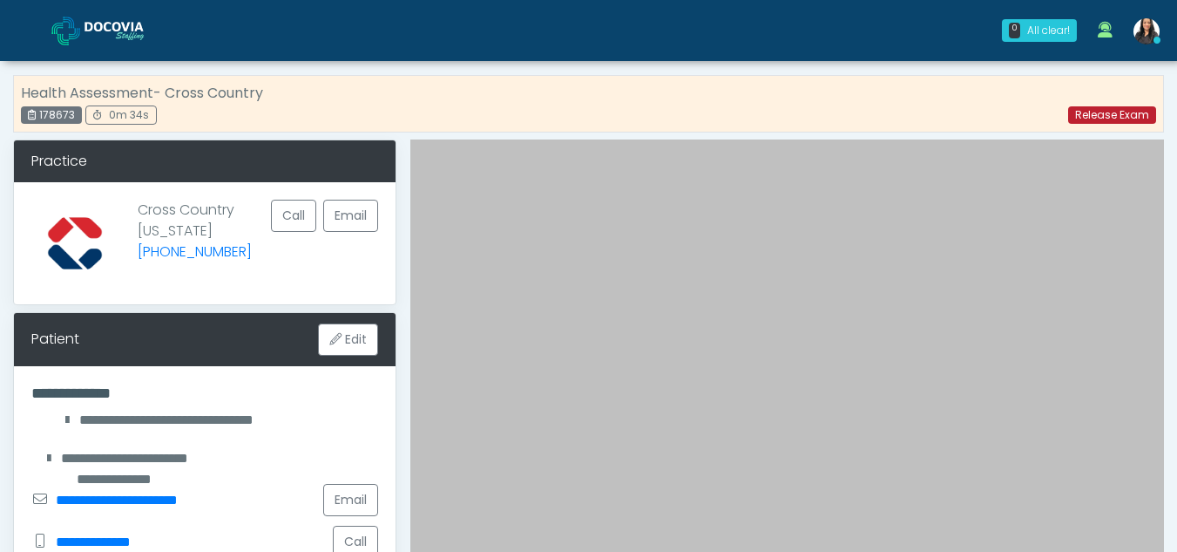
click at [1095, 109] on link "Release Exam" at bounding box center [1112, 114] width 88 height 17
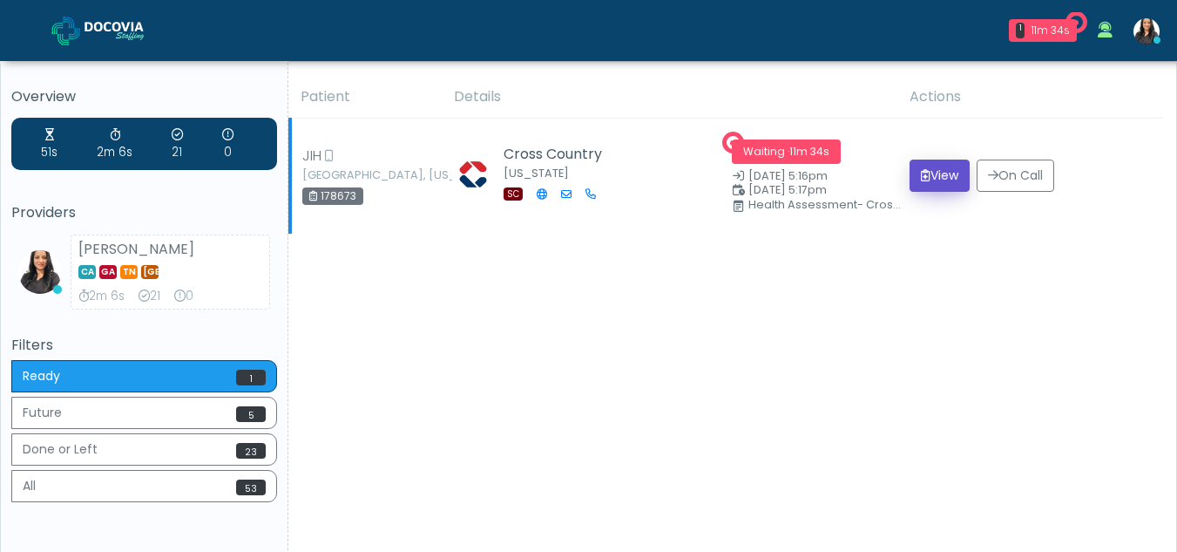
click at [928, 170] on button "View" at bounding box center [940, 175] width 60 height 32
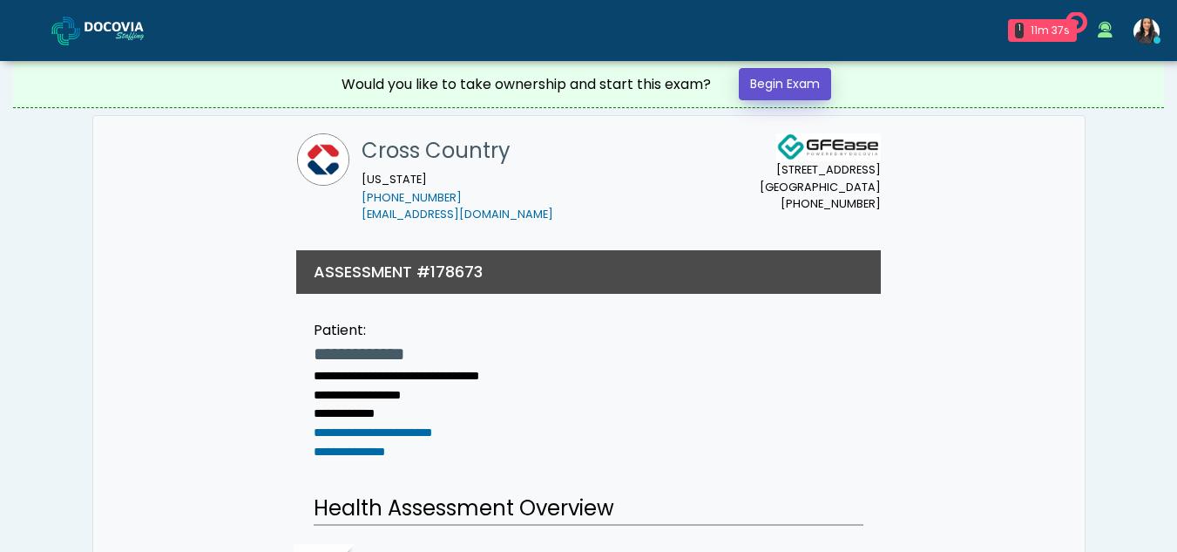
click at [771, 81] on link "Begin Exam" at bounding box center [785, 84] width 92 height 32
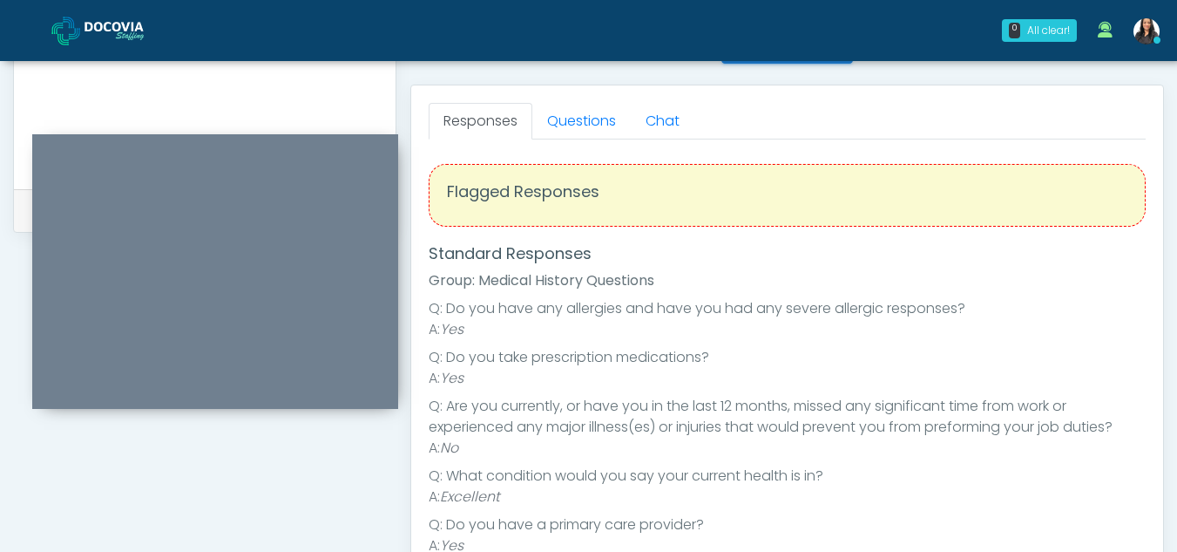
scroll to position [719, 0]
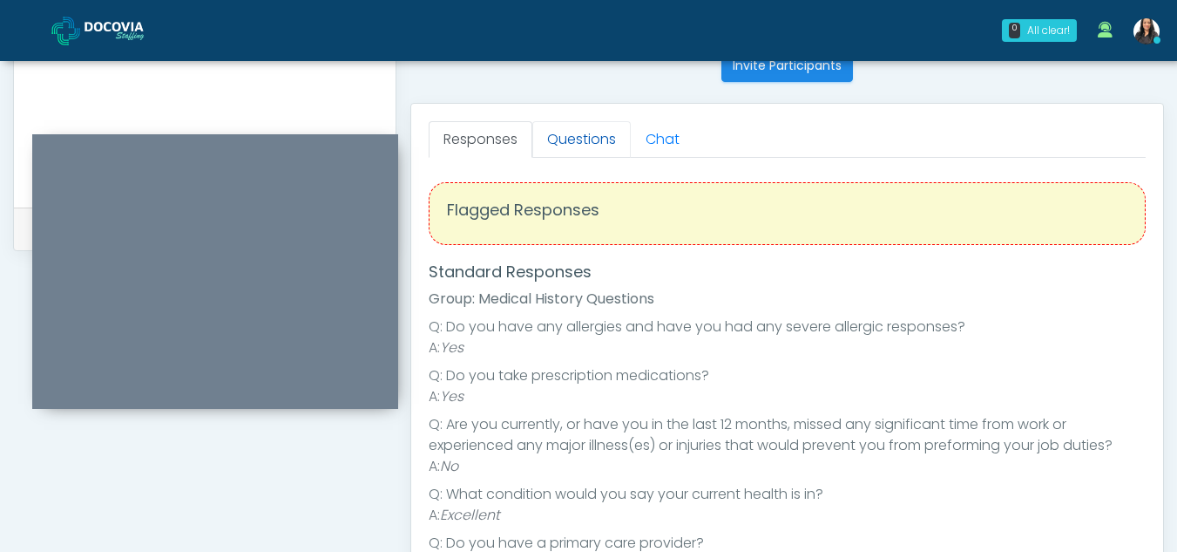
click at [587, 144] on link "Questions" at bounding box center [581, 139] width 98 height 37
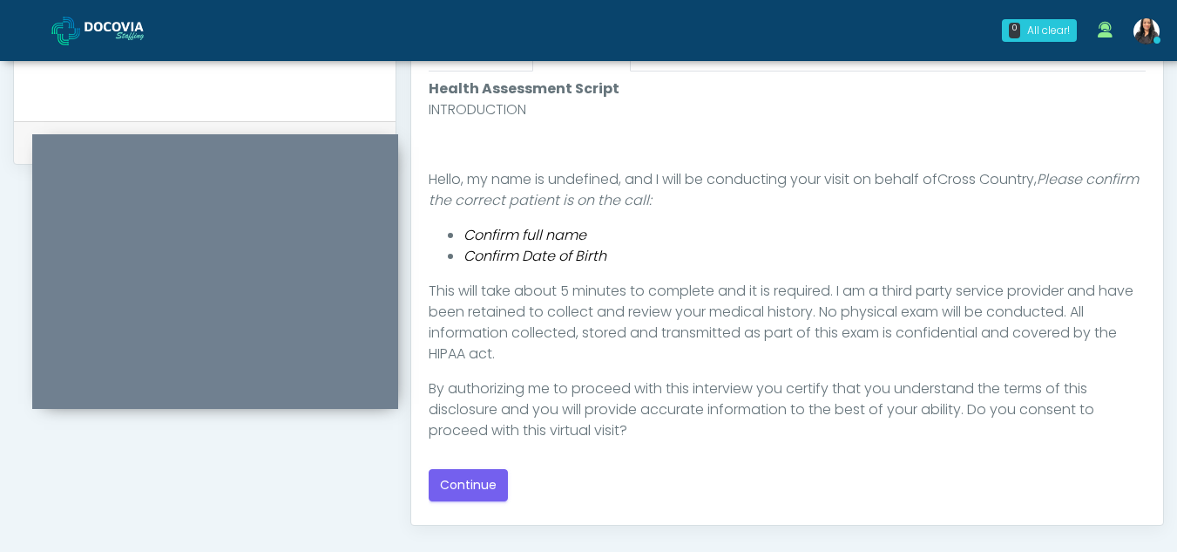
scroll to position [826, 0]
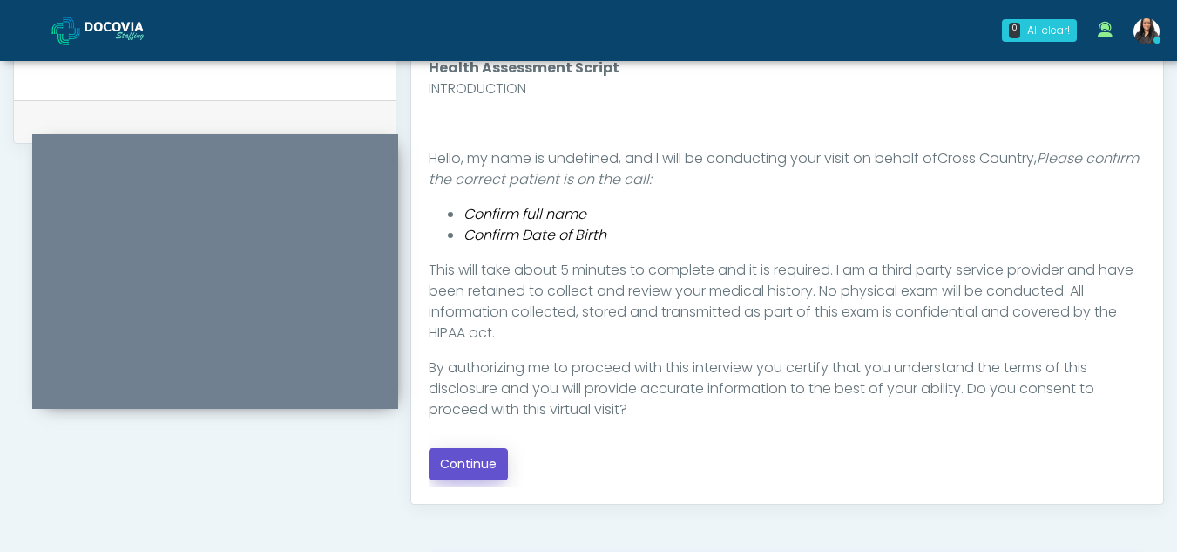
click at [447, 465] on button "Continue" at bounding box center [468, 464] width 79 height 32
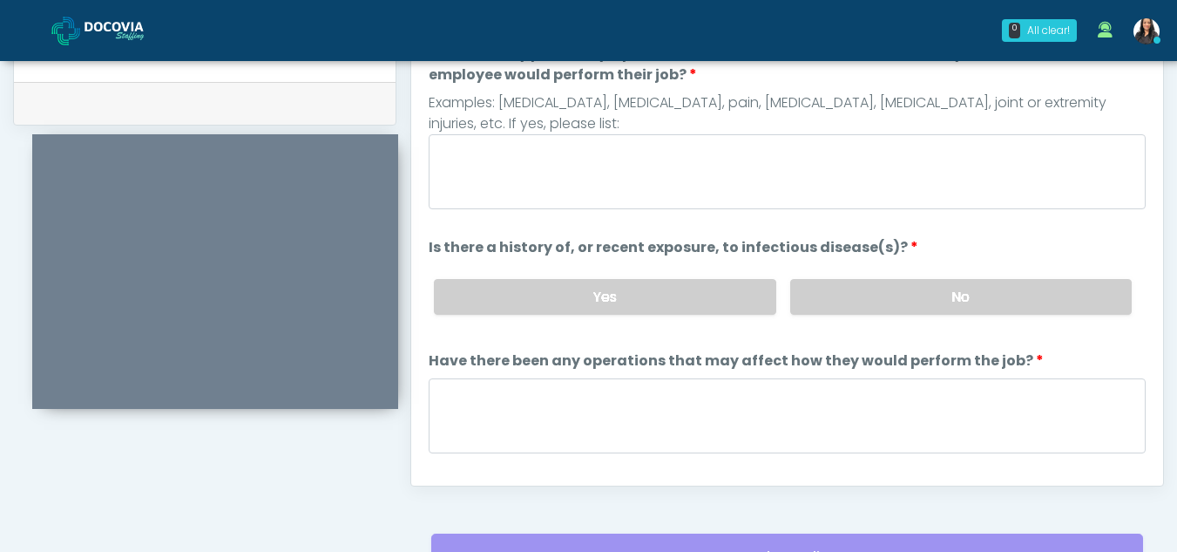
scroll to position [831, 0]
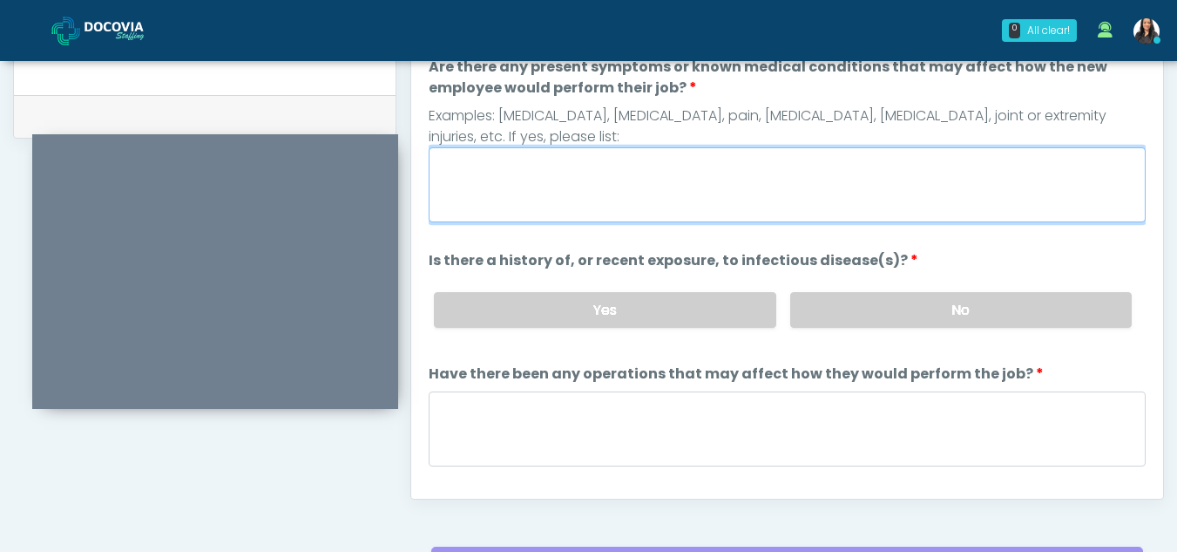
click at [504, 159] on textarea "Are there any present symptoms or known medical conditions that may affect how …" at bounding box center [787, 184] width 717 height 75
type textarea "**"
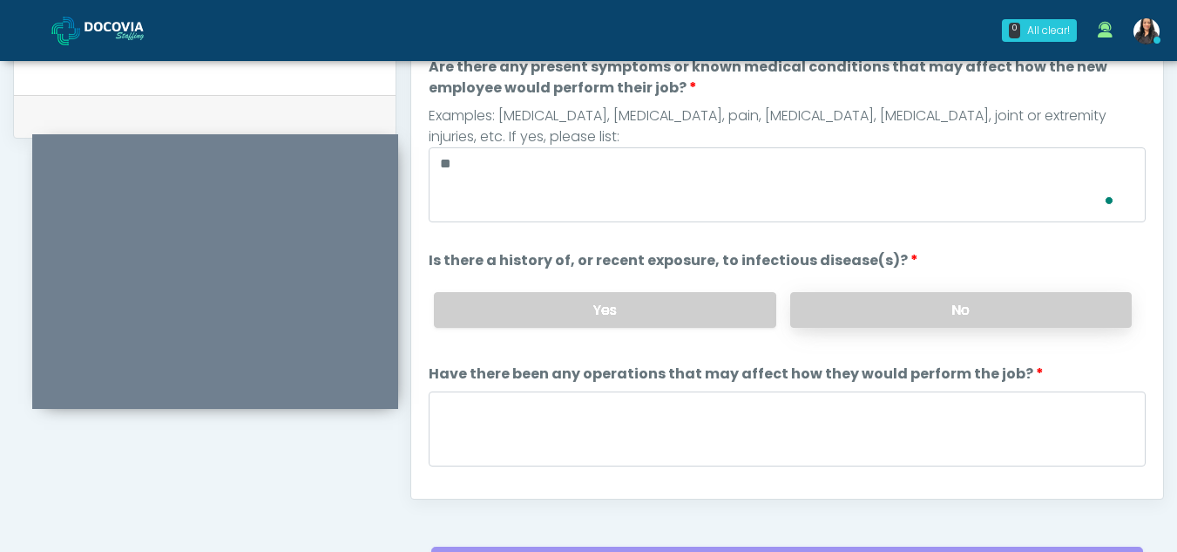
click at [938, 307] on label "No" at bounding box center [961, 310] width 342 height 36
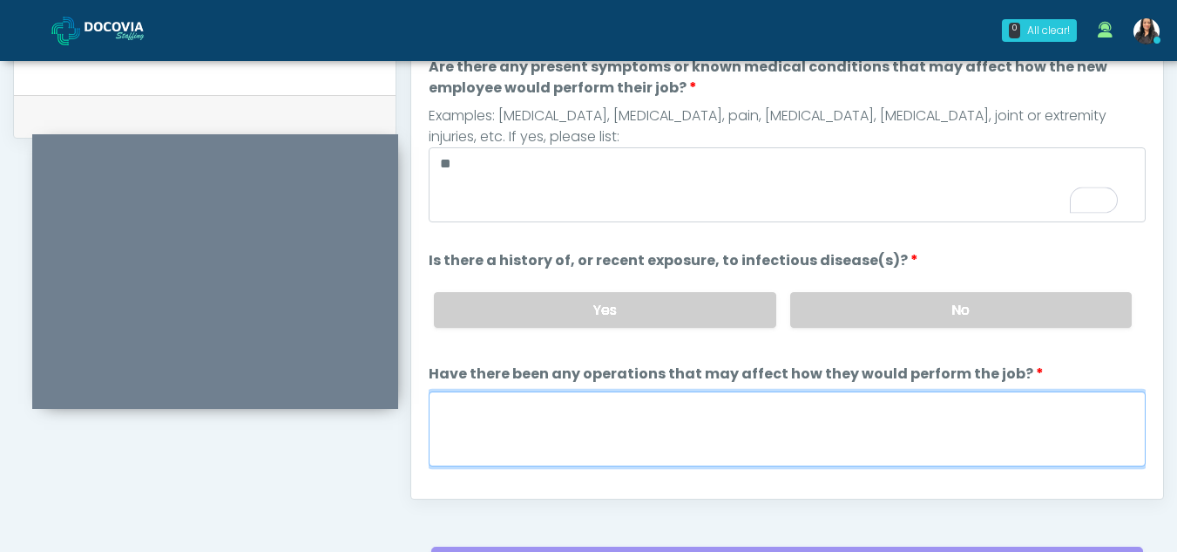
click at [452, 448] on textarea "Have there been any operations that may affect how they would perform the job?" at bounding box center [787, 428] width 717 height 75
type textarea "**"
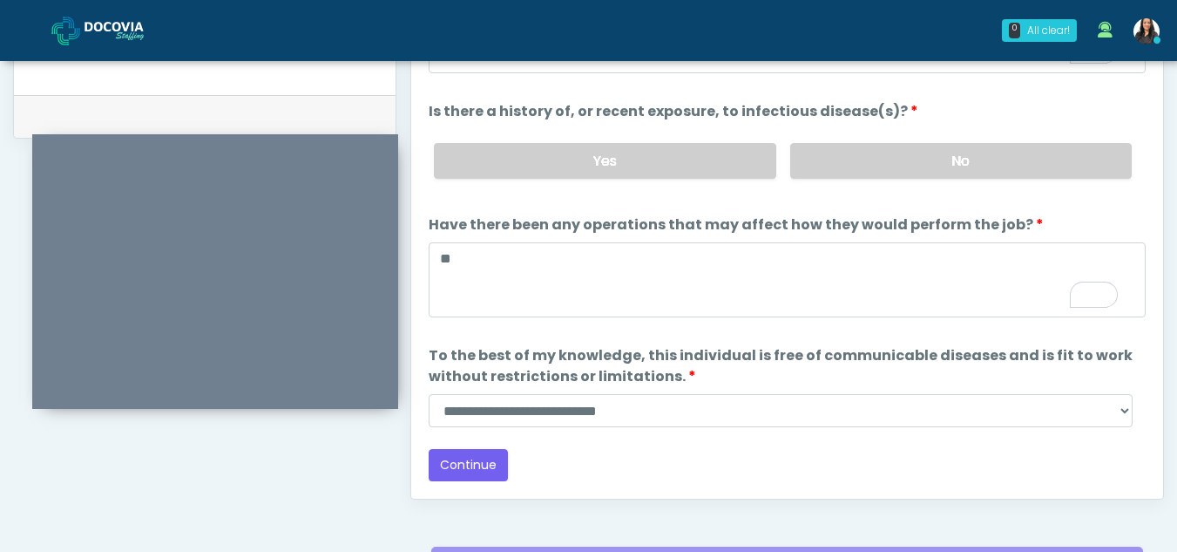
scroll to position [149, 0]
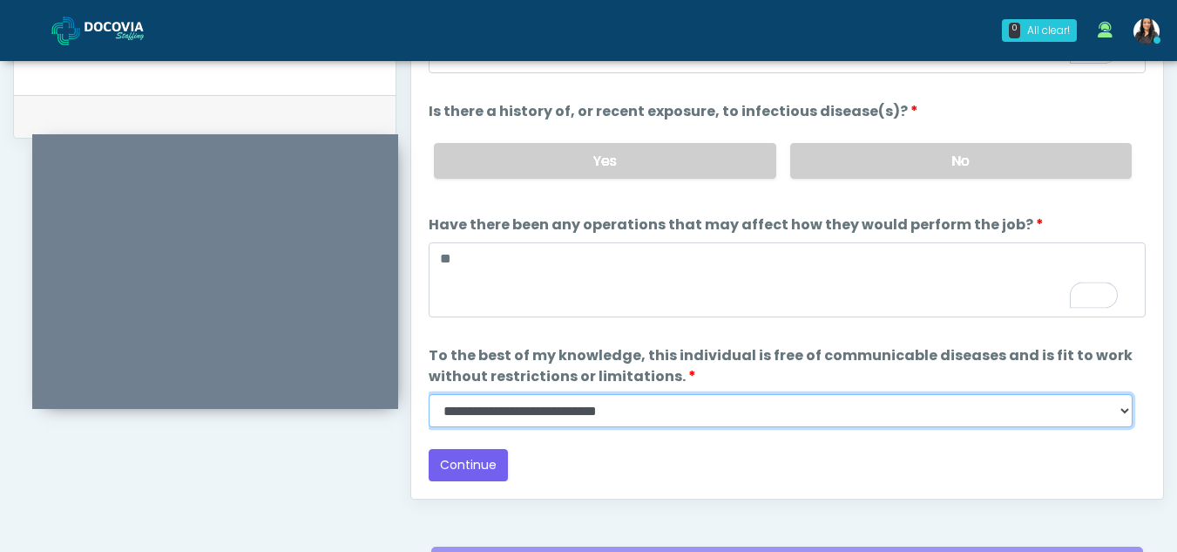
click at [1123, 409] on select "**********" at bounding box center [781, 410] width 704 height 33
select select "******"
click at [429, 394] on select "**********" at bounding box center [781, 410] width 704 height 33
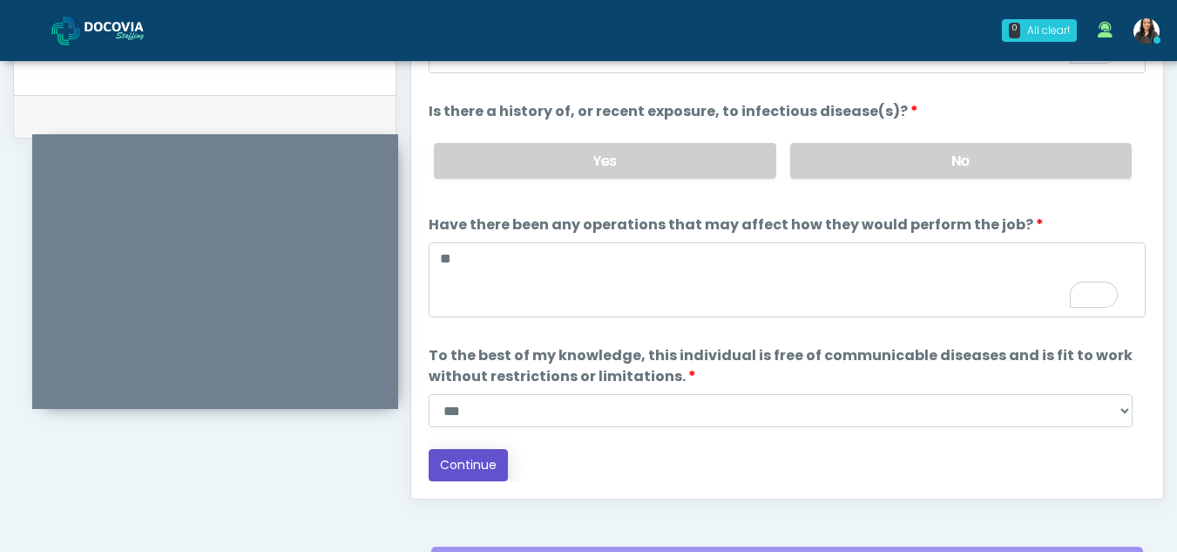
click at [466, 465] on button "Continue" at bounding box center [468, 465] width 79 height 32
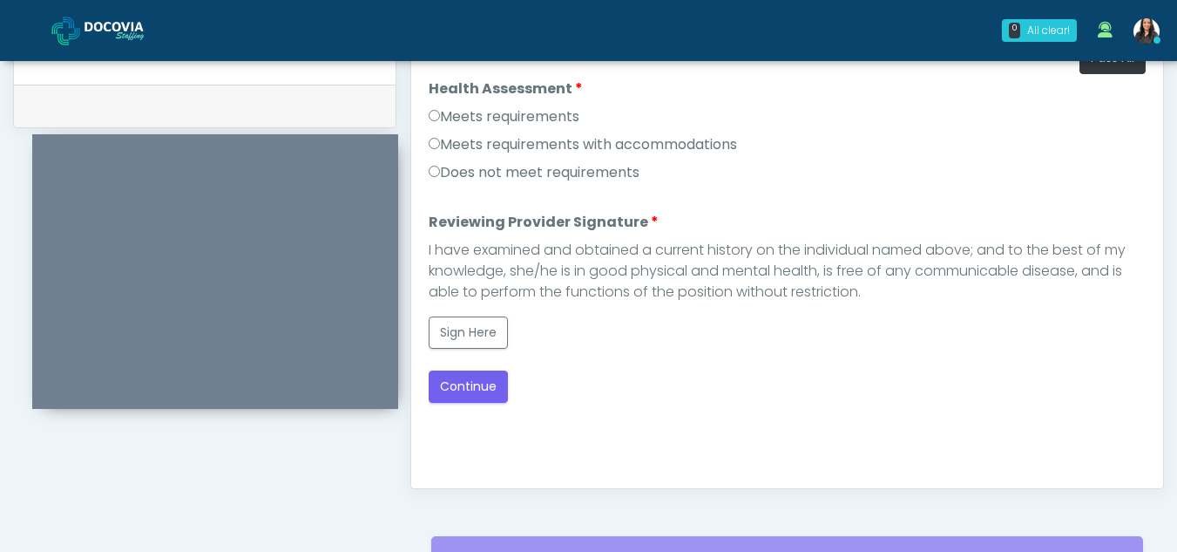
scroll to position [839, 0]
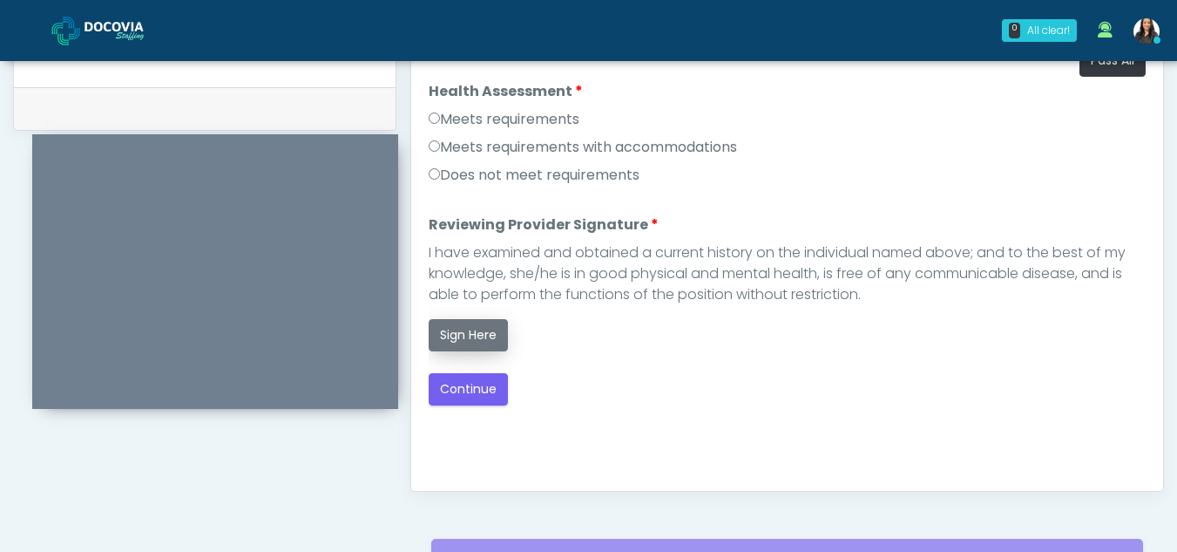
click at [467, 322] on button "Sign Here" at bounding box center [468, 335] width 79 height 32
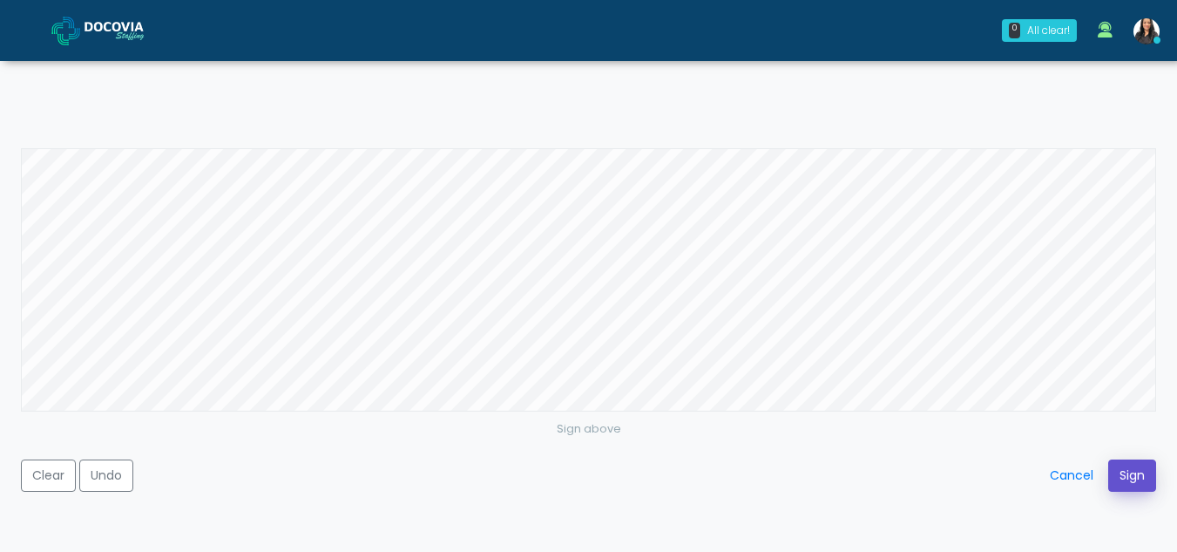
click at [1139, 478] on button "Sign" at bounding box center [1132, 475] width 48 height 32
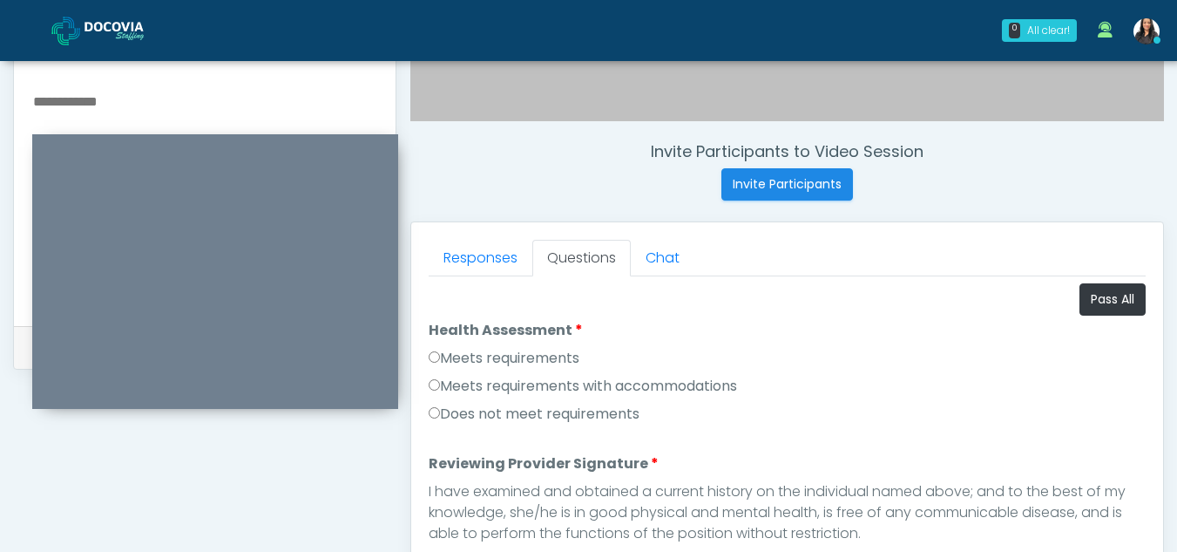
scroll to position [608, 0]
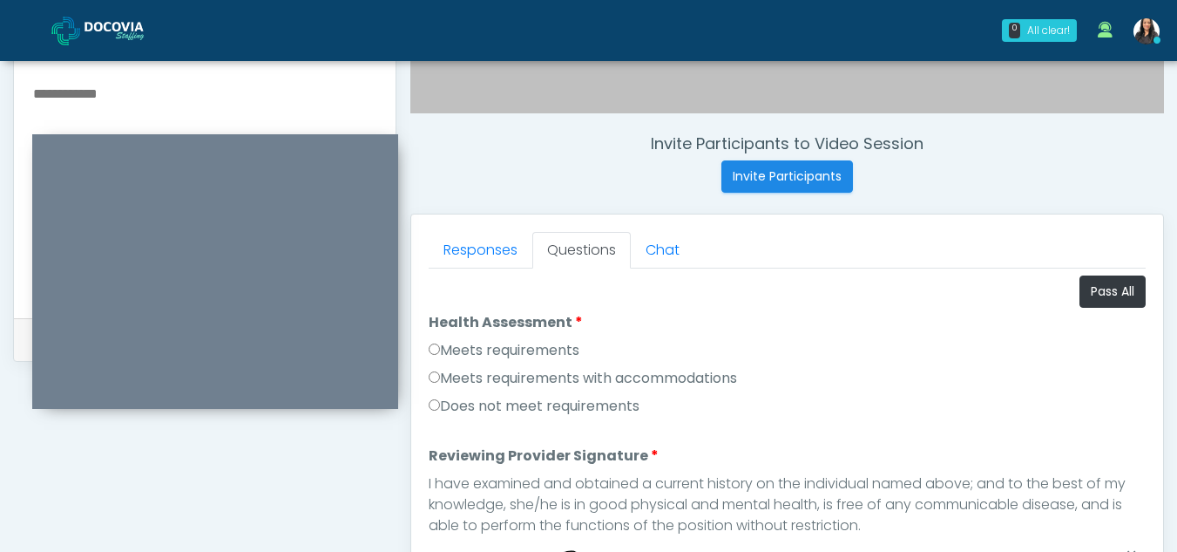
click at [78, 87] on textarea "To enrich screen reader interactions, please activate Accessibility in Grammarl…" at bounding box center [204, 188] width 347 height 213
click at [79, 96] on textarea "To enrich screen reader interactions, please activate Accessibility in Grammarl…" at bounding box center [204, 188] width 347 height 213
drag, startPoint x: 86, startPoint y: 97, endPoint x: 78, endPoint y: 96, distance: 8.8
click at [78, 96] on textarea "*" at bounding box center [204, 188] width 347 height 213
type textarea "*"
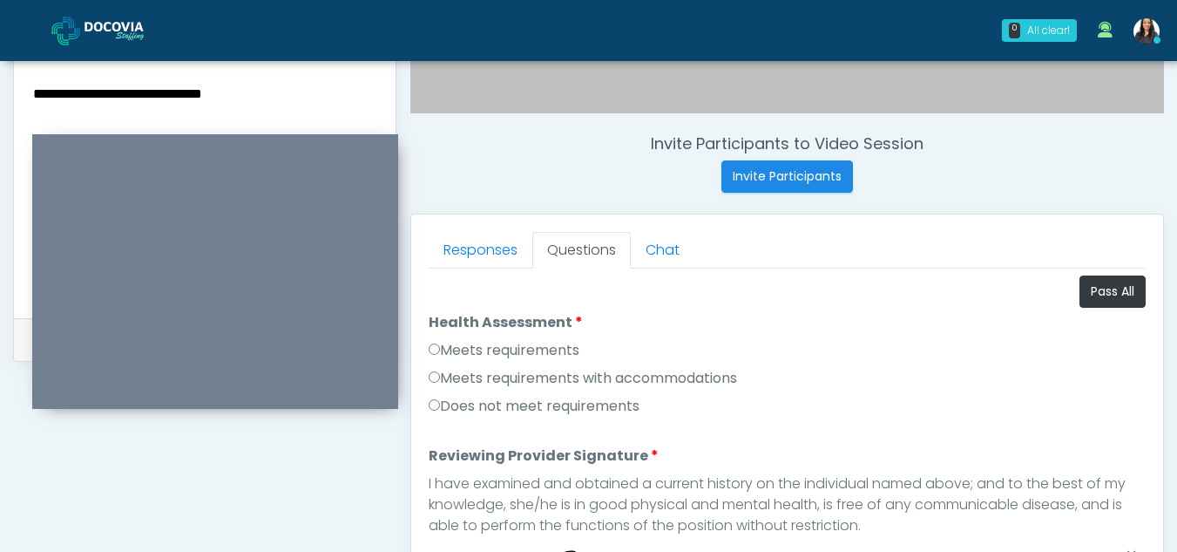
click at [283, 95] on textarea "**********" at bounding box center [204, 188] width 347 height 213
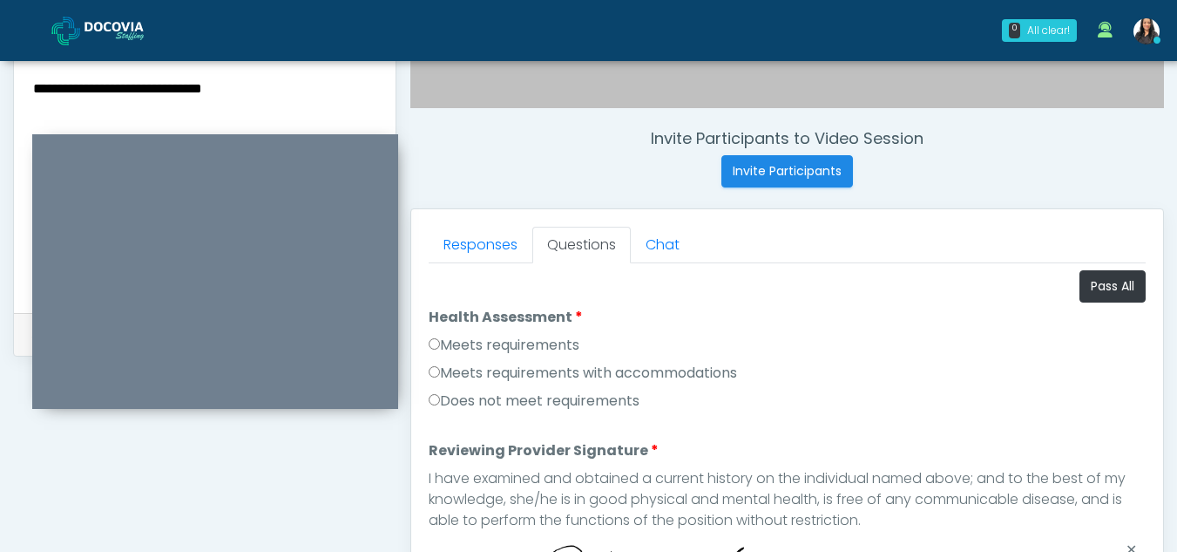
scroll to position [621, 0]
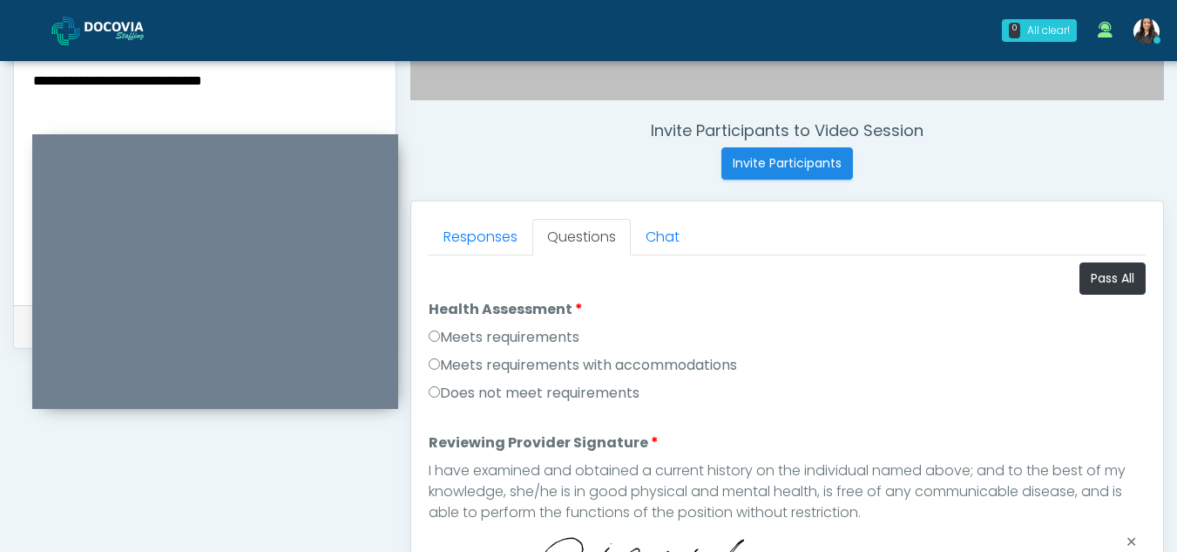
click at [284, 74] on textarea "**********" at bounding box center [204, 175] width 347 height 213
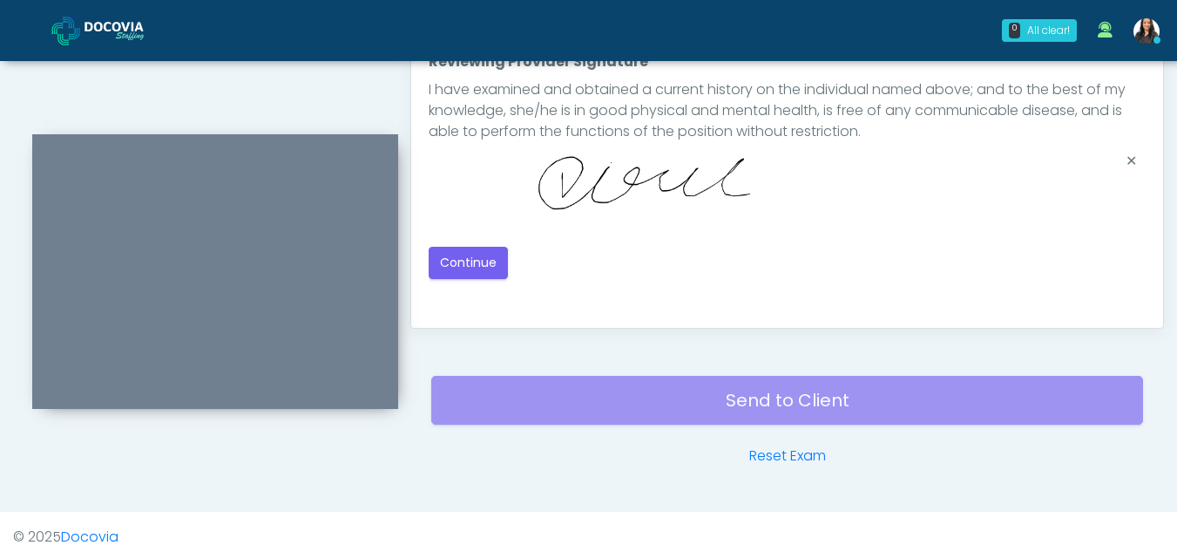
scroll to position [1007, 0]
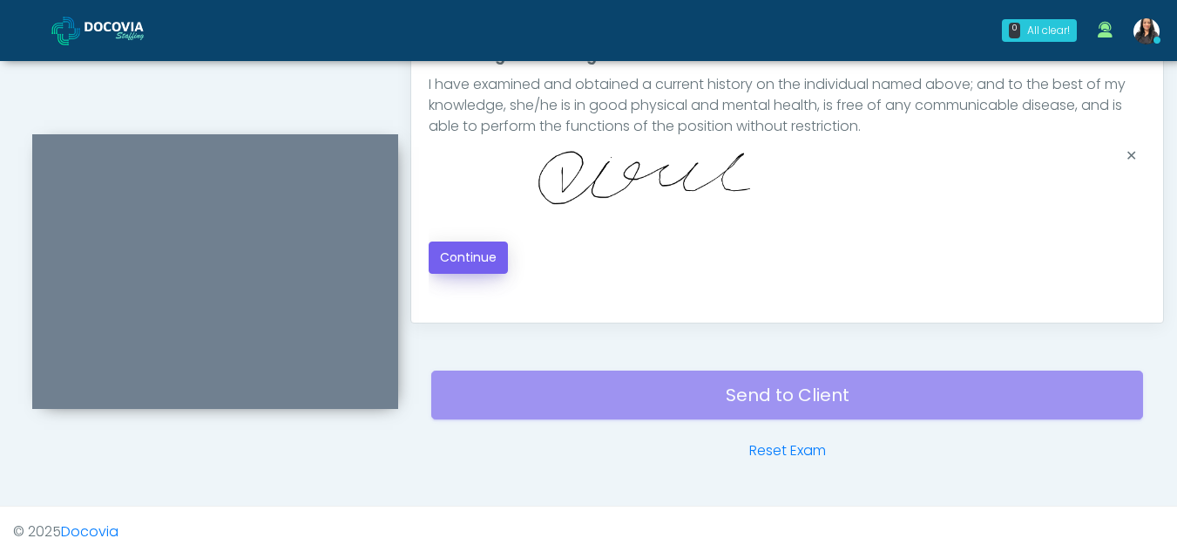
type textarea "**********"
click at [459, 254] on button "Continue" at bounding box center [468, 257] width 79 height 32
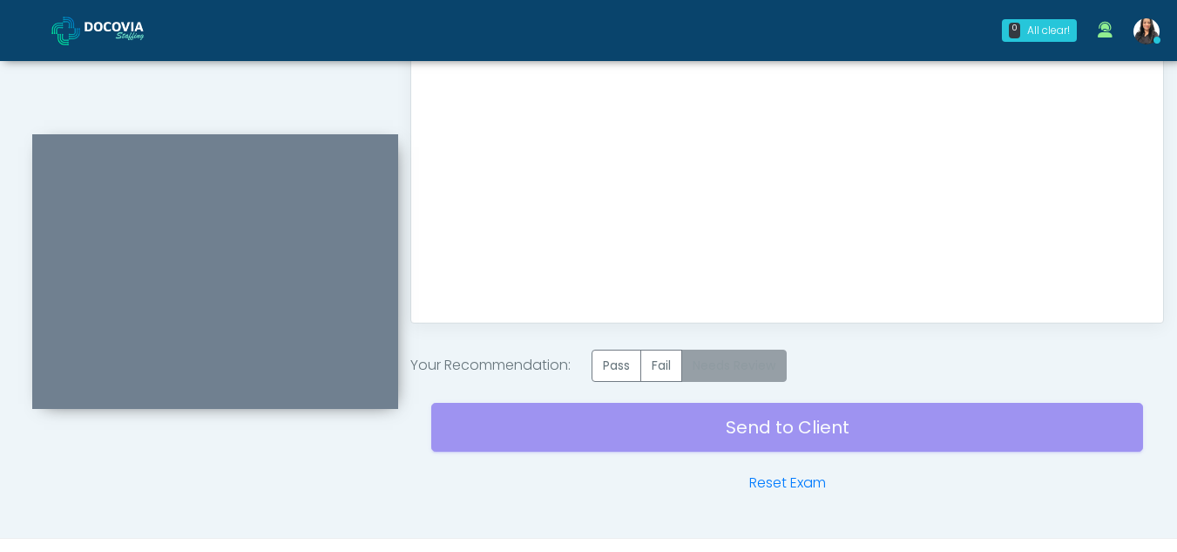
click at [768, 360] on label "Needs Review" at bounding box center [733, 365] width 105 height 32
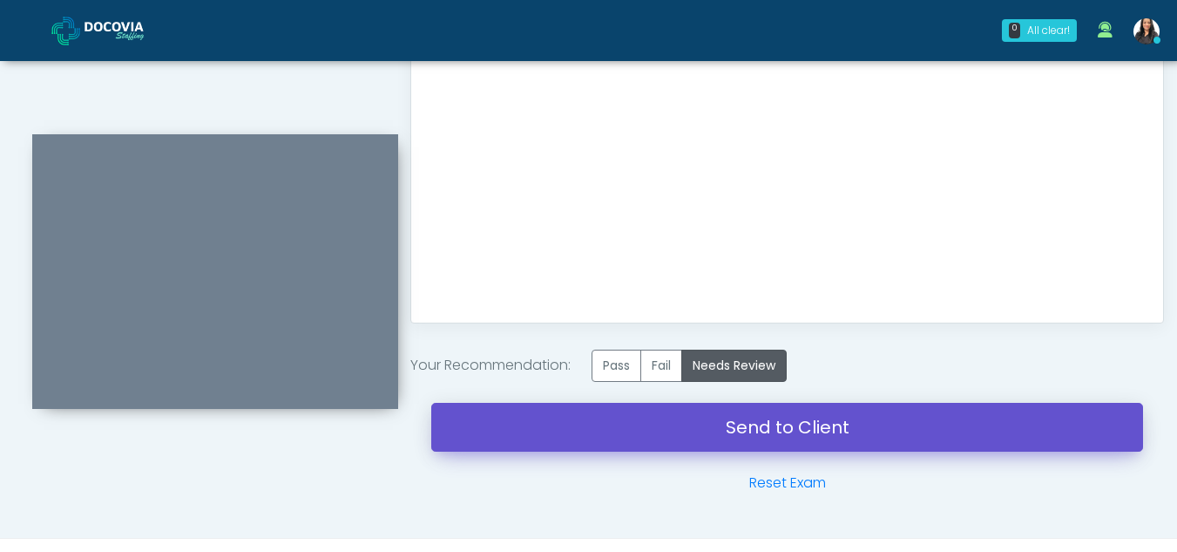
click at [834, 423] on link "Send to Client" at bounding box center [787, 427] width 712 height 49
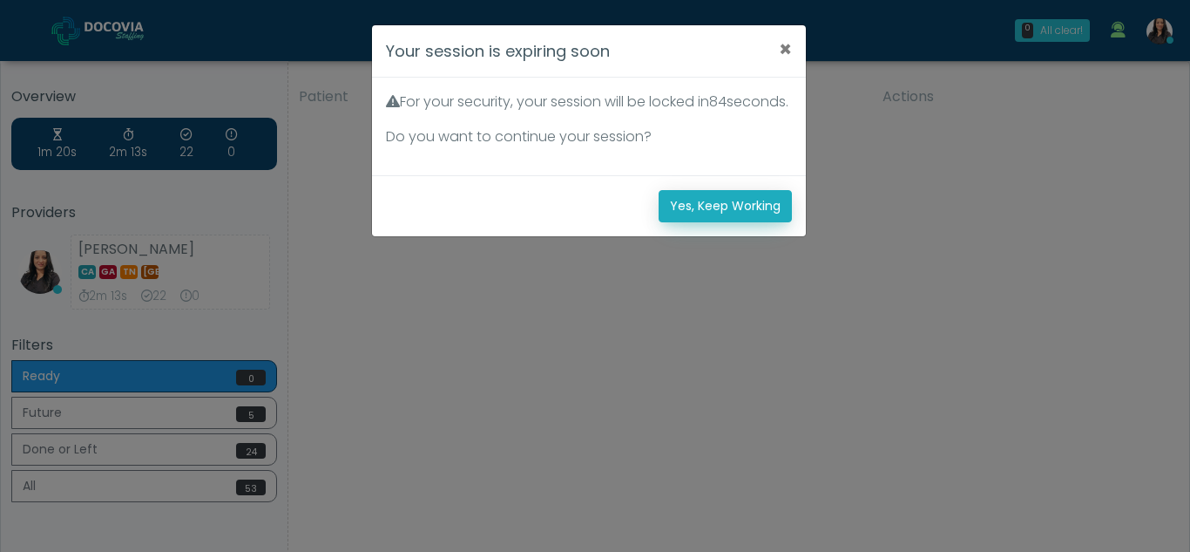
click at [670, 222] on button "Yes, Keep Working" at bounding box center [725, 206] width 133 height 32
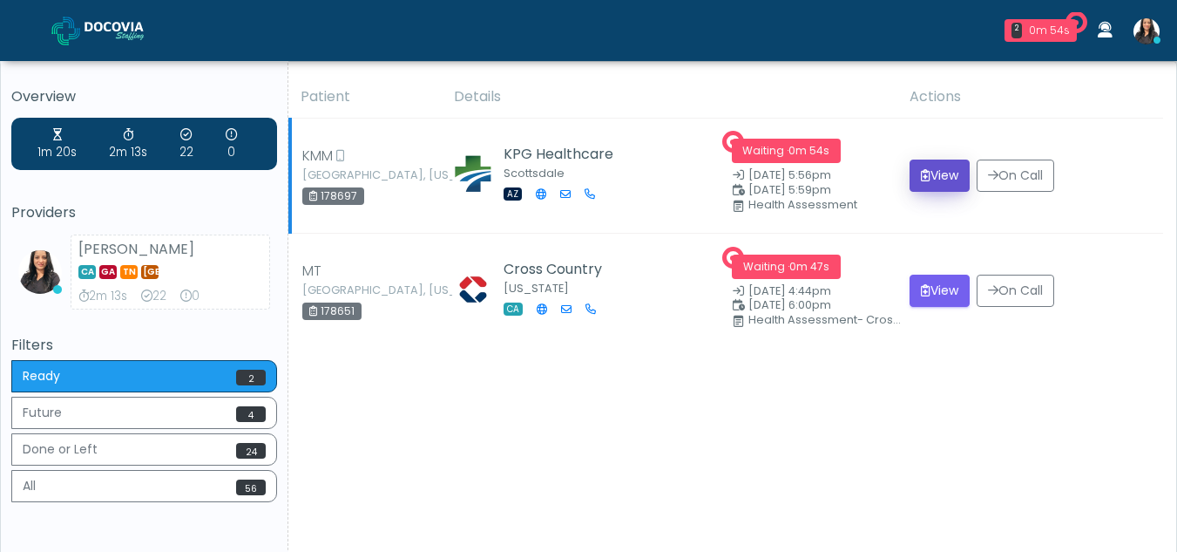
click at [925, 170] on button "View" at bounding box center [940, 175] width 60 height 32
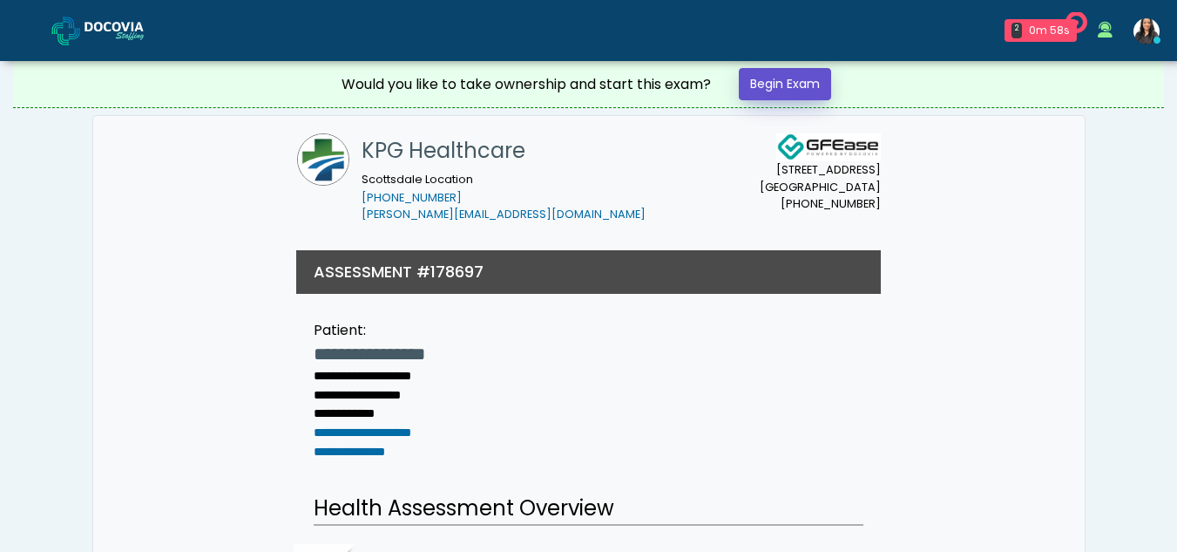
click at [778, 79] on link "Begin Exam" at bounding box center [785, 84] width 92 height 32
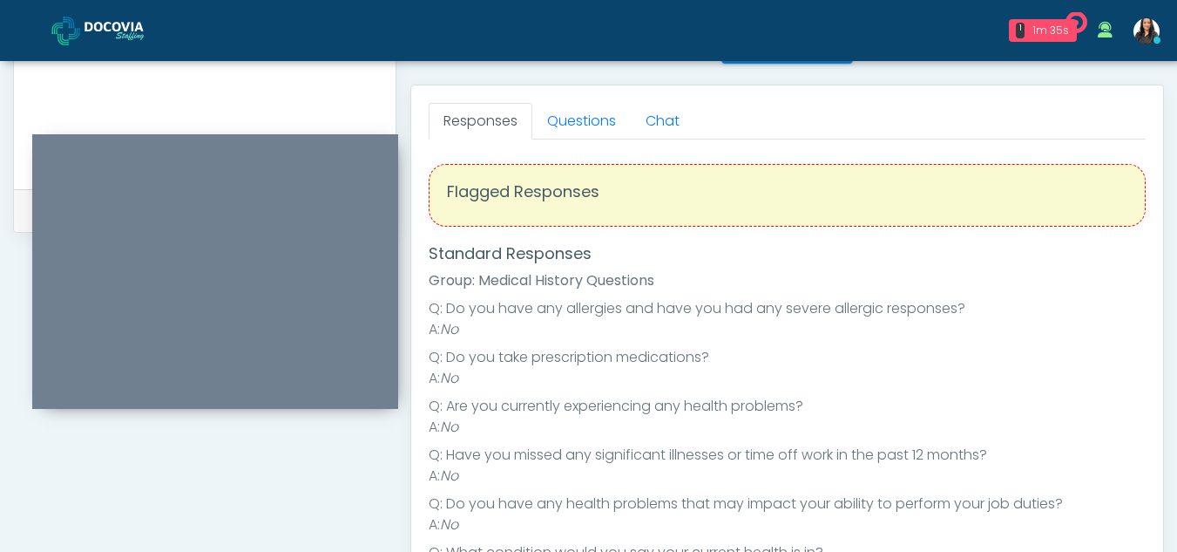
scroll to position [722, 0]
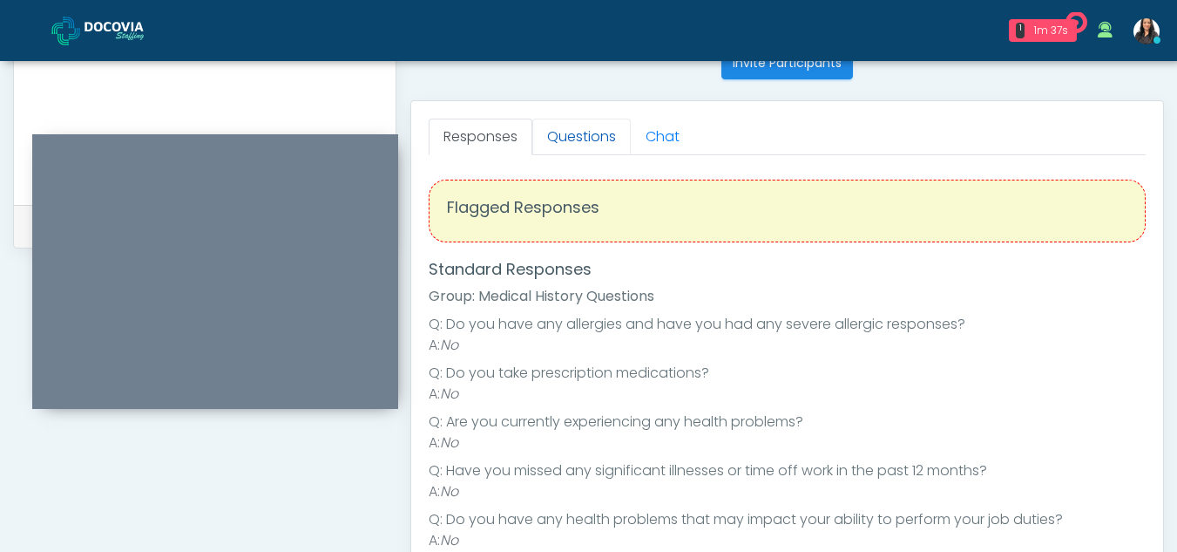
click at [580, 146] on link "Questions" at bounding box center [581, 137] width 98 height 37
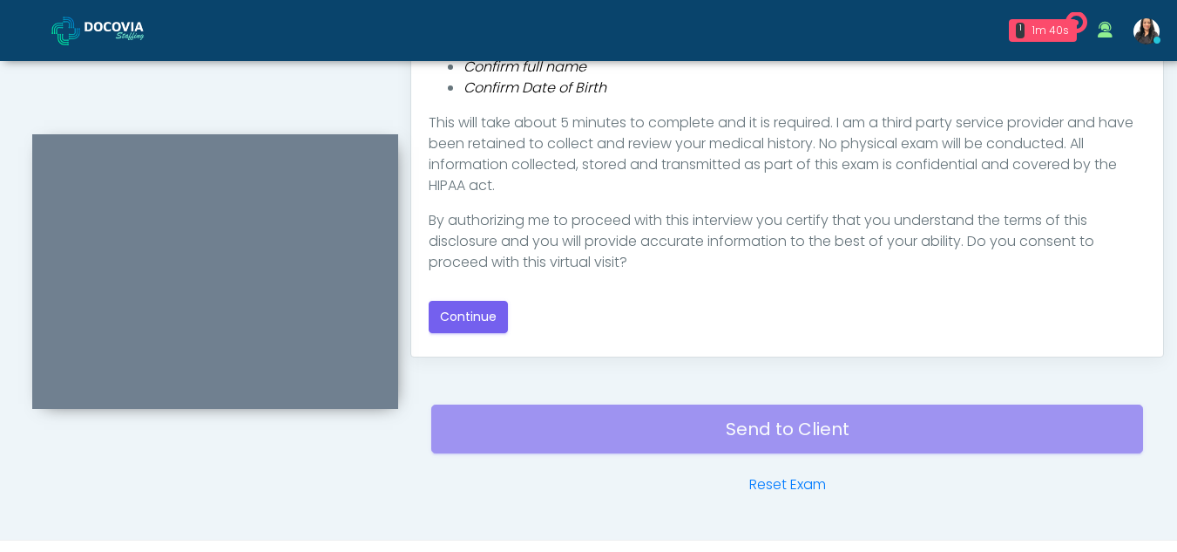
scroll to position [1013, 0]
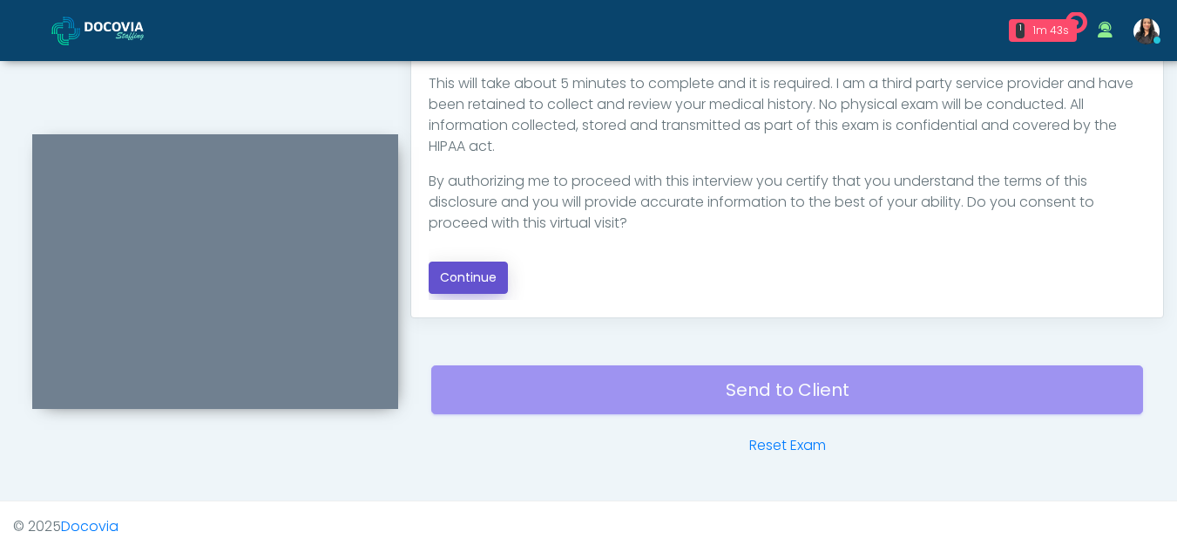
click at [470, 273] on button "Continue" at bounding box center [468, 277] width 79 height 32
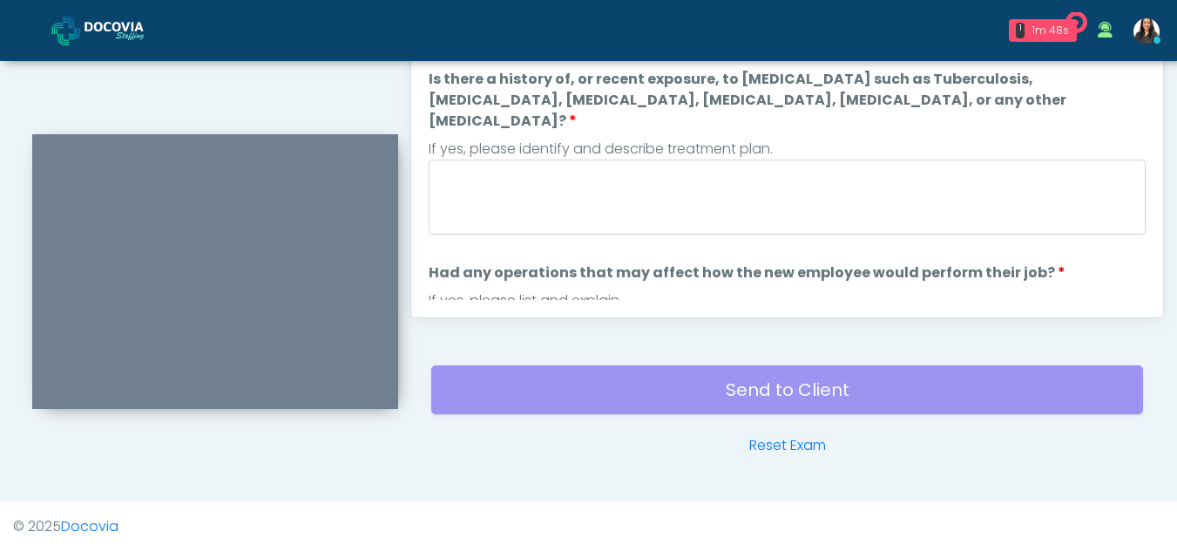
scroll to position [531, 0]
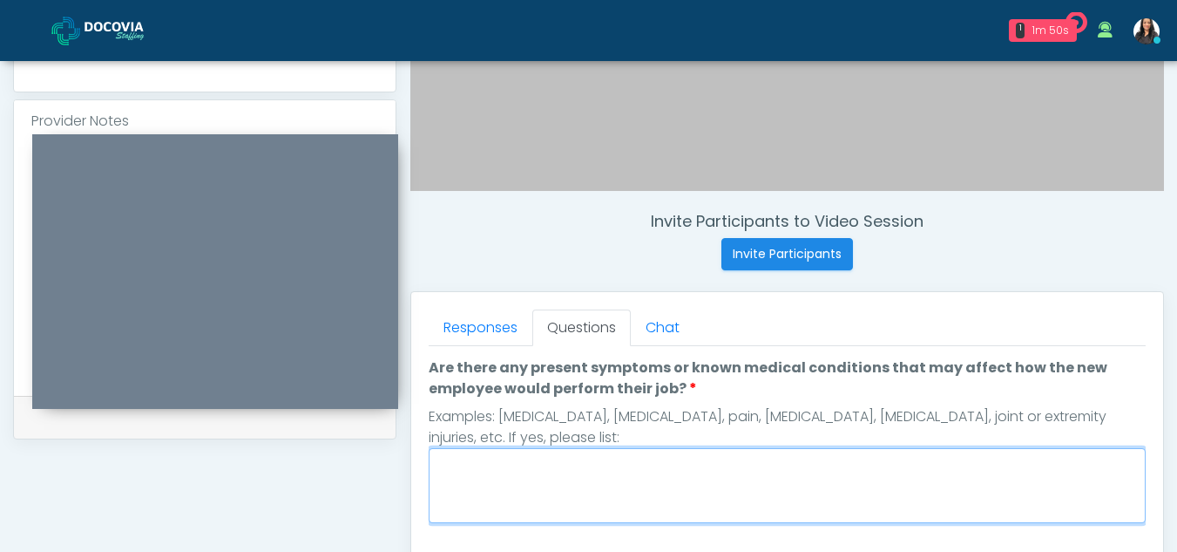
click at [473, 487] on textarea "Are there any present symptoms or known medical conditions that may affect how …" at bounding box center [787, 485] width 717 height 75
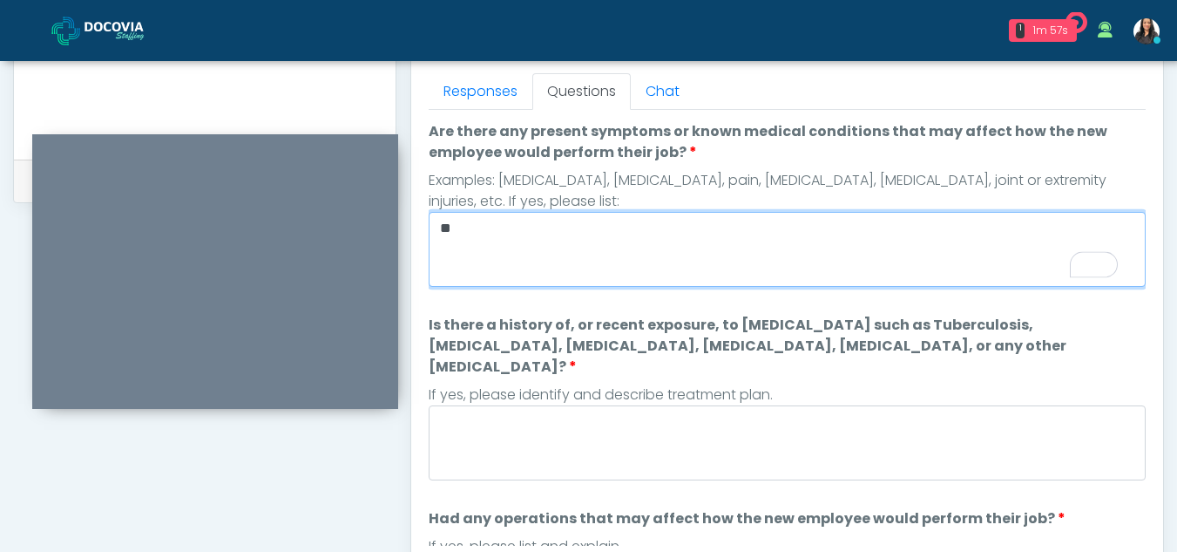
scroll to position [772, 0]
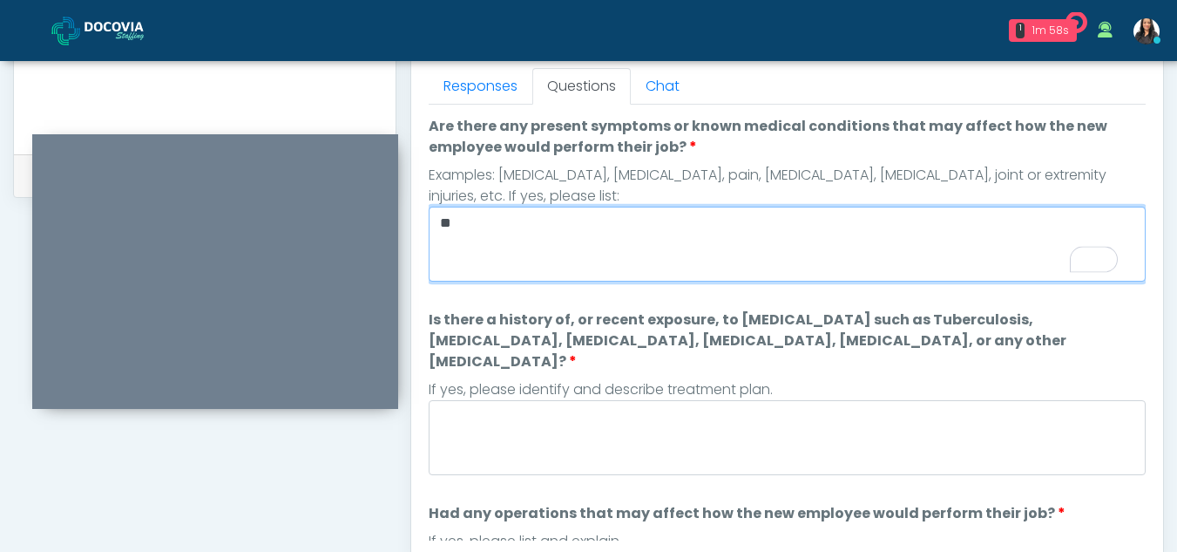
type textarea "**"
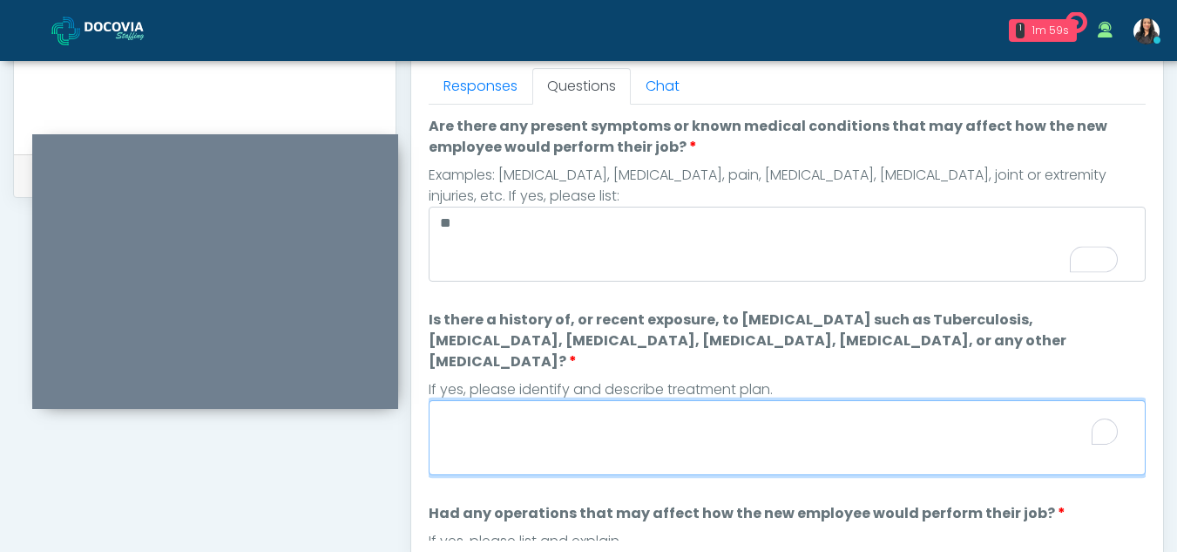
click at [507, 413] on textarea "Is there a history of, or recent exposure, to infectious diseases such as Tuber…" at bounding box center [787, 437] width 717 height 75
type textarea "**"
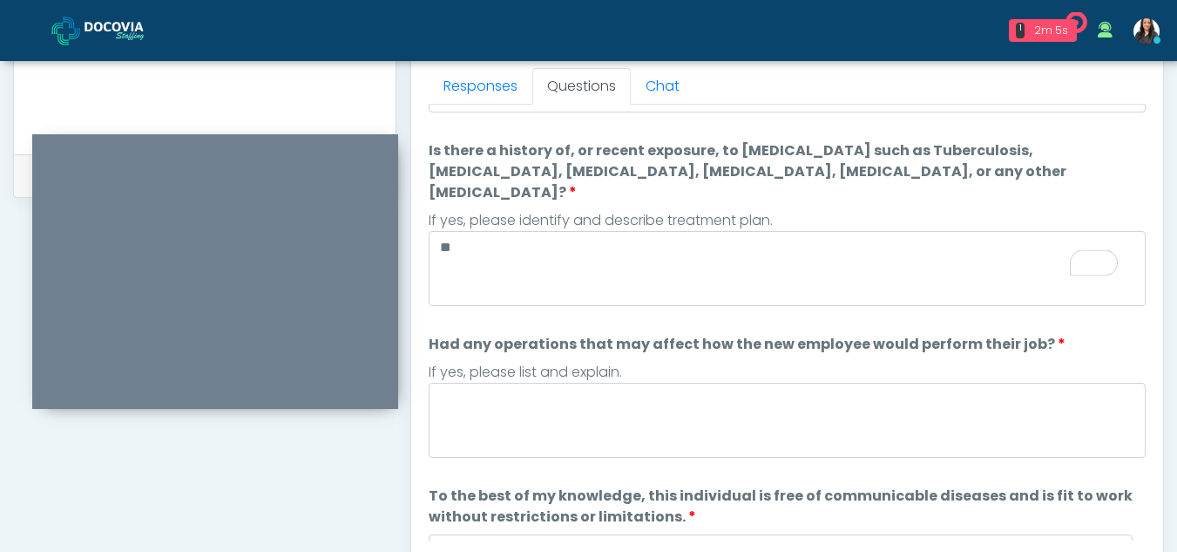
scroll to position [0, 0]
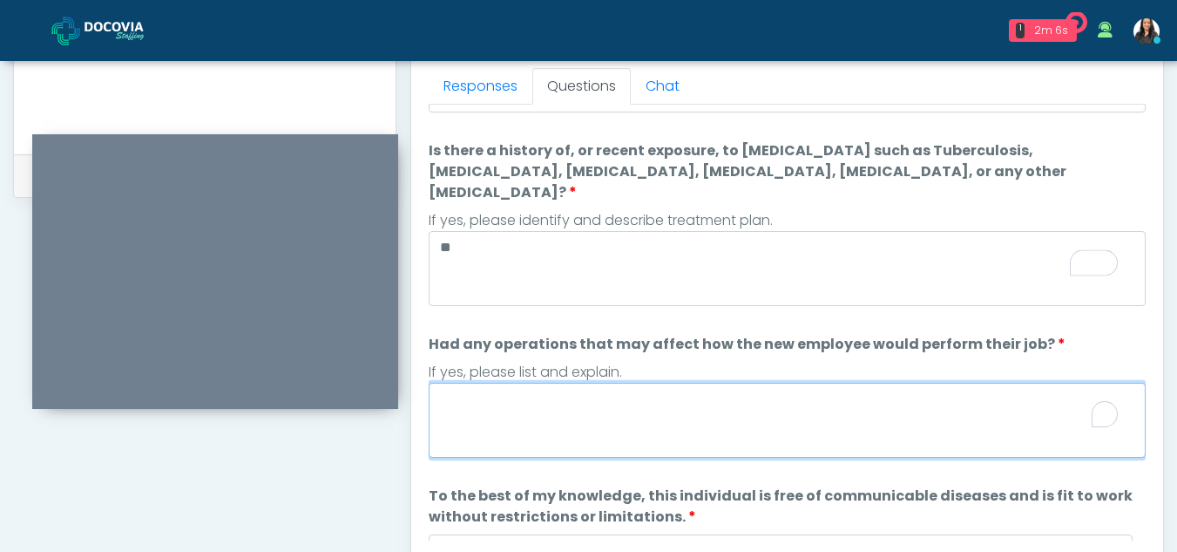
click at [484, 389] on textarea "Had any operations that may affect how the new employee would perform their job?" at bounding box center [787, 420] width 717 height 75
type textarea "**"
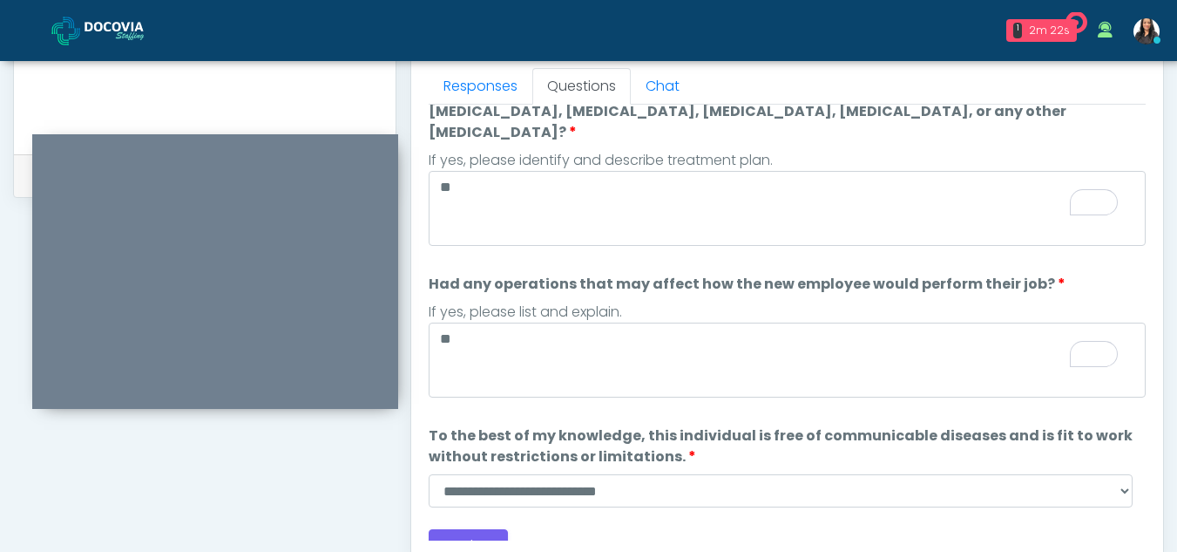
scroll to position [229, 0]
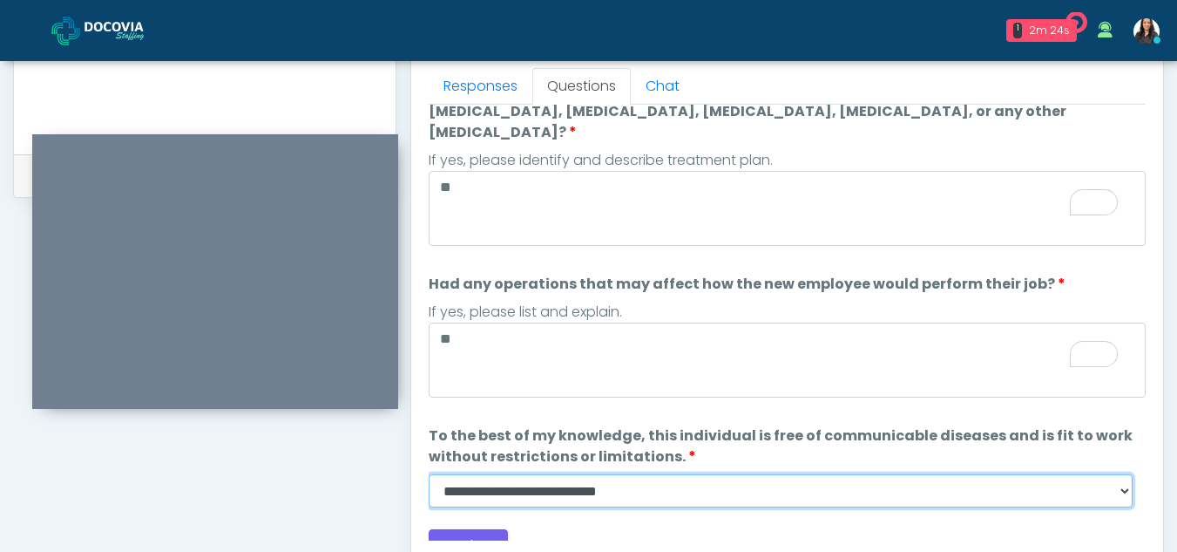
click at [1120, 474] on select "**********" at bounding box center [781, 490] width 704 height 33
select select "******"
click at [429, 474] on select "**********" at bounding box center [781, 490] width 704 height 33
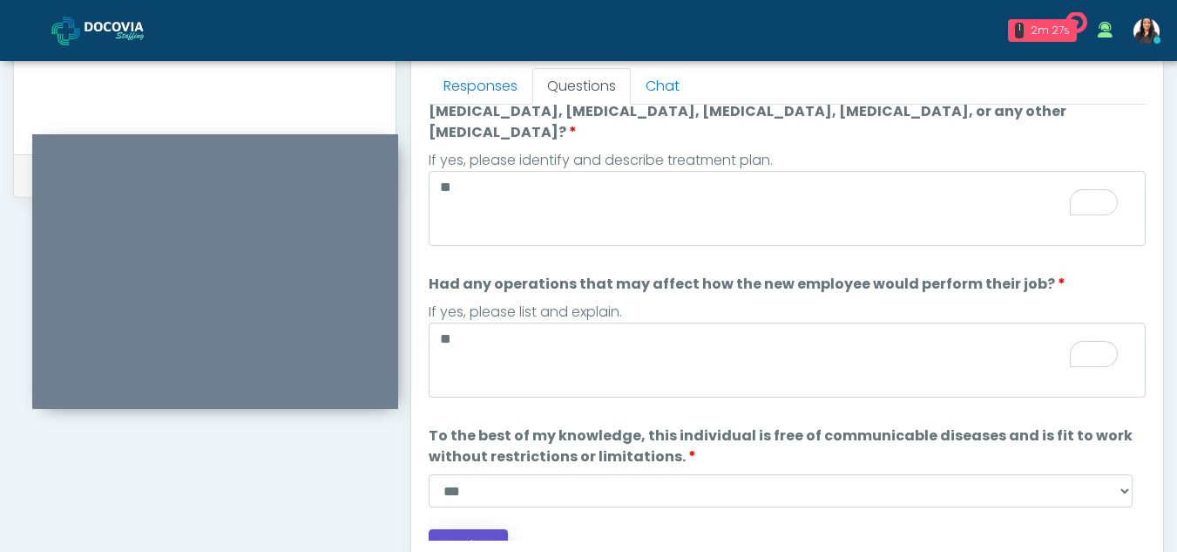
click at [471, 529] on button "Continue" at bounding box center [468, 545] width 79 height 32
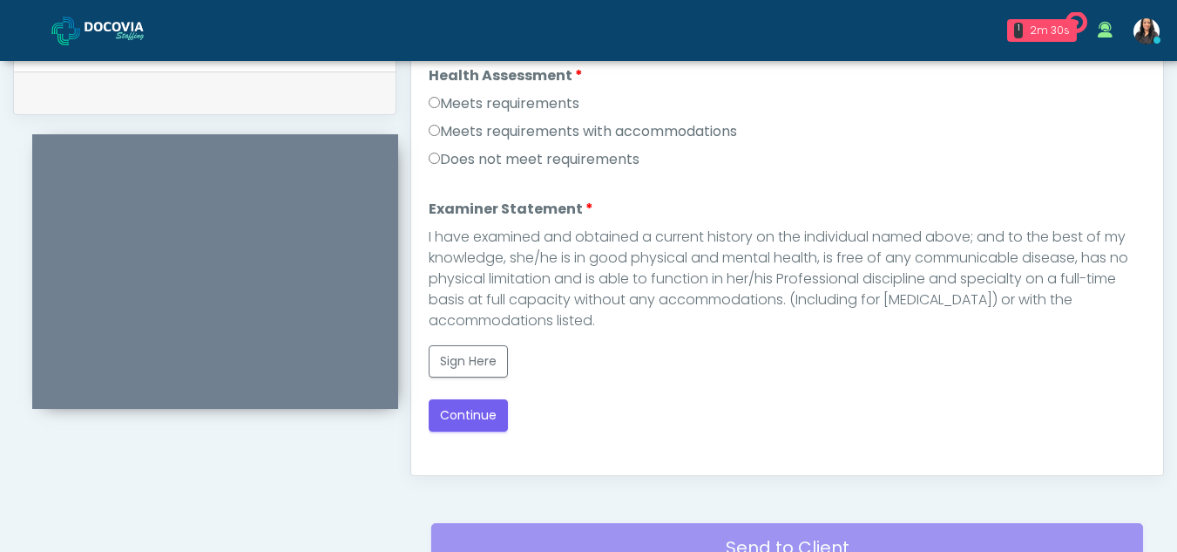
scroll to position [769, 0]
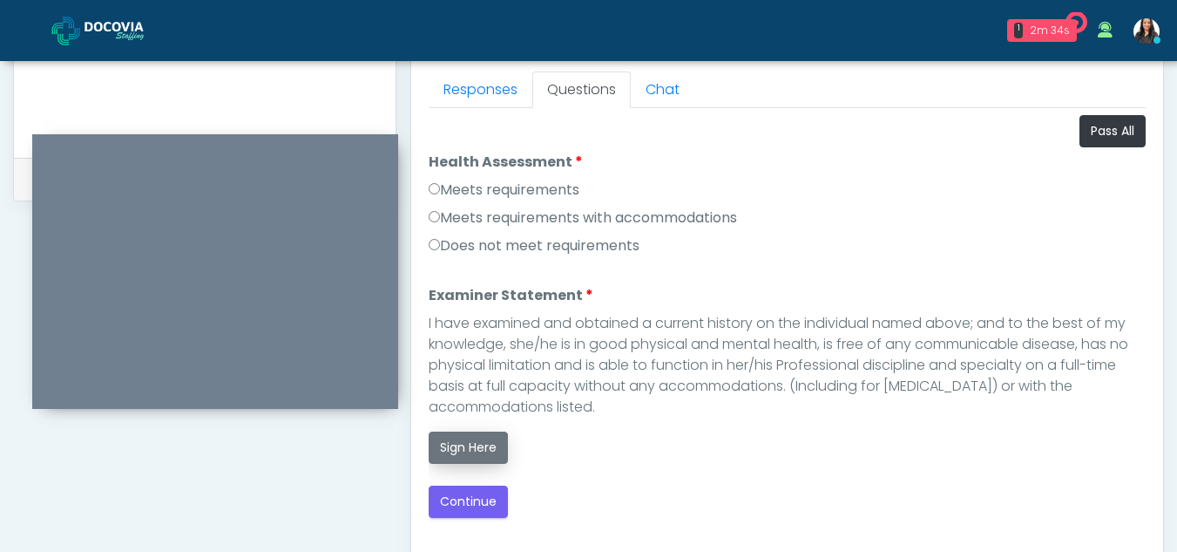
click at [469, 439] on button "Sign Here" at bounding box center [468, 447] width 79 height 32
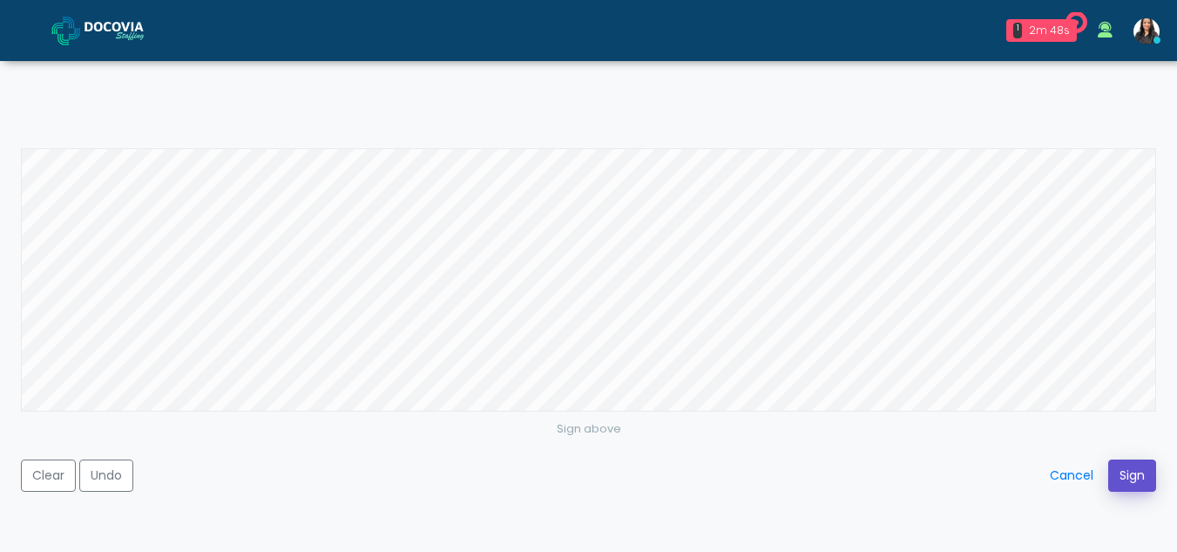
click at [1124, 467] on button "Sign" at bounding box center [1132, 475] width 48 height 32
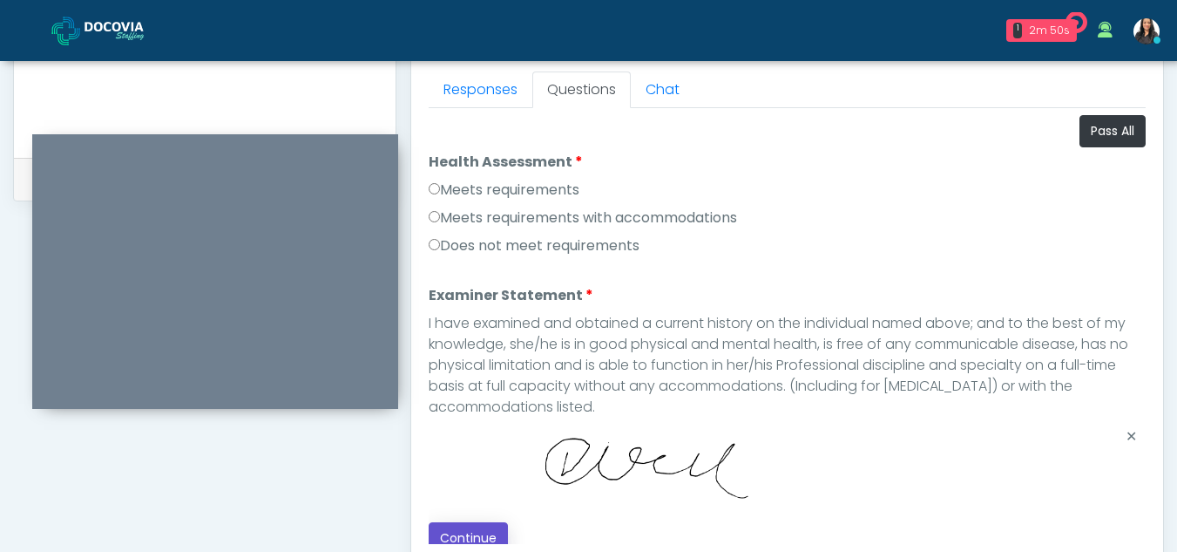
click at [465, 529] on button "Continue" at bounding box center [468, 538] width 79 height 32
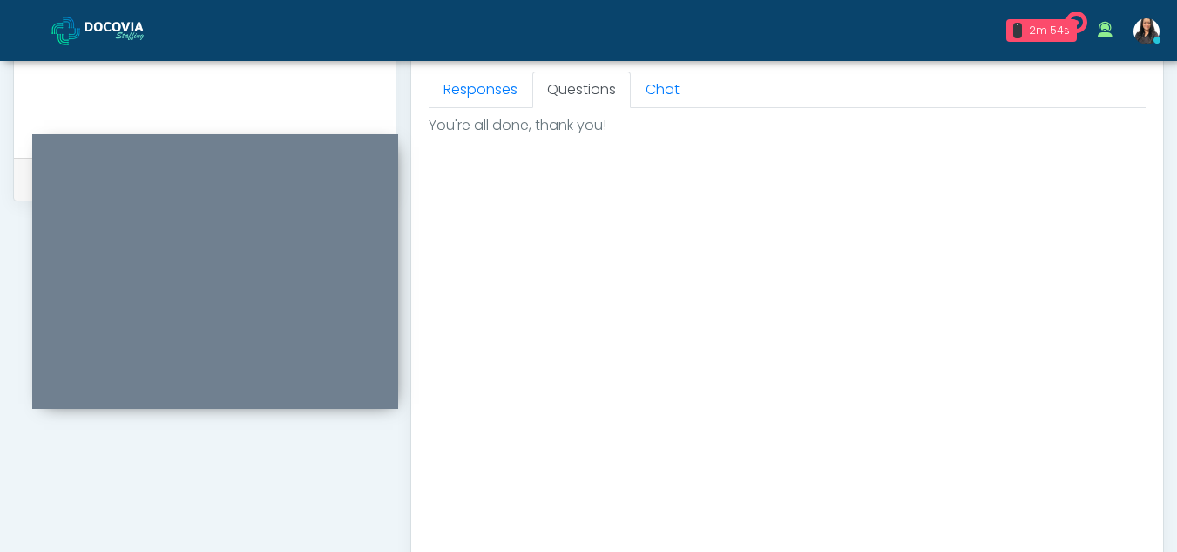
scroll to position [1045, 0]
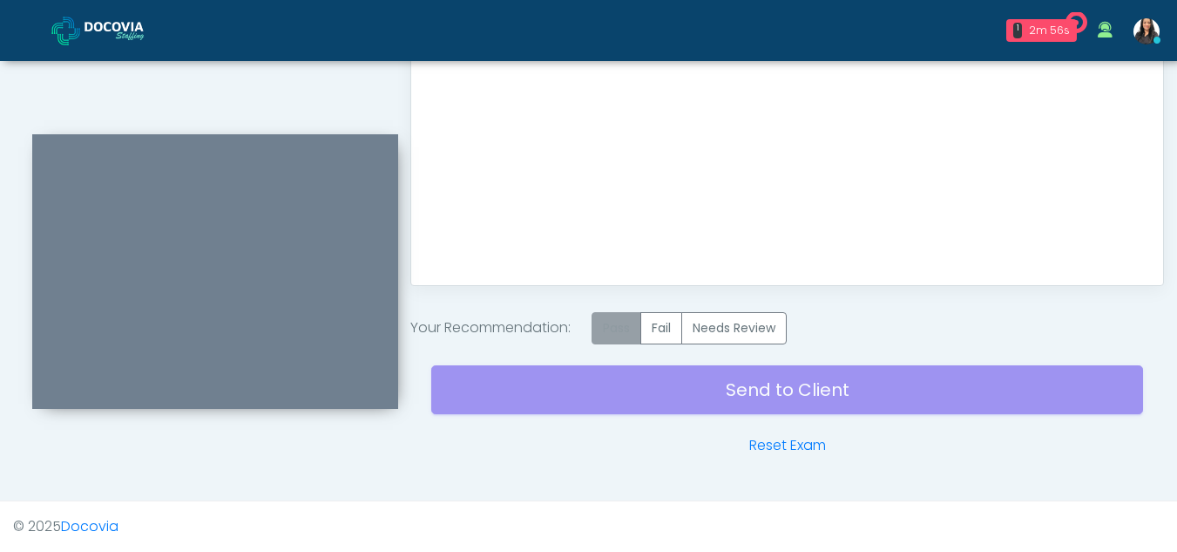
click at [607, 328] on label "Pass" at bounding box center [617, 328] width 50 height 32
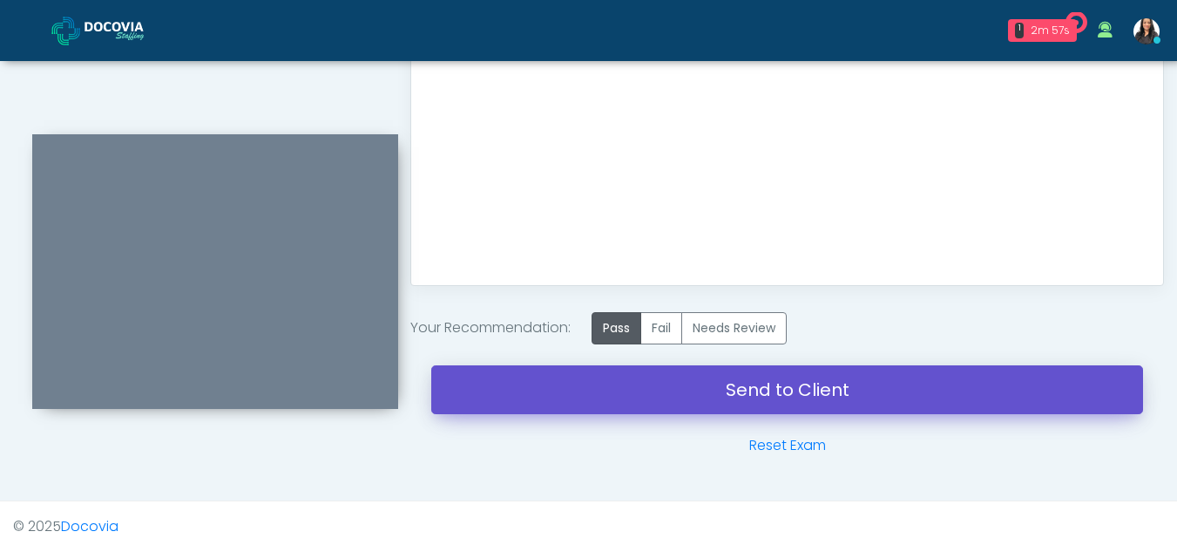
click at [731, 388] on link "Send to Client" at bounding box center [787, 389] width 712 height 49
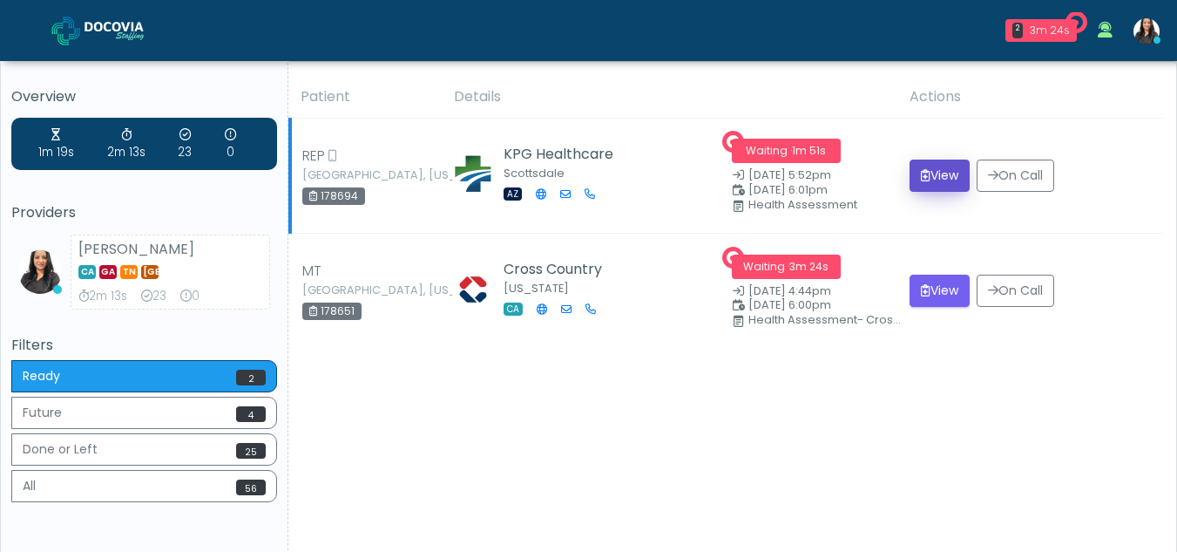
click at [932, 171] on button "View" at bounding box center [940, 175] width 60 height 32
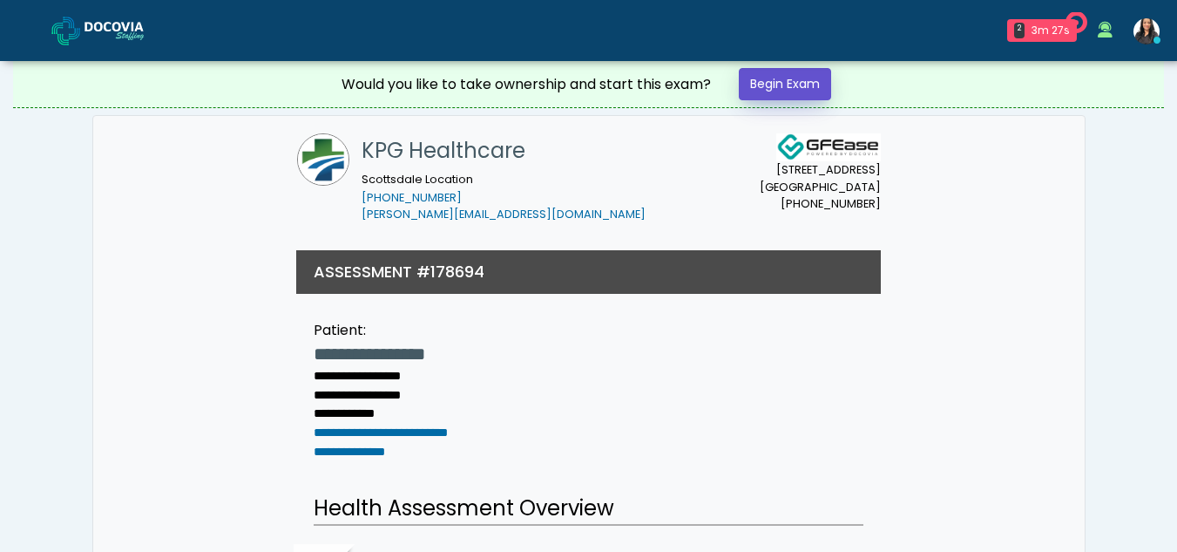
click at [801, 84] on link "Begin Exam" at bounding box center [785, 84] width 92 height 32
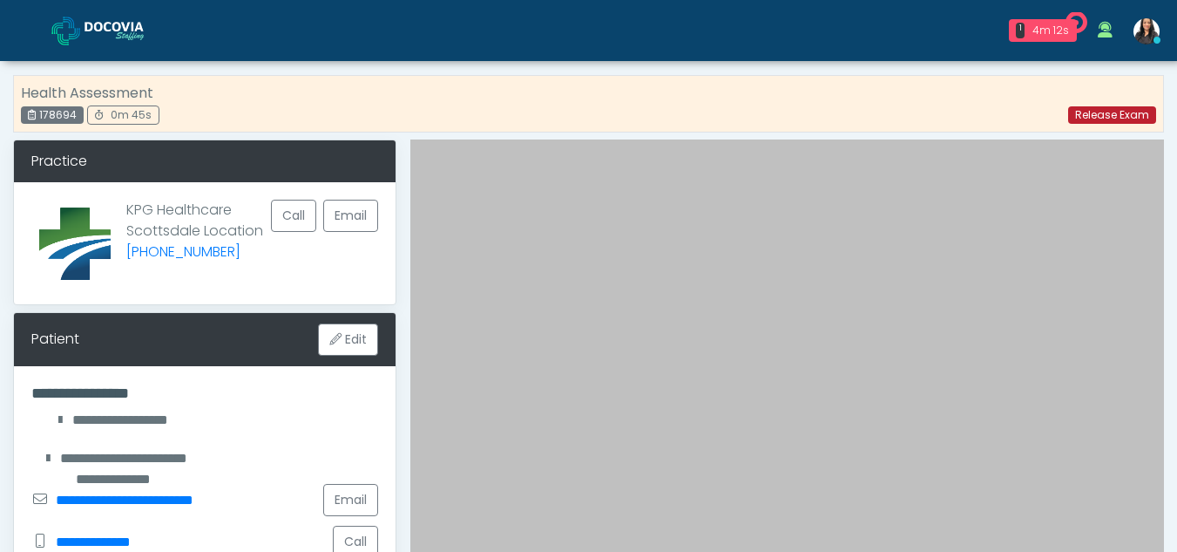
click at [1096, 115] on link "Release Exam" at bounding box center [1112, 114] width 88 height 17
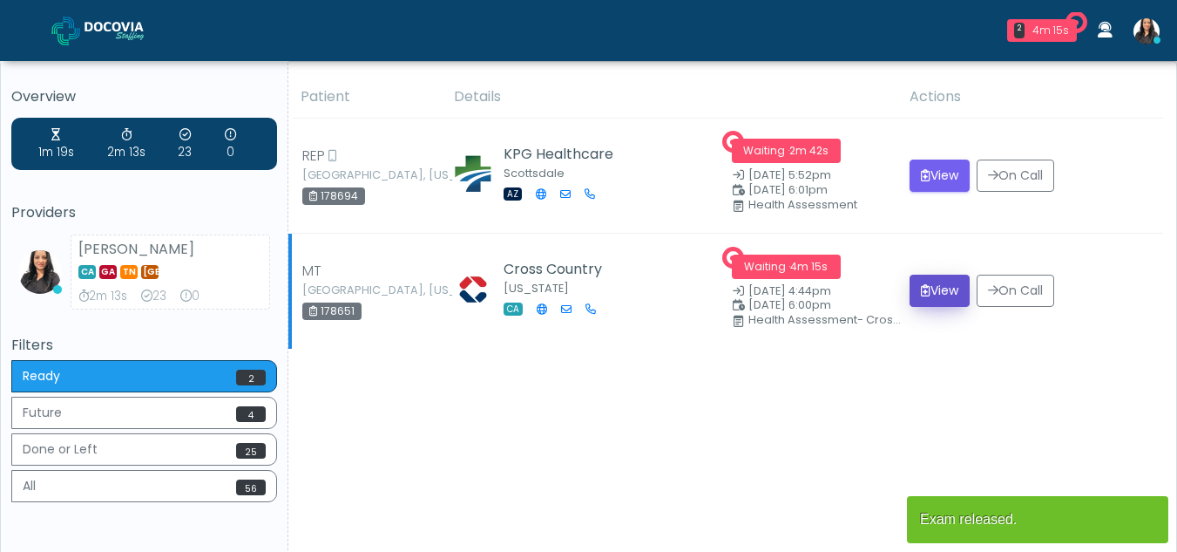
click at [941, 280] on button "View" at bounding box center [940, 291] width 60 height 32
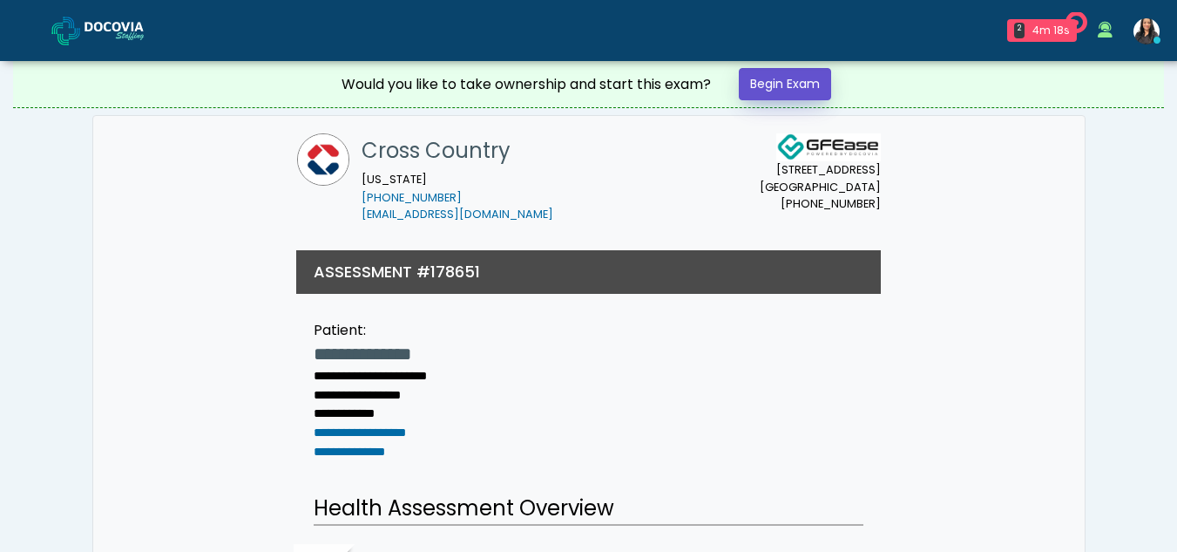
click at [761, 79] on link "Begin Exam" at bounding box center [785, 84] width 92 height 32
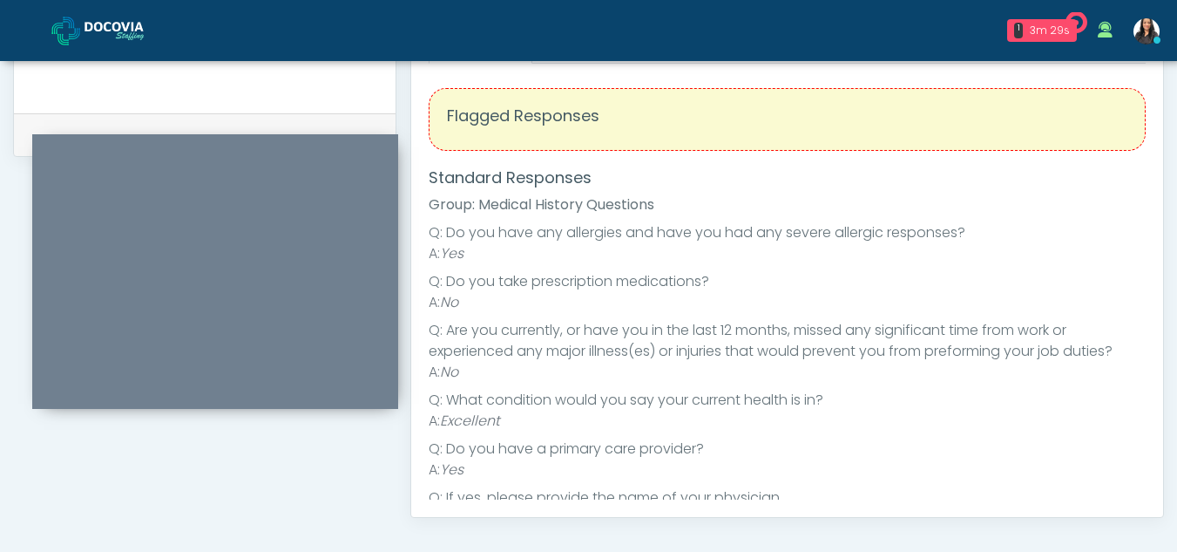
scroll to position [685, 0]
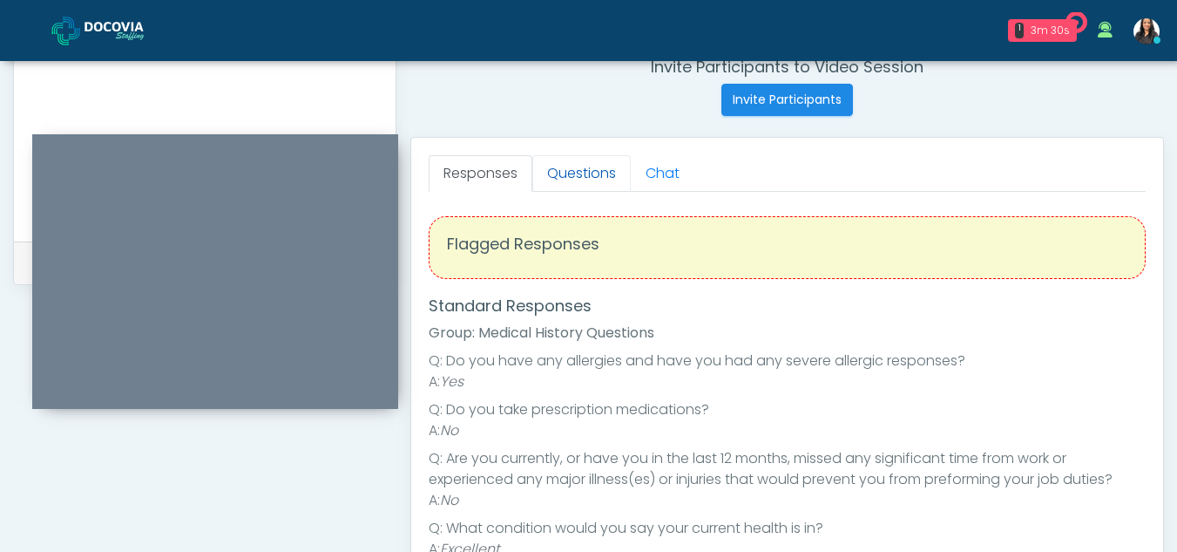
click at [578, 181] on link "Questions" at bounding box center [581, 173] width 98 height 37
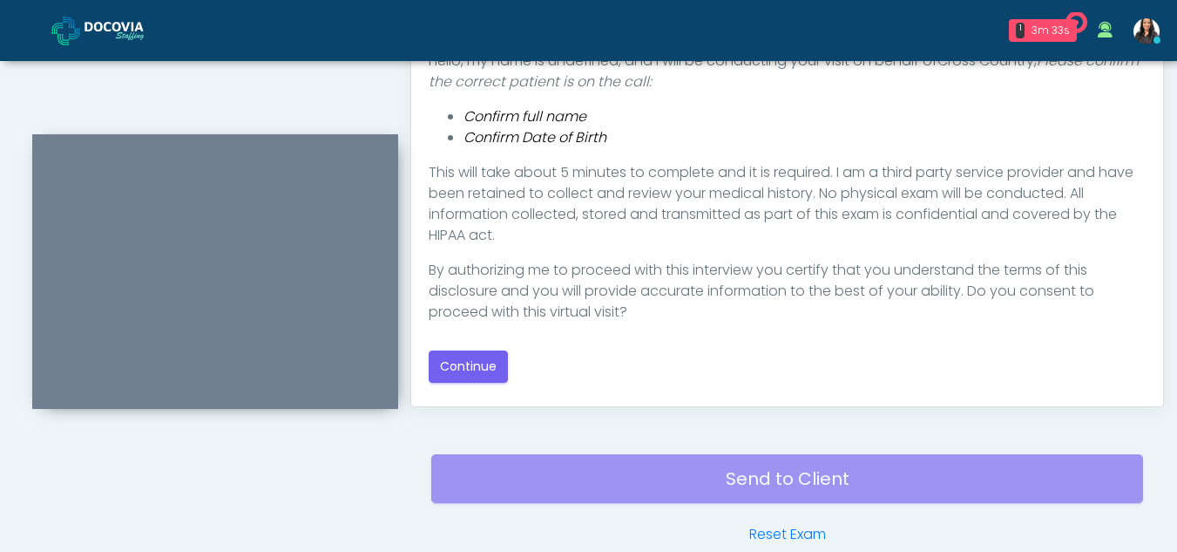
scroll to position [929, 0]
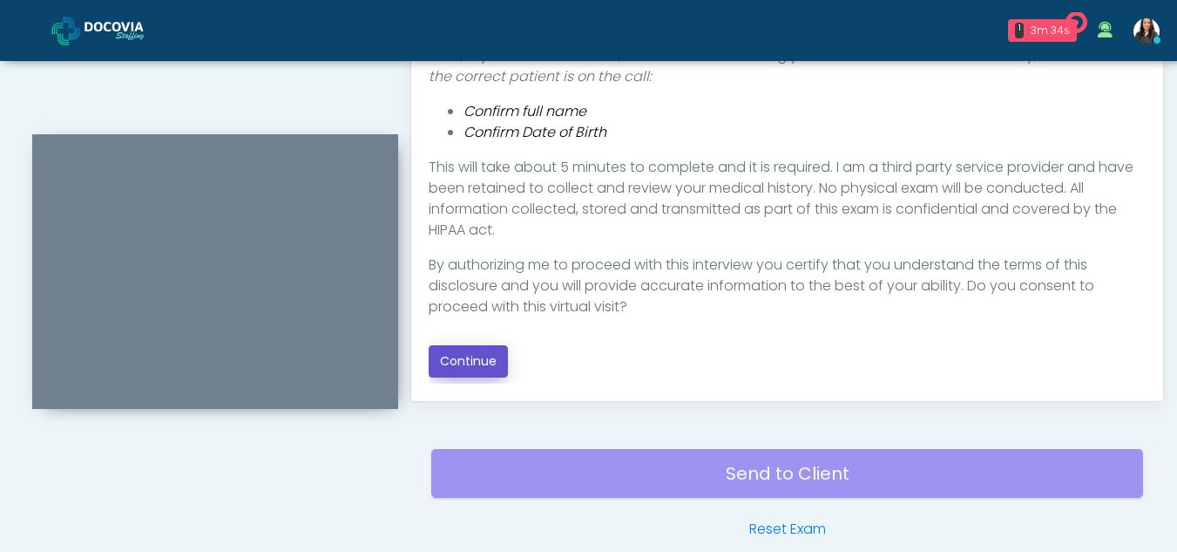
click at [476, 361] on button "Continue" at bounding box center [468, 361] width 79 height 32
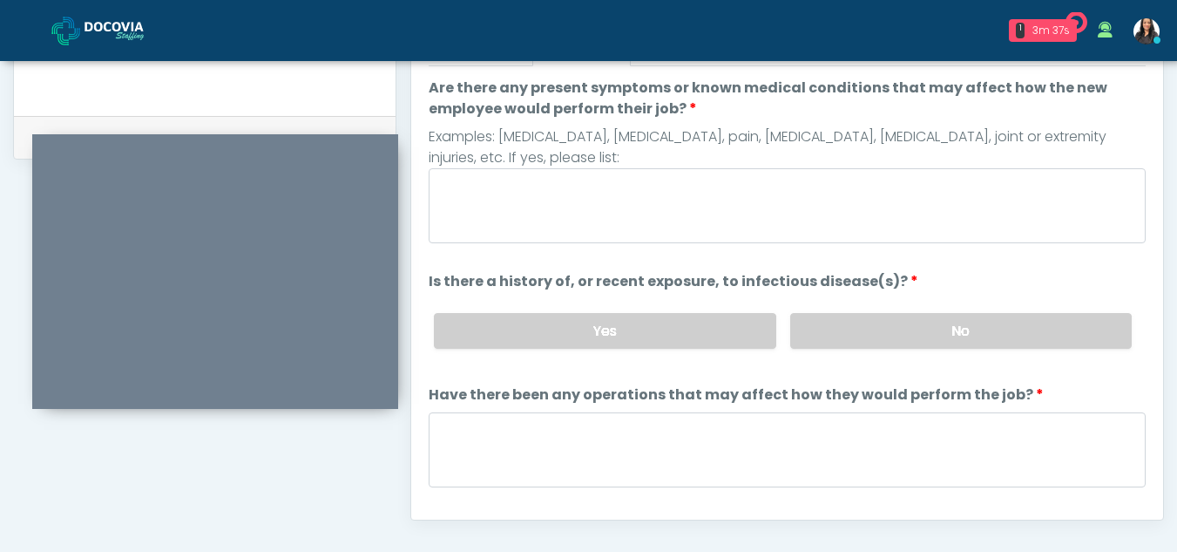
scroll to position [779, 0]
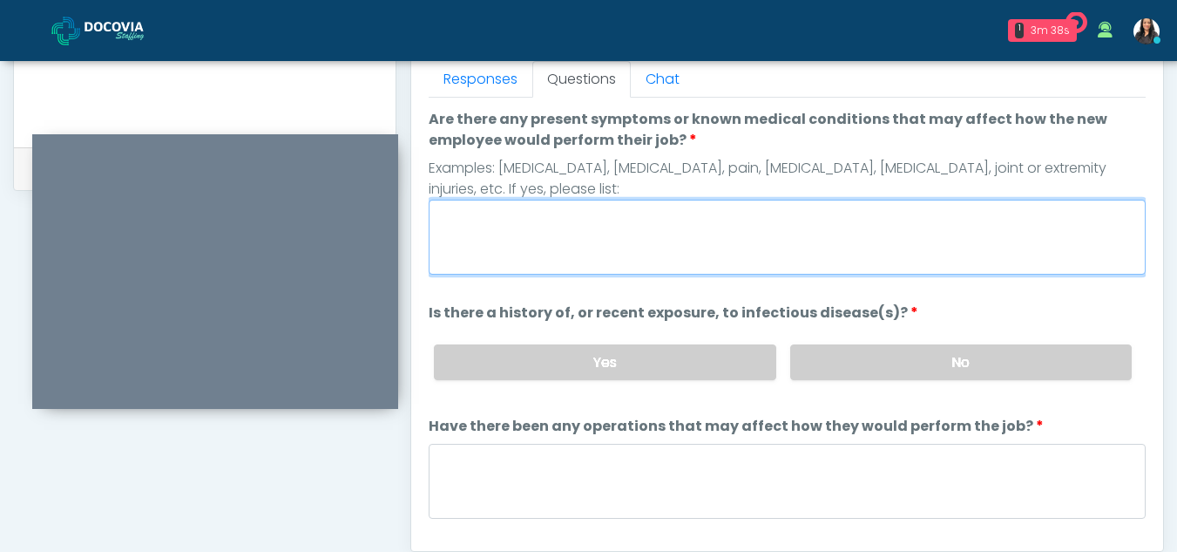
click at [506, 252] on textarea "Are there any present symptoms or known medical conditions that may affect how …" at bounding box center [787, 237] width 717 height 75
type textarea "**"
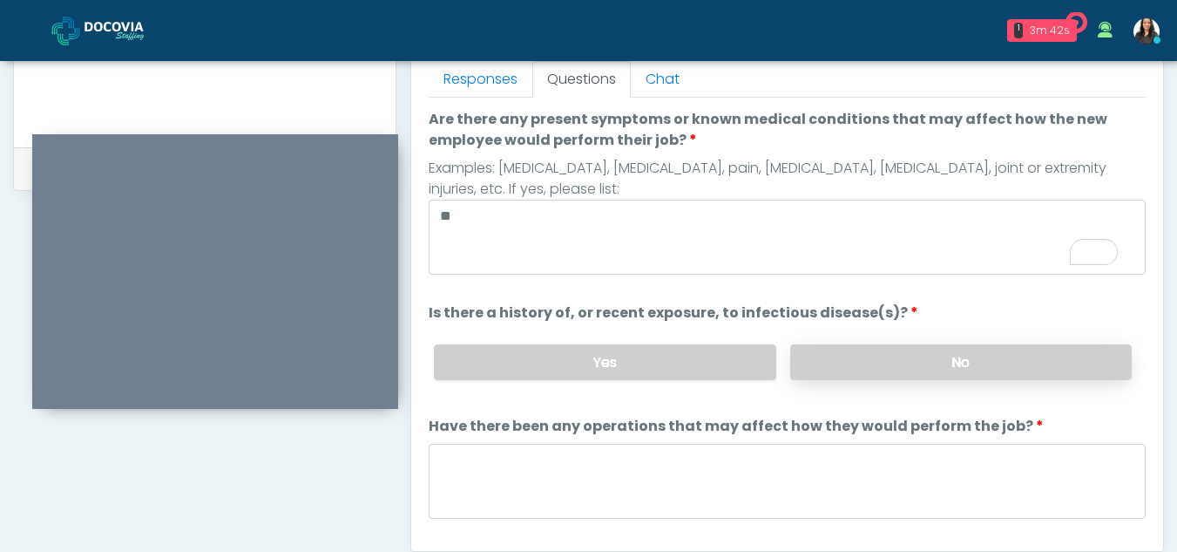
click at [950, 362] on label "No" at bounding box center [961, 362] width 342 height 36
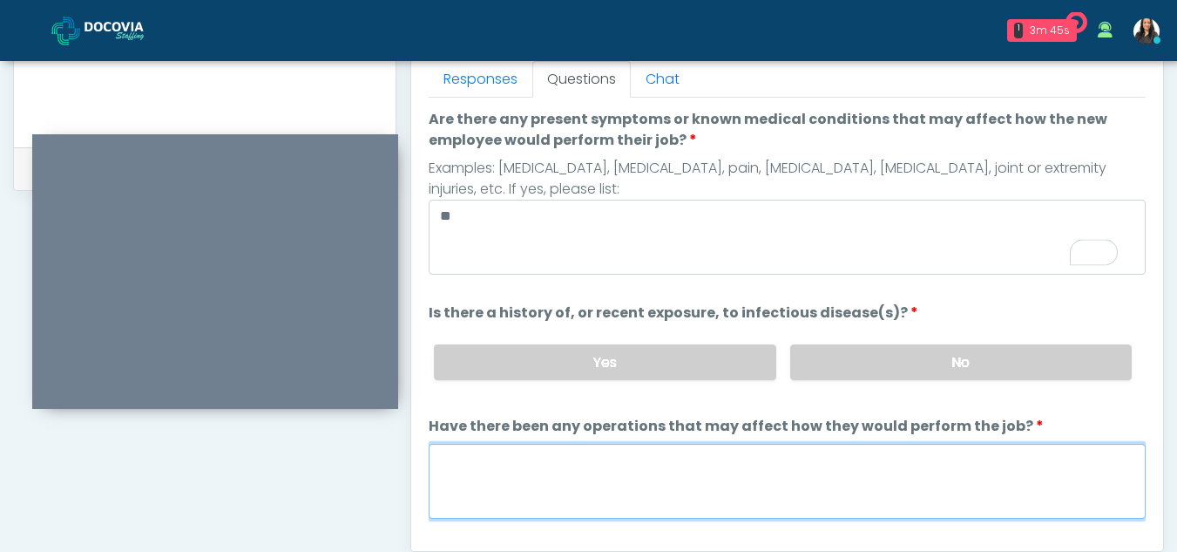
click at [474, 480] on textarea "Have there been any operations that may affect how they would perform the job?" at bounding box center [787, 481] width 717 height 75
type textarea "**"
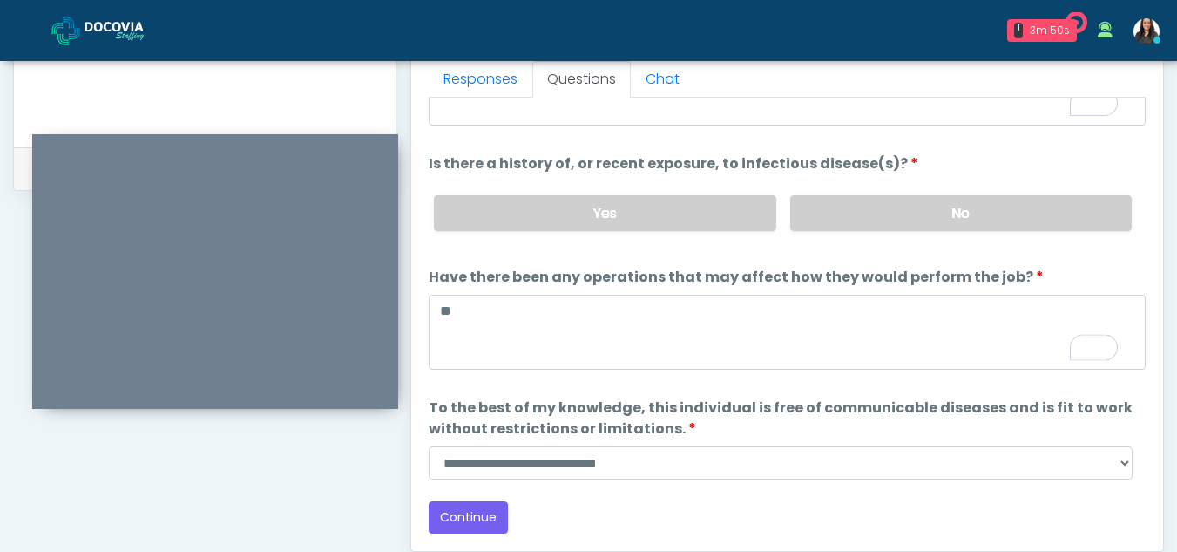
scroll to position [149, 0]
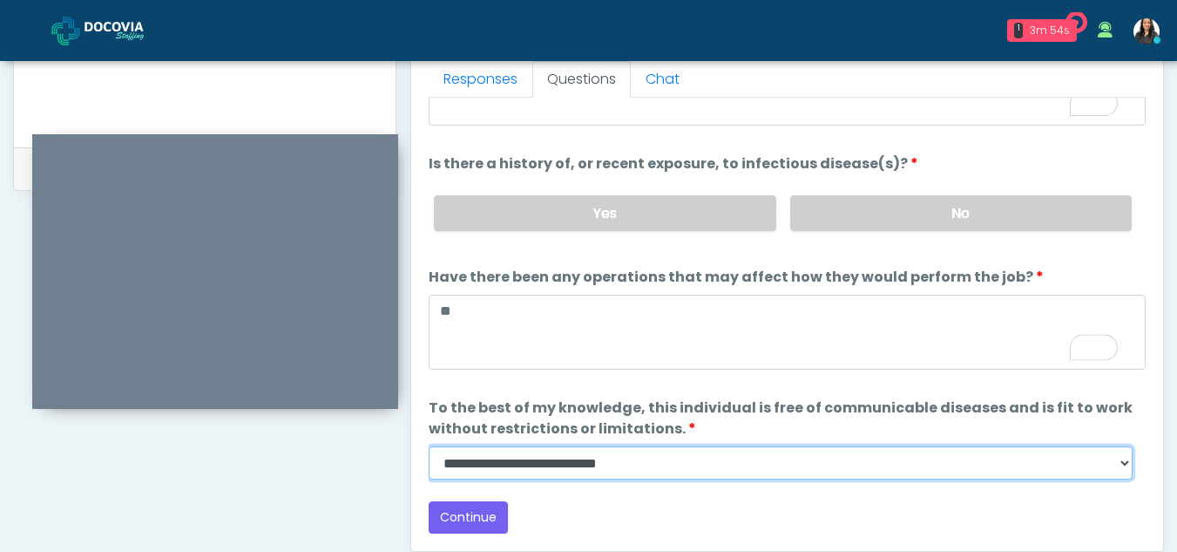
click at [1121, 460] on select "**********" at bounding box center [781, 462] width 704 height 33
select select "******"
click at [429, 446] on select "**********" at bounding box center [781, 462] width 704 height 33
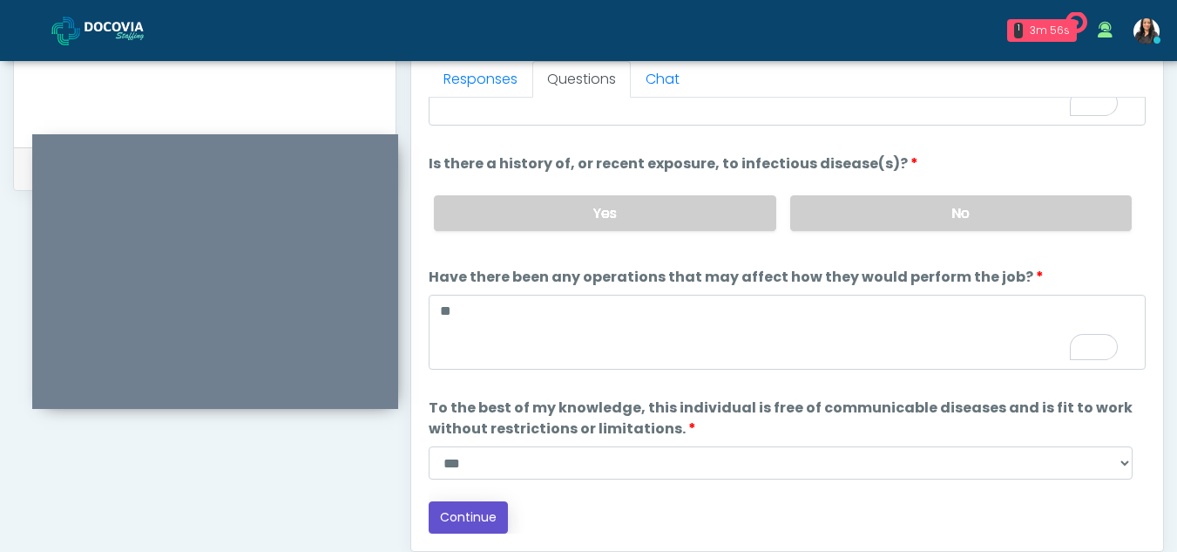
click at [459, 509] on button "Continue" at bounding box center [468, 517] width 79 height 32
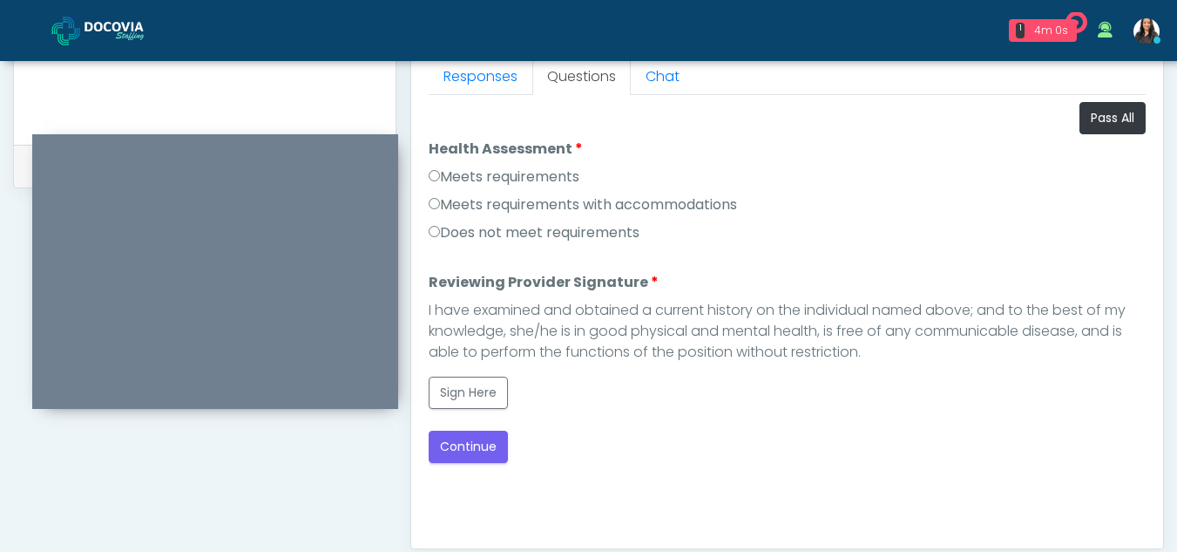
scroll to position [779, 0]
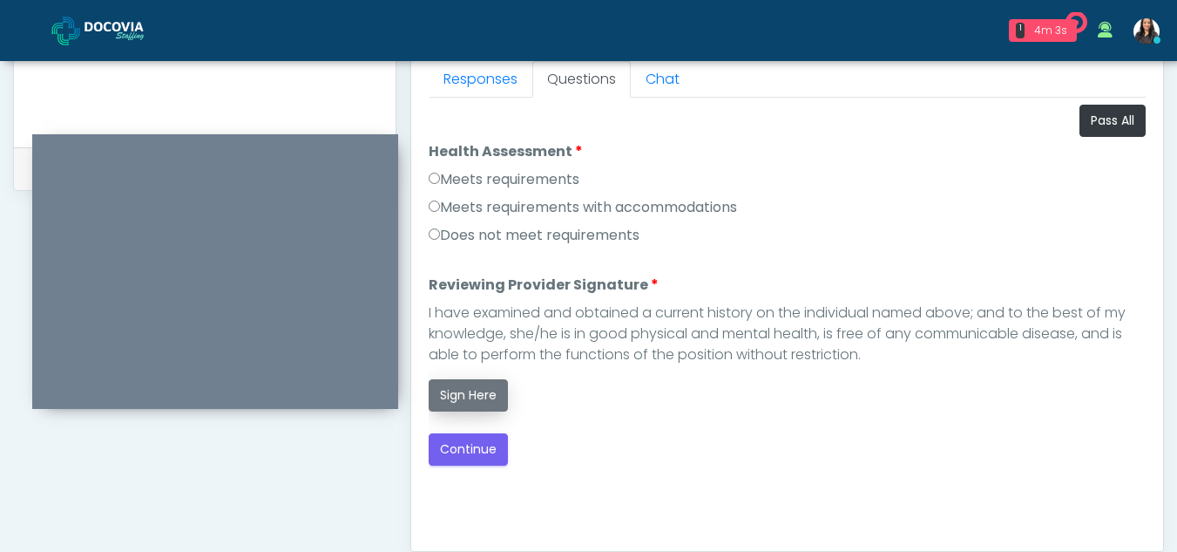
click at [461, 390] on button "Sign Here" at bounding box center [468, 395] width 79 height 32
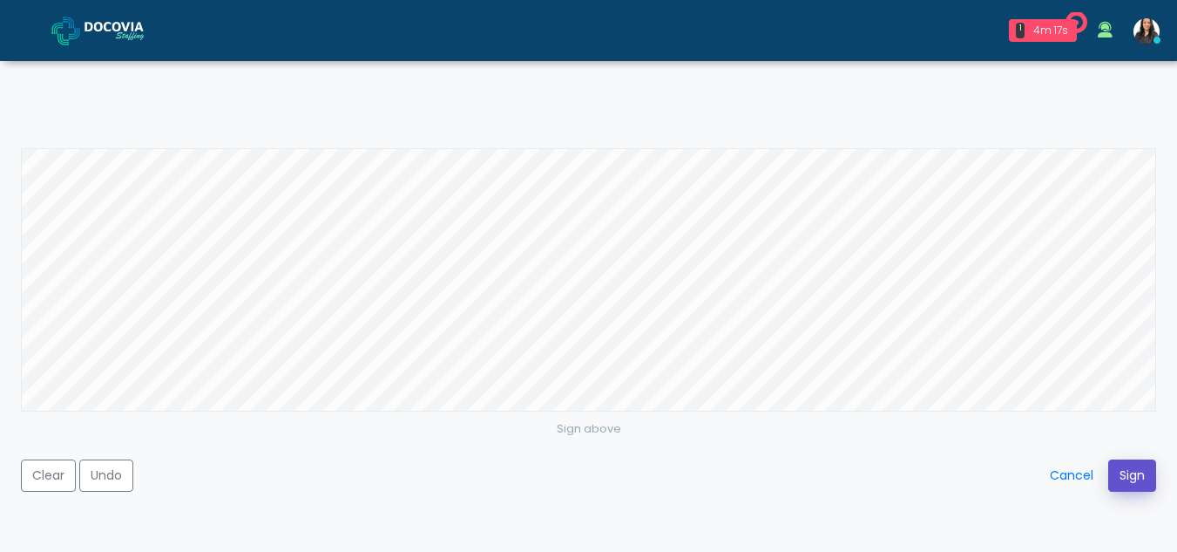
click at [1134, 474] on button "Sign" at bounding box center [1132, 475] width 48 height 32
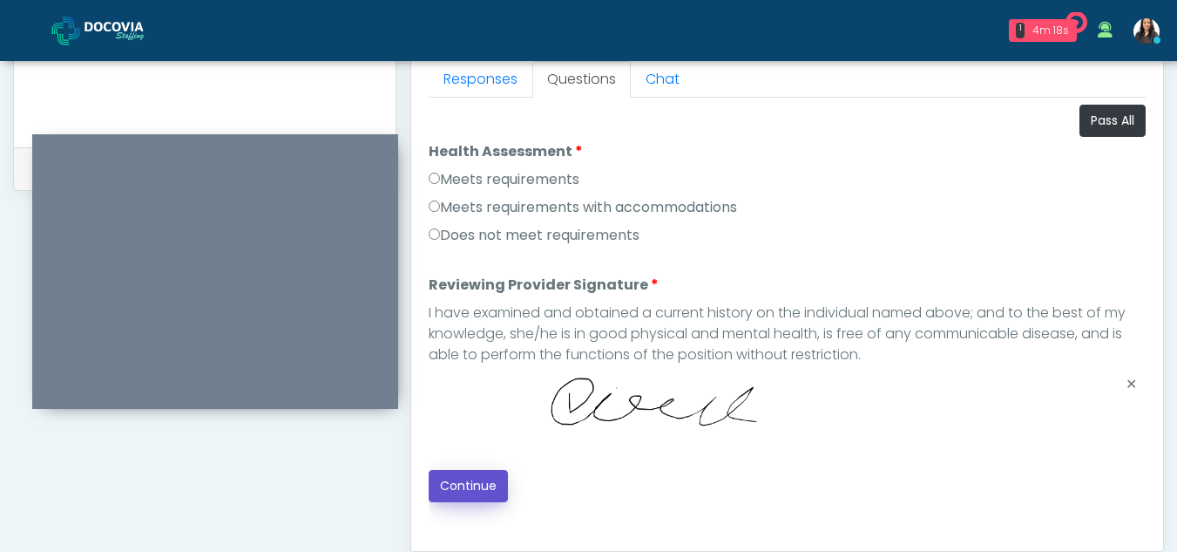
click at [478, 482] on button "Continue" at bounding box center [468, 486] width 79 height 32
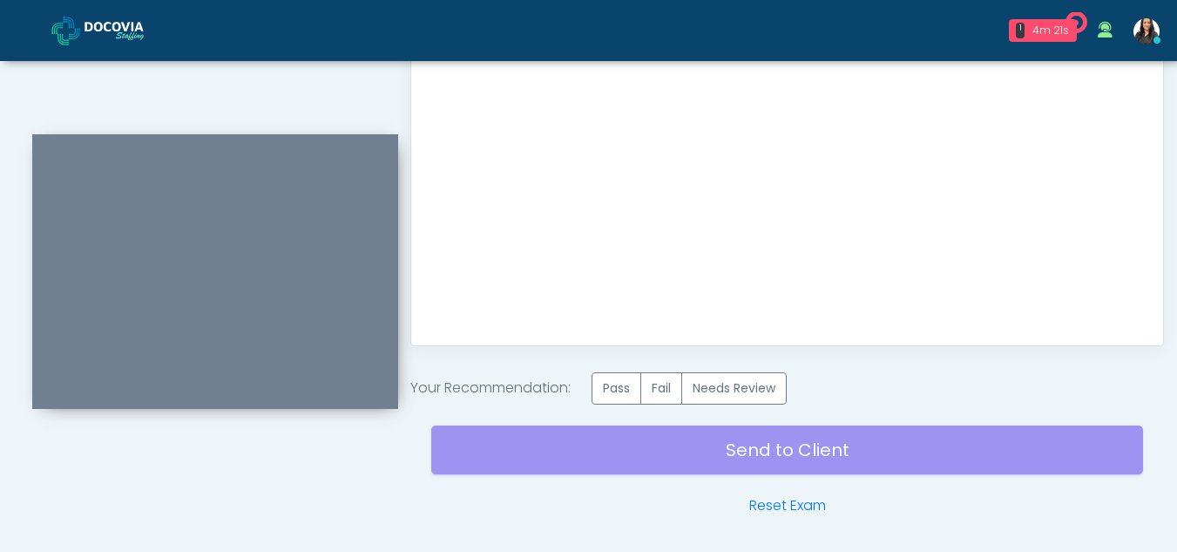
scroll to position [1045, 0]
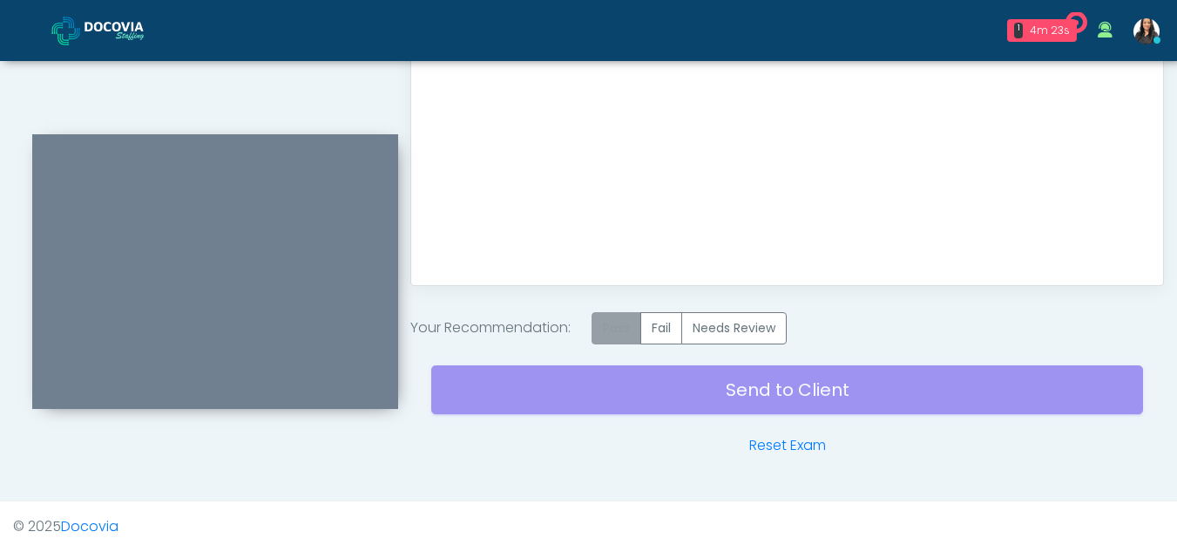
click at [637, 324] on label "Pass" at bounding box center [617, 328] width 50 height 32
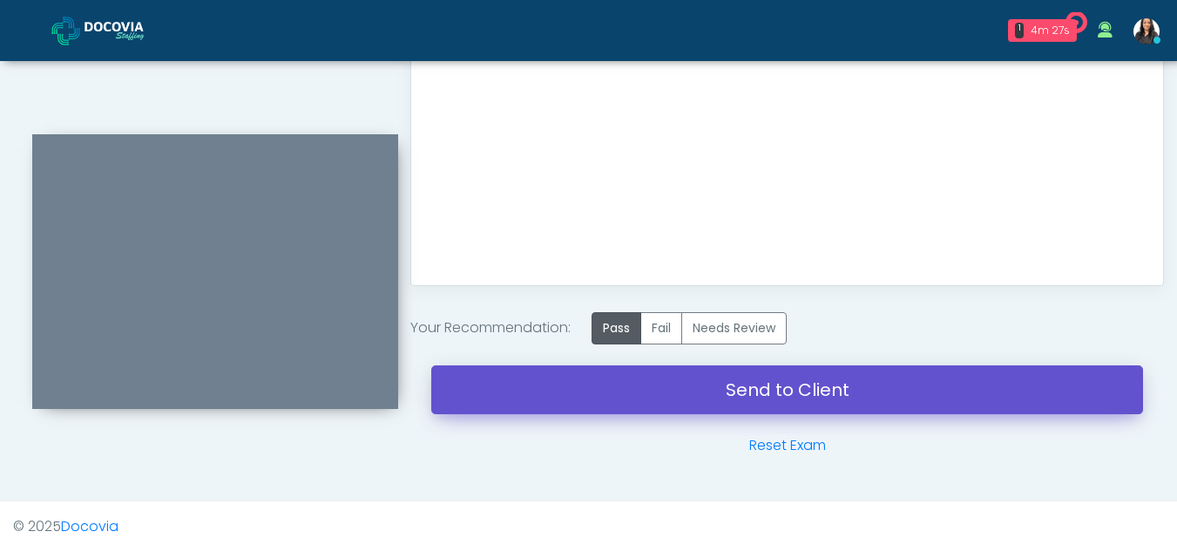
click at [773, 383] on link "Send to Client" at bounding box center [787, 389] width 712 height 49
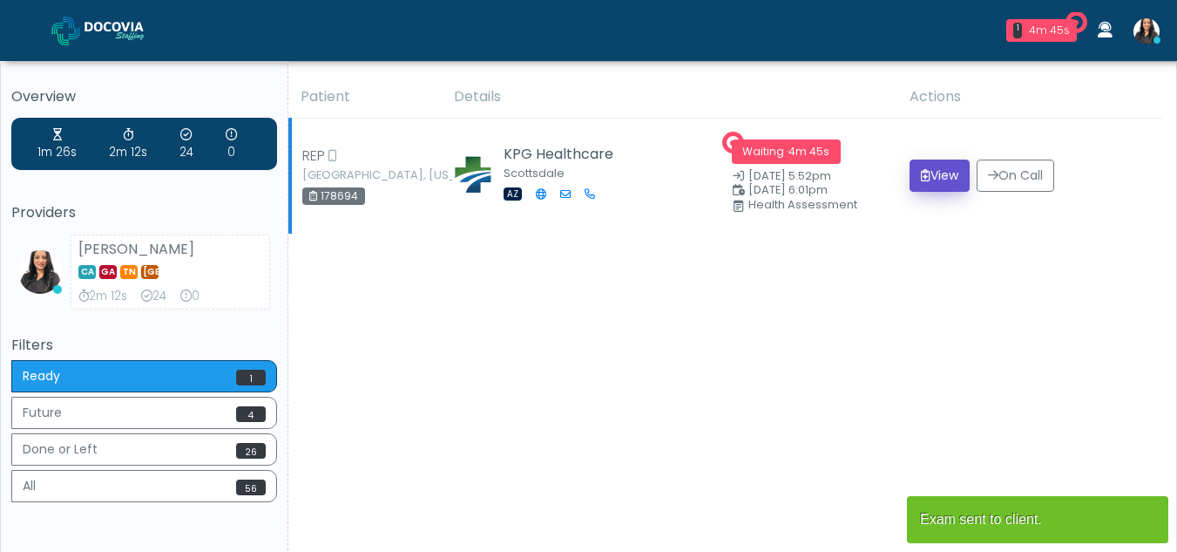
click at [937, 164] on button "View" at bounding box center [940, 175] width 60 height 32
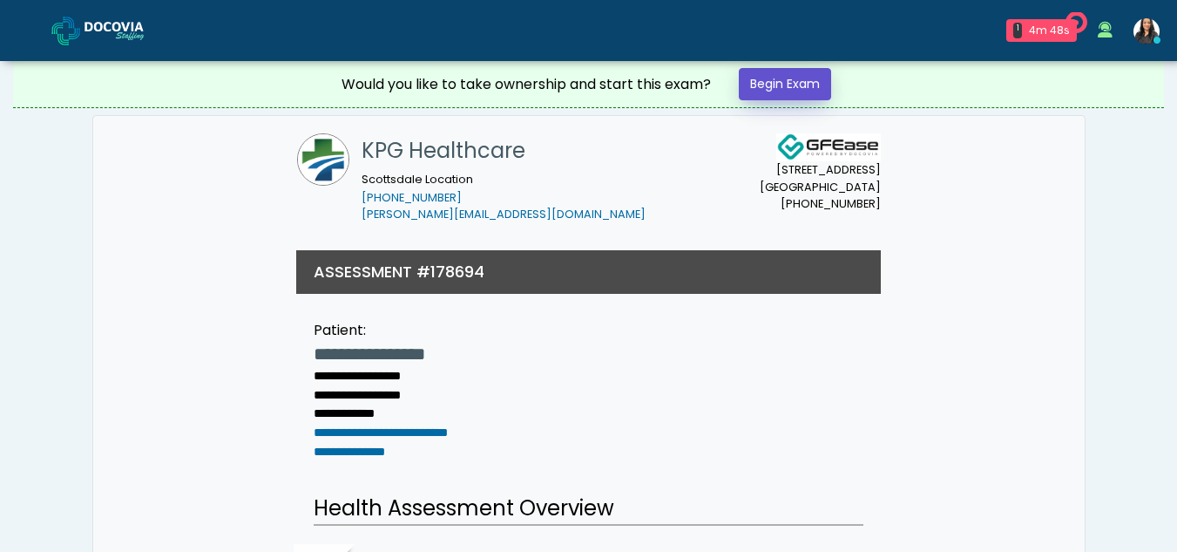
click at [786, 80] on link "Begin Exam" at bounding box center [785, 84] width 92 height 32
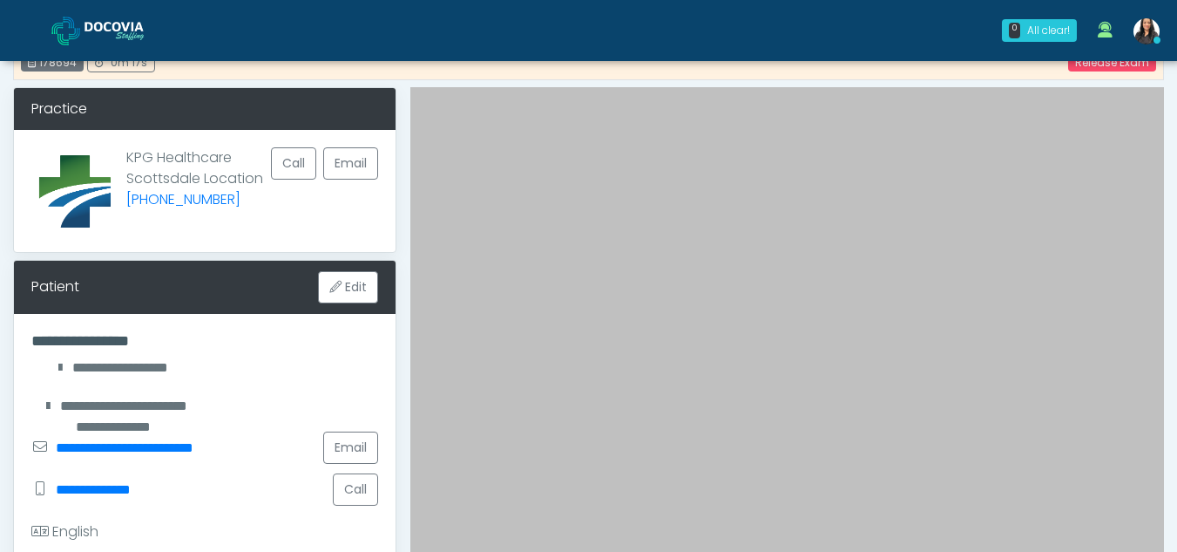
scroll to position [112, 0]
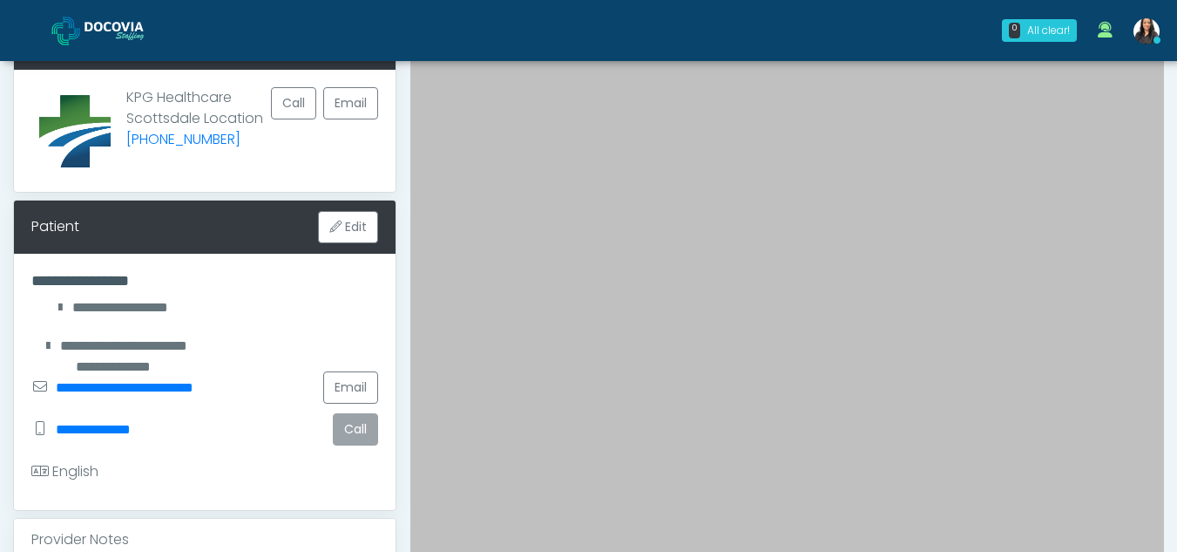
click at [346, 438] on button "Call" at bounding box center [355, 429] width 45 height 32
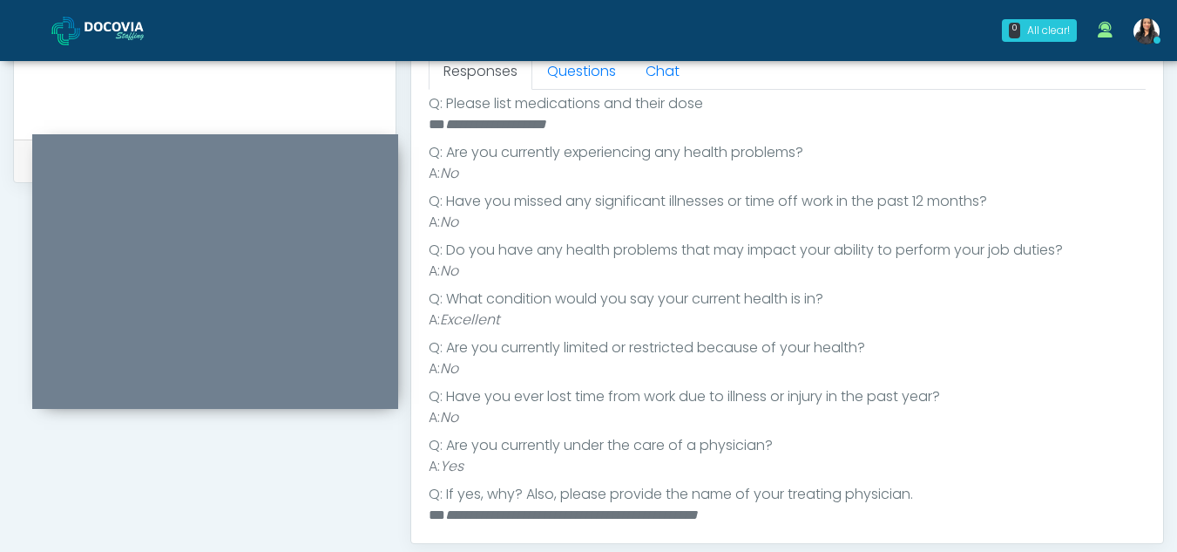
scroll to position [478, 0]
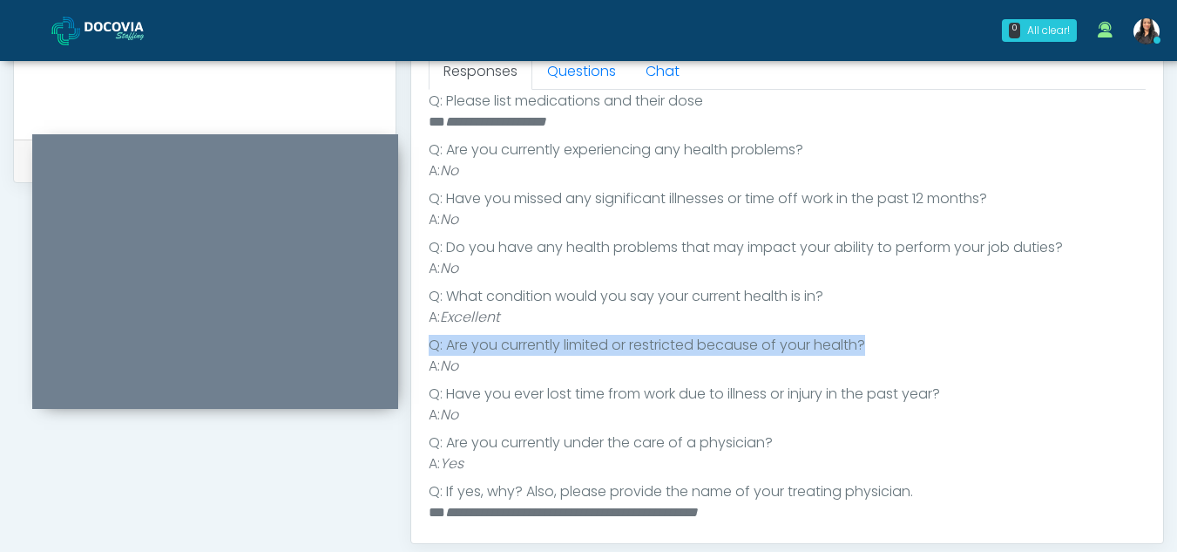
drag, startPoint x: 1153, startPoint y: 323, endPoint x: 1162, endPoint y: 356, distance: 34.2
click at [1162, 356] on div "Responses Questions Chat Health Assessment Script INTRODUCTION Hello, my name i…" at bounding box center [787, 289] width 752 height 507
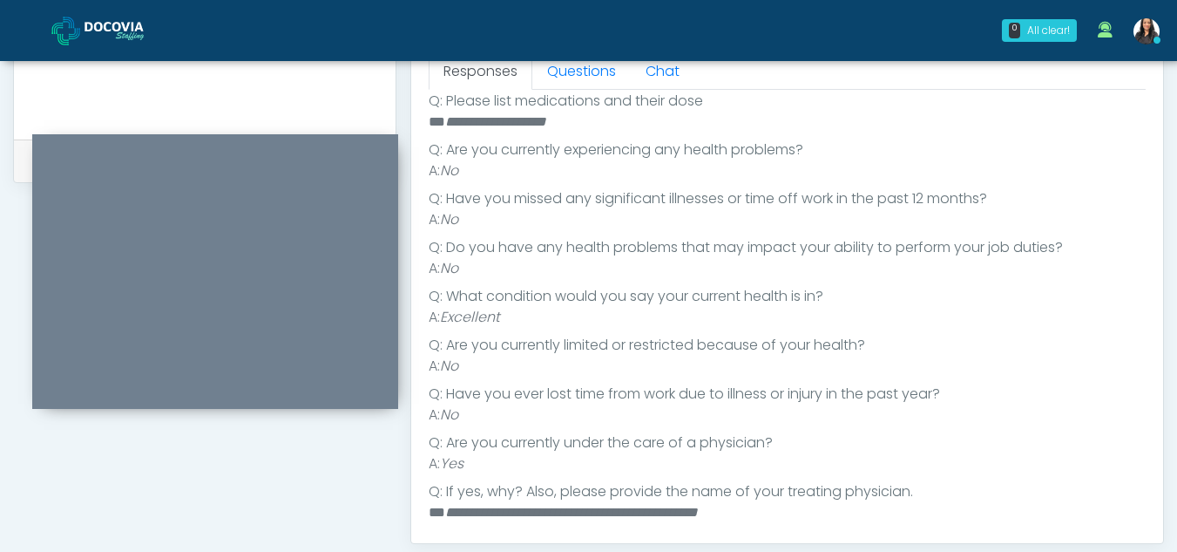
click at [1043, 383] on li "Q: Have you ever lost time from work due to illness or injury in the past year?" at bounding box center [787, 393] width 717 height 21
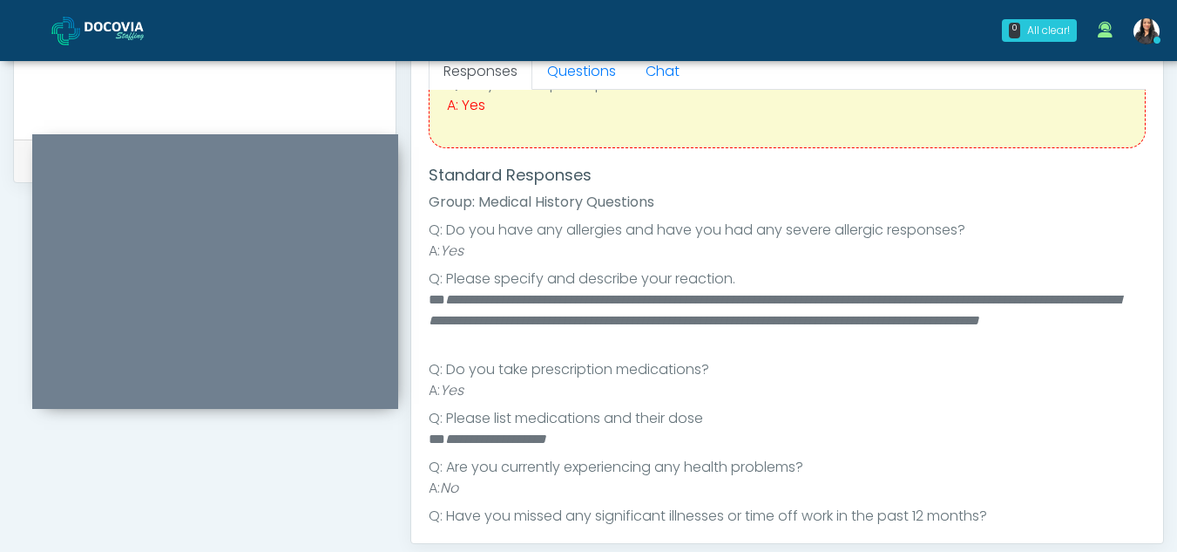
scroll to position [0, 0]
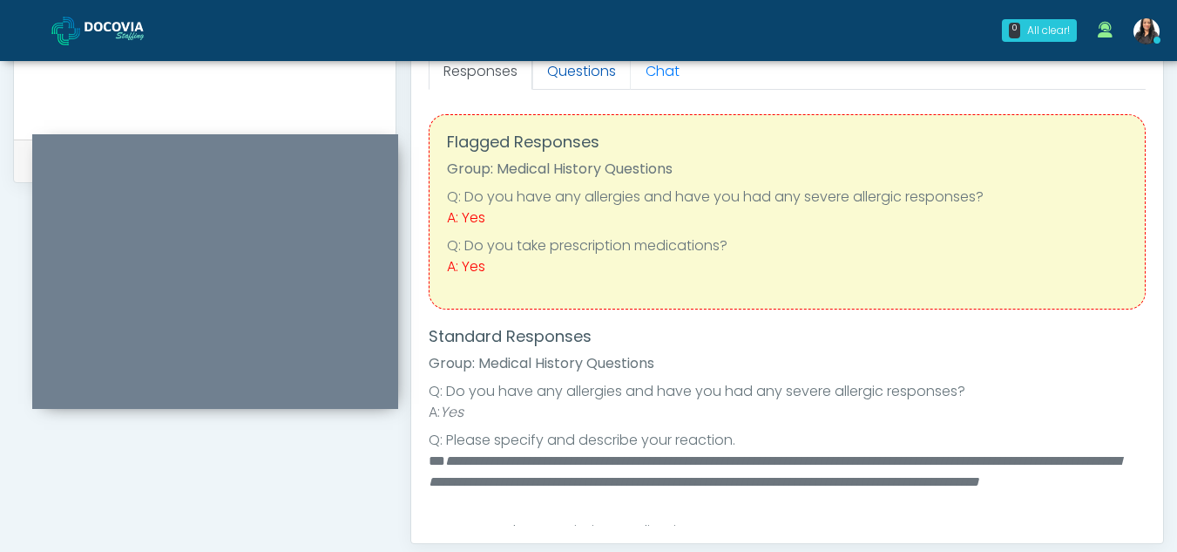
click at [599, 72] on link "Questions" at bounding box center [581, 71] width 98 height 37
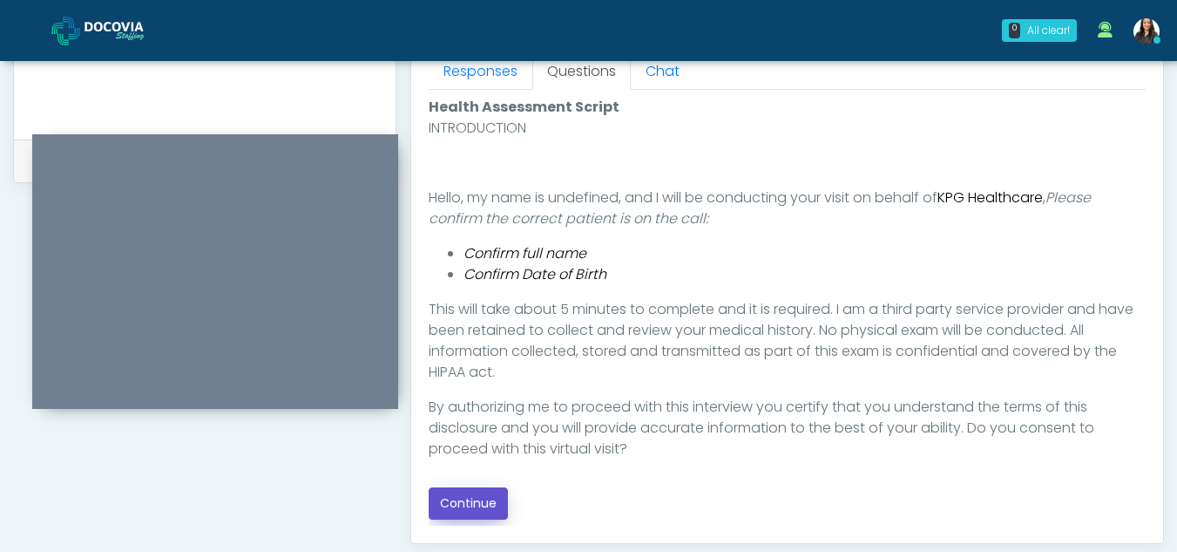
click at [483, 498] on button "Continue" at bounding box center [468, 503] width 79 height 32
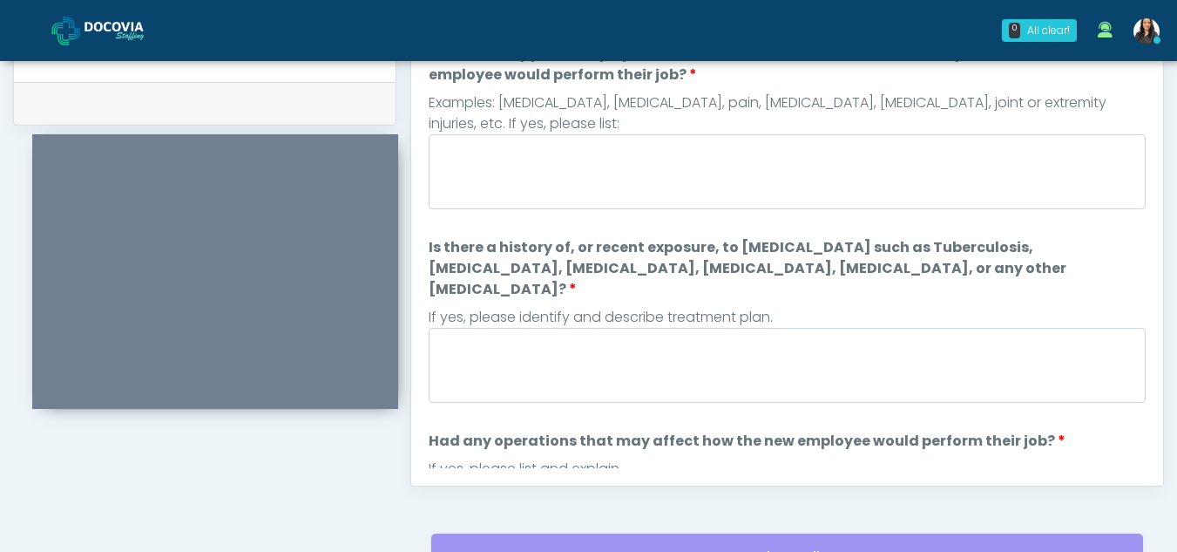
scroll to position [813, 0]
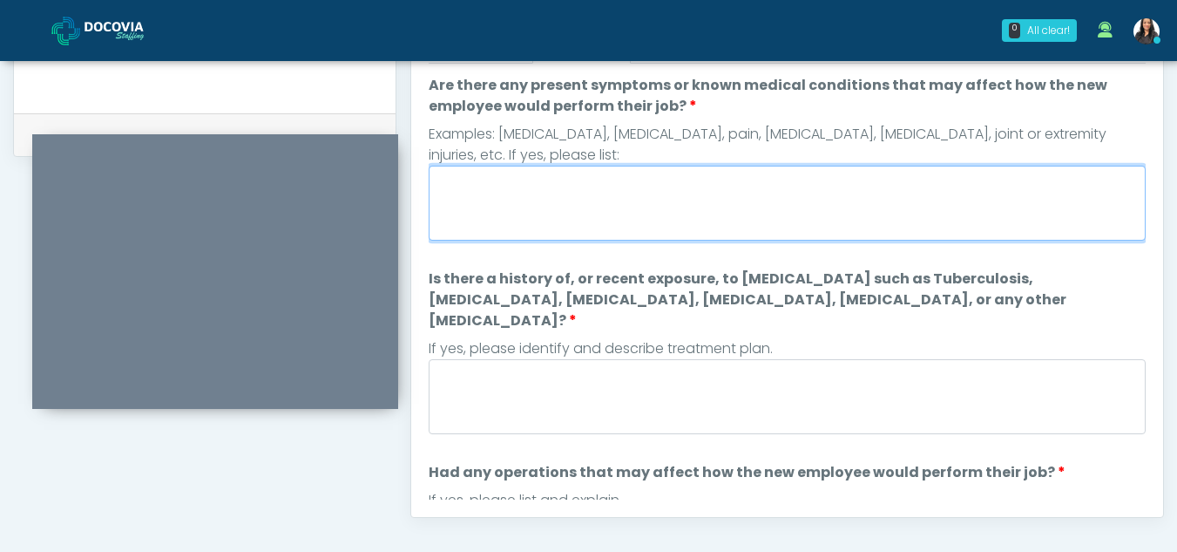
click at [533, 197] on textarea "Are there any present symptoms or known medical conditions that may affect how …" at bounding box center [787, 203] width 717 height 75
type textarea "**"
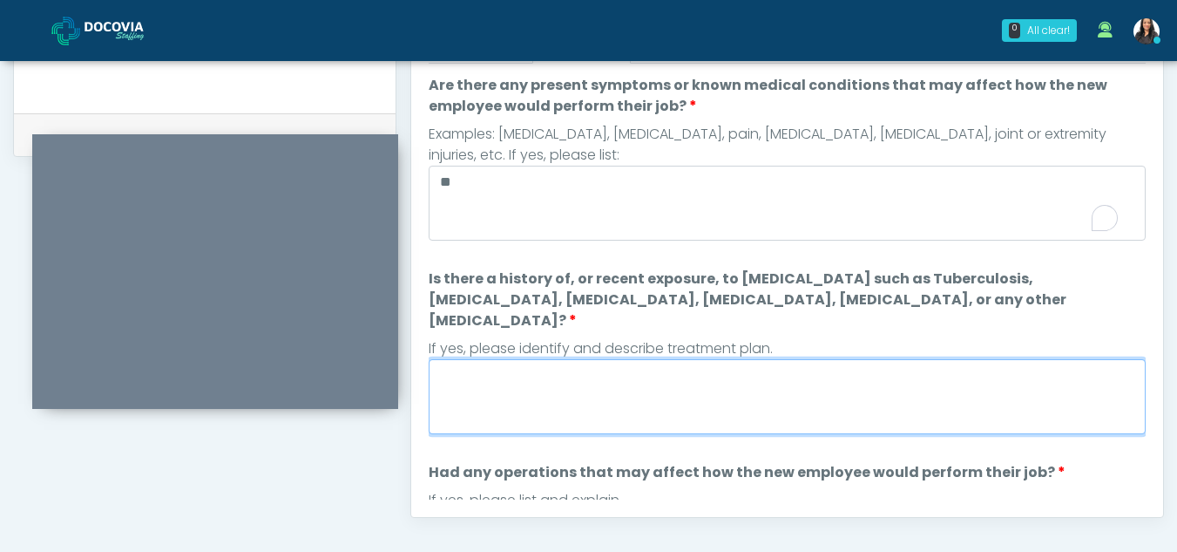
click at [507, 379] on textarea "Is there a history of, or recent exposure, to infectious diseases such as Tuber…" at bounding box center [787, 396] width 717 height 75
type textarea "**"
